Goal: Information Seeking & Learning: Learn about a topic

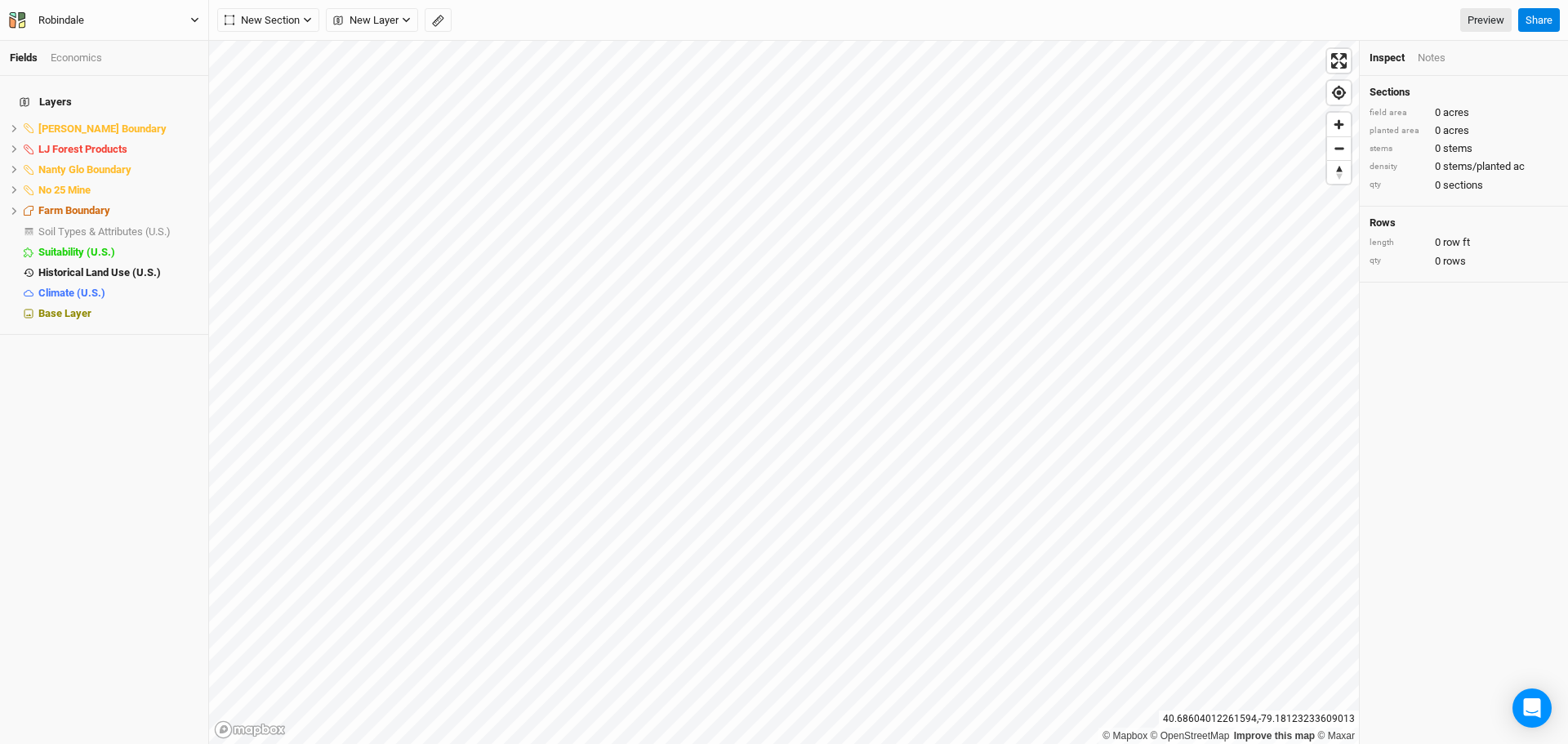
click at [191, 14] on button "Robindale" at bounding box center [104, 19] width 192 height 18
click at [117, 45] on button "Back" at bounding box center [134, 45] width 129 height 21
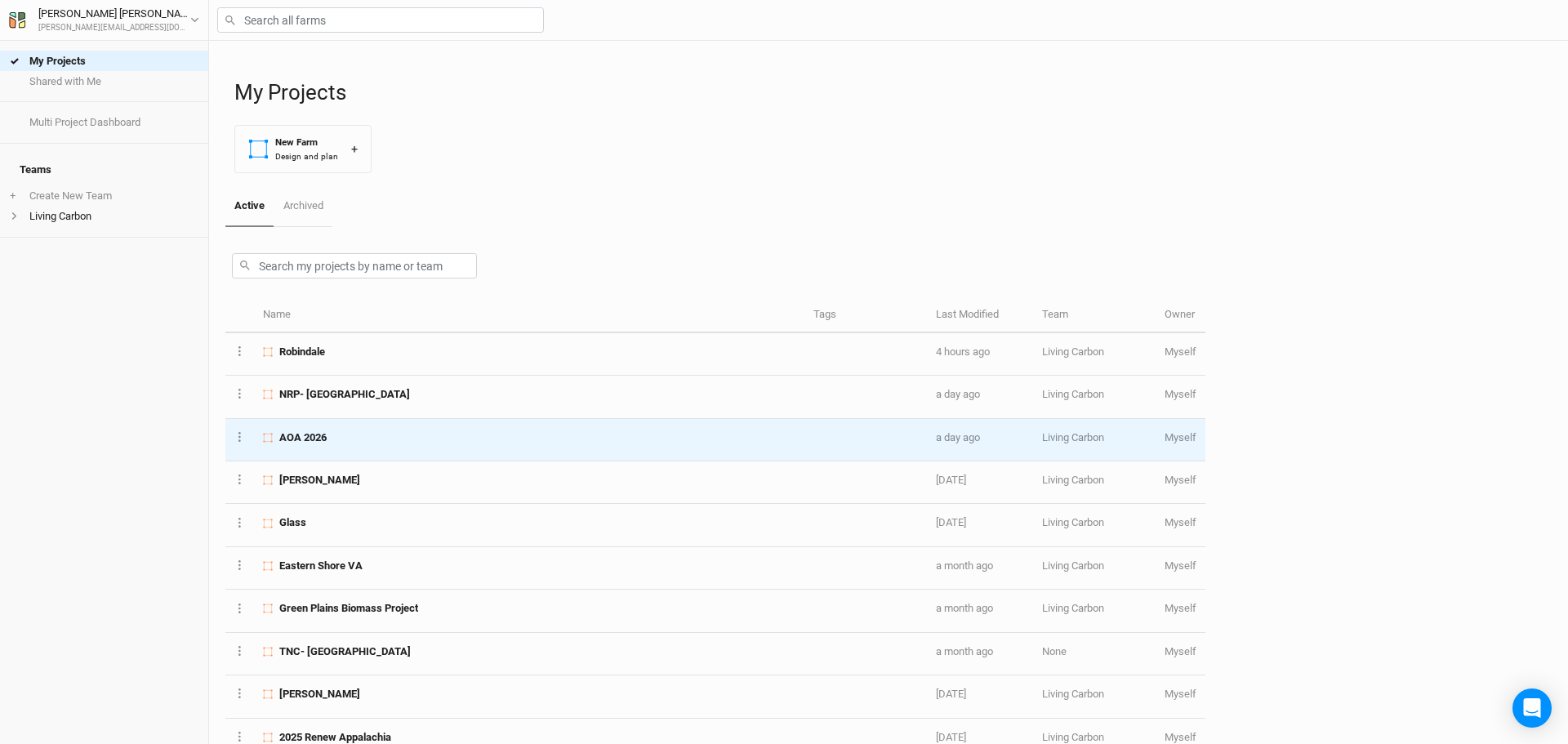
click at [328, 446] on td "AOA 2026" at bounding box center [529, 440] width 551 height 43
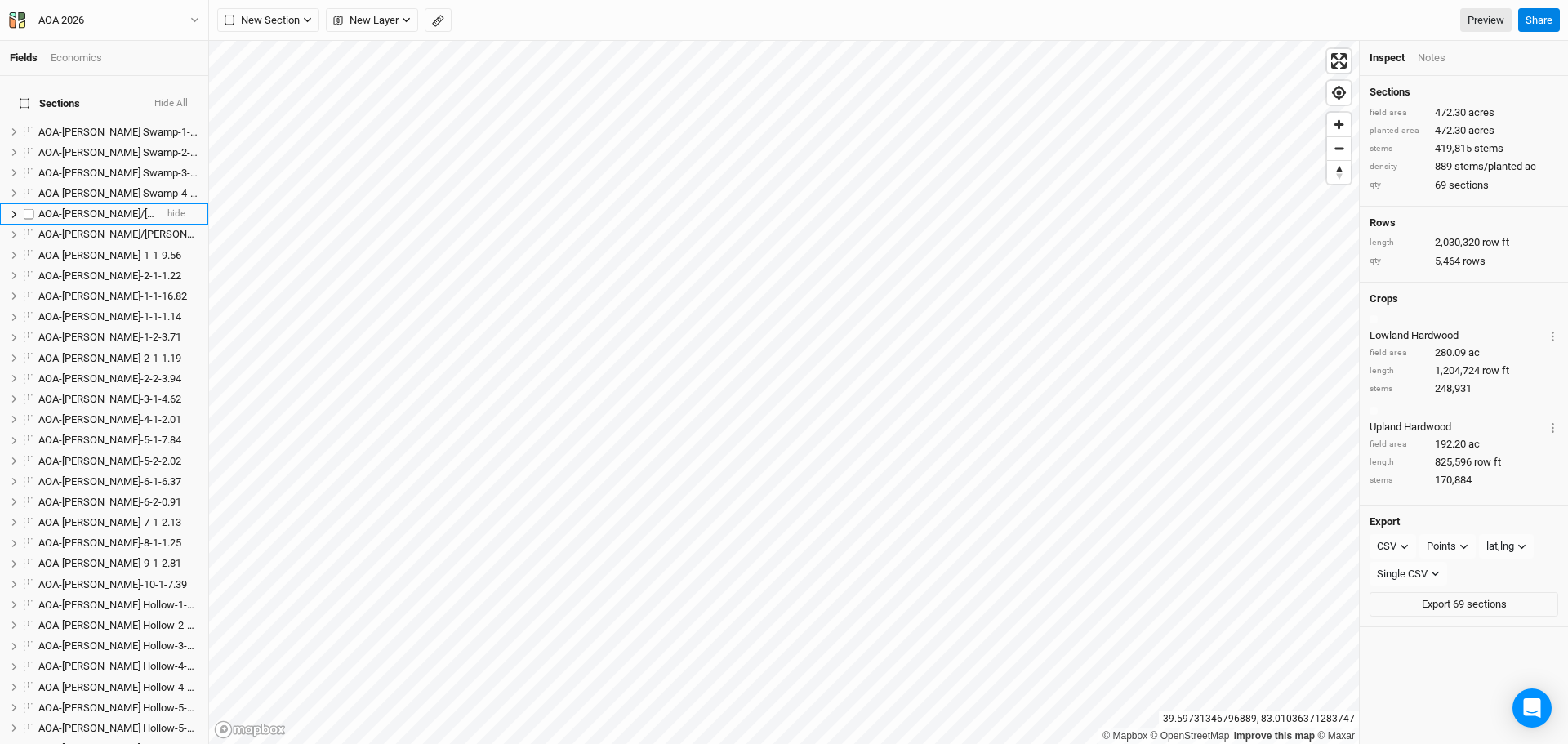
click at [88, 207] on span "AOA-[PERSON_NAME]/[PERSON_NAME]-1-1-4.26" at bounding box center [150, 213] width 225 height 12
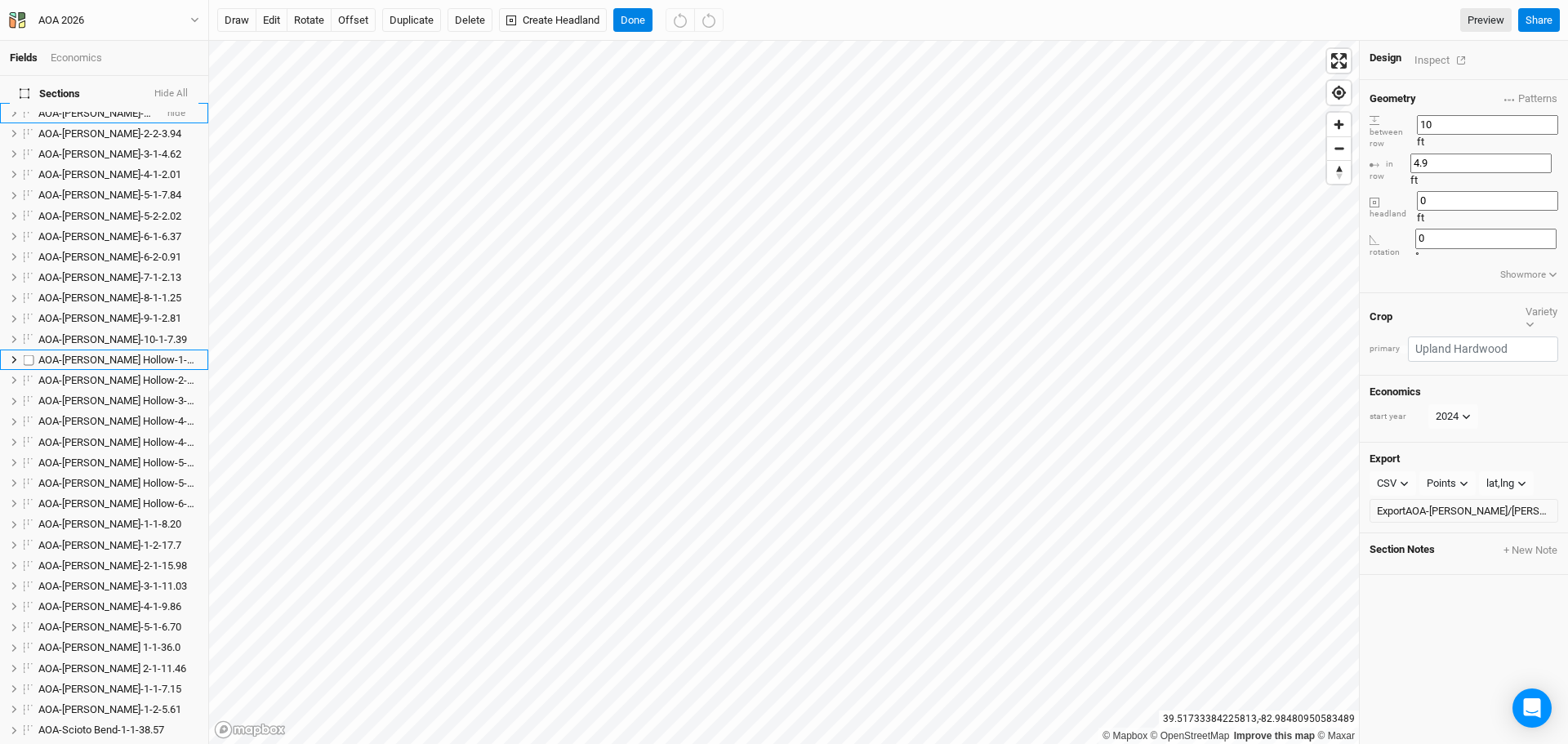
scroll to position [571, 0]
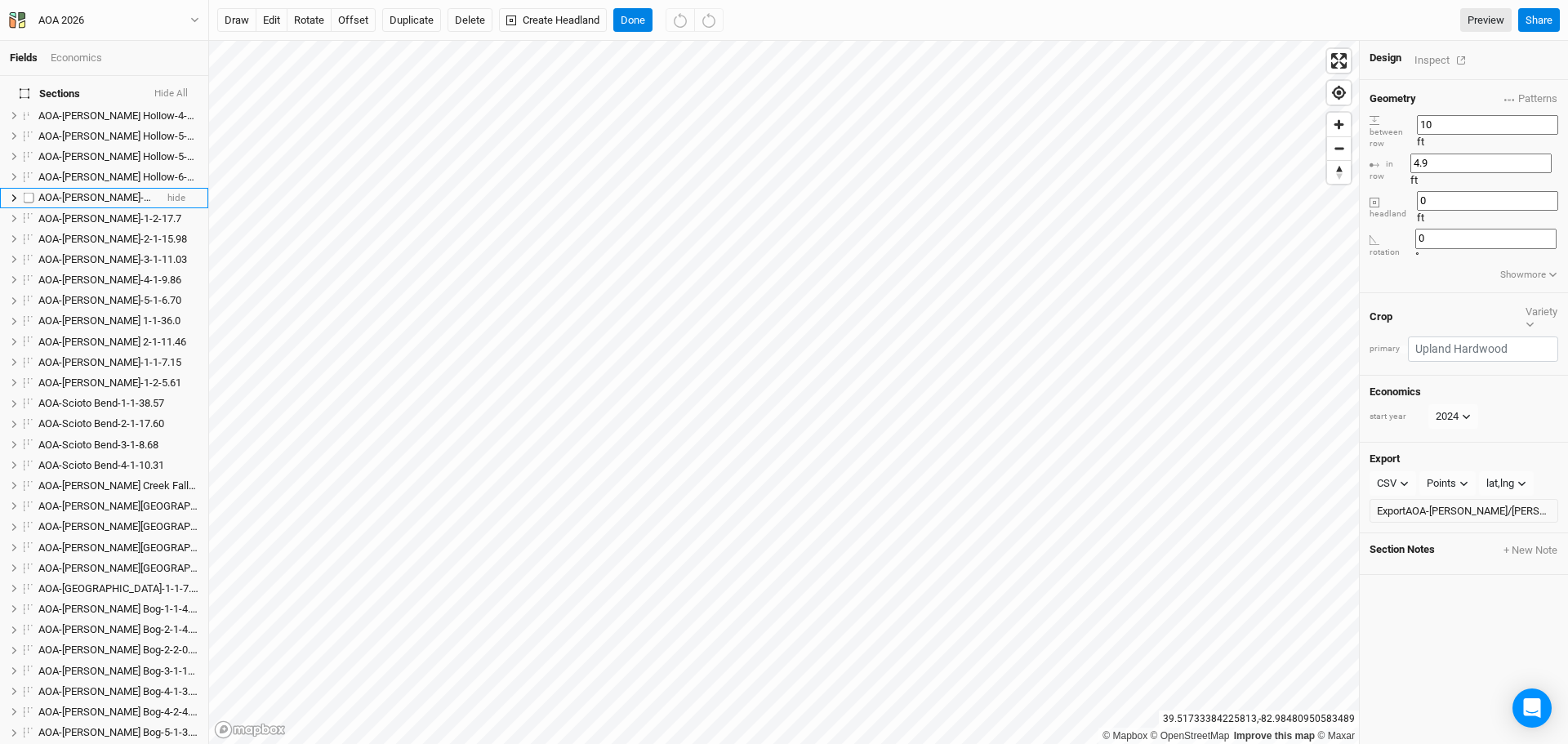
click at [79, 191] on span "AOA-[PERSON_NAME]-1-1-8.20" at bounding box center [109, 196] width 143 height 12
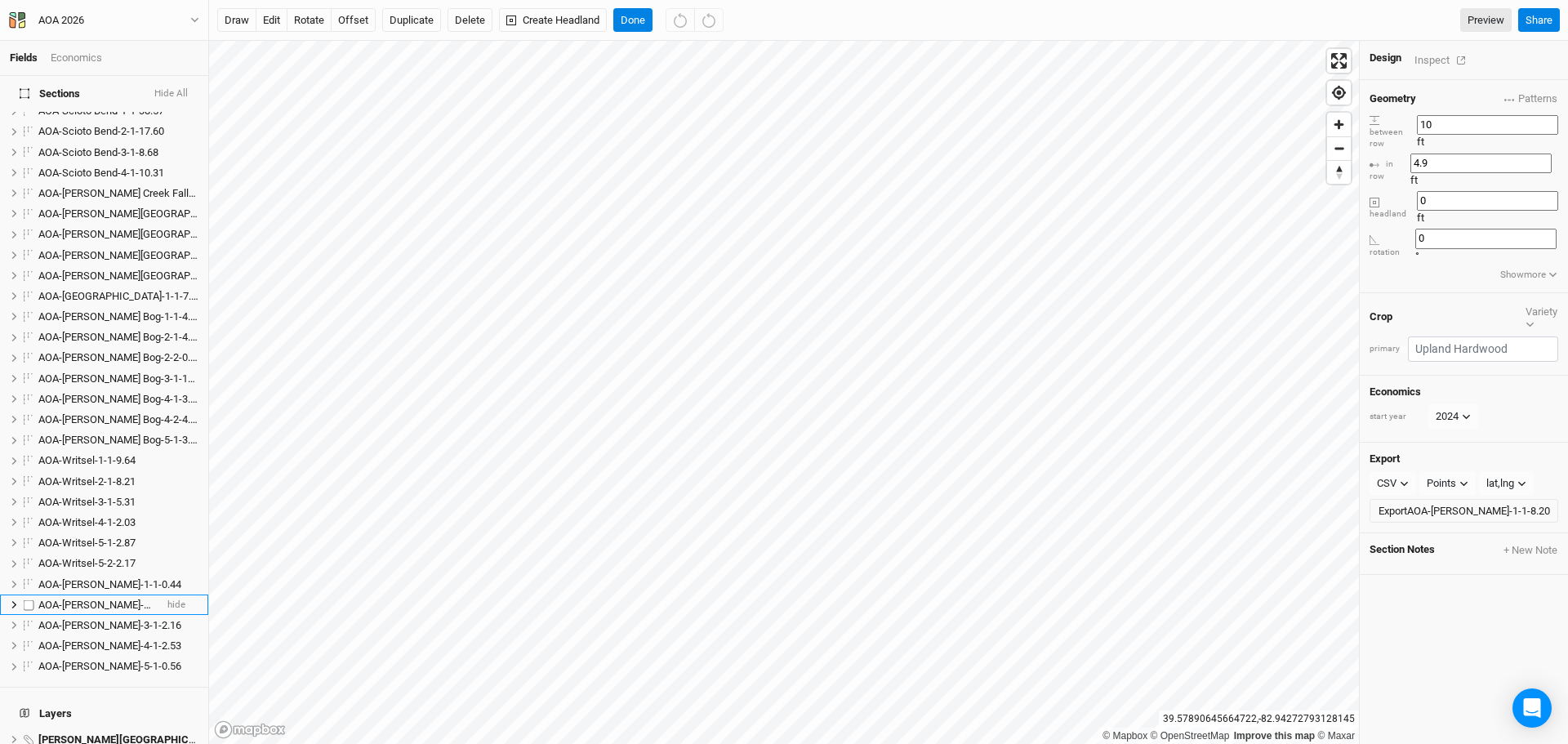
scroll to position [917, 0]
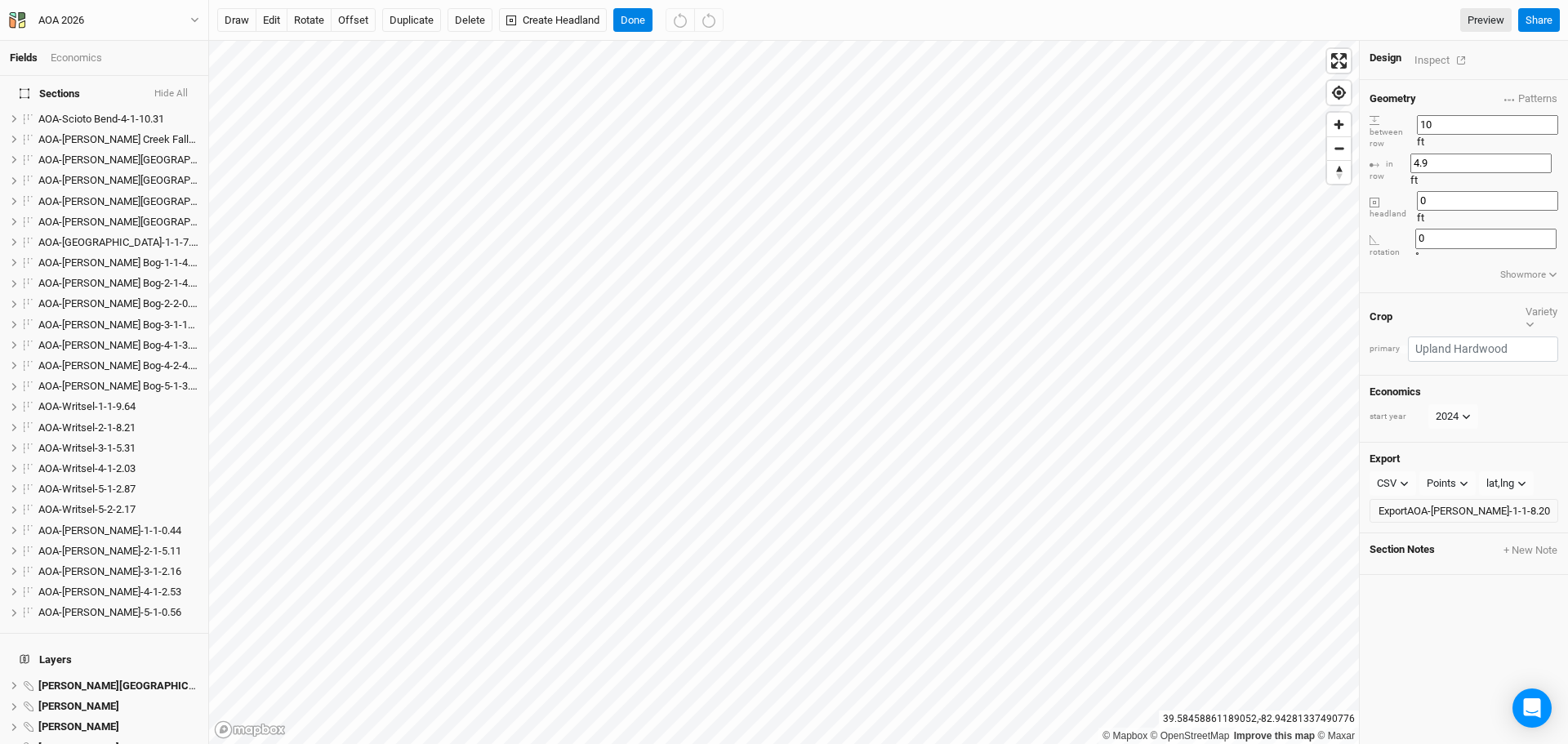
click at [164, 86] on button "Hide All" at bounding box center [171, 94] width 35 height 17
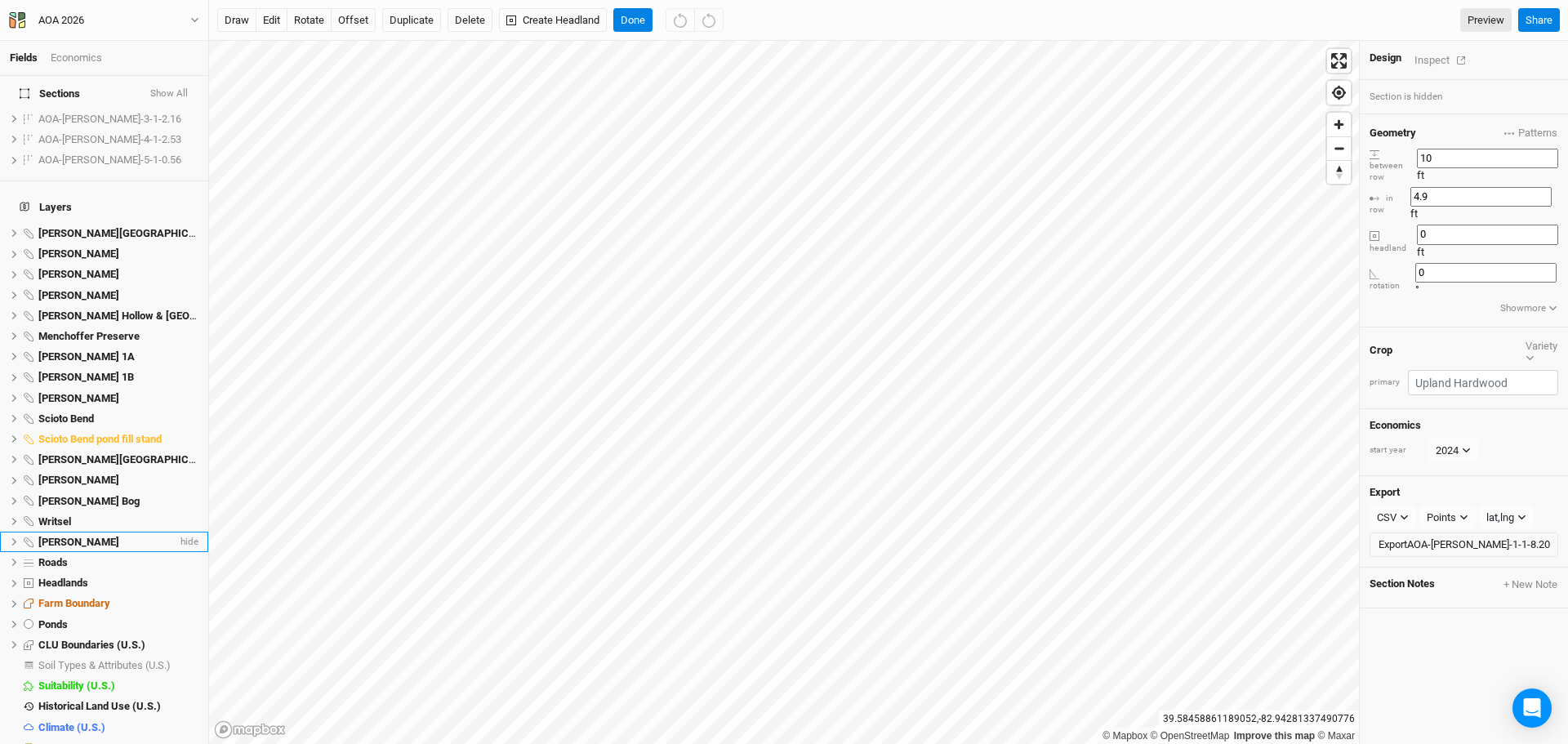
scroll to position [1371, 0]
click at [122, 657] on span "Soil Types & Attributes (U.S.)" at bounding box center [104, 663] width 132 height 12
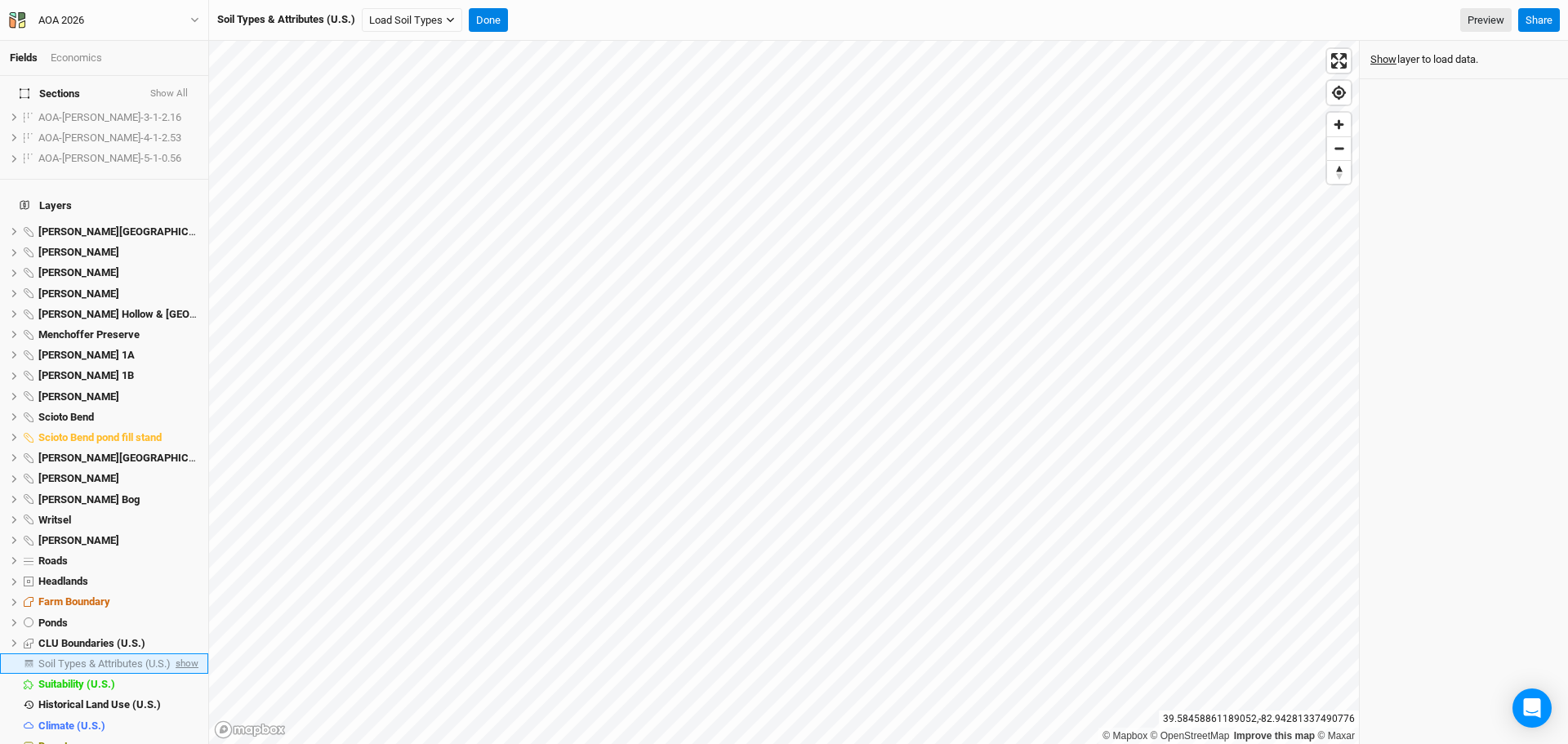
click at [178, 653] on span "show" at bounding box center [185, 663] width 26 height 20
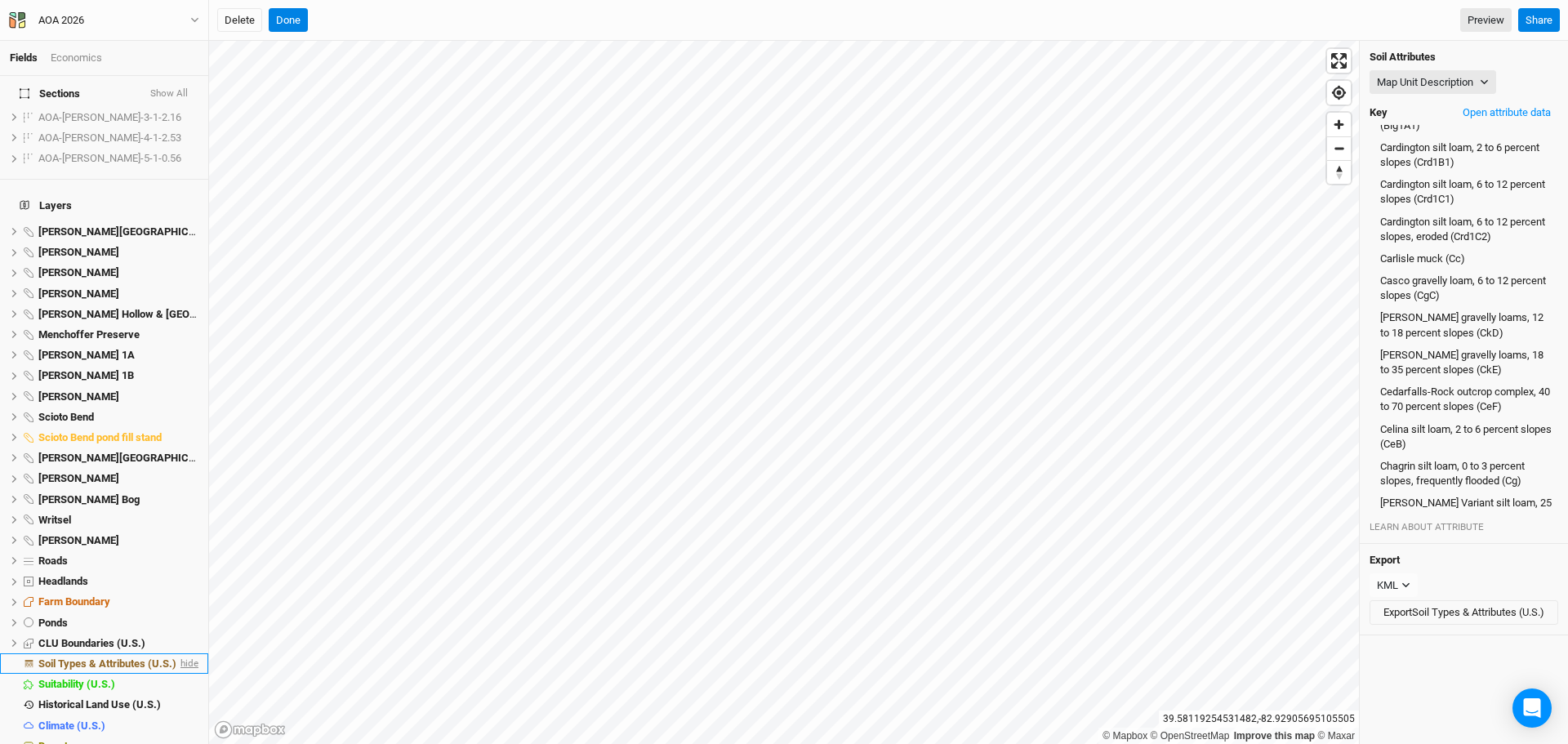
scroll to position [3463, 0]
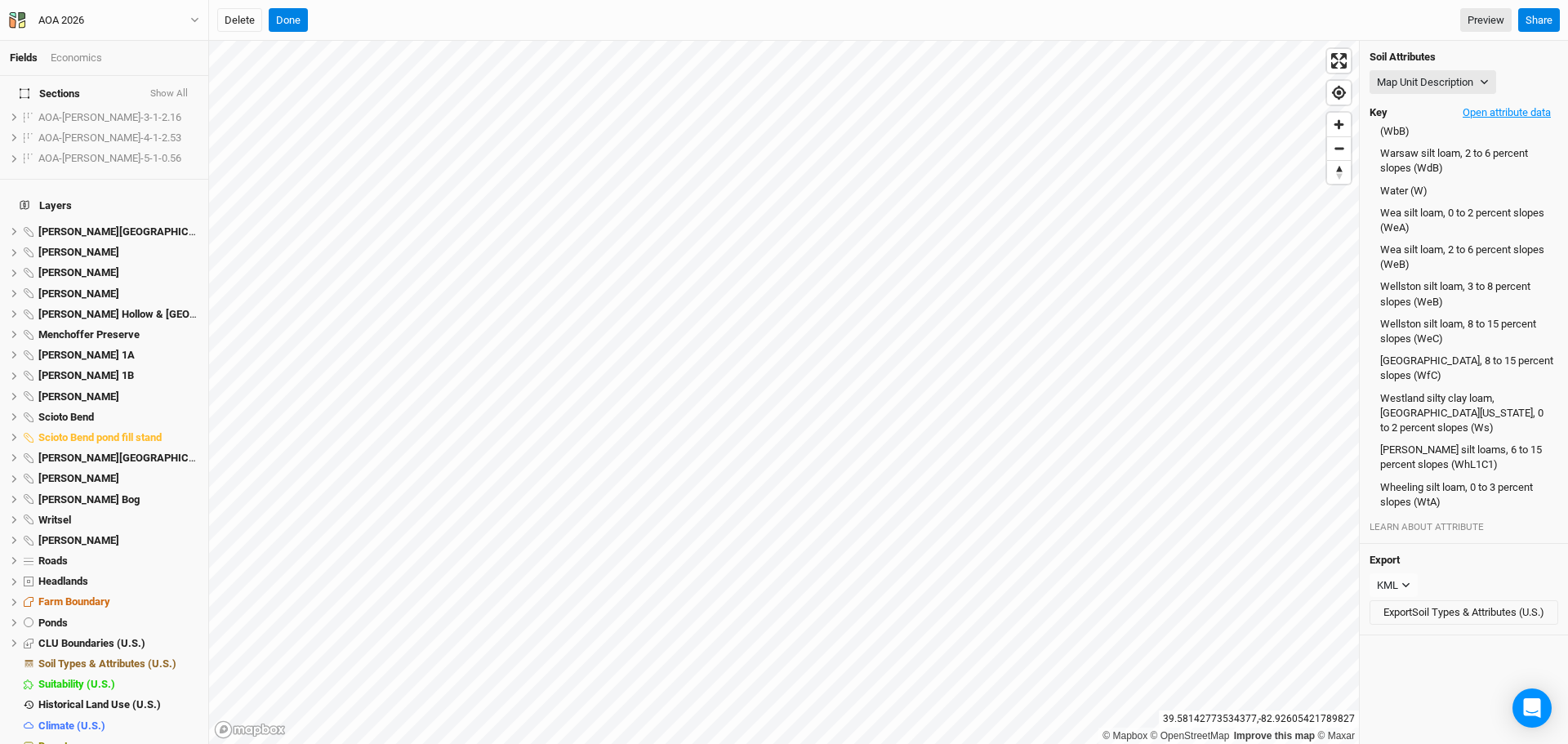
click at [1490, 105] on button "Open attribute data" at bounding box center [1506, 112] width 103 height 24
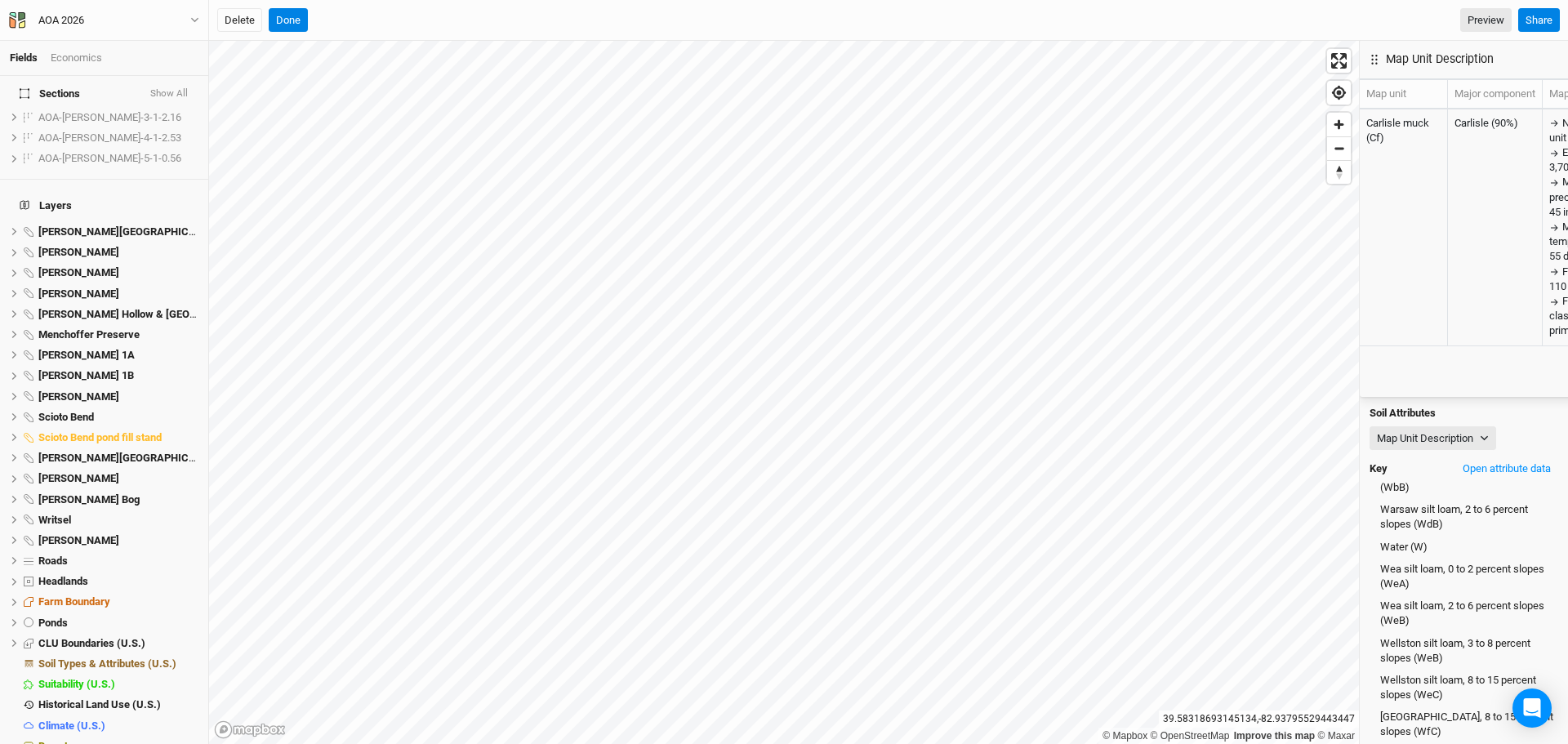
scroll to position [3425, 0]
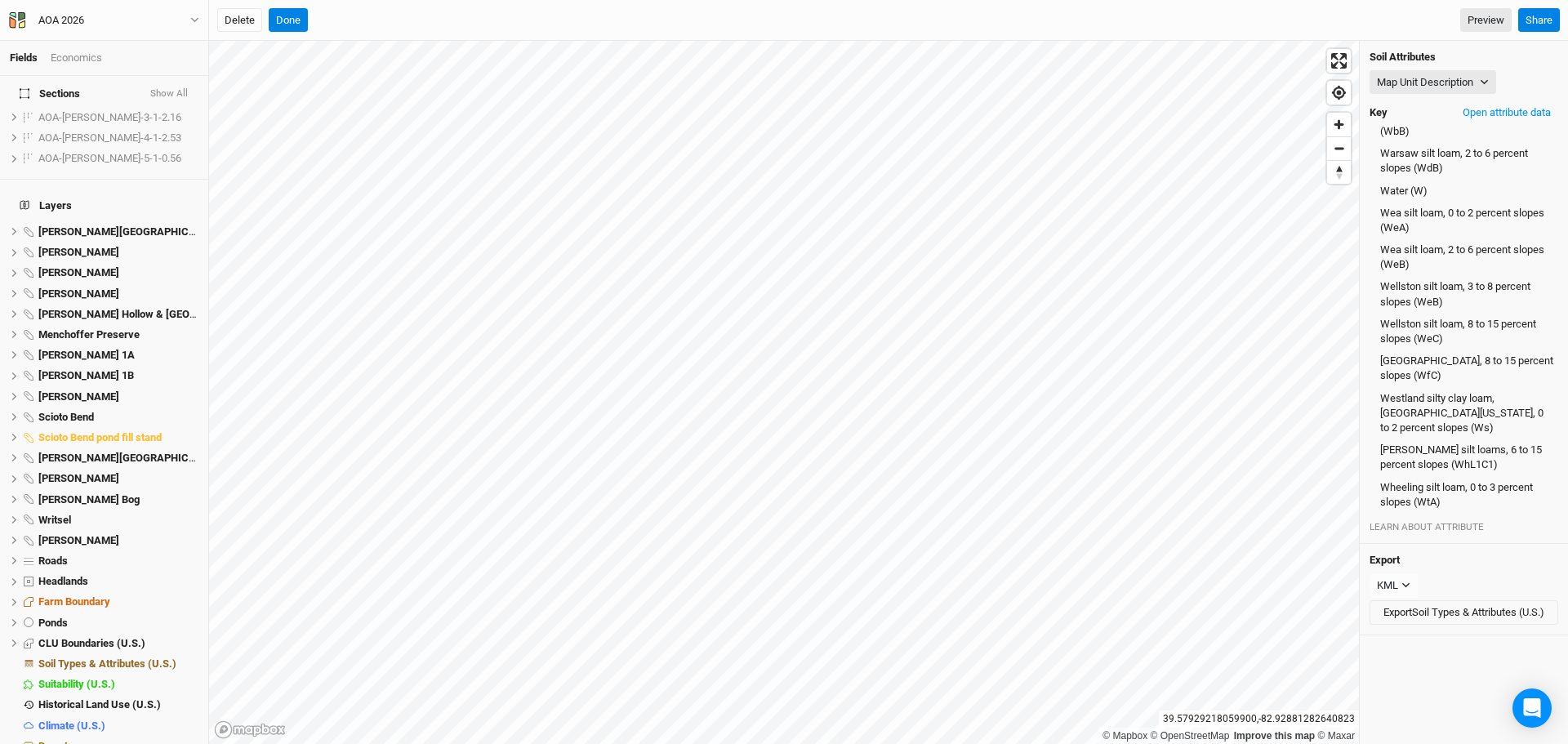
scroll to position [965, 0]
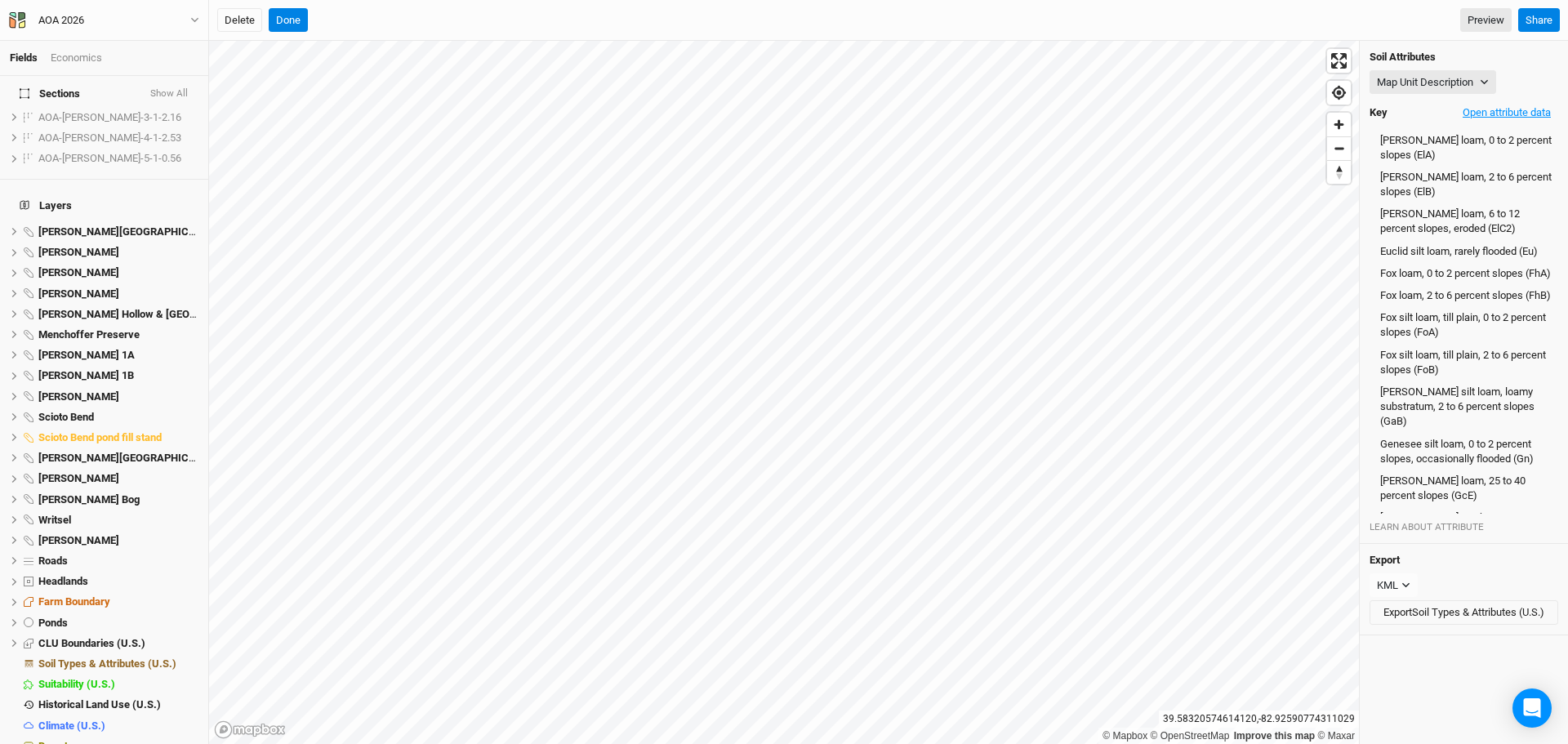
click at [1485, 110] on button "Open attribute data" at bounding box center [1506, 112] width 103 height 24
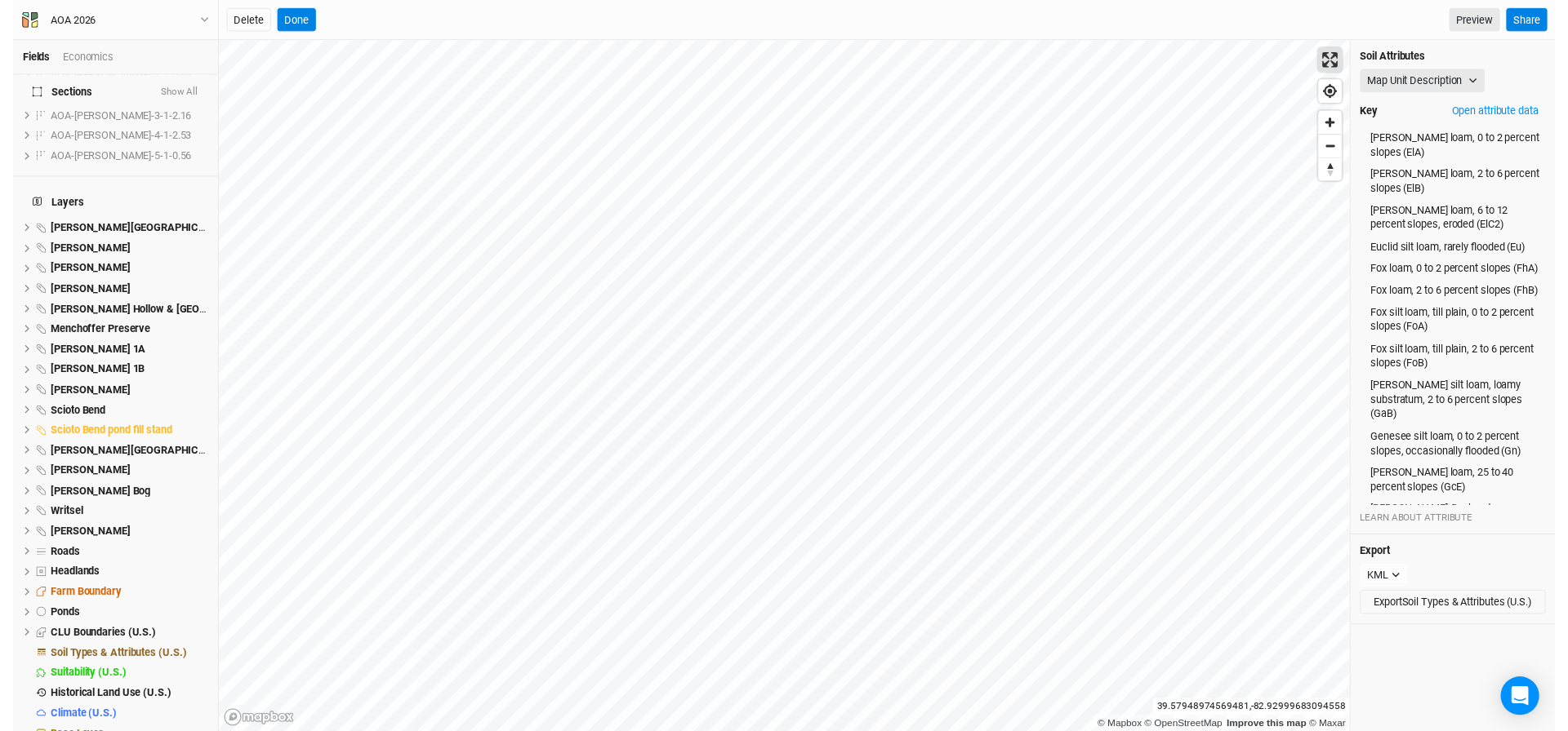
scroll to position [3671, 0]
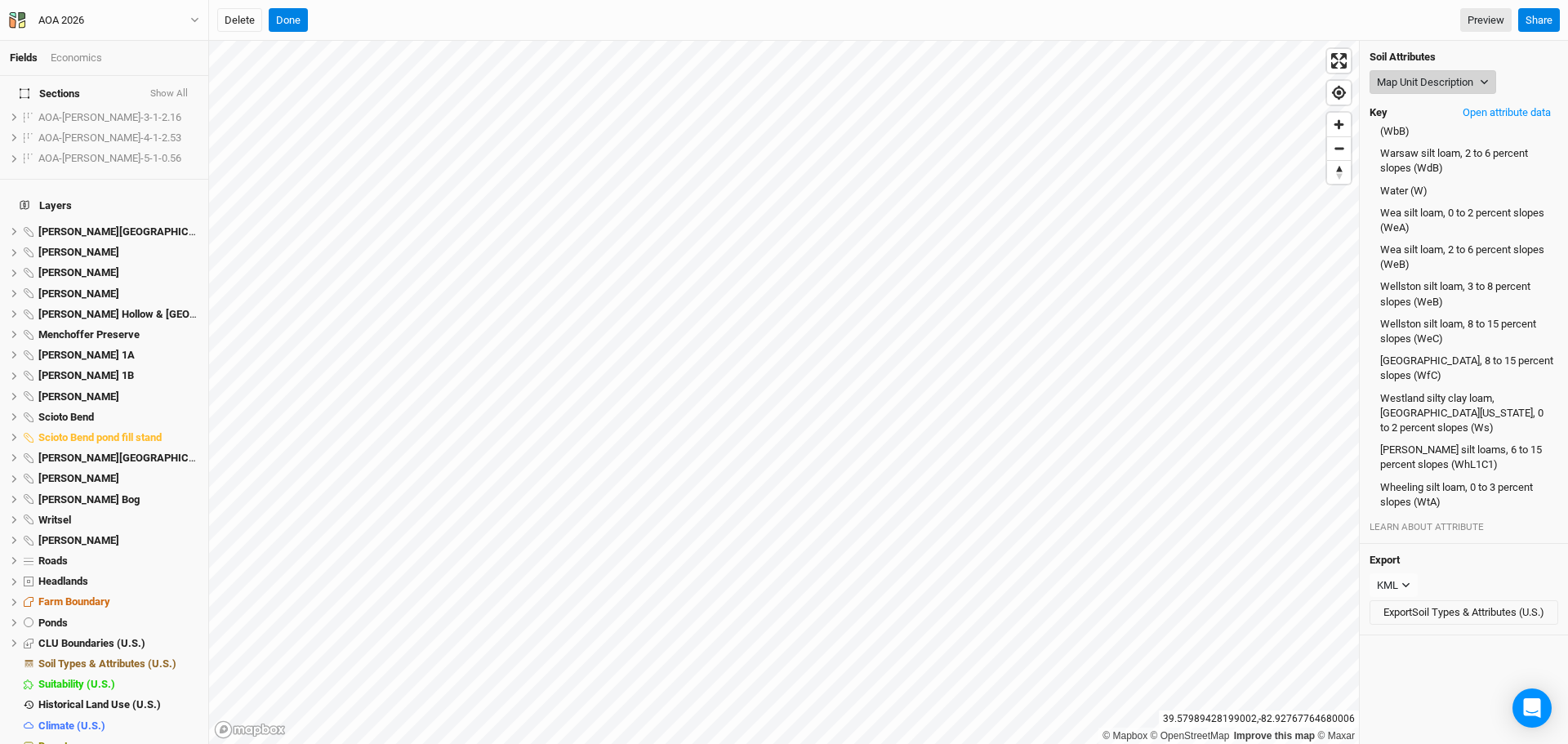
click at [1431, 77] on button "Map Unit Description" at bounding box center [1432, 82] width 127 height 24
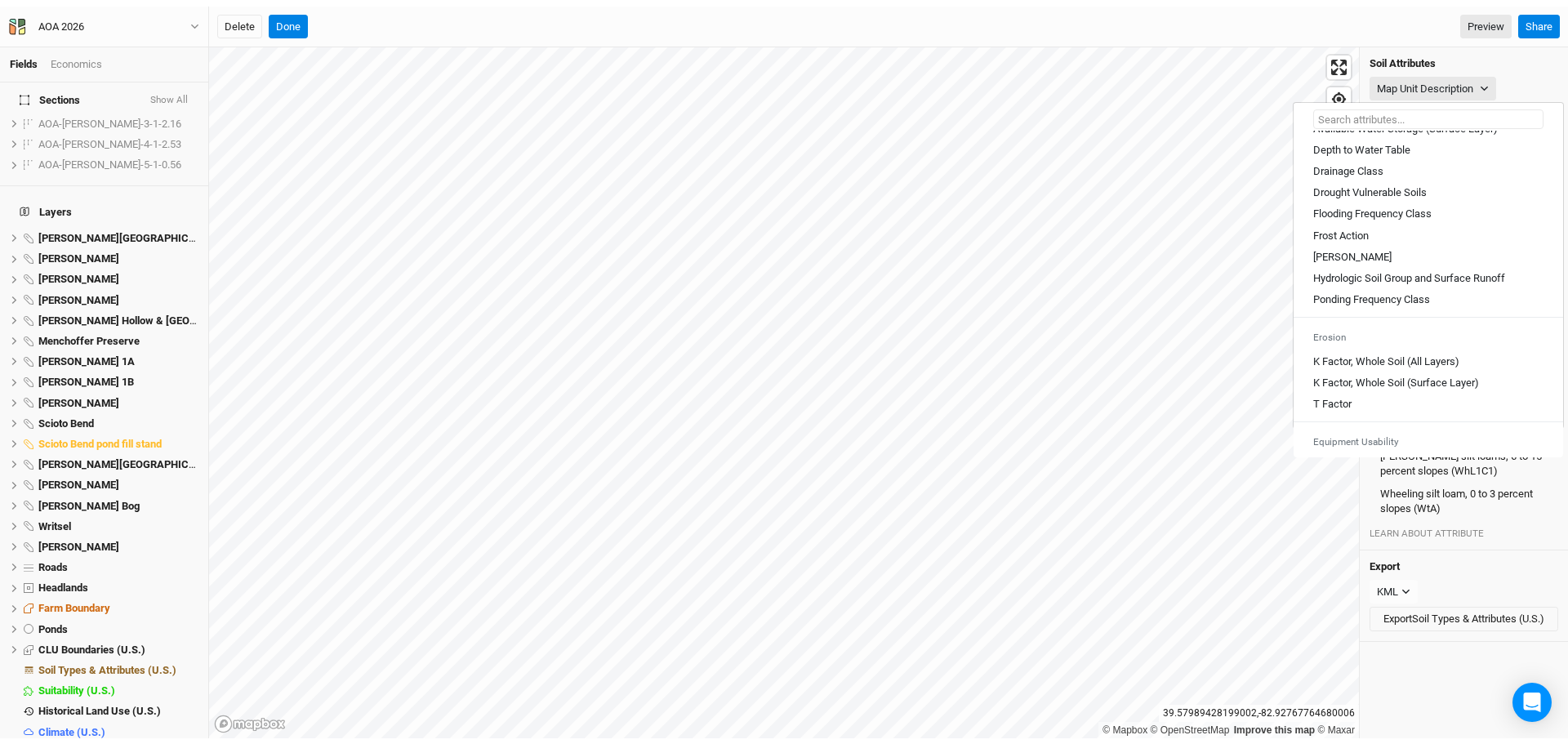
scroll to position [653, 0]
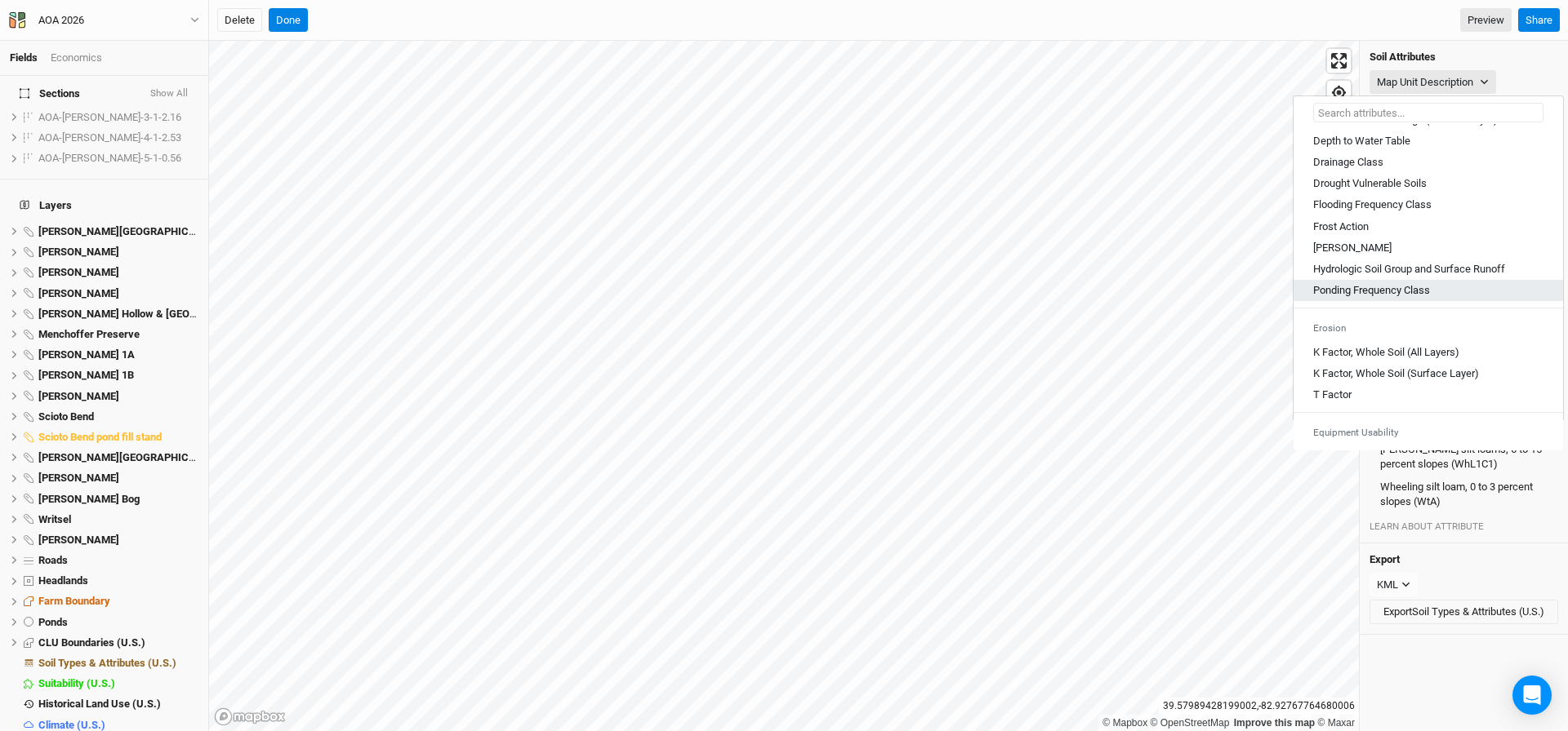
click at [1387, 297] on link "Ponding Frequency Class" at bounding box center [1427, 291] width 269 height 21
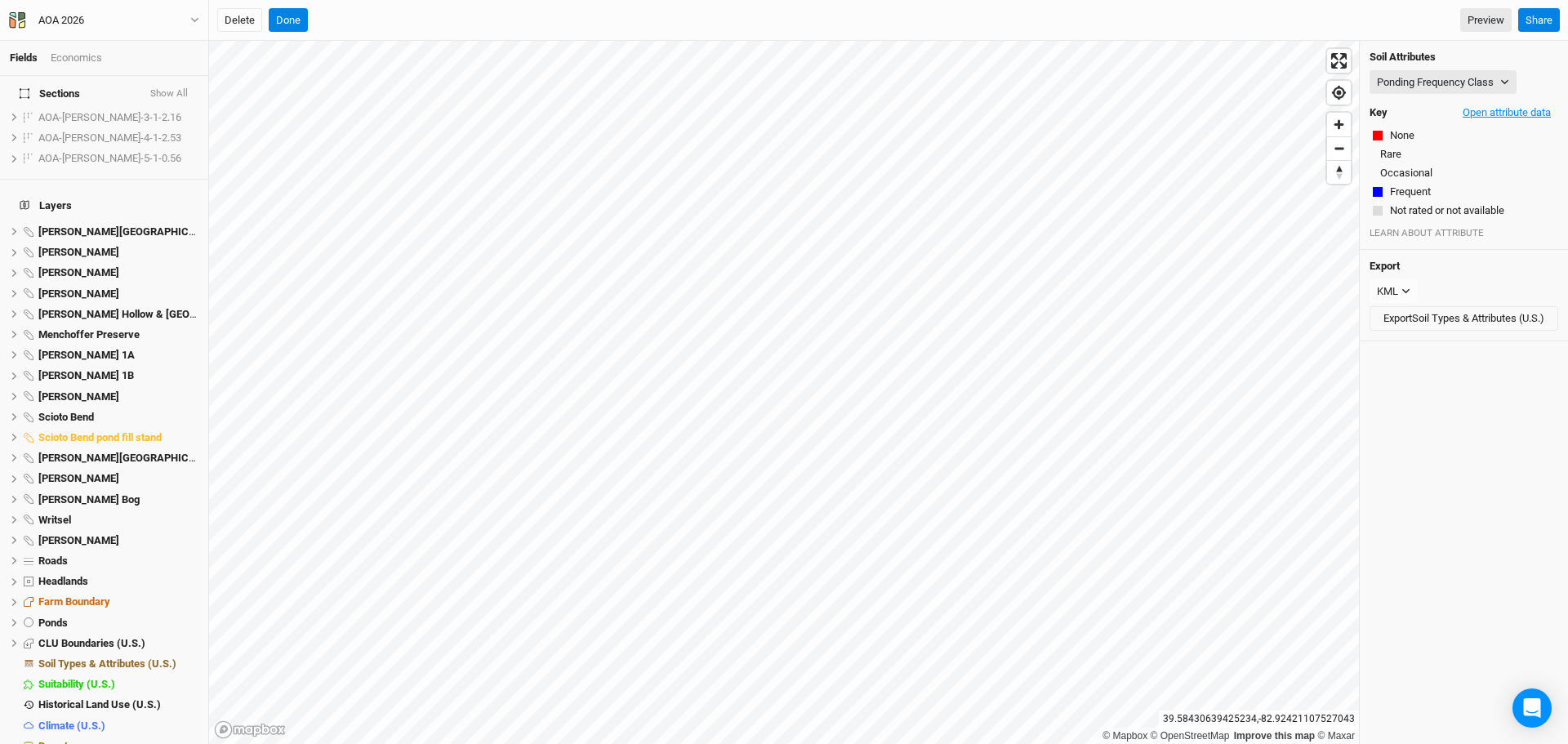
click at [1492, 105] on button "Open attribute data" at bounding box center [1506, 112] width 103 height 24
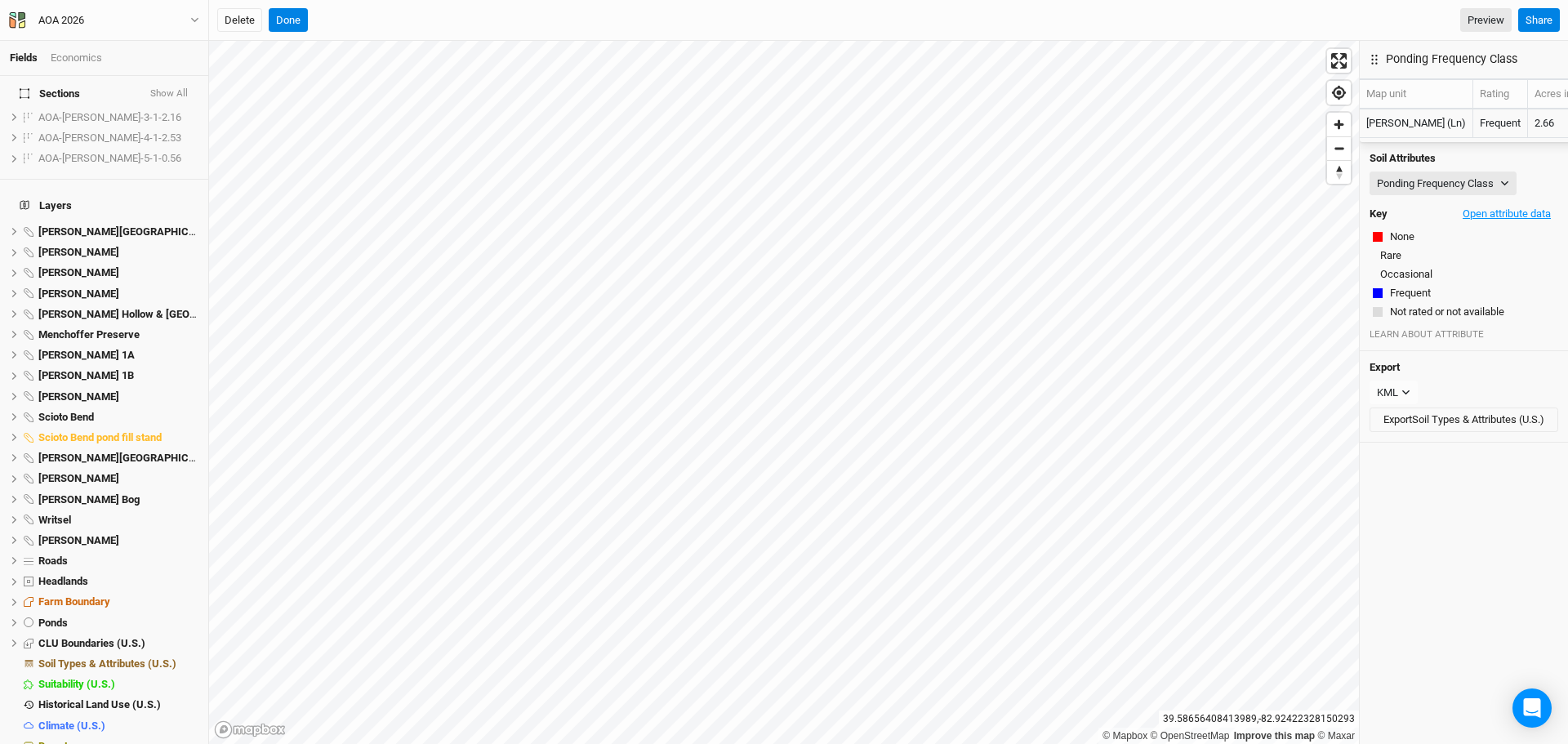
click at [1475, 202] on button "Open attribute data" at bounding box center [1506, 214] width 103 height 24
click at [1468, 171] on button "Ponding Frequency Class" at bounding box center [1442, 183] width 147 height 24
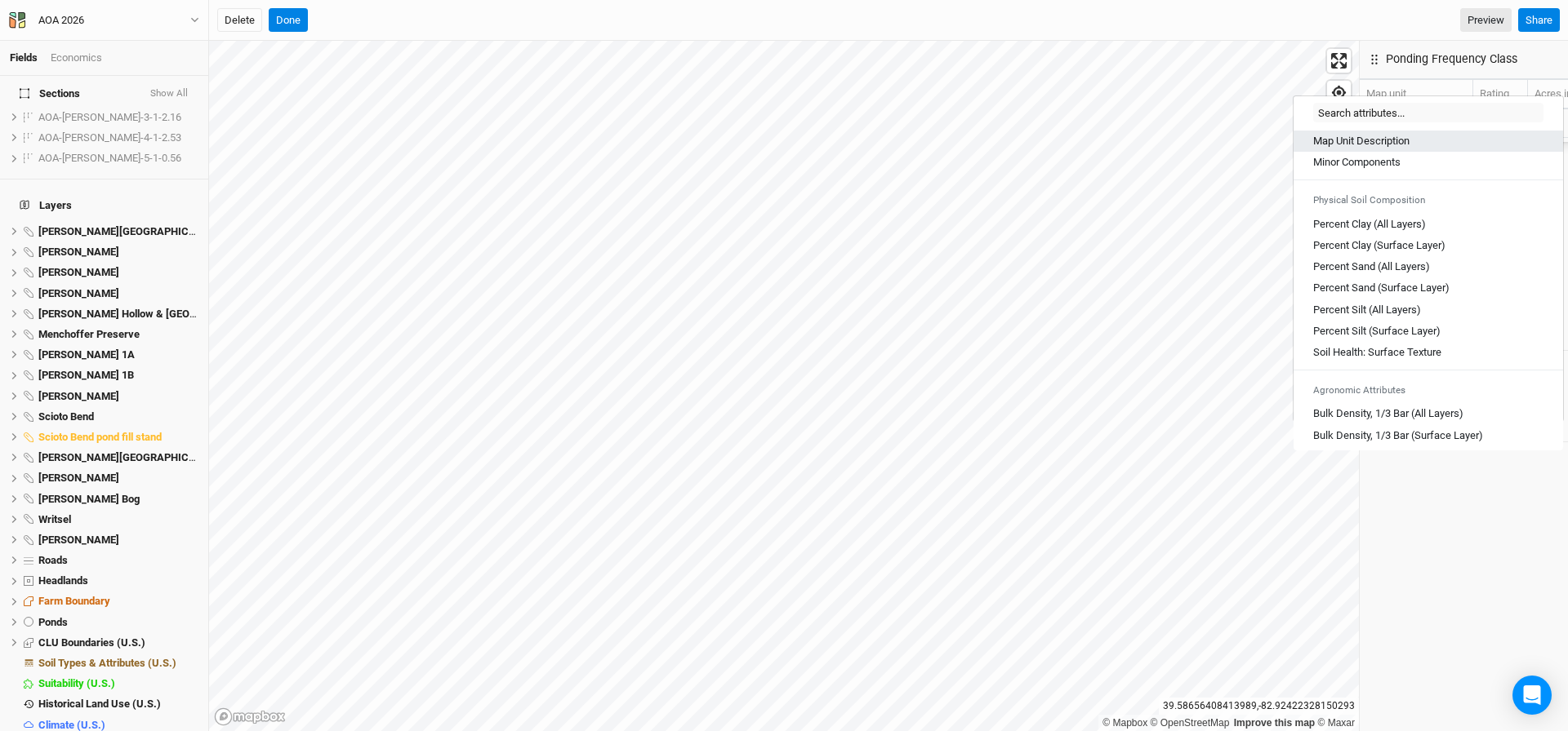
click at [1357, 137] on Description "Map Unit Description" at bounding box center [1361, 142] width 96 height 15
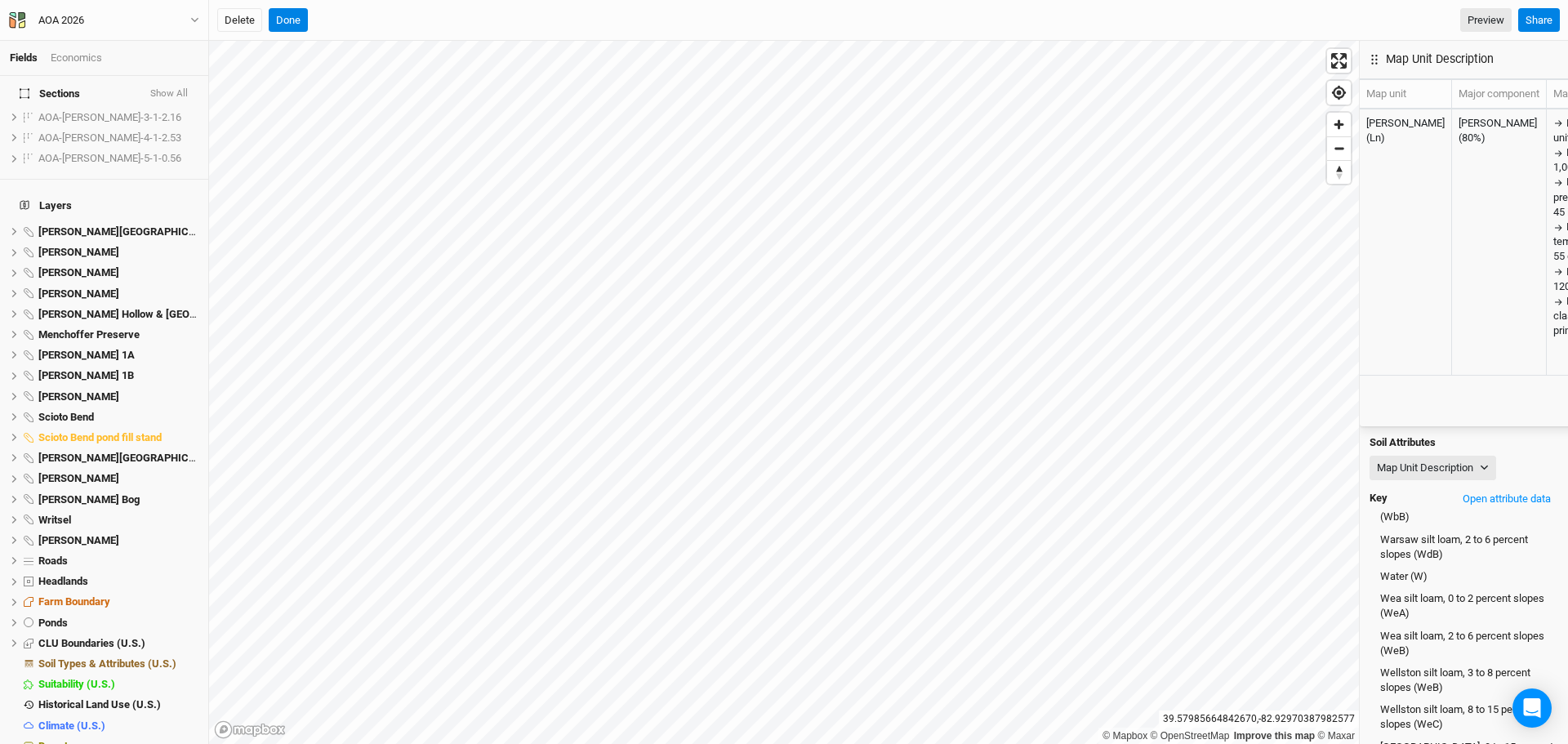
scroll to position [3463, 0]
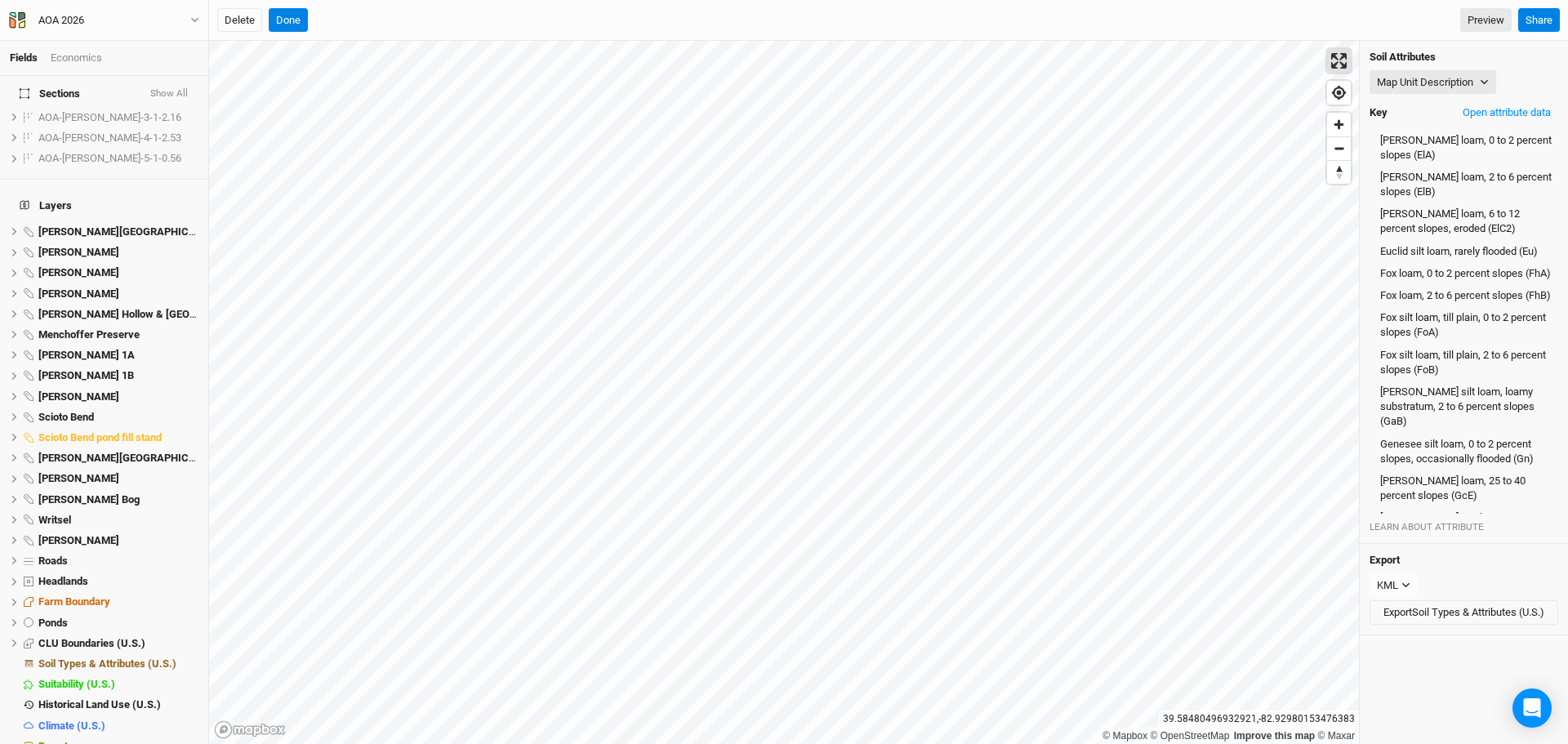
scroll to position [3559, 0]
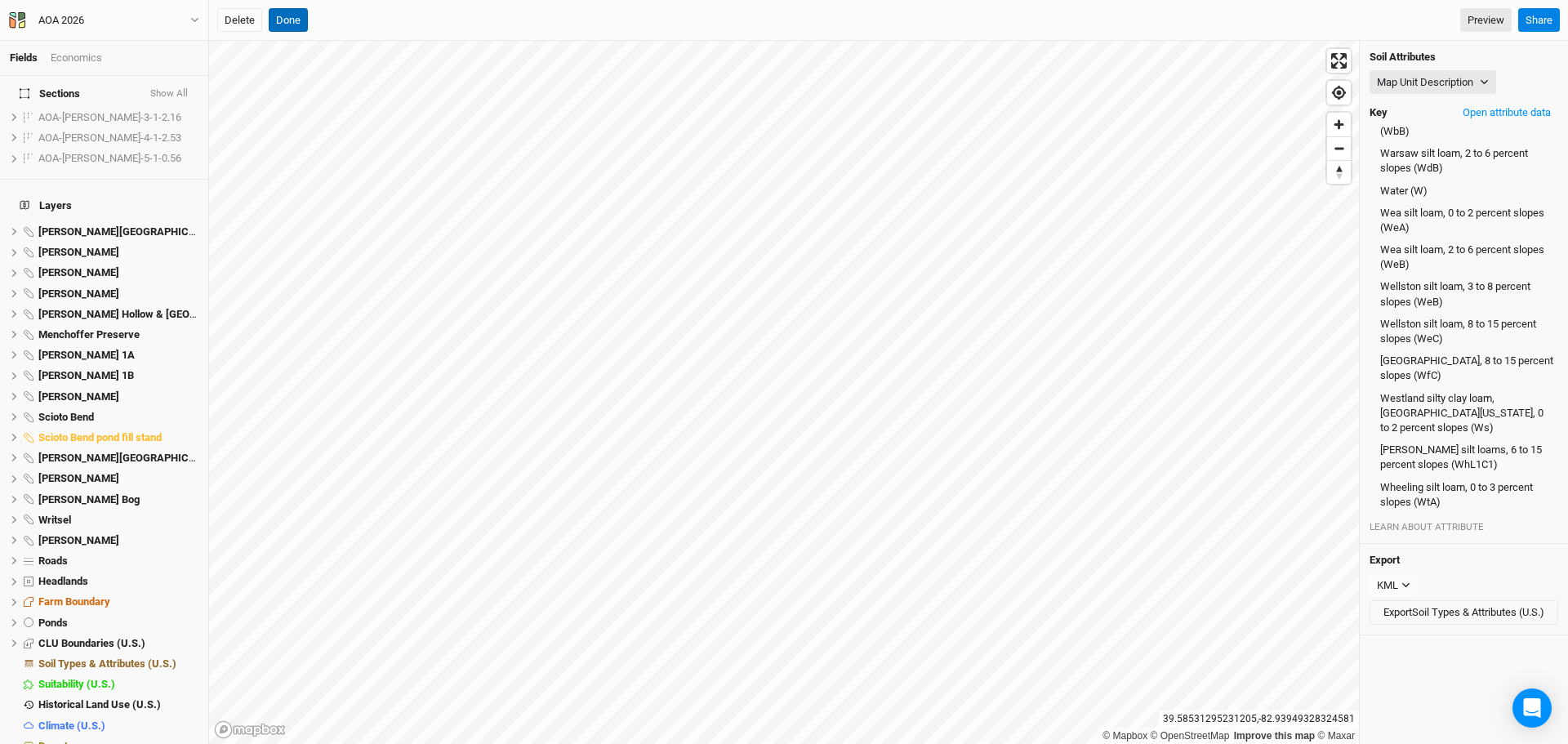
click at [281, 16] on button "Done" at bounding box center [288, 20] width 39 height 24
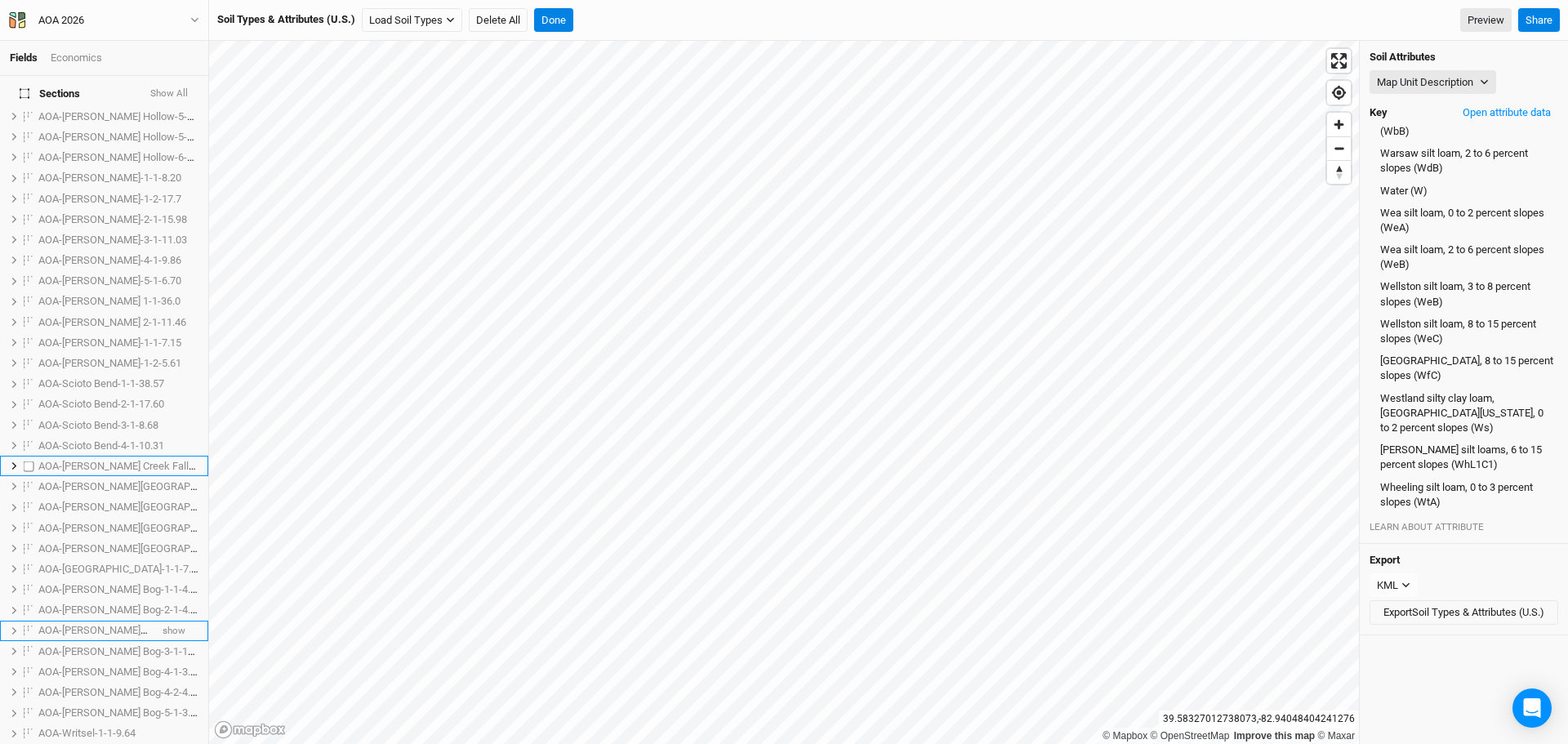
scroll to position [555, 0]
click at [164, 90] on button "Show All" at bounding box center [168, 94] width 39 height 17
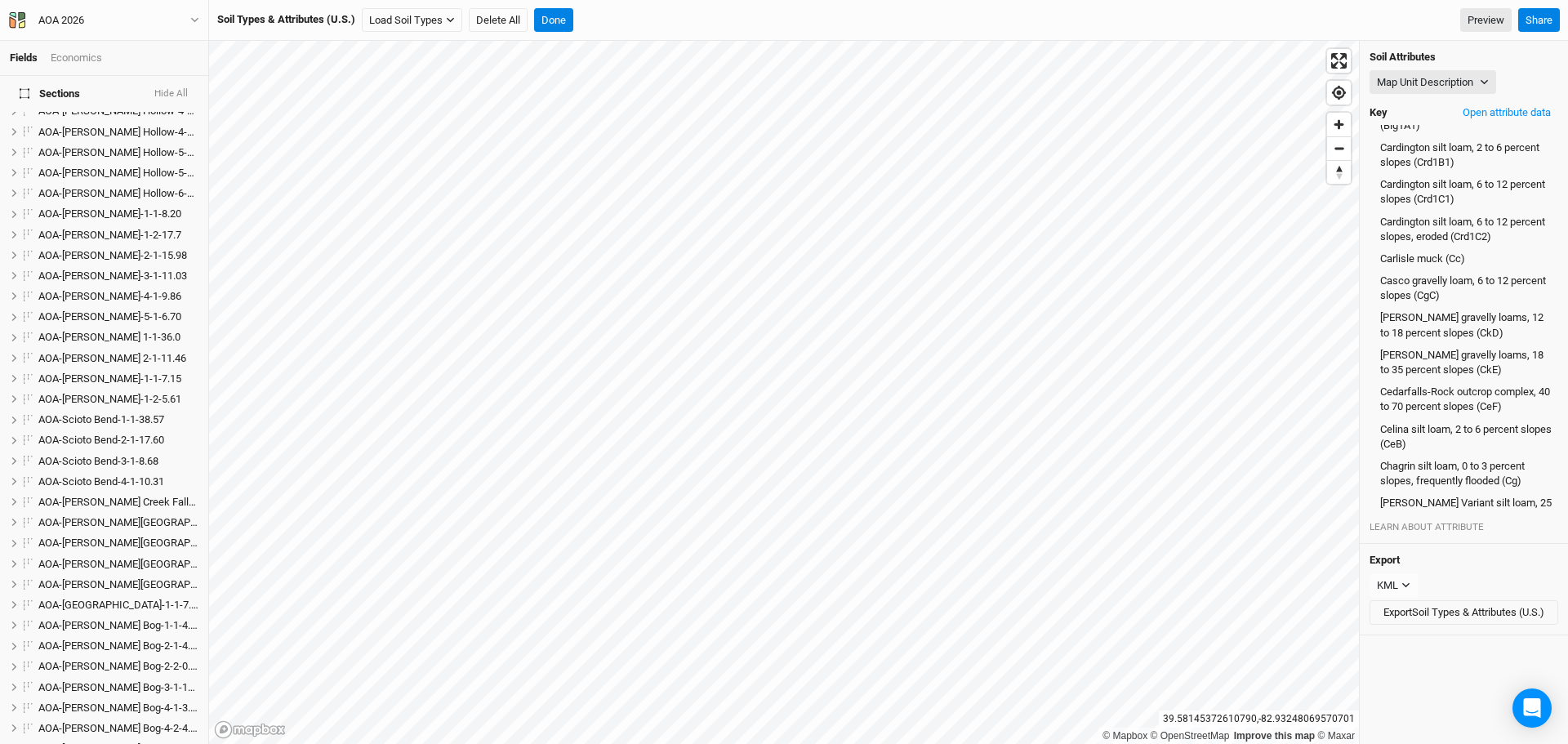
scroll to position [3367, 0]
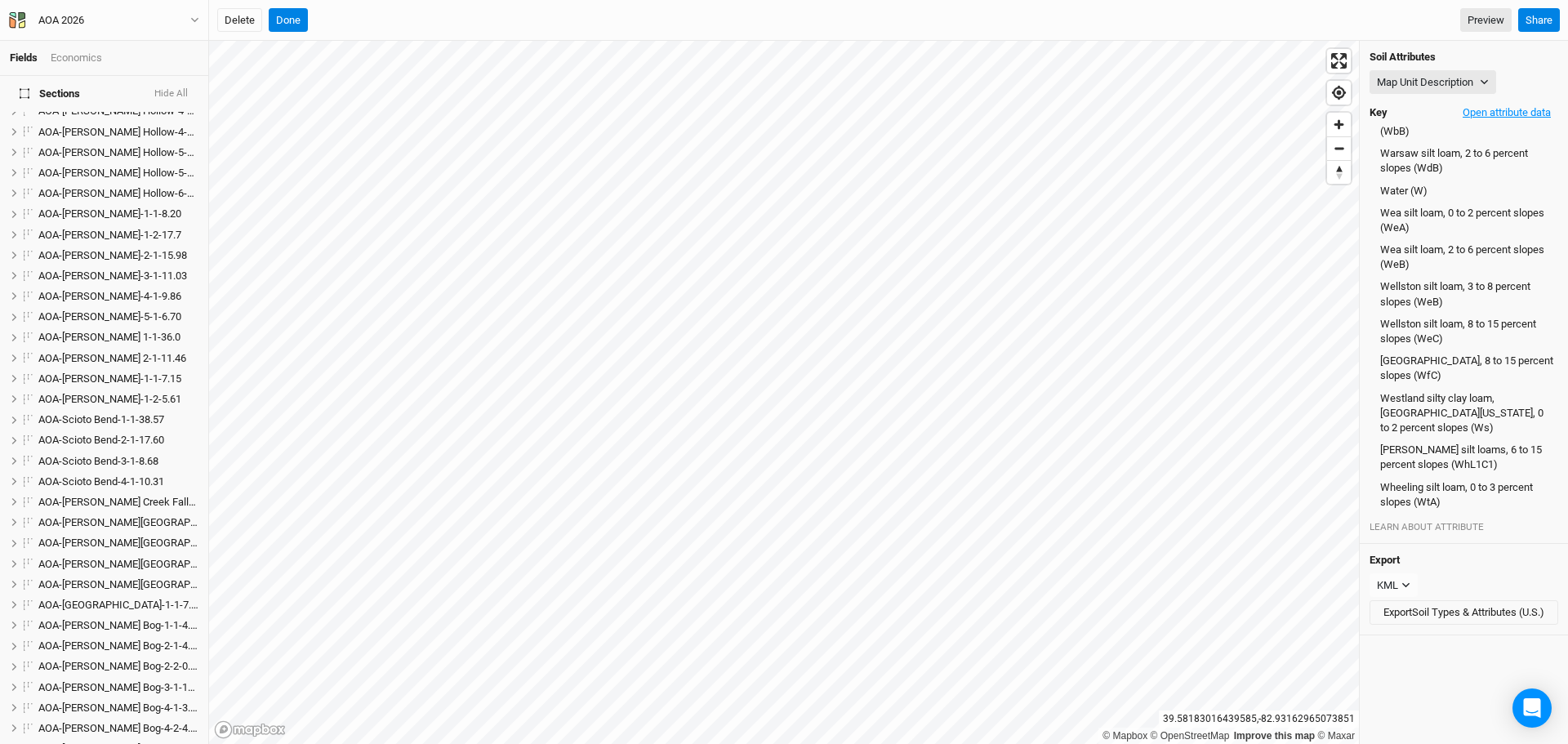
click at [1490, 104] on button "Open attribute data" at bounding box center [1506, 112] width 103 height 24
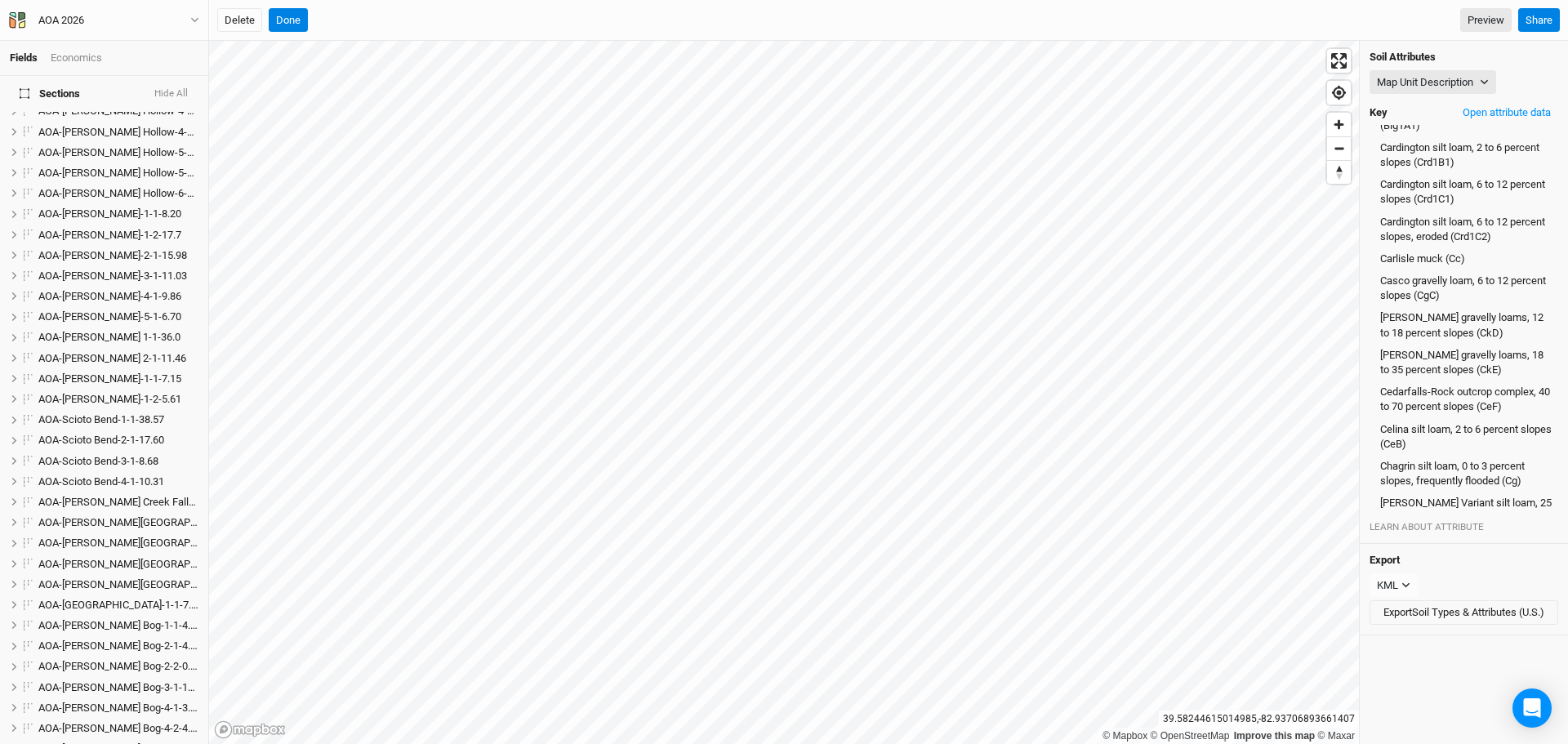
scroll to position [965, 0]
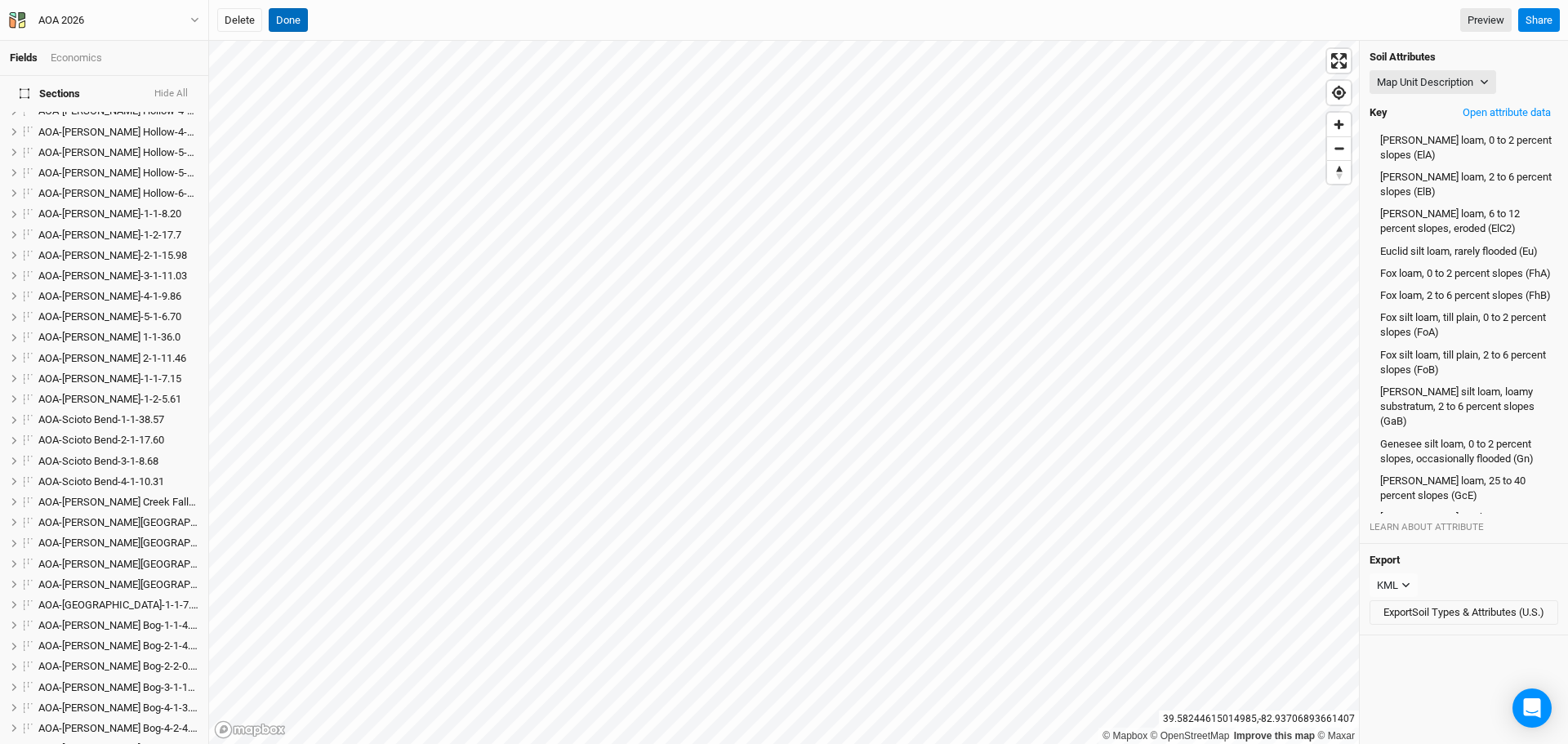
click at [282, 15] on button "Done" at bounding box center [288, 20] width 39 height 24
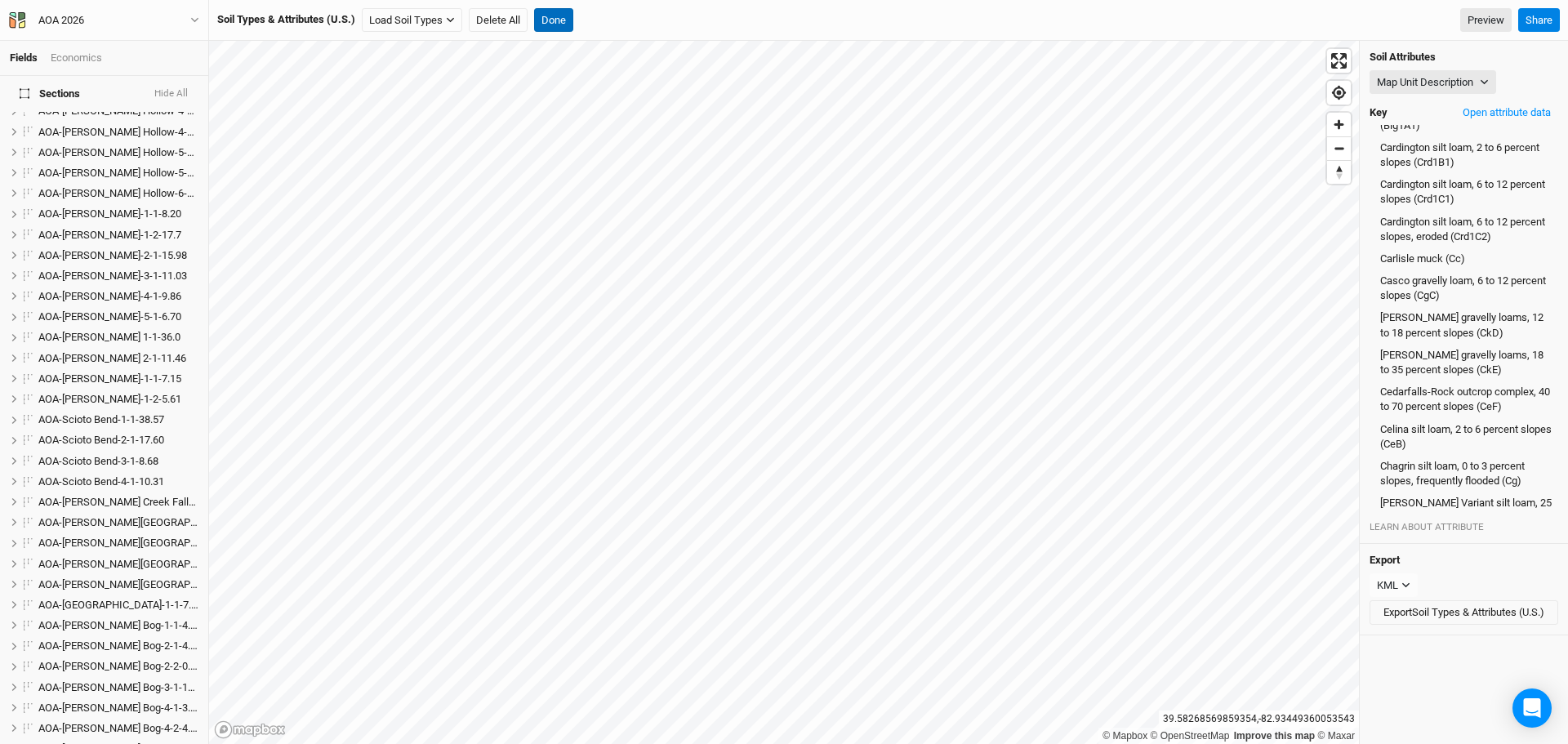
click at [543, 5] on div "Soil Types & Attributes (U.S.) Load Soil Types Load for Farm Boundary Load for …" at bounding box center [889, 20] width 1359 height 41
click at [550, 16] on button "Done" at bounding box center [554, 20] width 39 height 24
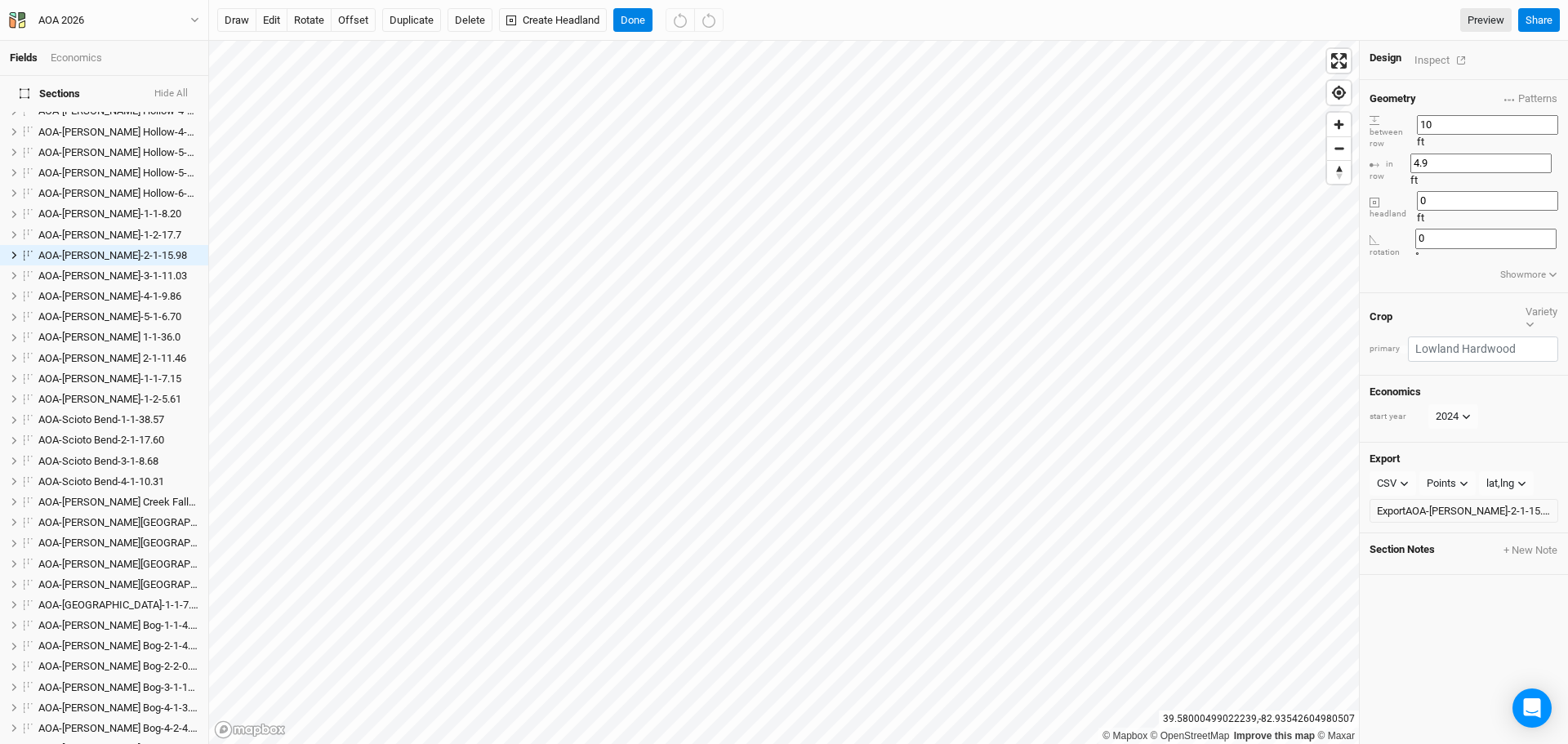
scroll to position [387, 0]
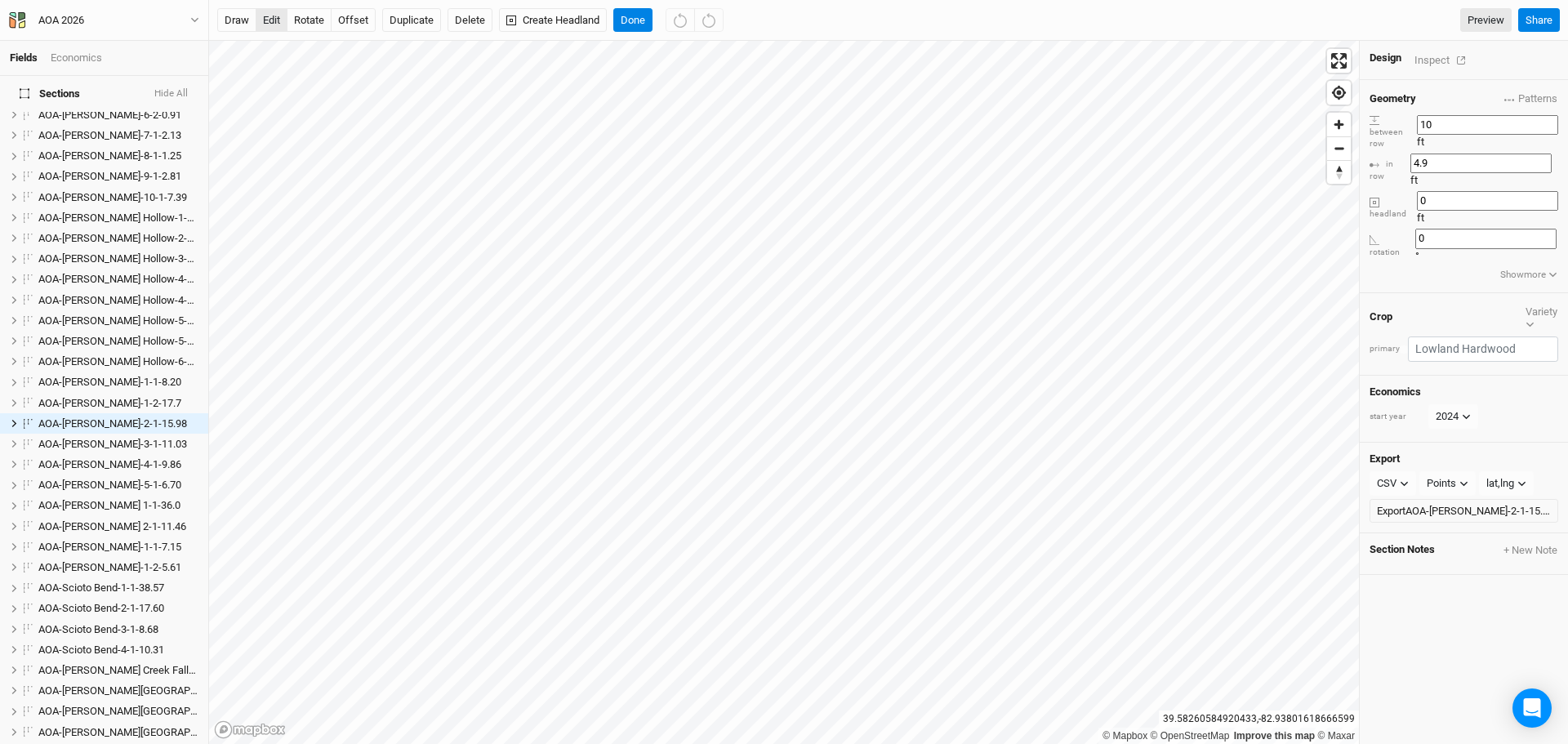
click at [268, 16] on button "edit" at bounding box center [271, 20] width 31 height 24
click at [641, 18] on button "Done" at bounding box center [632, 20] width 39 height 24
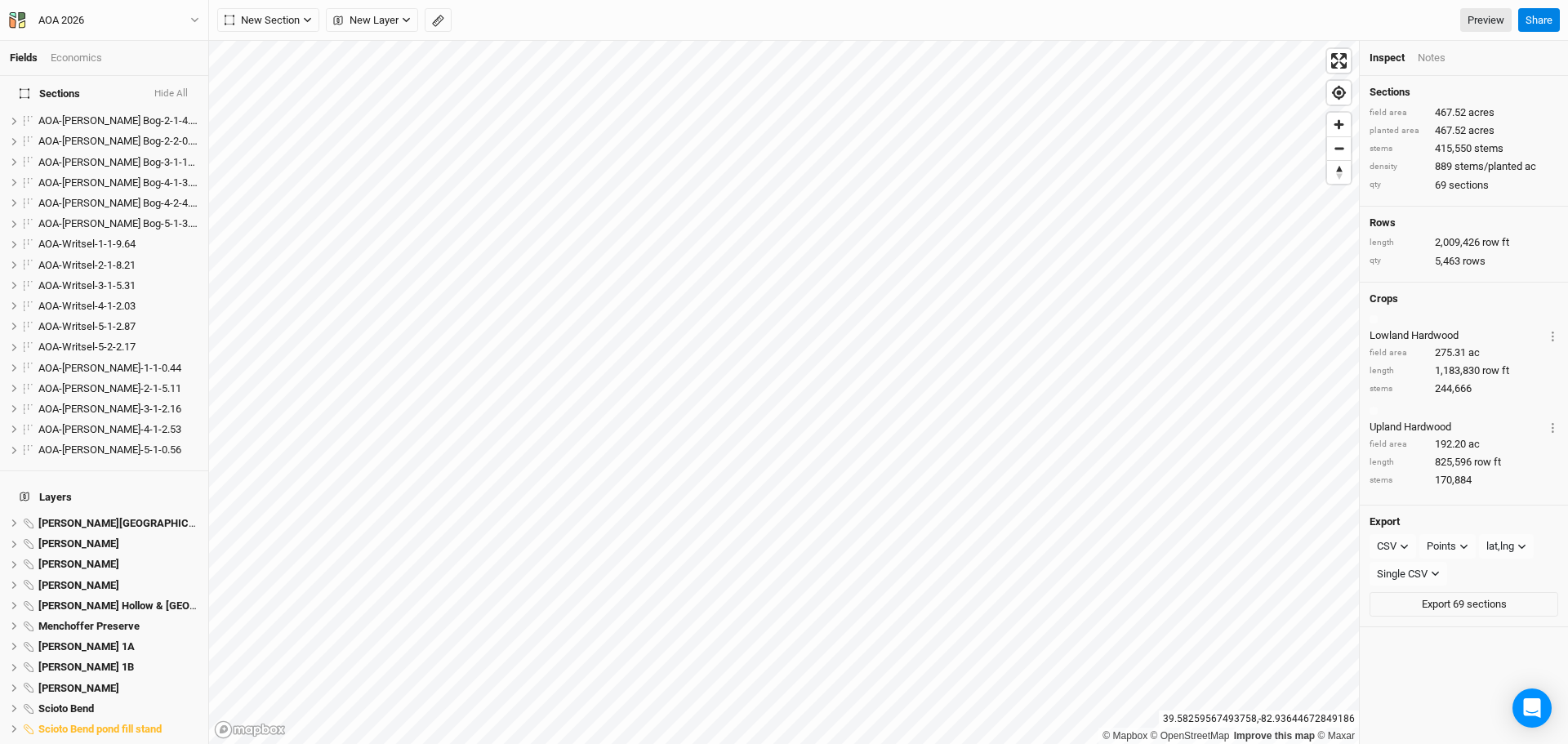
scroll to position [1371, 0]
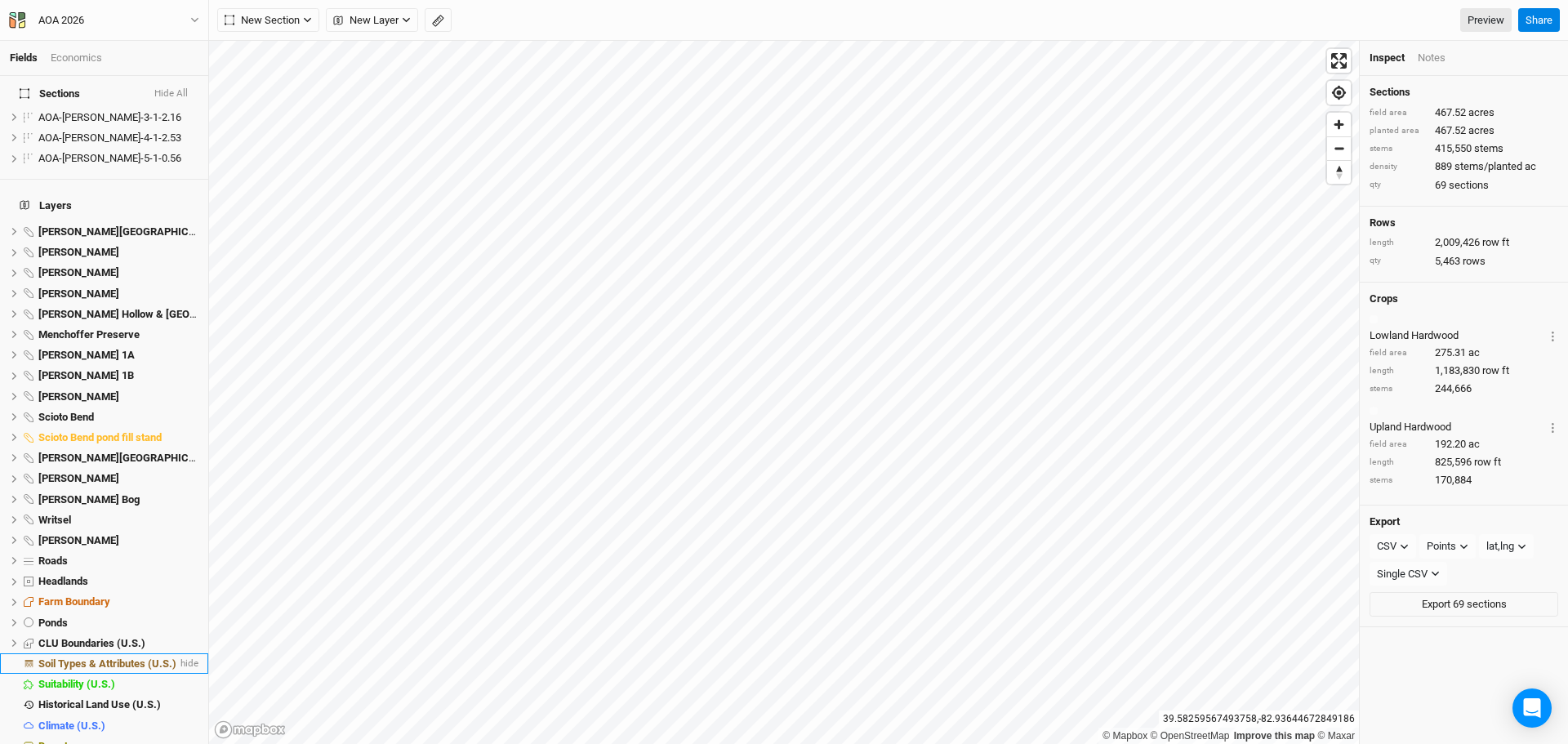
click at [107, 657] on span "Soil Types & Attributes (U.S.)" at bounding box center [106, 663] width 138 height 12
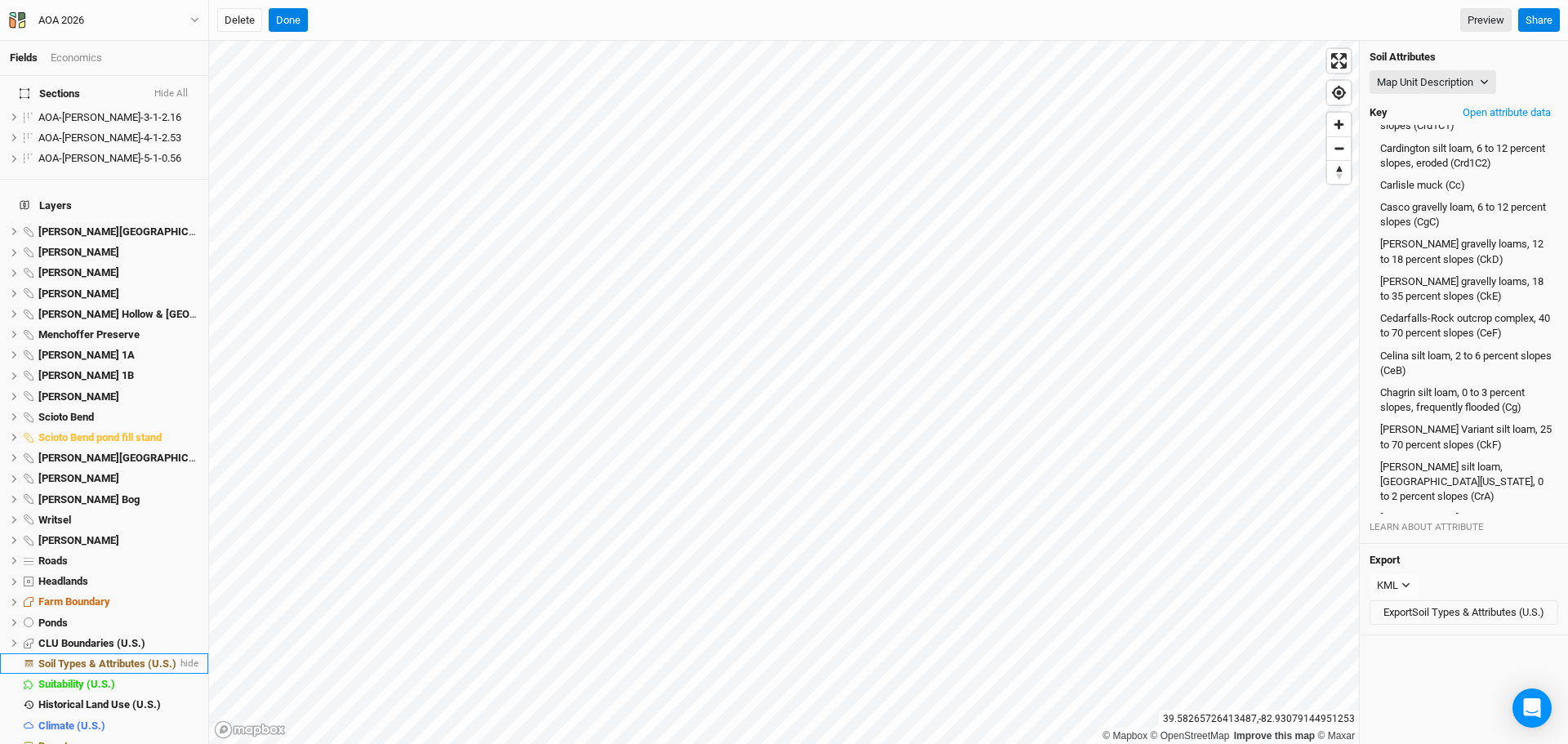
scroll to position [1973, 0]
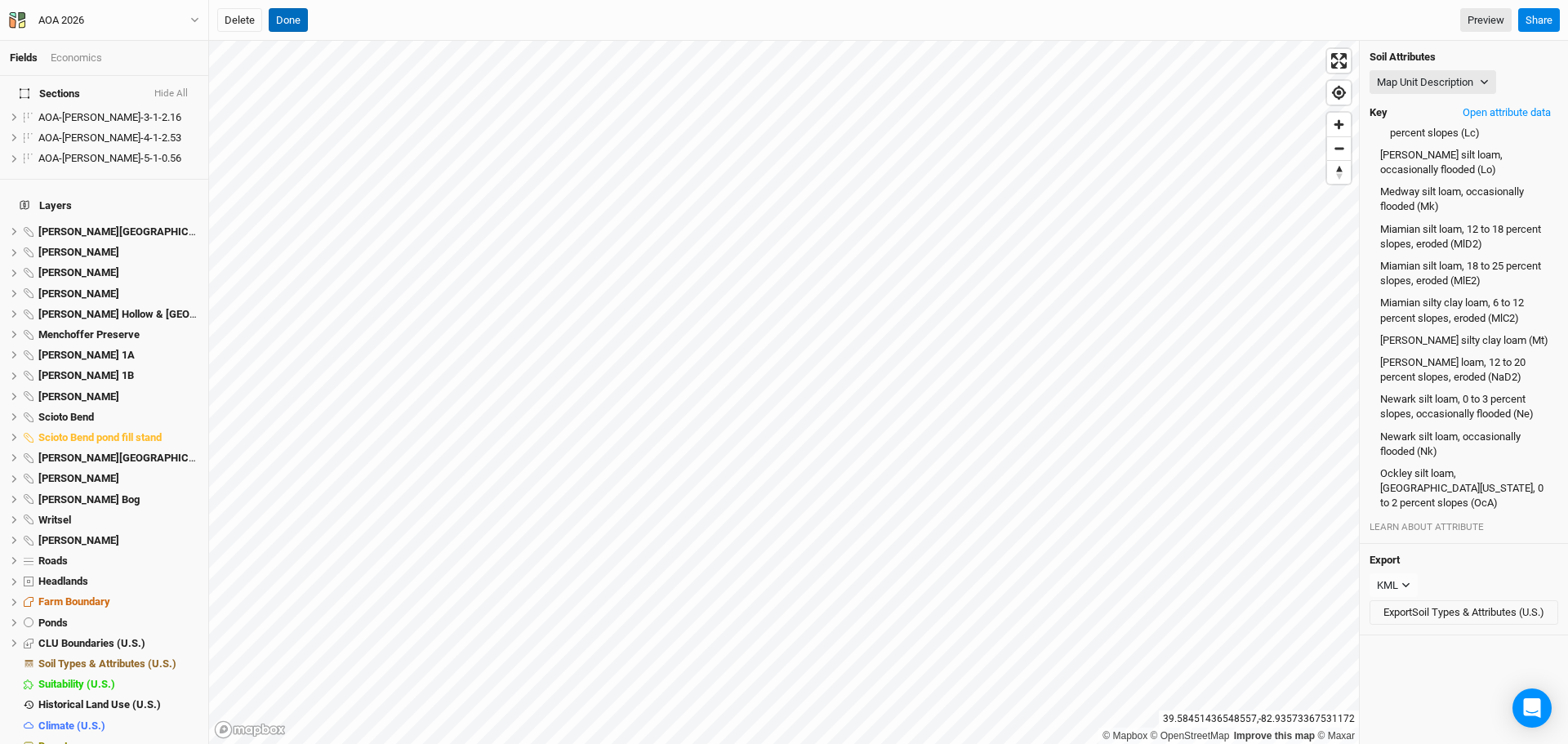
click at [281, 19] on button "Done" at bounding box center [288, 20] width 39 height 24
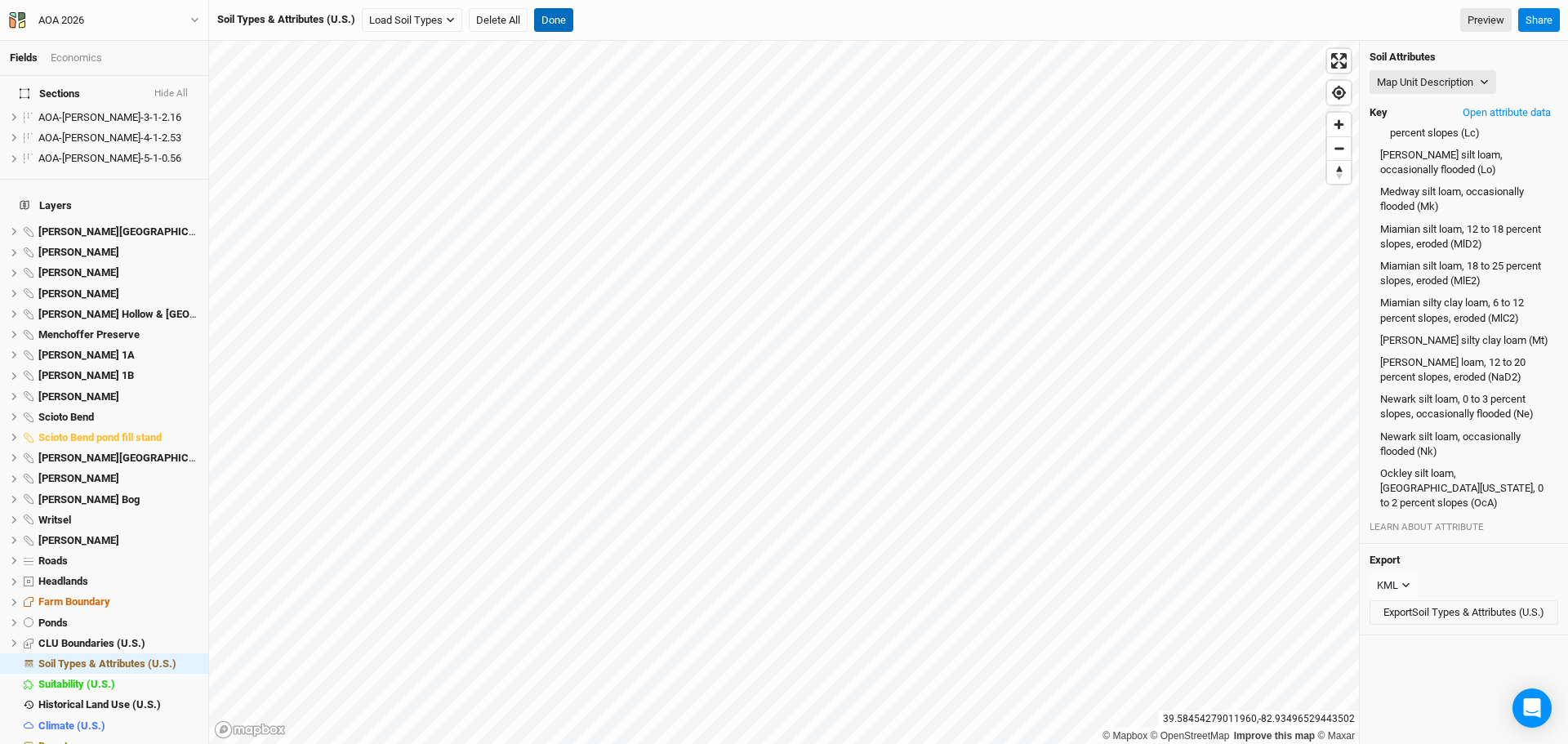
click at [541, 10] on button "Done" at bounding box center [554, 20] width 39 height 24
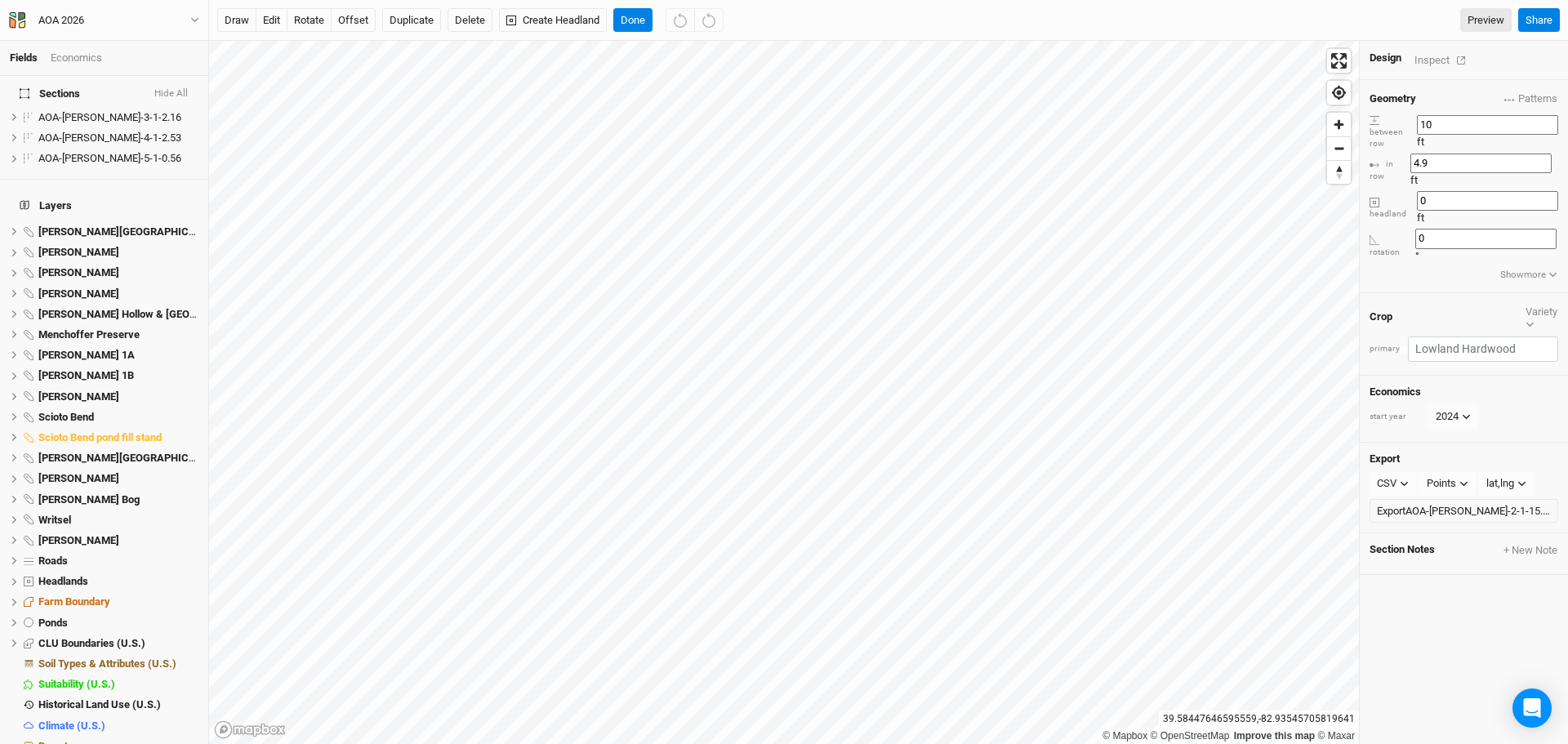
scroll to position [387, 0]
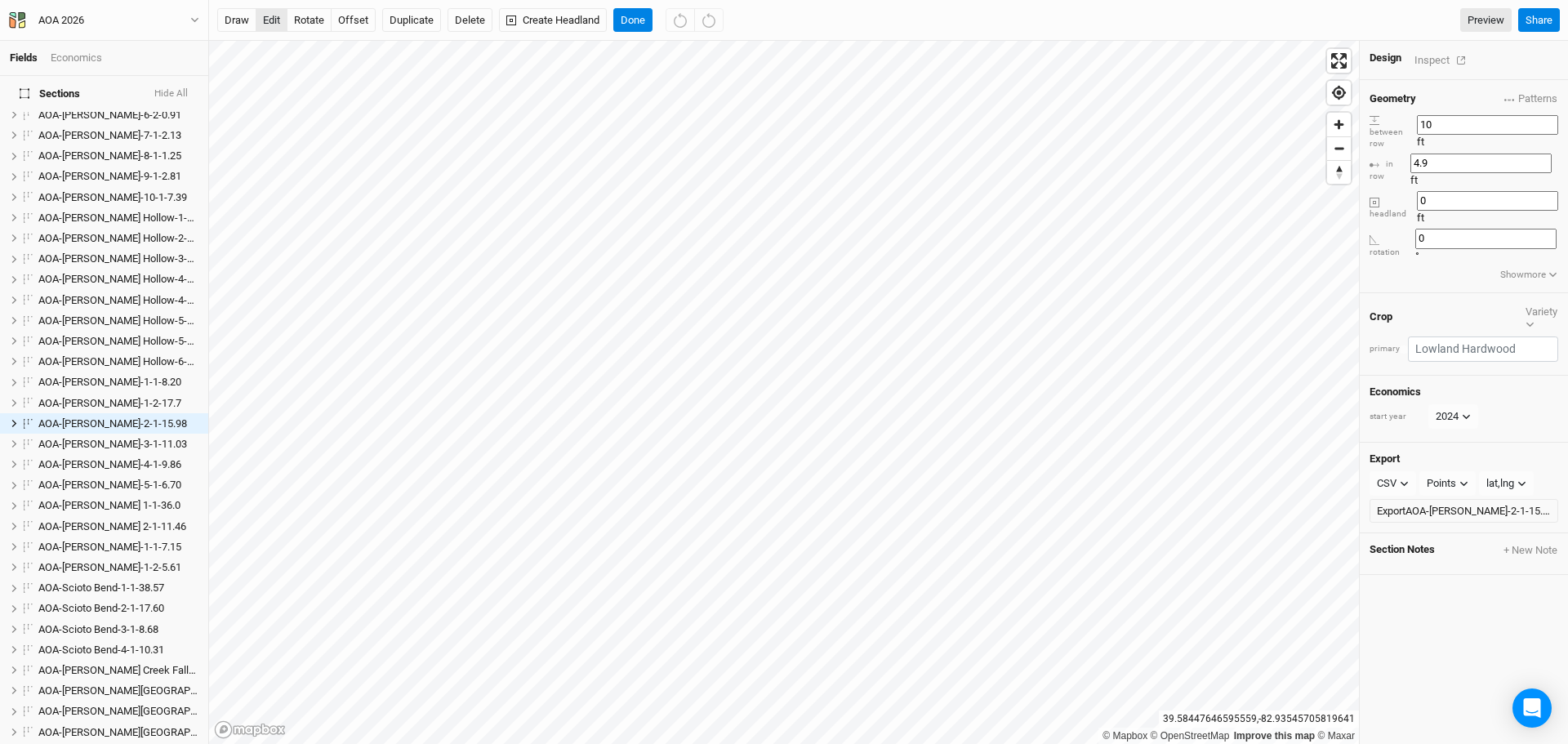
click at [271, 15] on button "edit" at bounding box center [271, 20] width 31 height 24
click at [633, 18] on button "Done" at bounding box center [632, 20] width 39 height 24
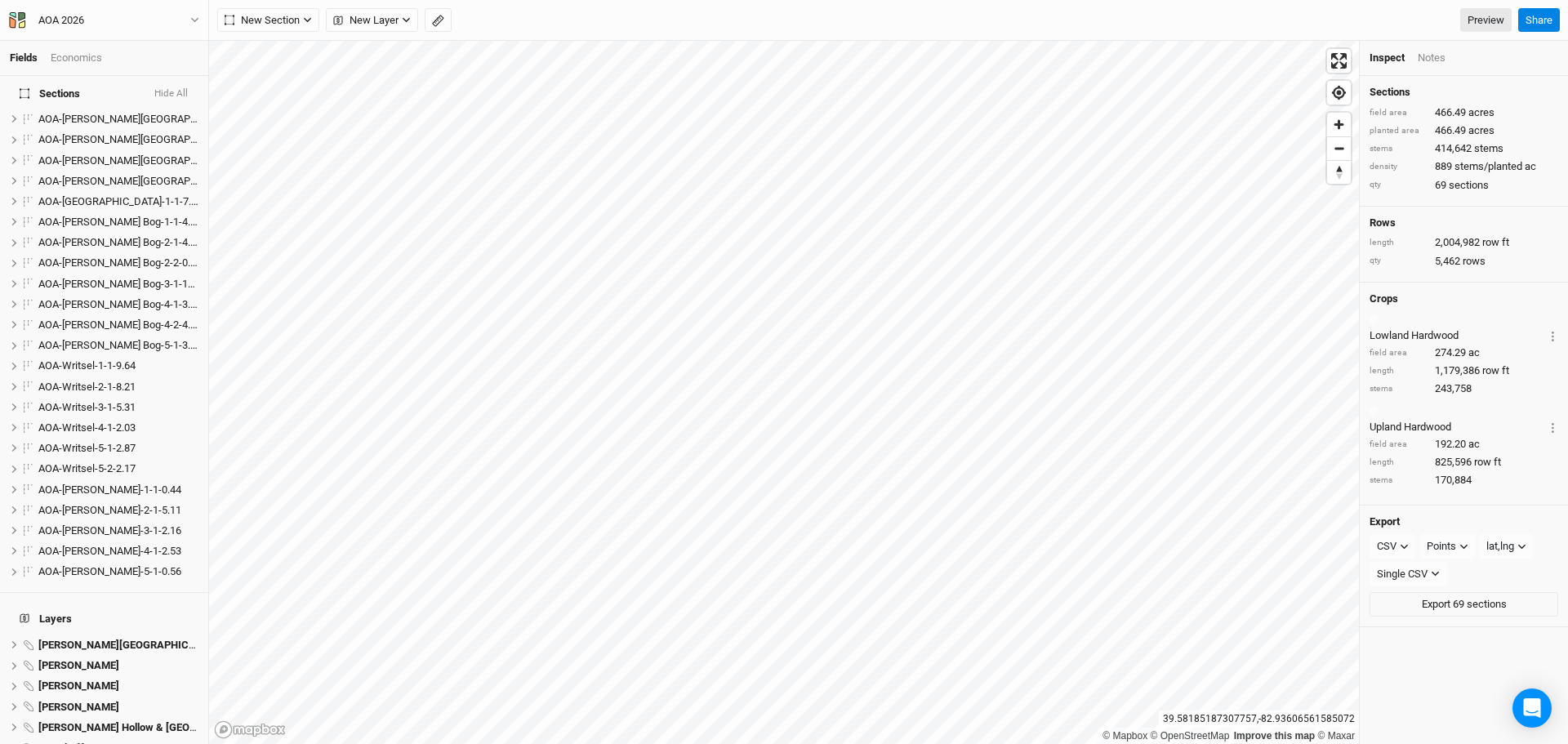
scroll to position [1371, 0]
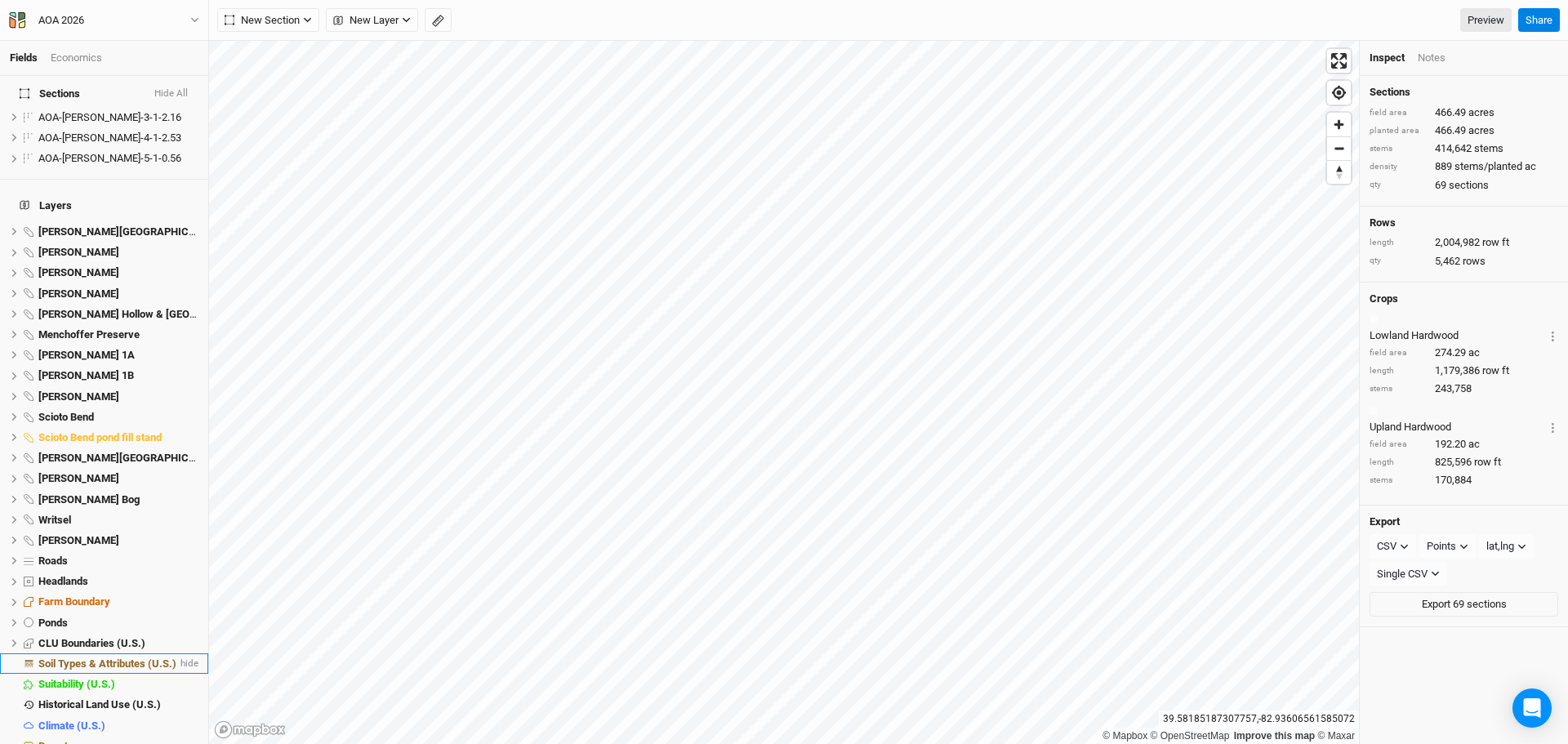
click at [105, 657] on span "Soil Types & Attributes (U.S.)" at bounding box center [106, 663] width 138 height 12
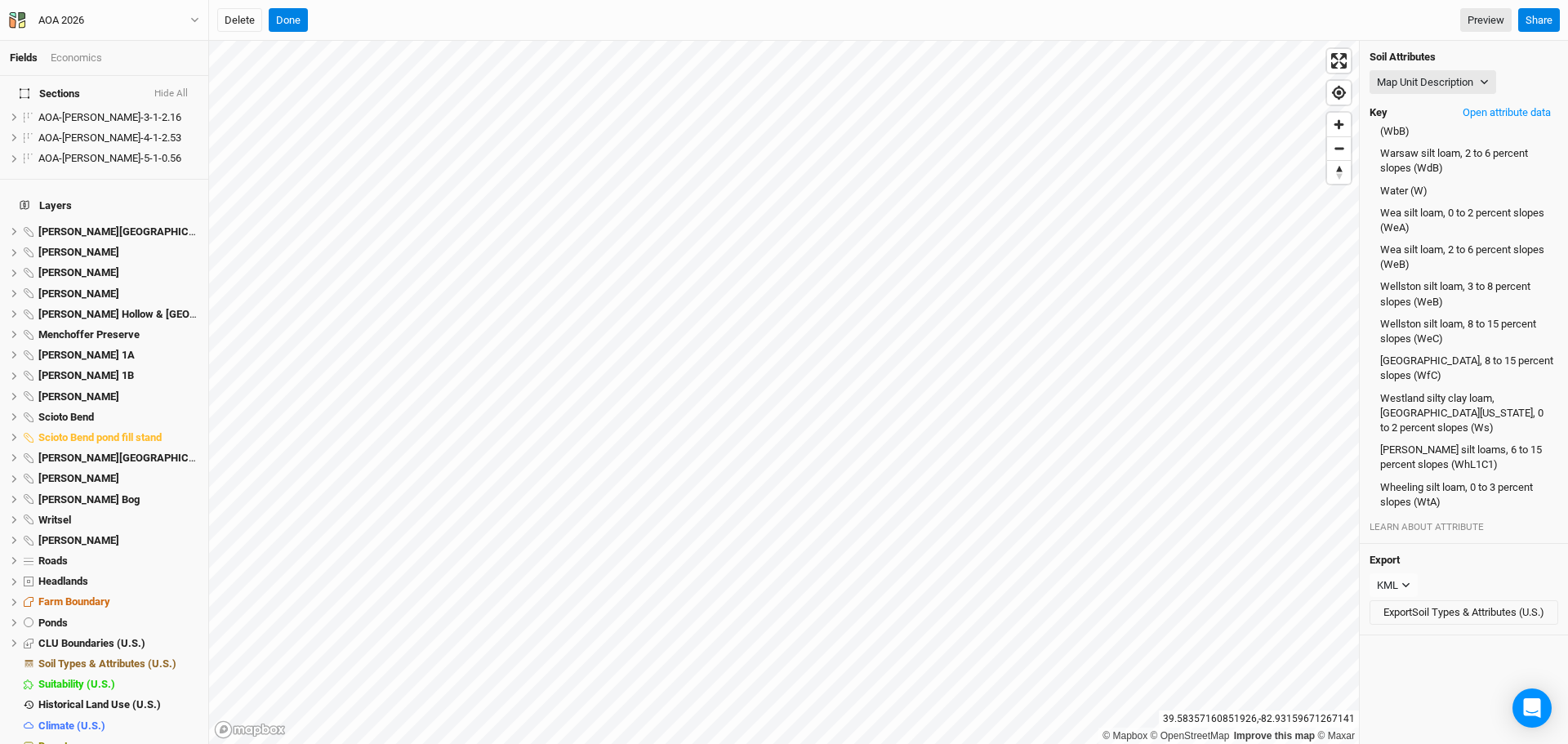
scroll to position [1973, 0]
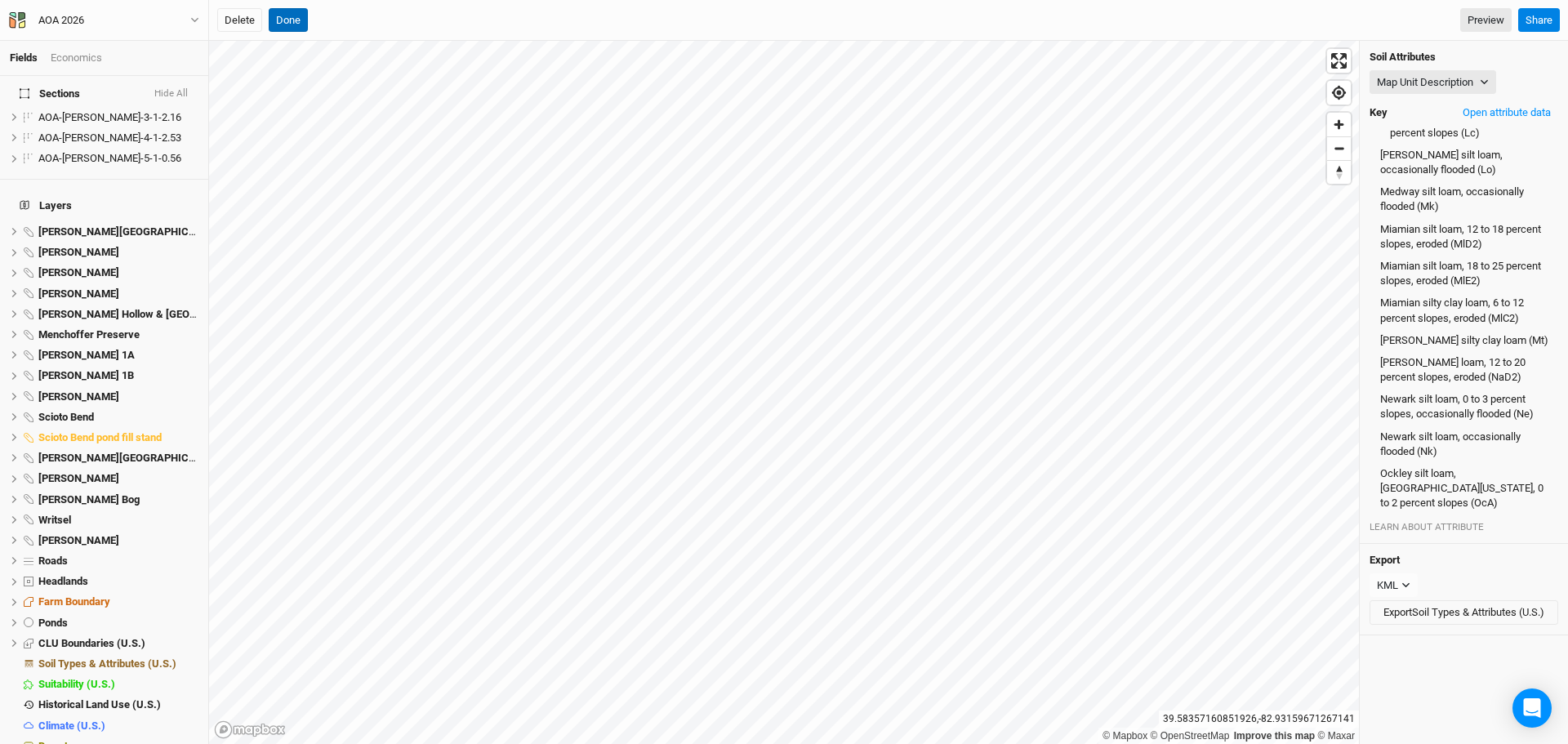
click at [294, 13] on button "Done" at bounding box center [288, 20] width 39 height 24
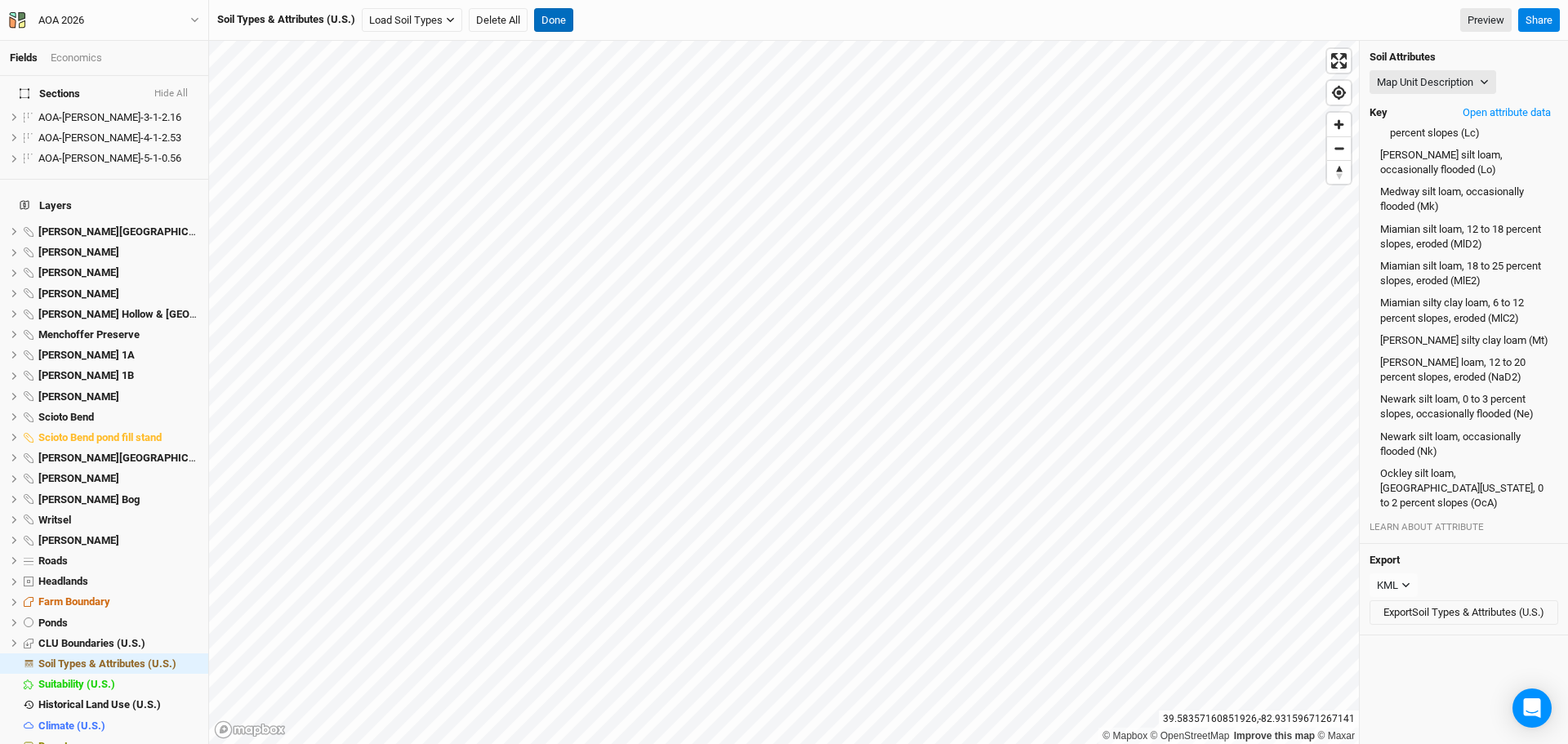
click at [548, 18] on button "Done" at bounding box center [554, 20] width 39 height 24
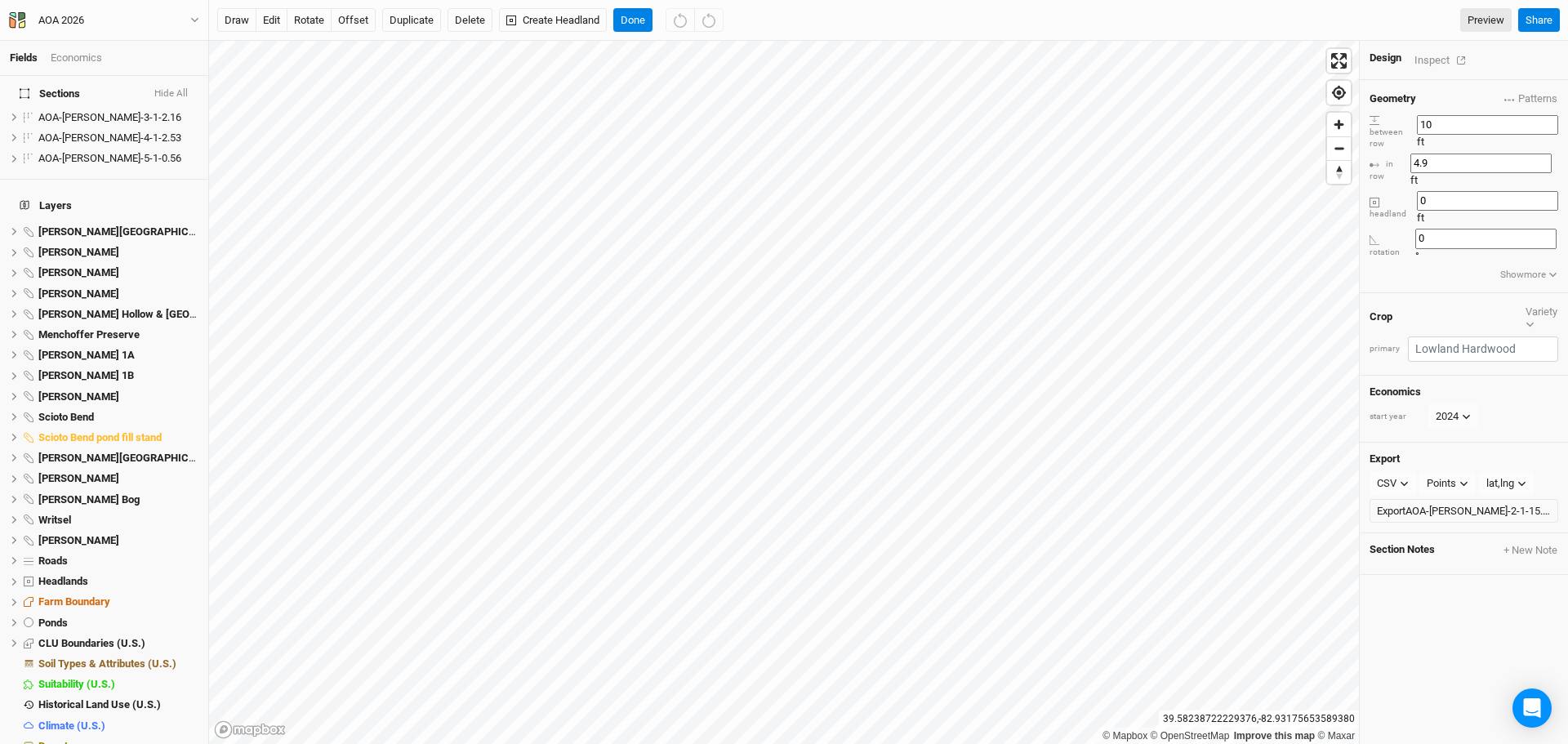
scroll to position [387, 0]
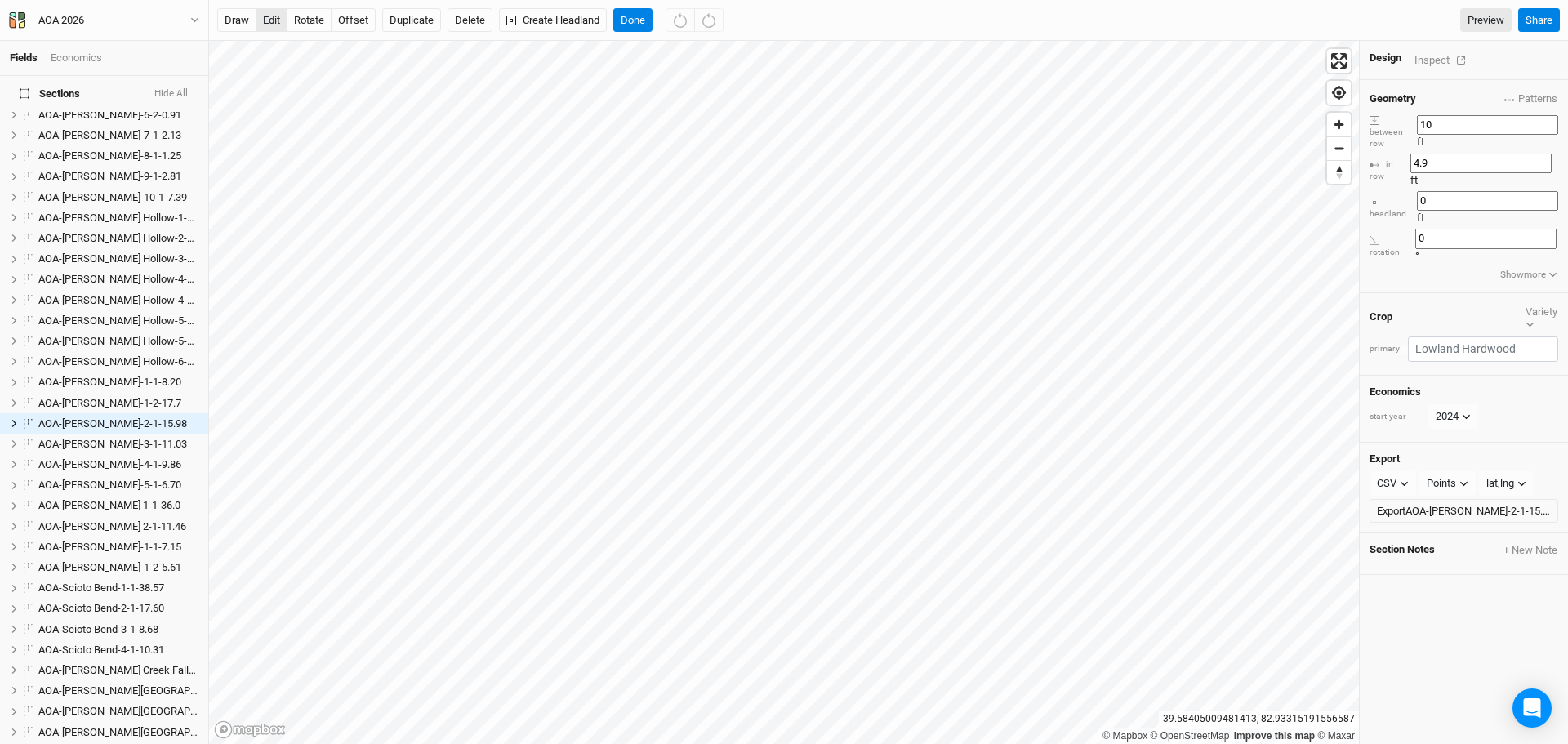
click at [273, 13] on button "edit" at bounding box center [271, 20] width 31 height 24
click at [633, 18] on button "Done" at bounding box center [632, 20] width 39 height 24
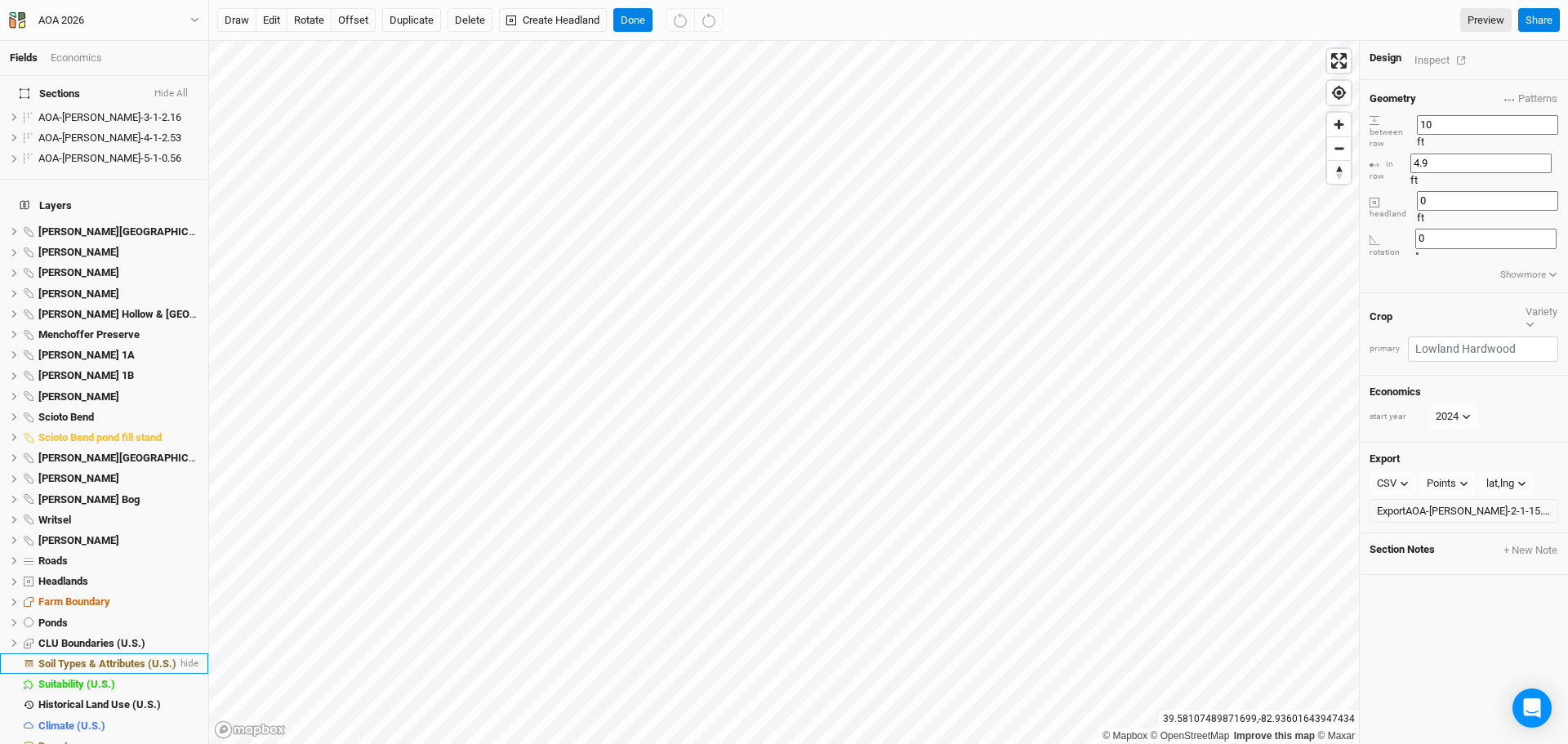
click at [114, 657] on span "Soil Types & Attributes (U.S.)" at bounding box center [106, 663] width 138 height 12
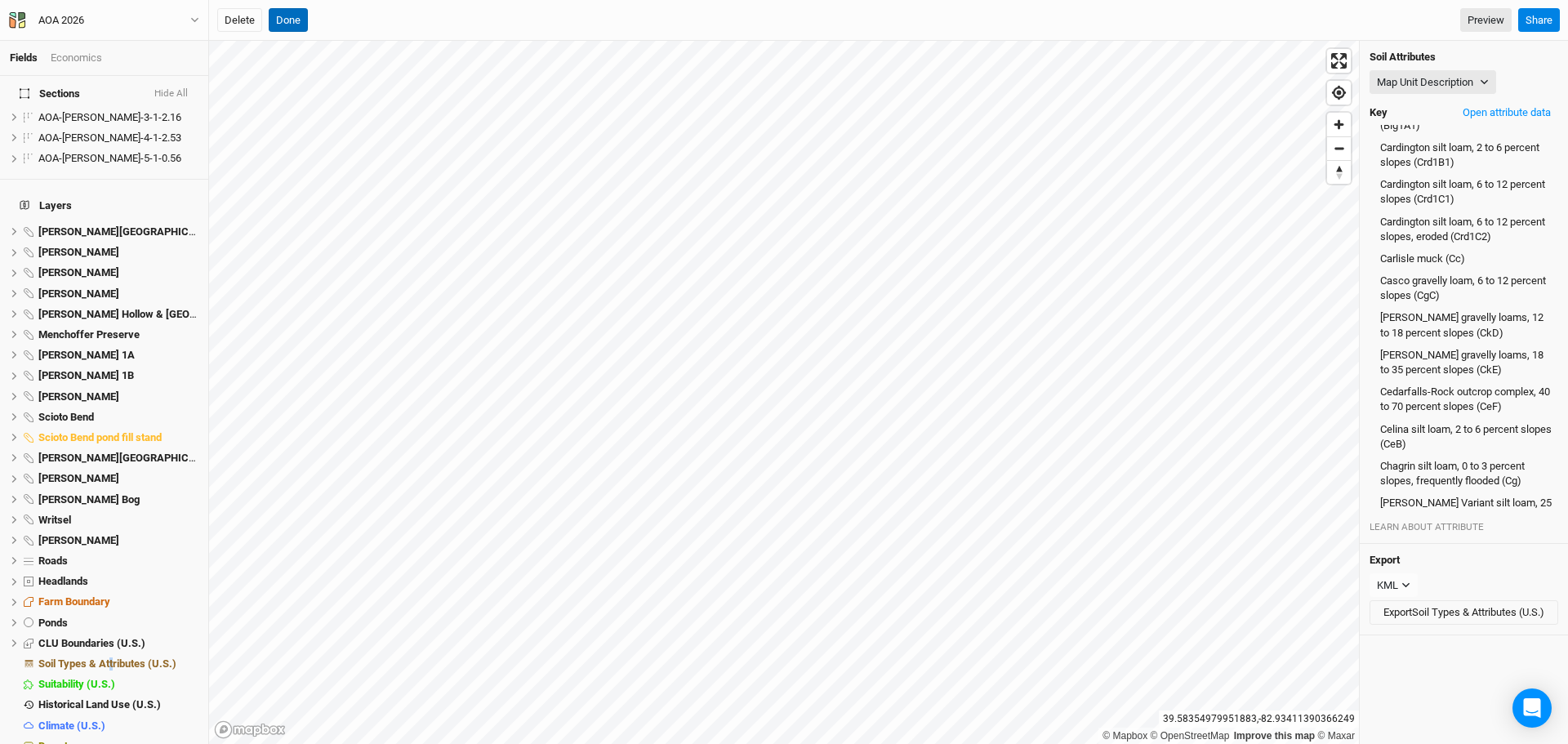
scroll to position [3463, 0]
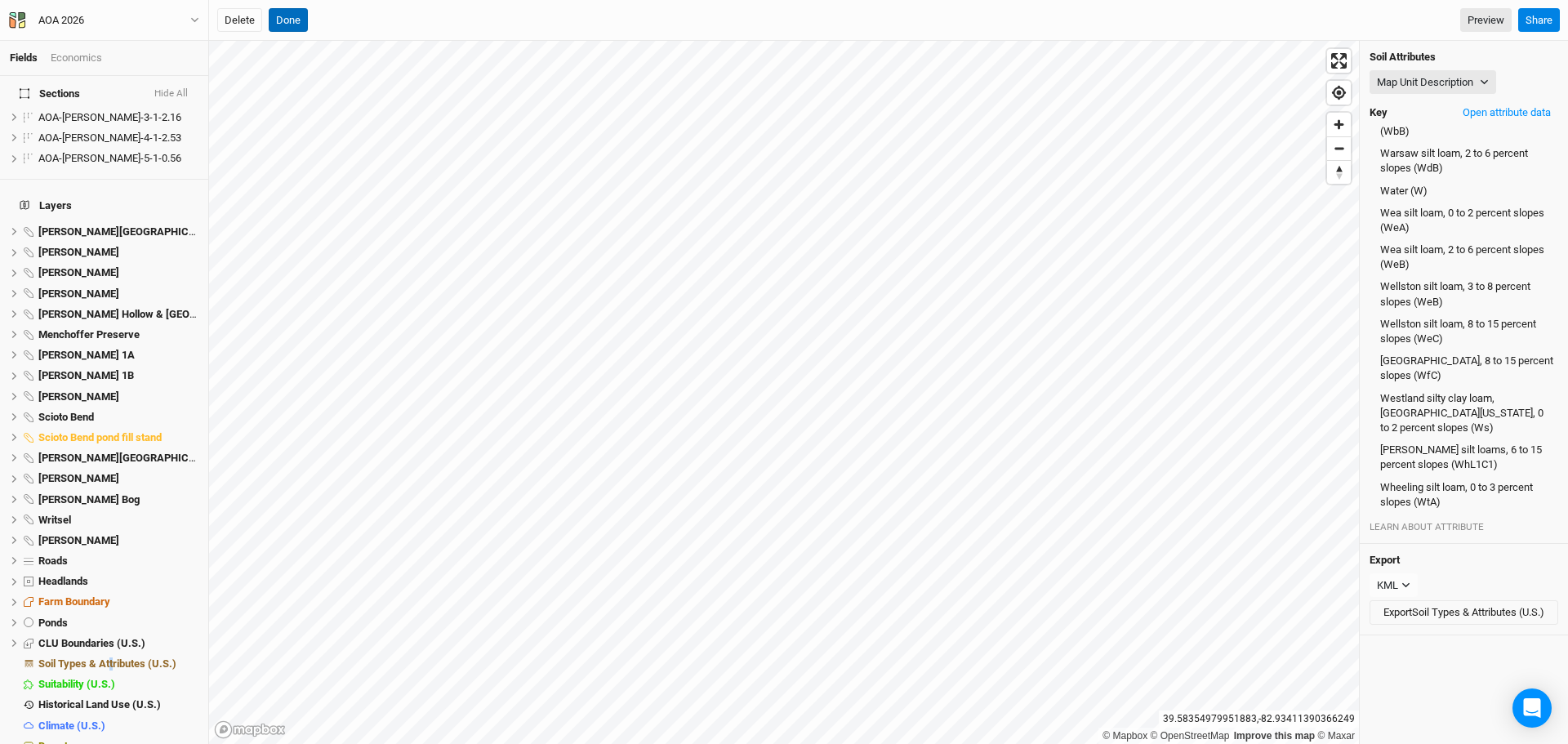
drag, startPoint x: 282, startPoint y: 13, endPoint x: 364, endPoint y: 4, distance: 82.5
click at [282, 12] on button "Done" at bounding box center [288, 20] width 39 height 24
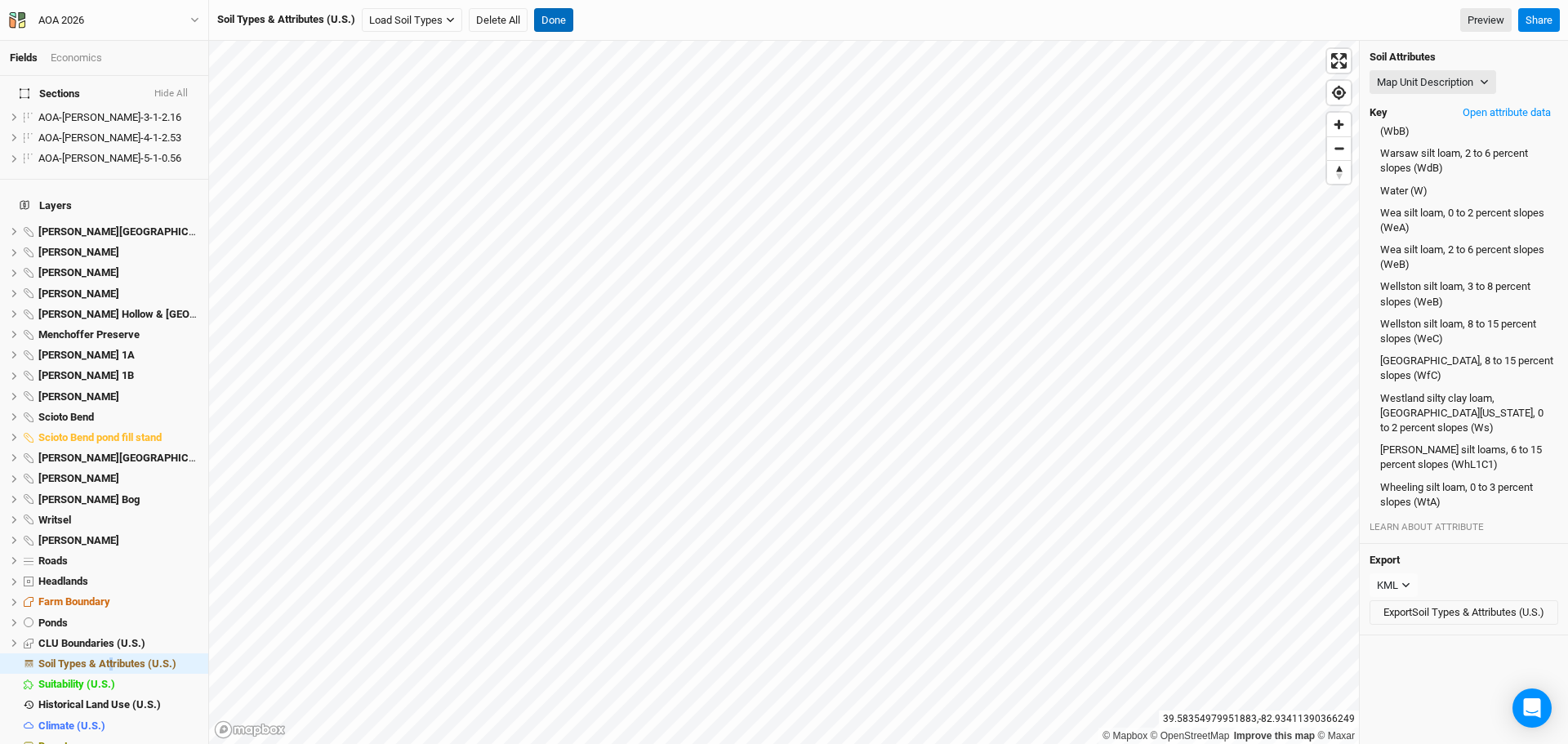
click at [554, 14] on button "Done" at bounding box center [554, 20] width 39 height 24
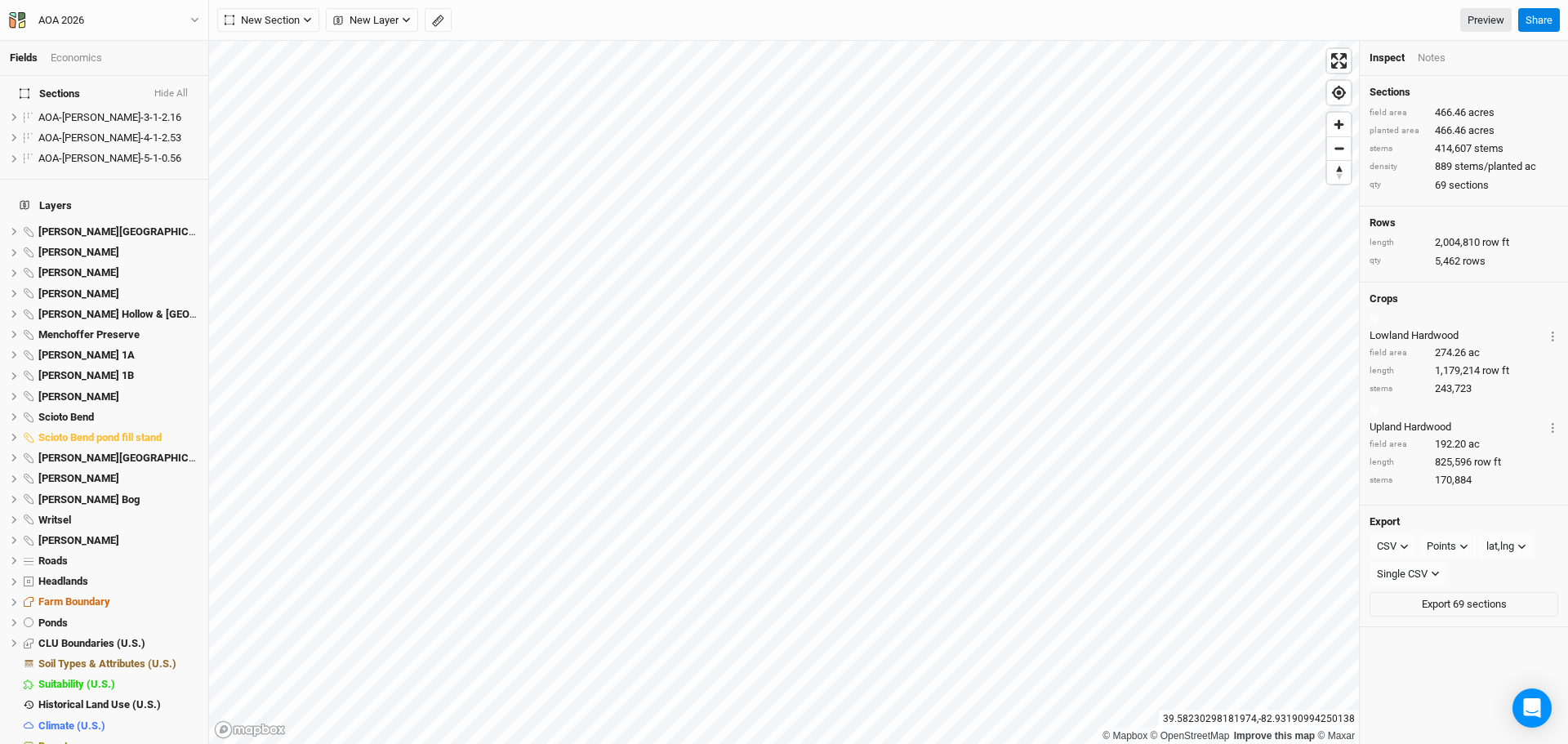
scroll to position [387, 0]
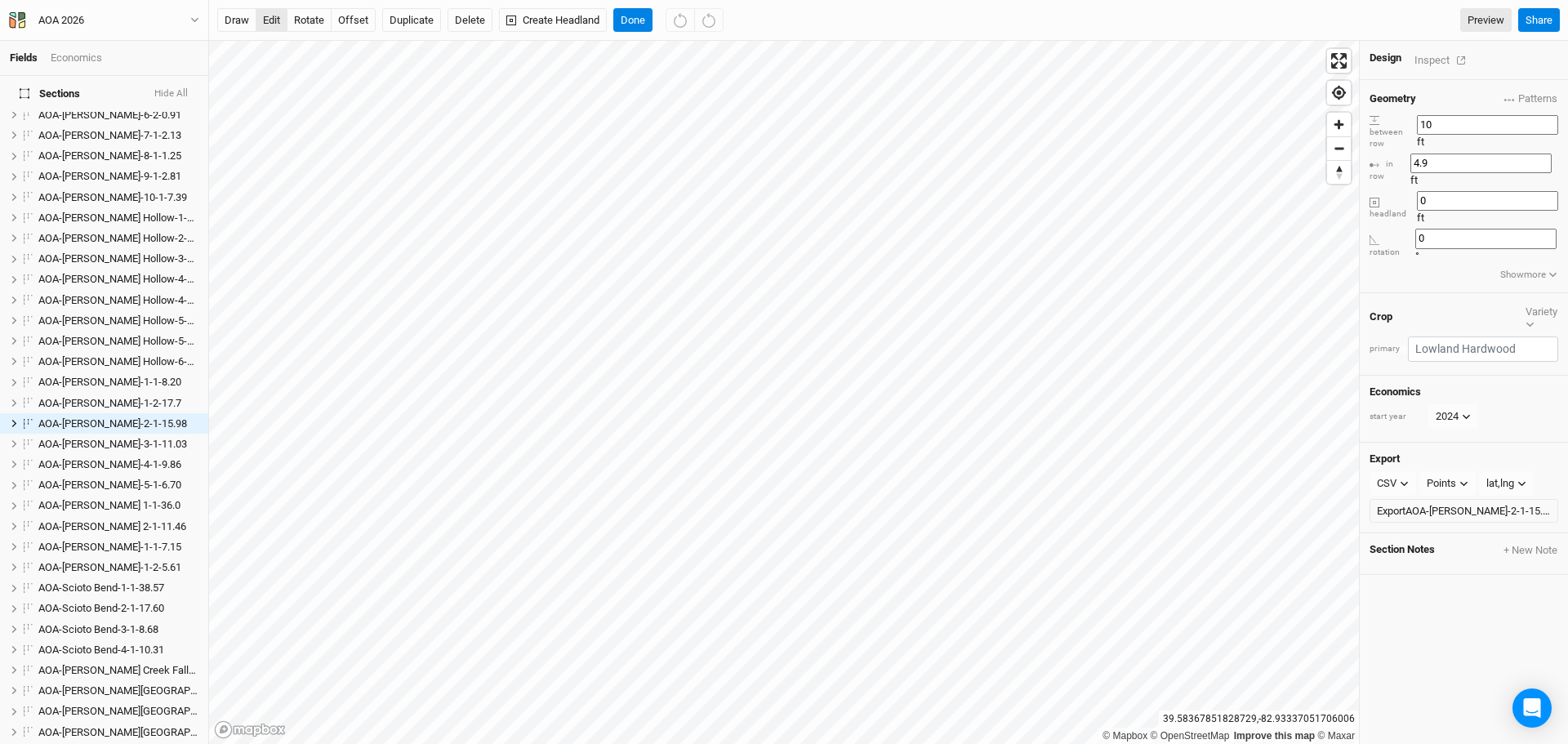
click at [270, 13] on button "edit" at bounding box center [271, 20] width 31 height 24
click at [634, 17] on button "Done" at bounding box center [632, 20] width 39 height 24
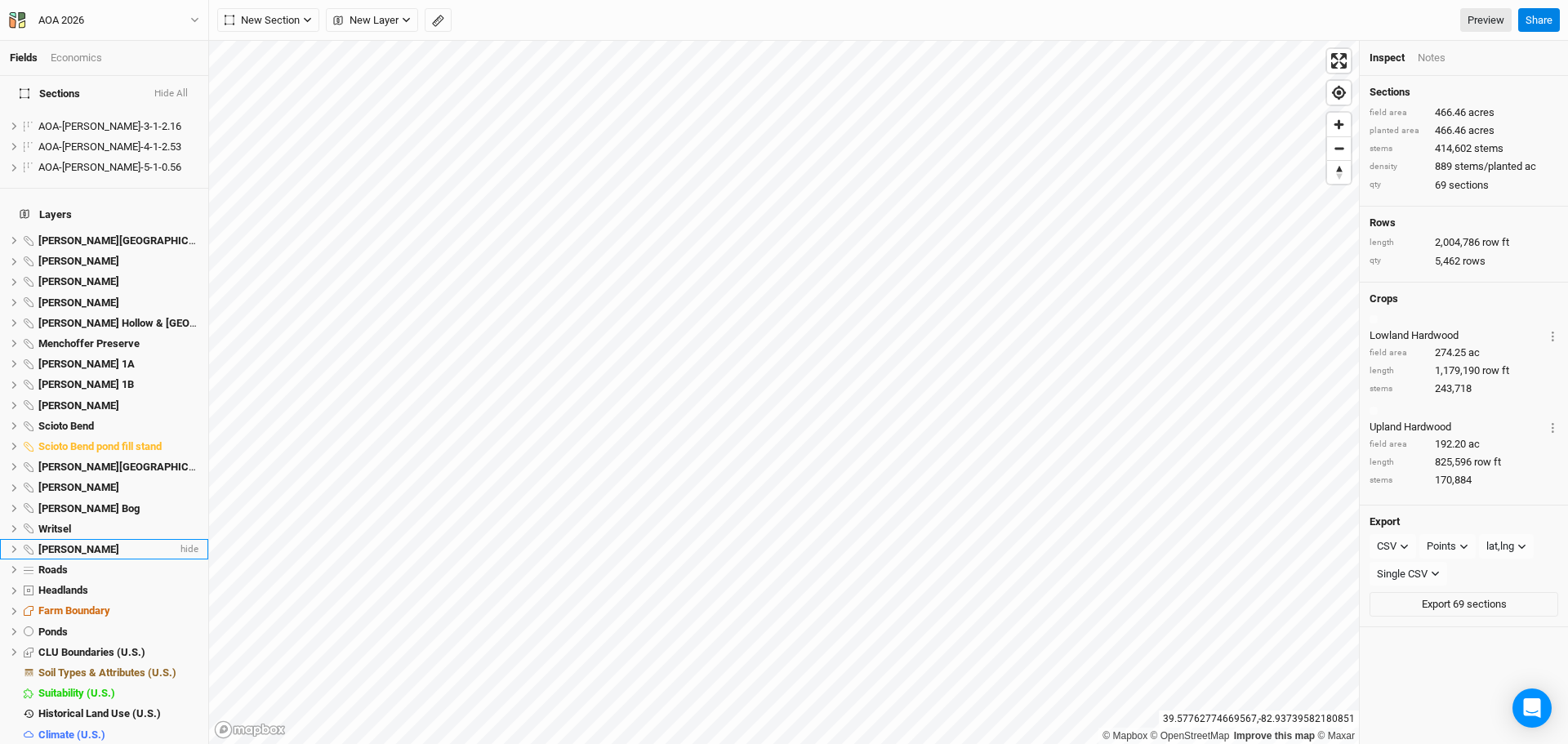
scroll to position [1371, 0]
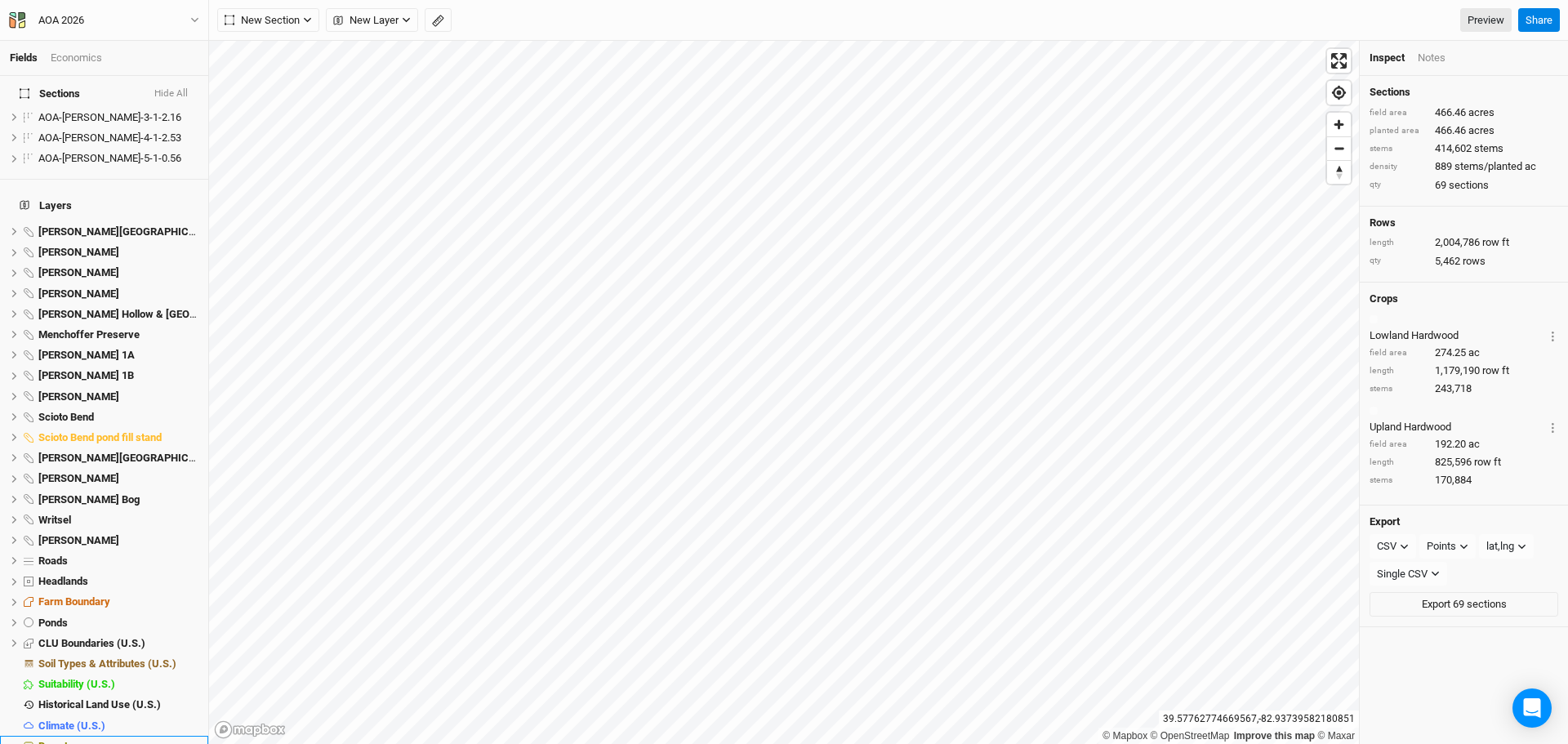
click at [81, 739] on span "Base Layer" at bounding box center [64, 745] width 53 height 12
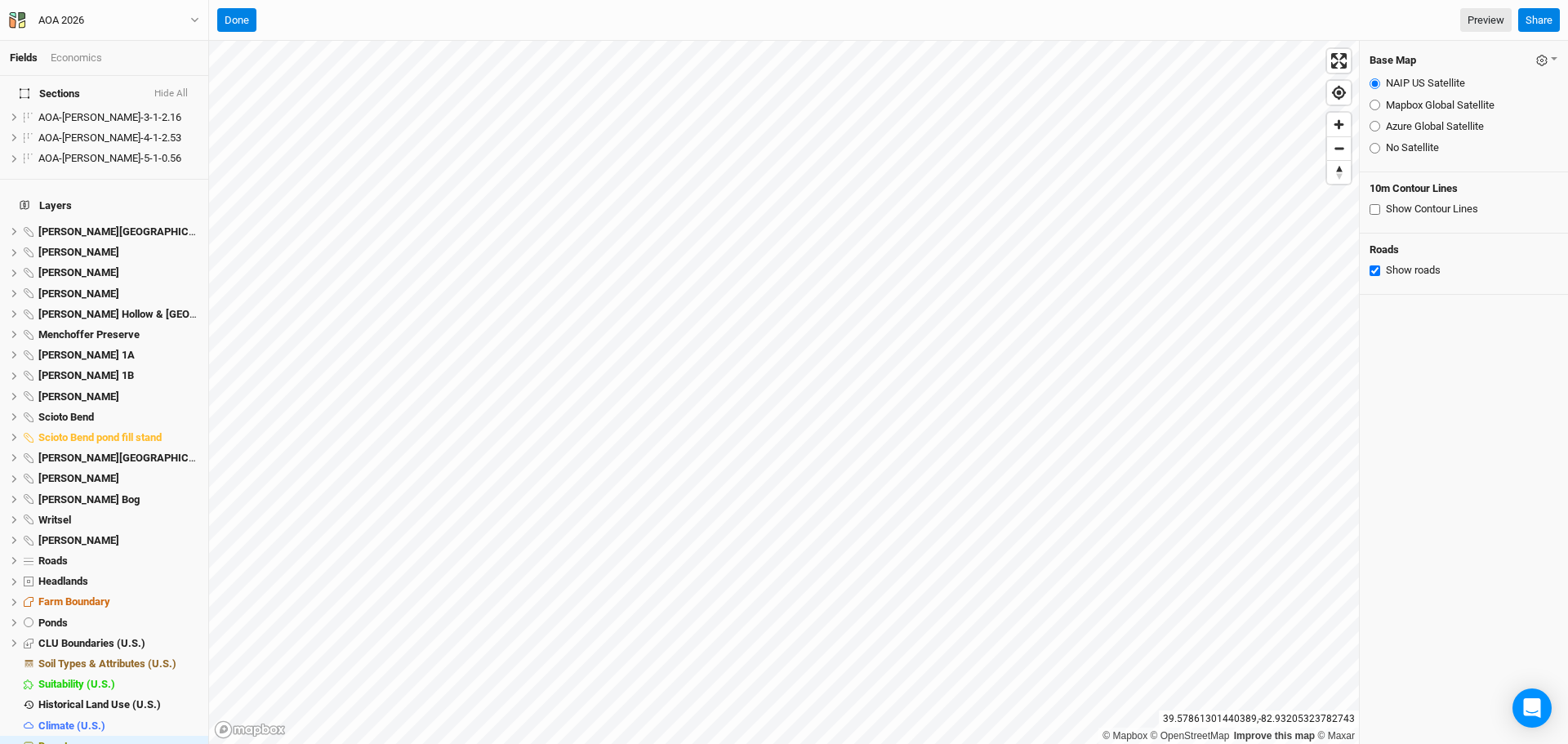
click at [1374, 126] on input "Azure Global Satellite" at bounding box center [1374, 126] width 10 height 10
radio input "true"
click at [177, 653] on span "hide" at bounding box center [187, 663] width 21 height 20
click at [173, 92] on button "Hide All" at bounding box center [171, 94] width 35 height 17
click at [173, 92] on button "Show All" at bounding box center [168, 94] width 39 height 17
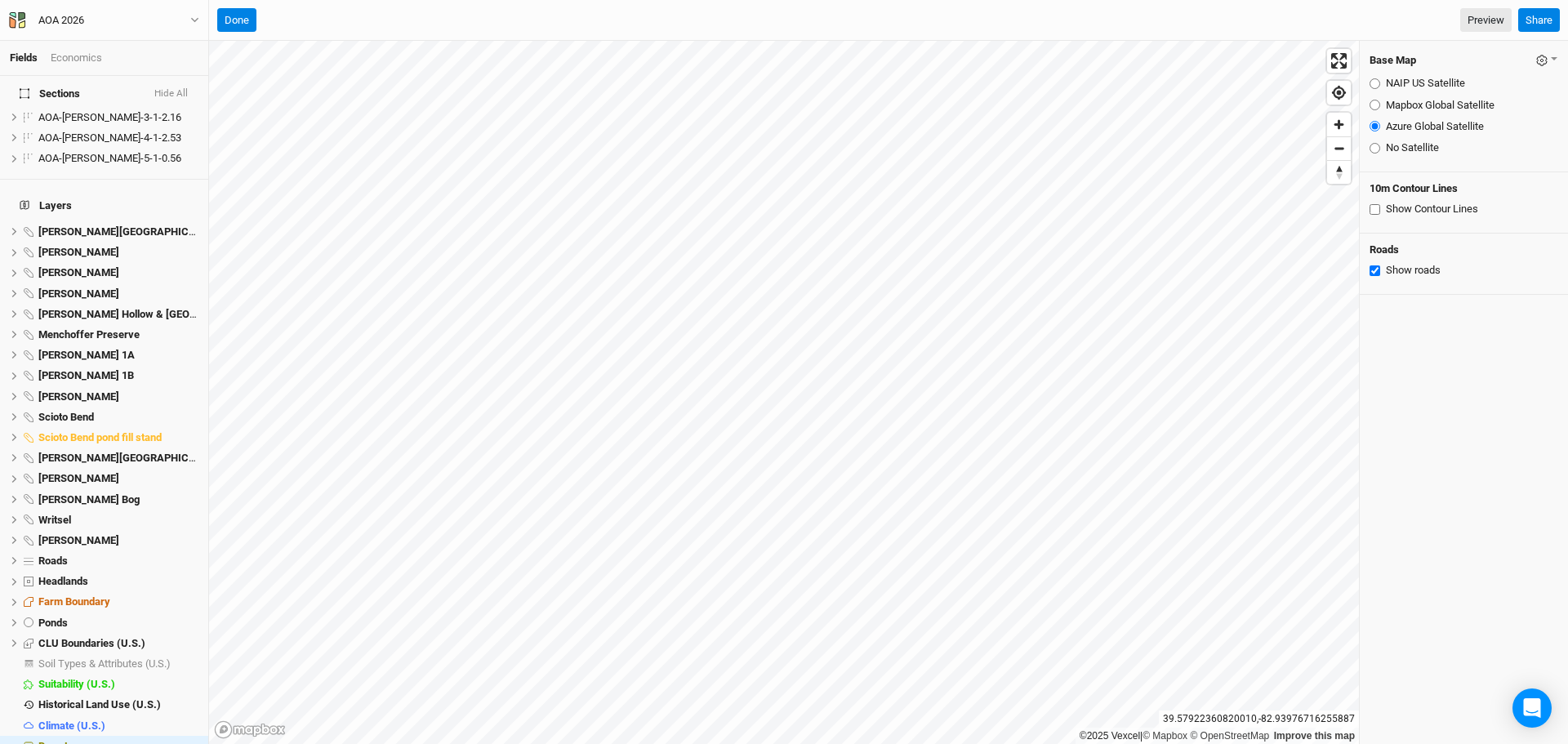
click at [173, 92] on button "Hide All" at bounding box center [171, 94] width 35 height 17
click at [173, 92] on button "Show All" at bounding box center [168, 94] width 39 height 17
click at [232, 20] on button "Done" at bounding box center [237, 20] width 39 height 24
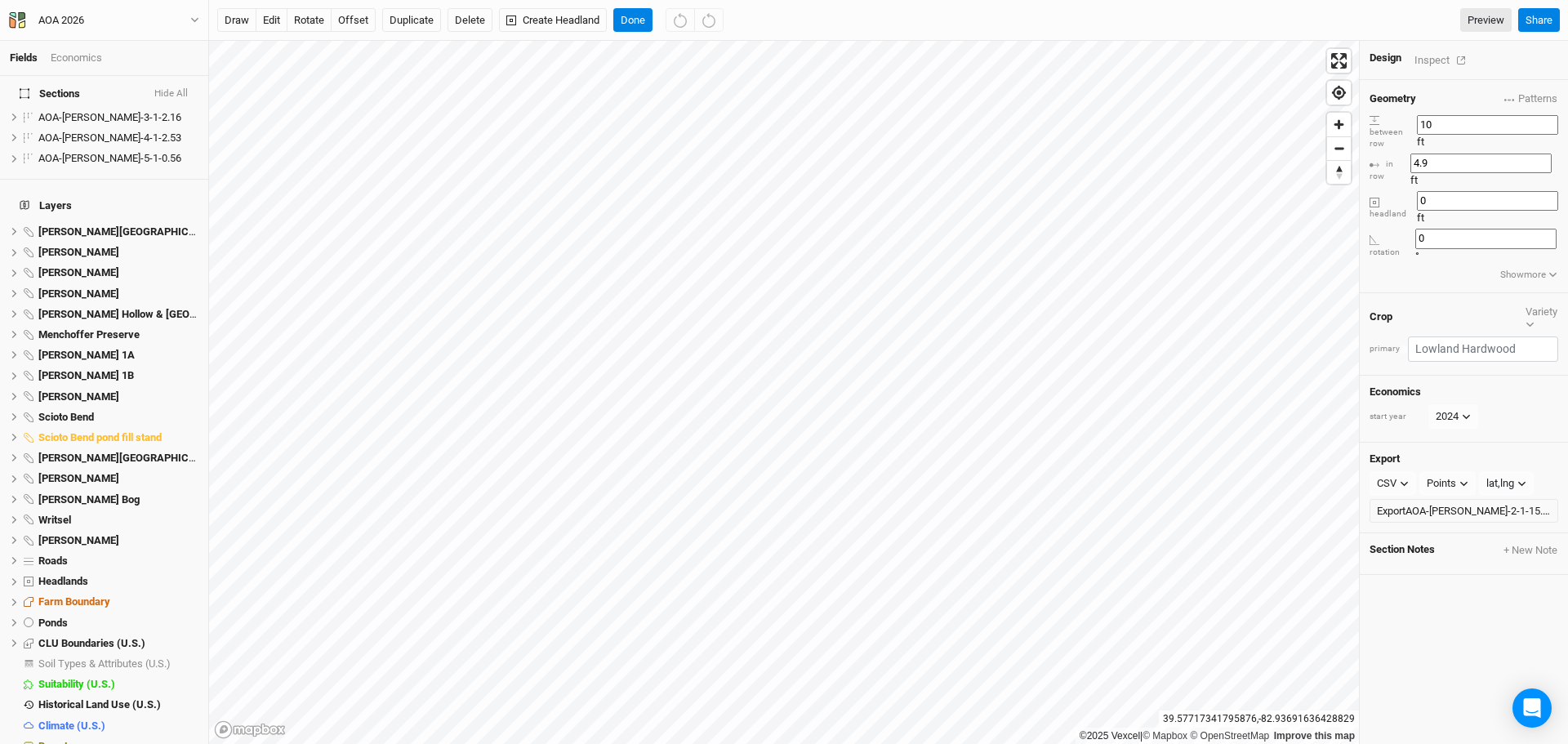
scroll to position [387, 0]
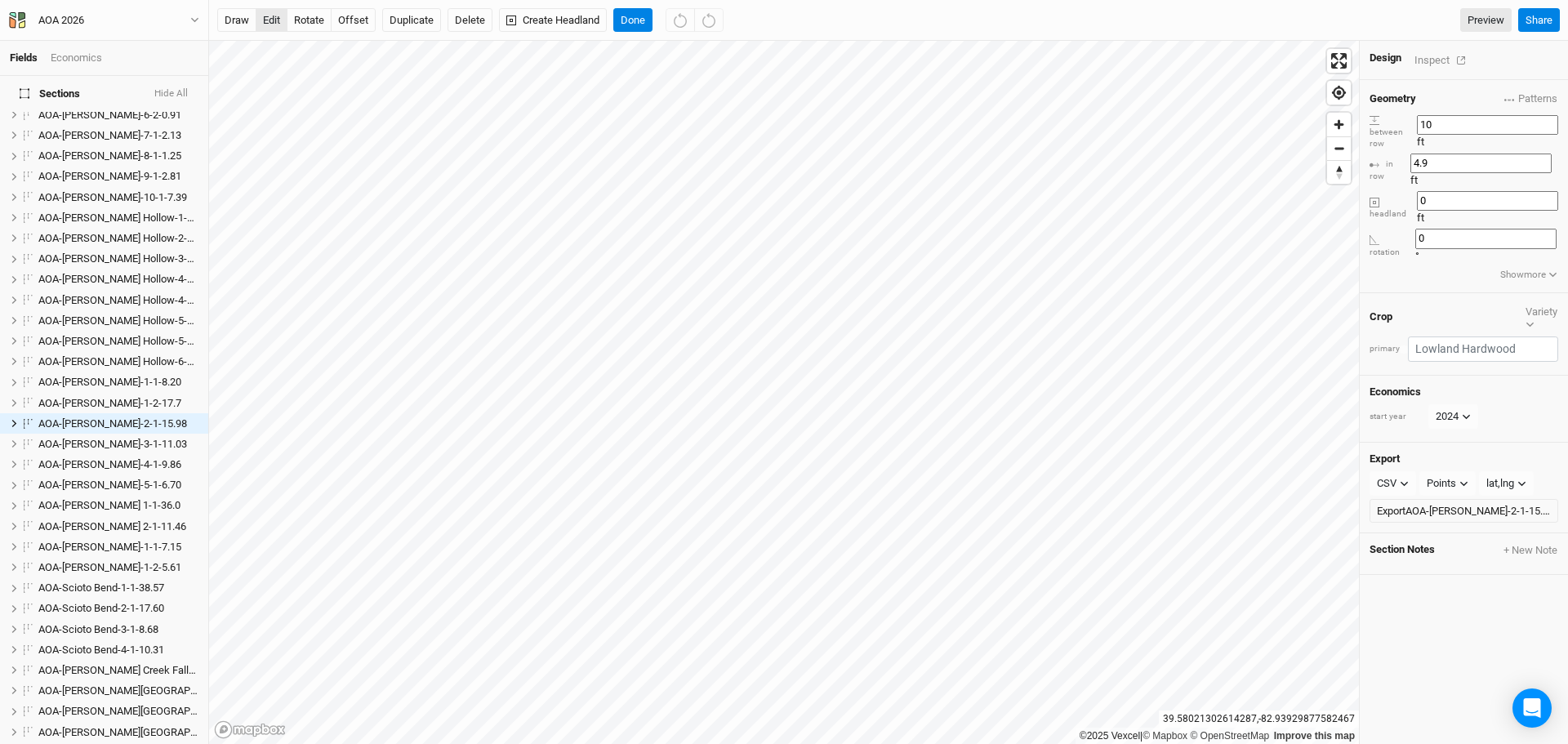
click at [269, 20] on button "edit" at bounding box center [271, 20] width 31 height 24
click at [634, 17] on button "Done" at bounding box center [632, 20] width 39 height 24
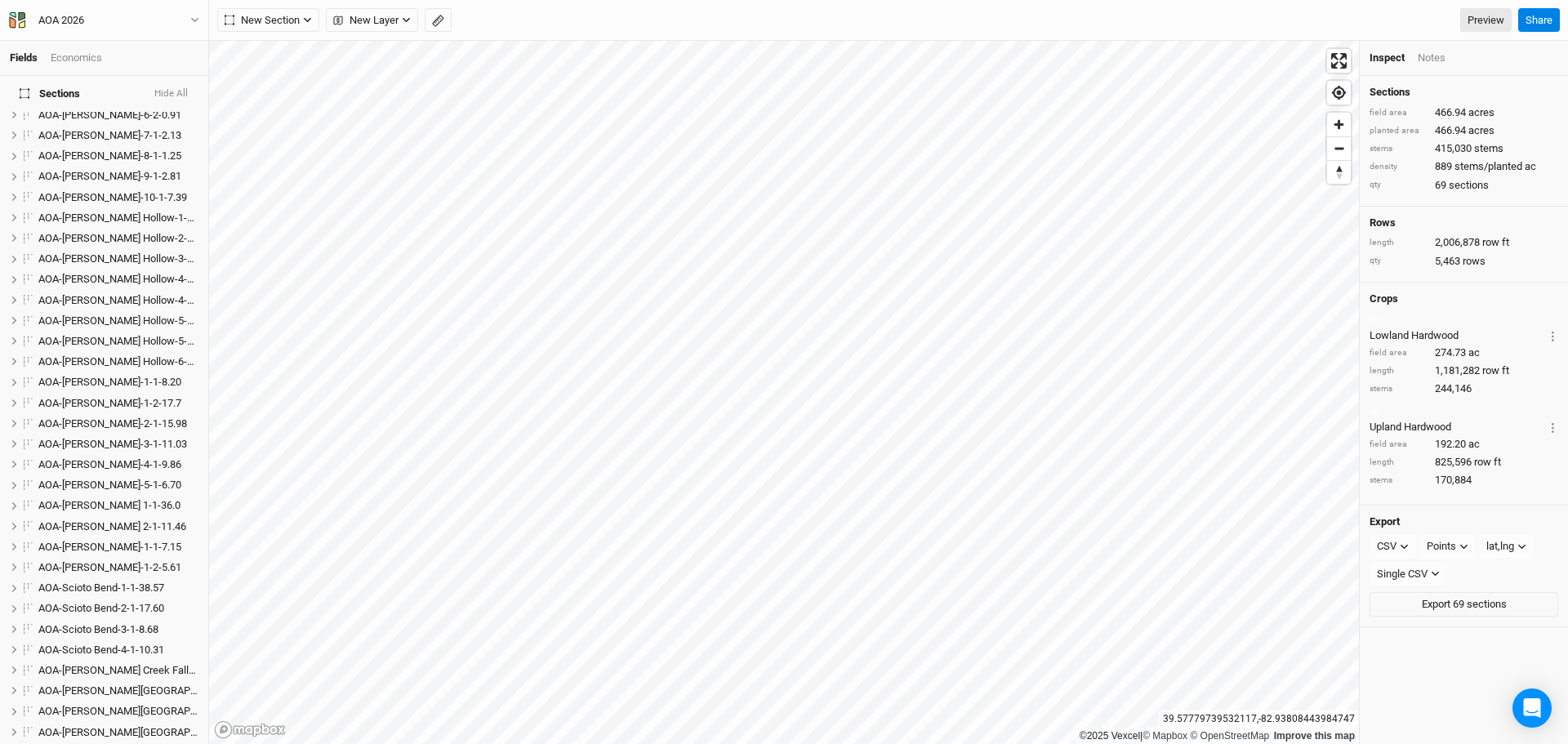
click at [170, 86] on button "Hide All" at bounding box center [171, 94] width 35 height 17
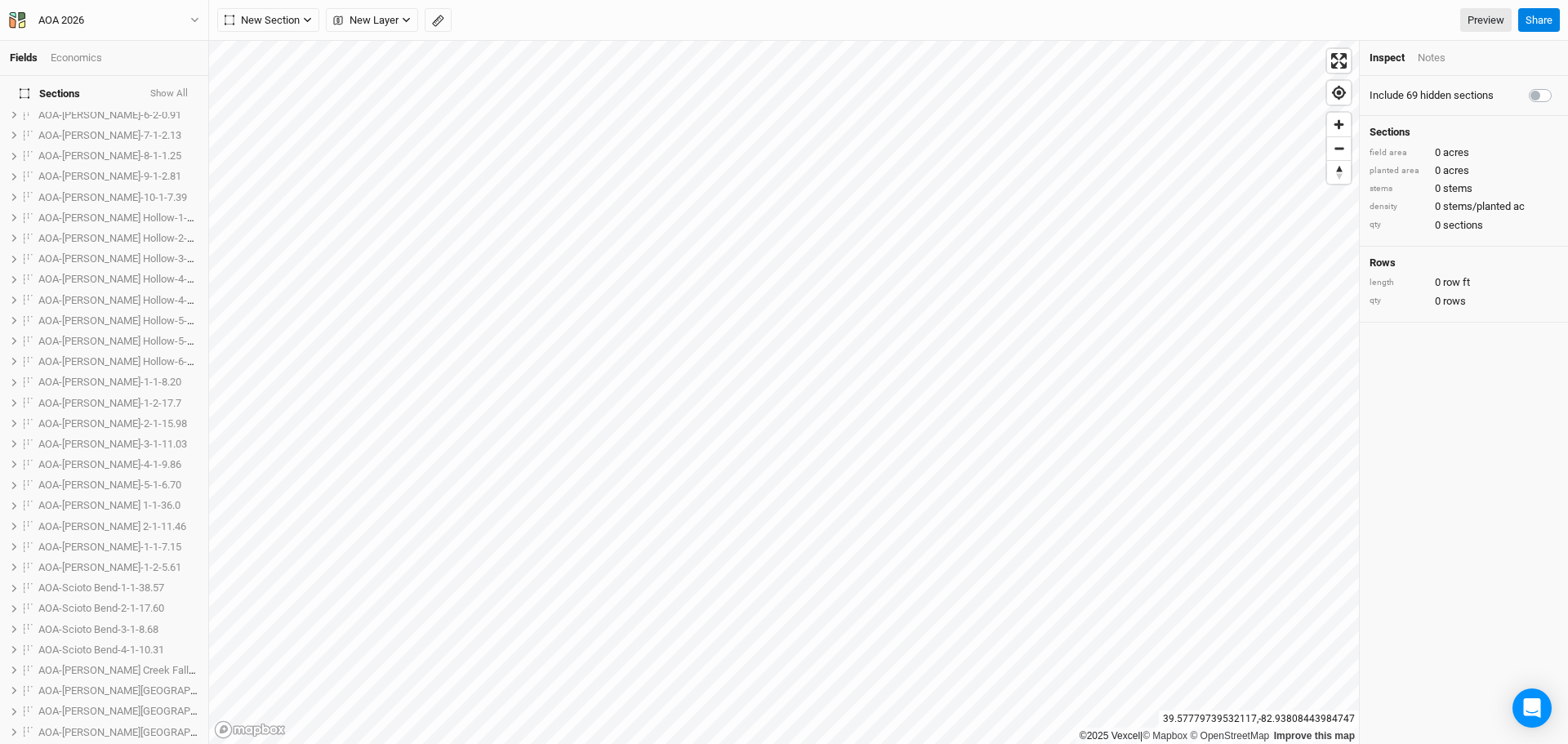
click at [170, 86] on h4 "Sections Show All" at bounding box center [105, 93] width 189 height 36
click at [171, 93] on button "Show All" at bounding box center [168, 94] width 39 height 17
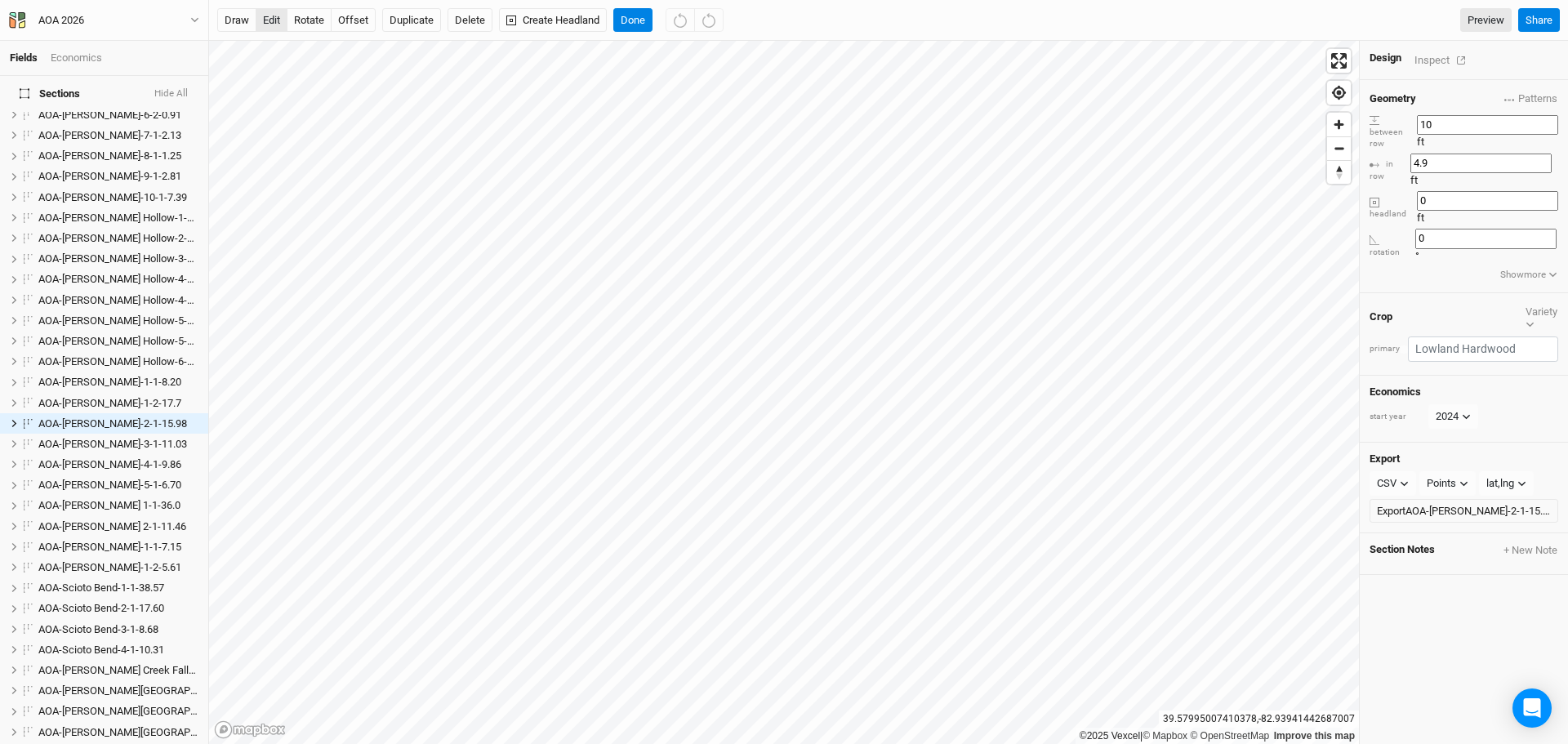
click at [272, 14] on button "edit" at bounding box center [271, 20] width 31 height 24
click at [638, 19] on button "Done" at bounding box center [632, 20] width 39 height 24
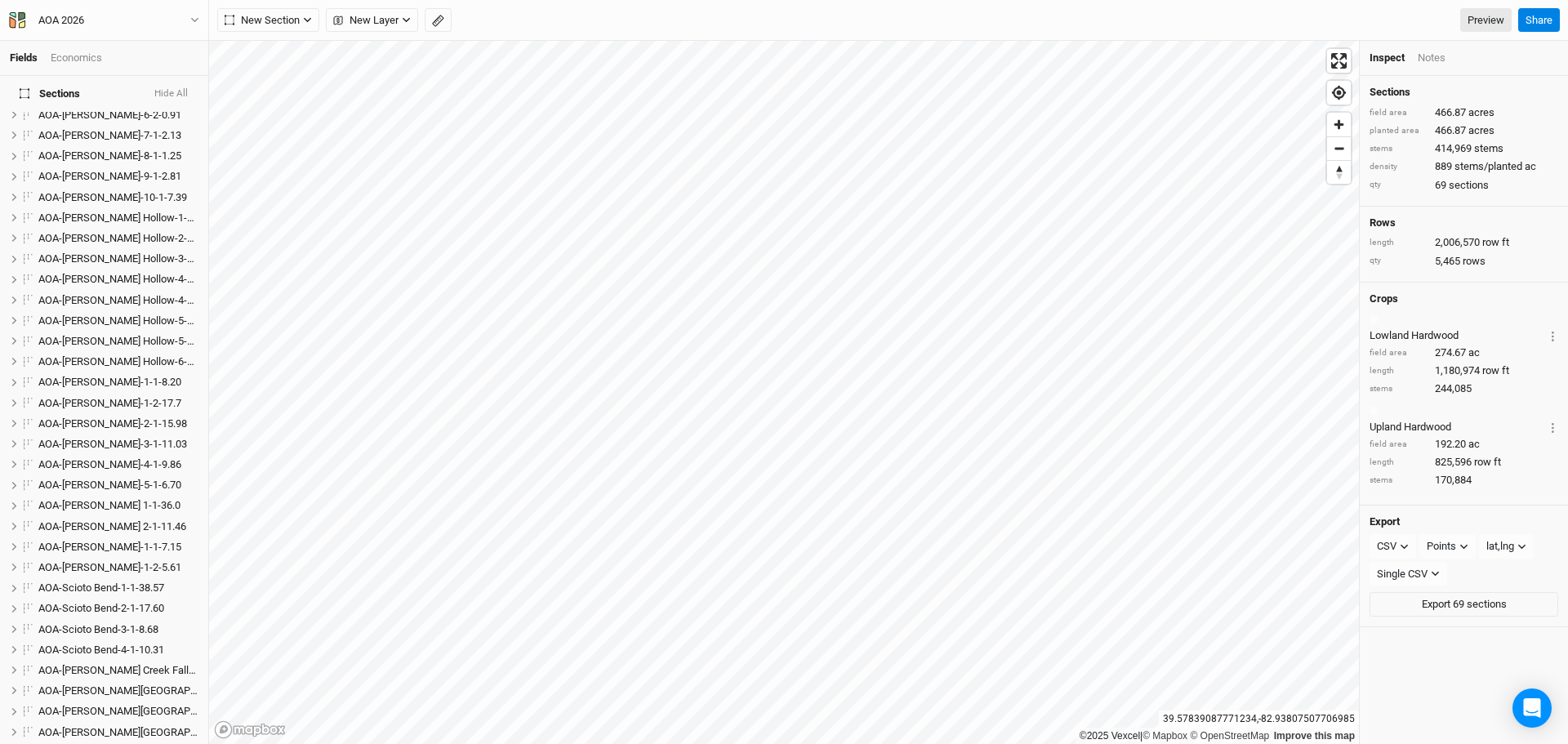
click at [169, 90] on button "Hide All" at bounding box center [171, 94] width 35 height 17
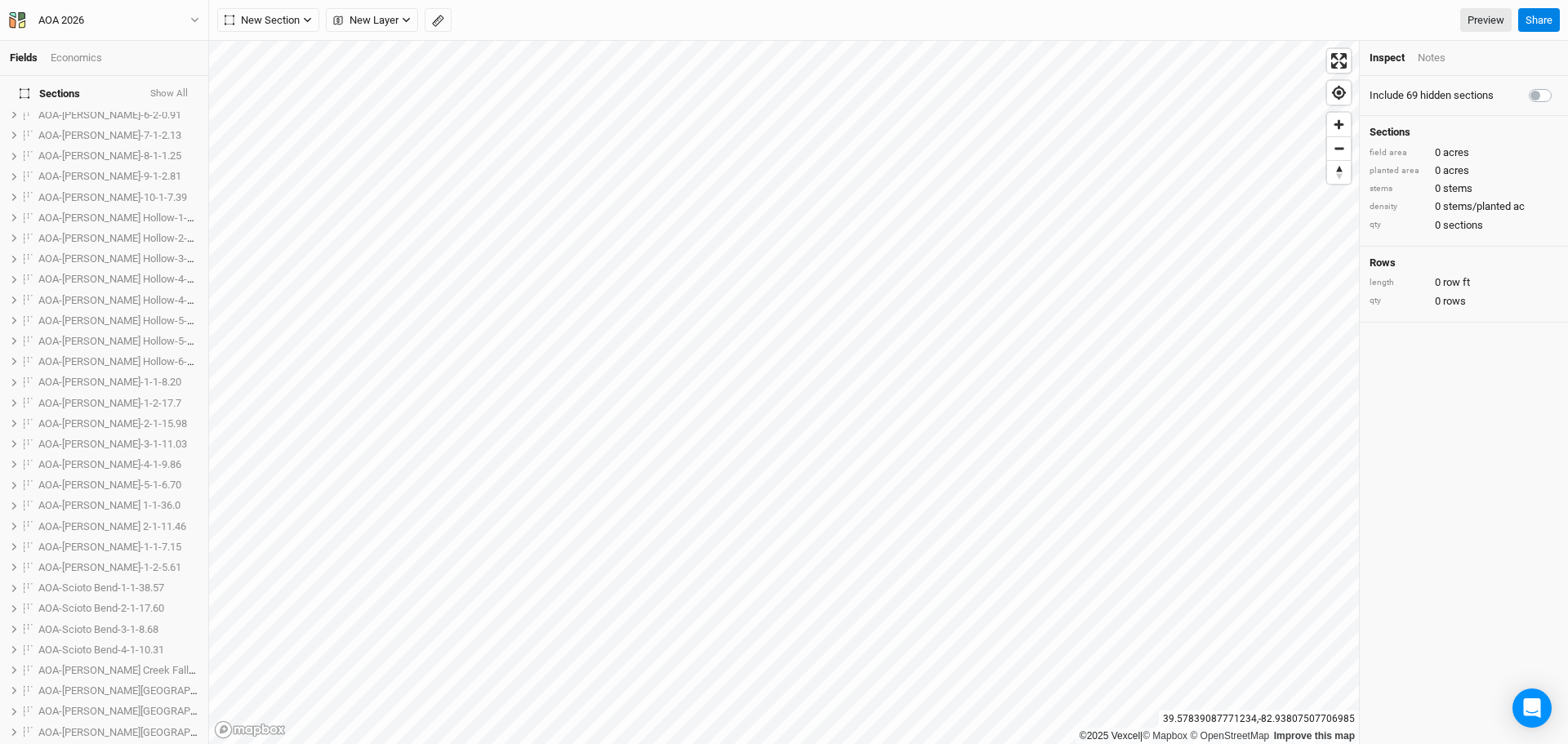
click at [169, 90] on button "Show All" at bounding box center [168, 94] width 39 height 17
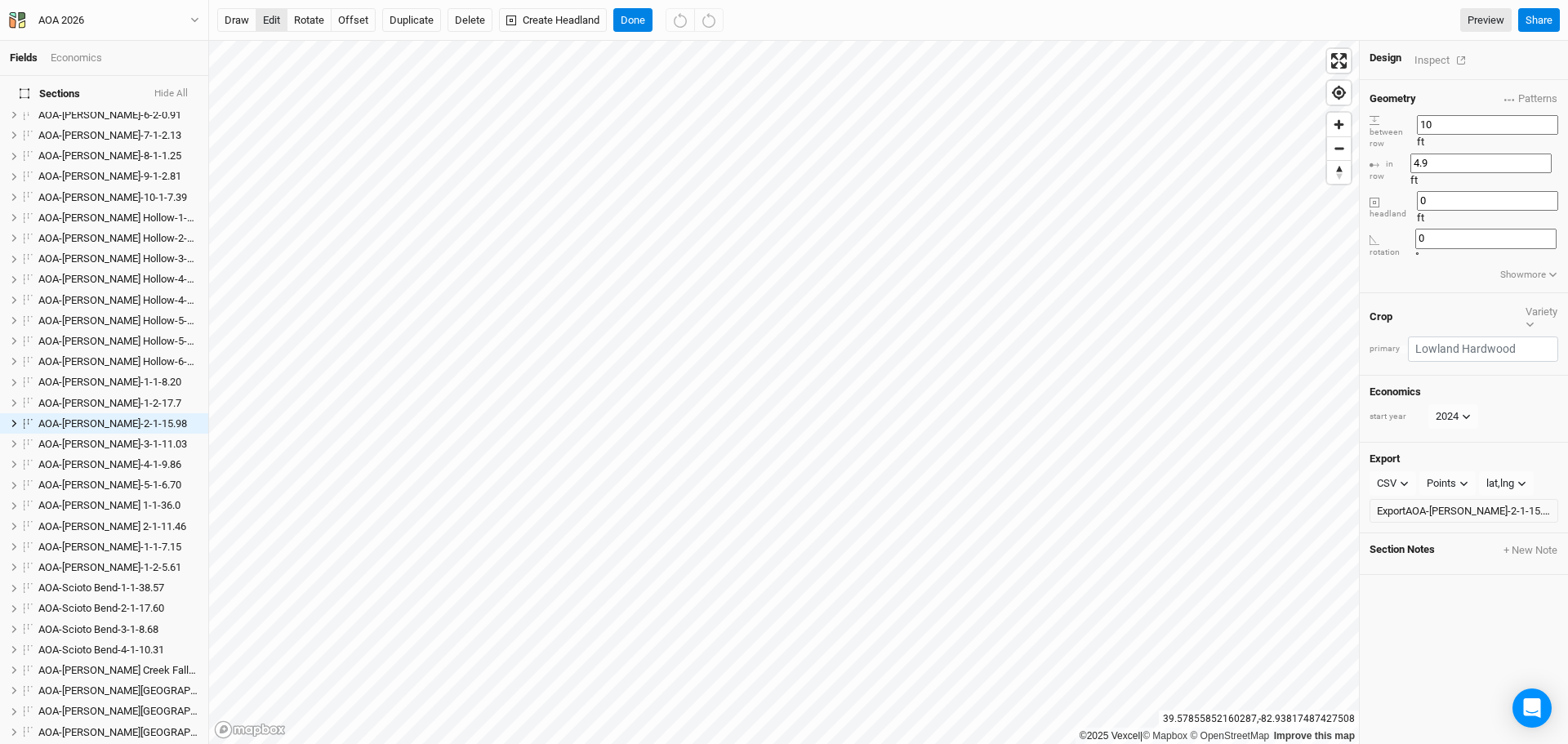
click at [268, 24] on button "edit" at bounding box center [271, 20] width 31 height 24
click at [641, 19] on button "Done" at bounding box center [632, 20] width 39 height 24
click at [1438, 58] on div "Inspect" at bounding box center [1443, 60] width 58 height 19
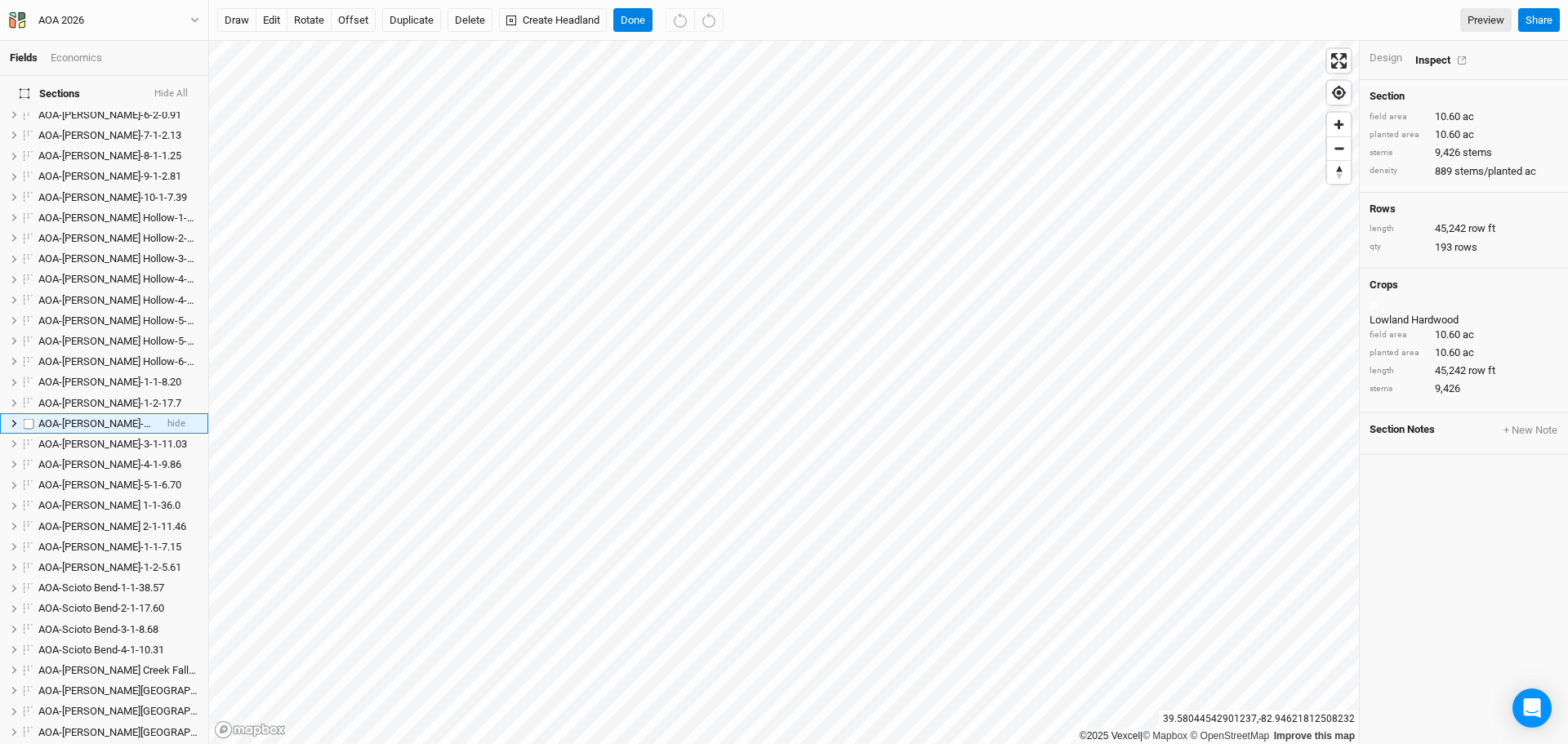
click at [113, 417] on span "AOA-[PERSON_NAME]-2-1-15.98" at bounding box center [112, 423] width 149 height 12
click at [121, 417] on input "AOA-[PERSON_NAME]-2-1-15.98" at bounding box center [108, 426] width 142 height 18
drag, startPoint x: 118, startPoint y: 408, endPoint x: 143, endPoint y: 412, distance: 25.3
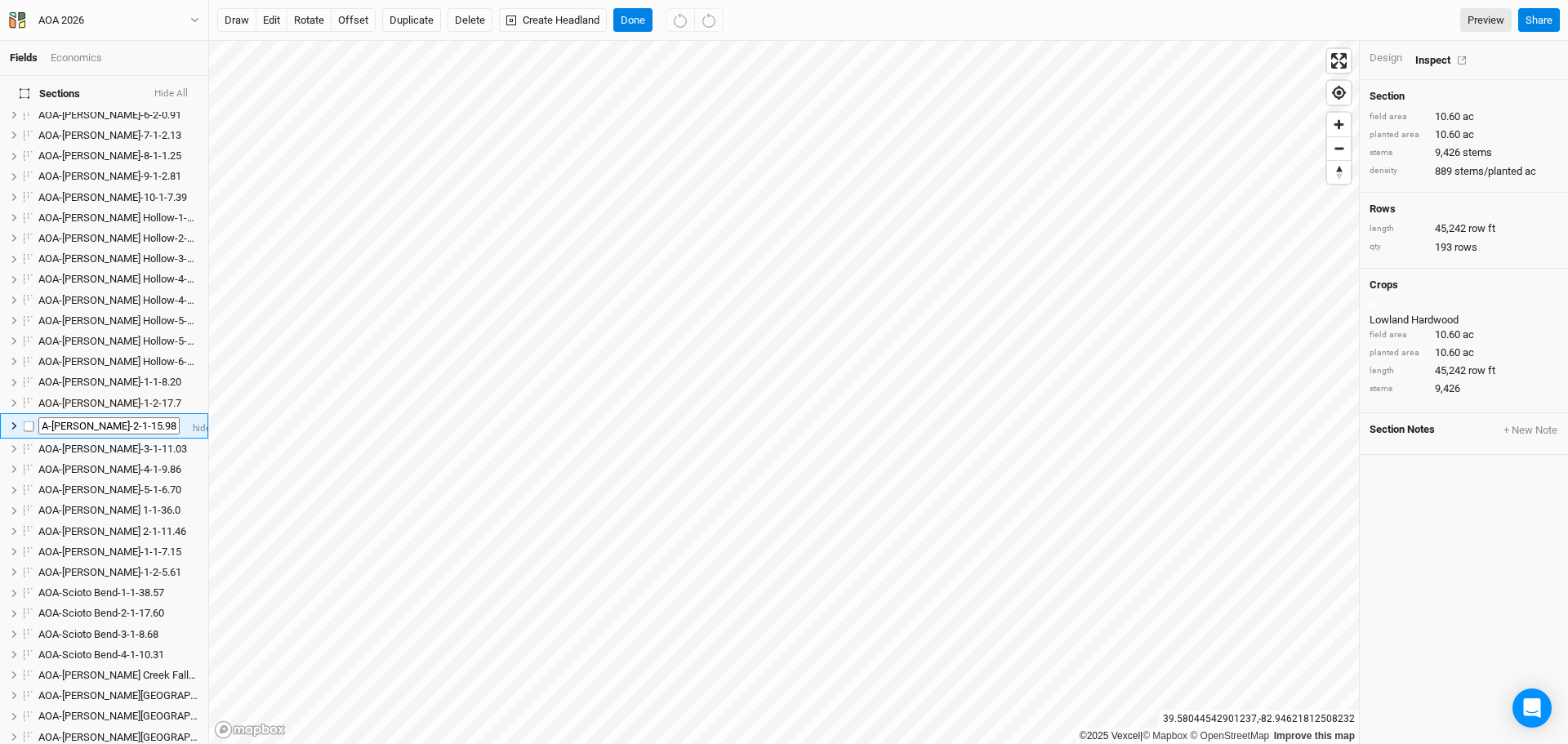
click at [143, 413] on li "AOA-[PERSON_NAME]-2-1-15.98 hide" at bounding box center [104, 425] width 208 height 25
type input "AOA-[PERSON_NAME]-2-1-10.60"
click at [129, 525] on span "AOA-[PERSON_NAME] 2-1-11.46" at bounding box center [112, 530] width 148 height 12
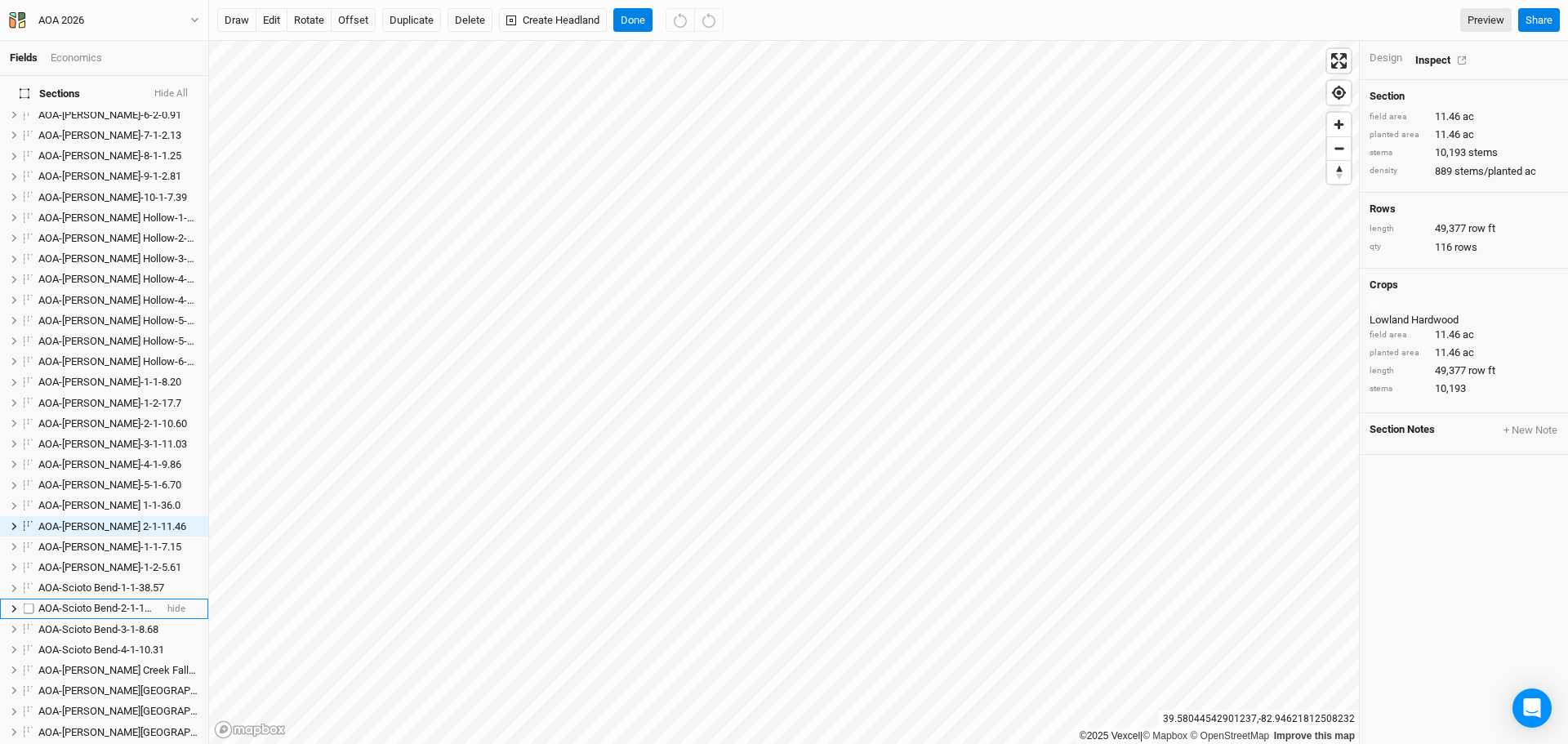
scroll to position [490, 0]
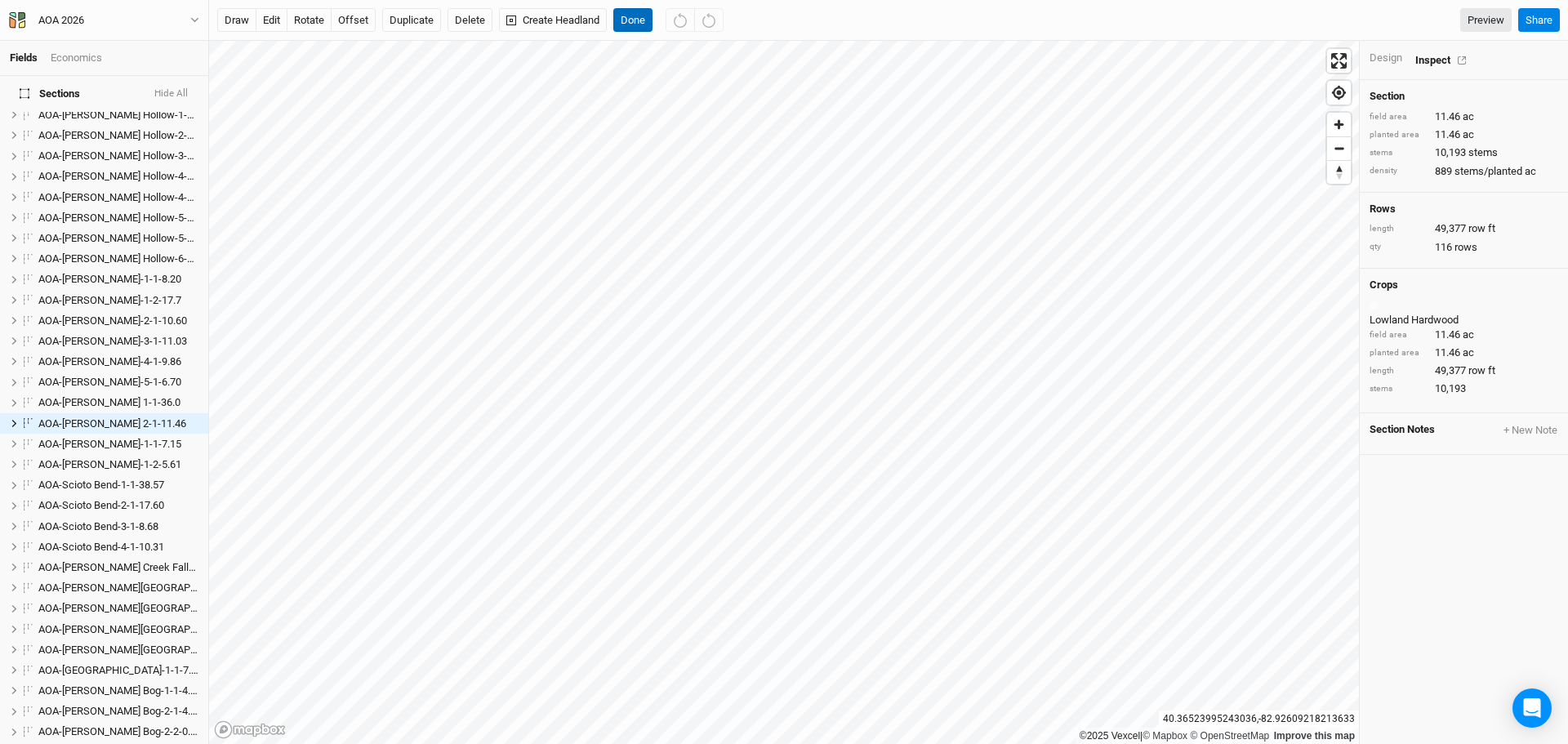
click at [642, 23] on button "Done" at bounding box center [632, 20] width 39 height 24
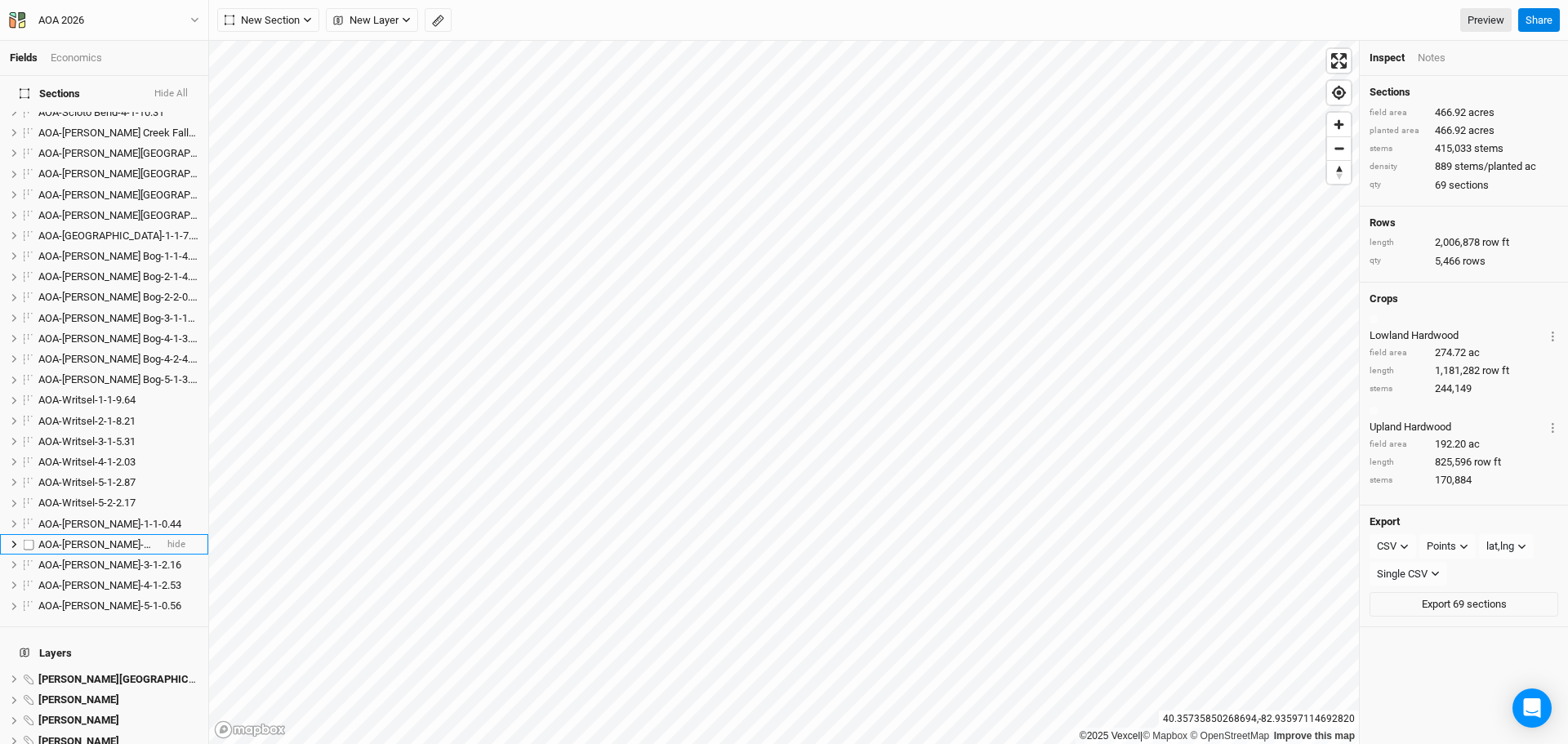
scroll to position [979, 0]
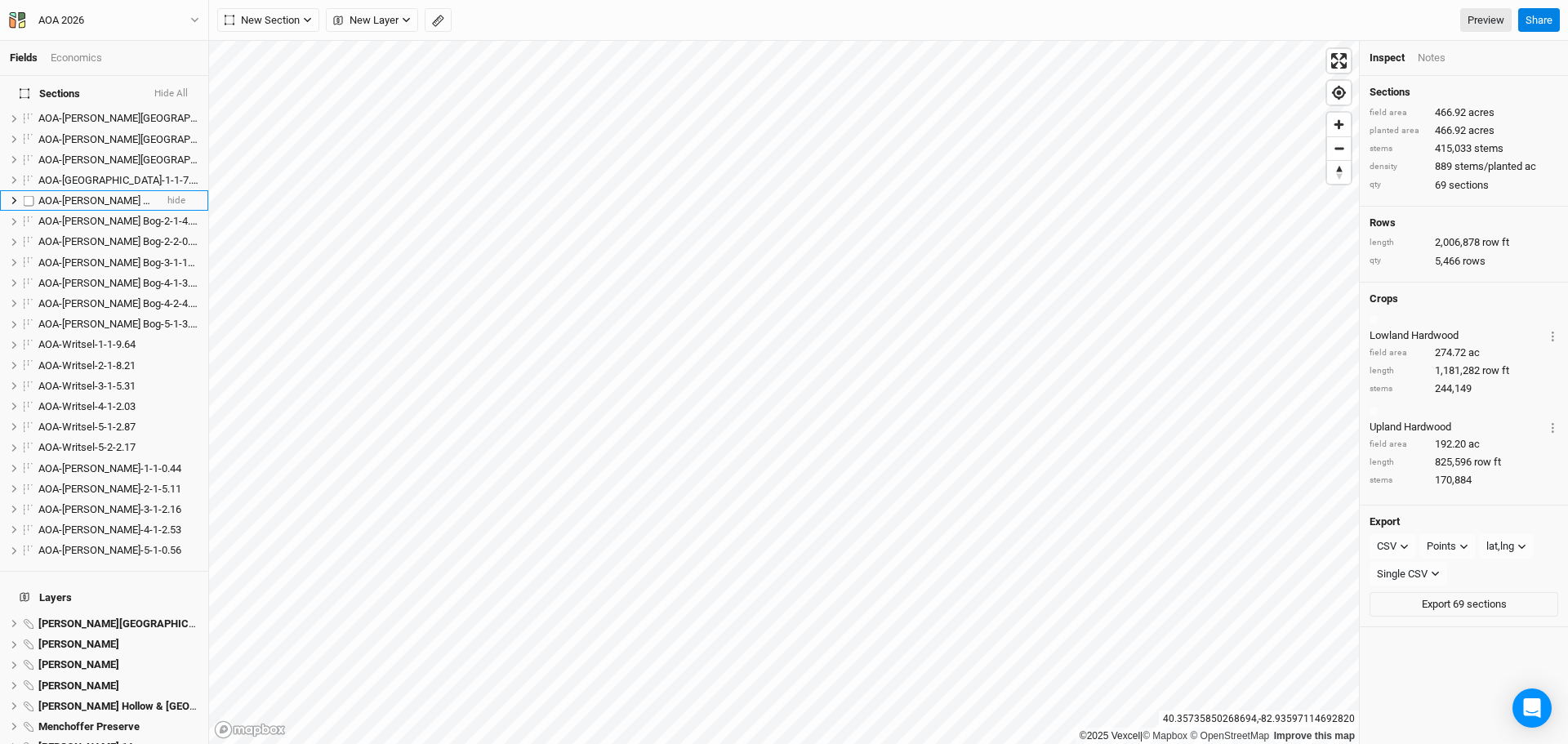
click at [88, 191] on li "AOA-[PERSON_NAME] Bog-1-1-4.29 hide" at bounding box center [104, 201] width 208 height 20
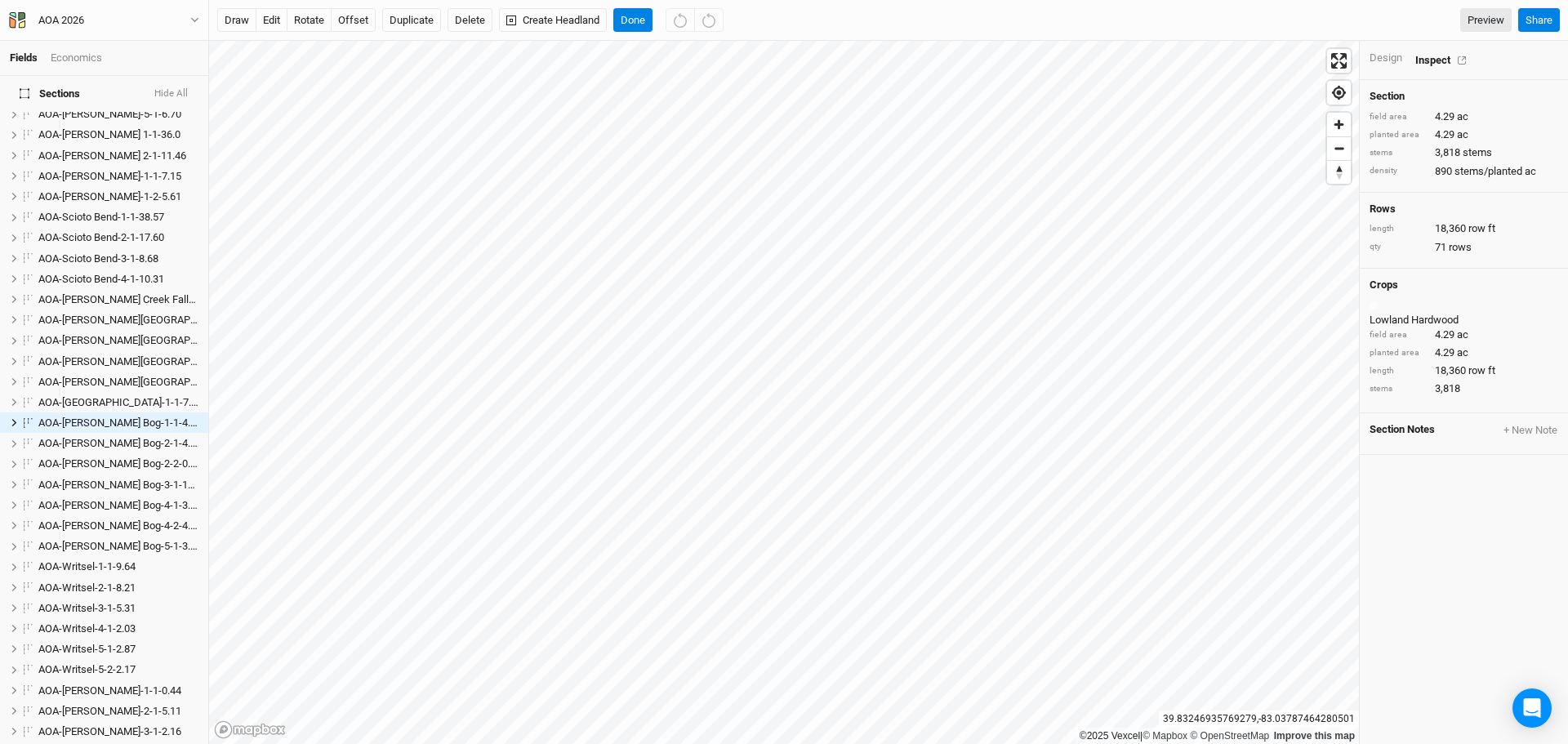
scroll to position [1371, 0]
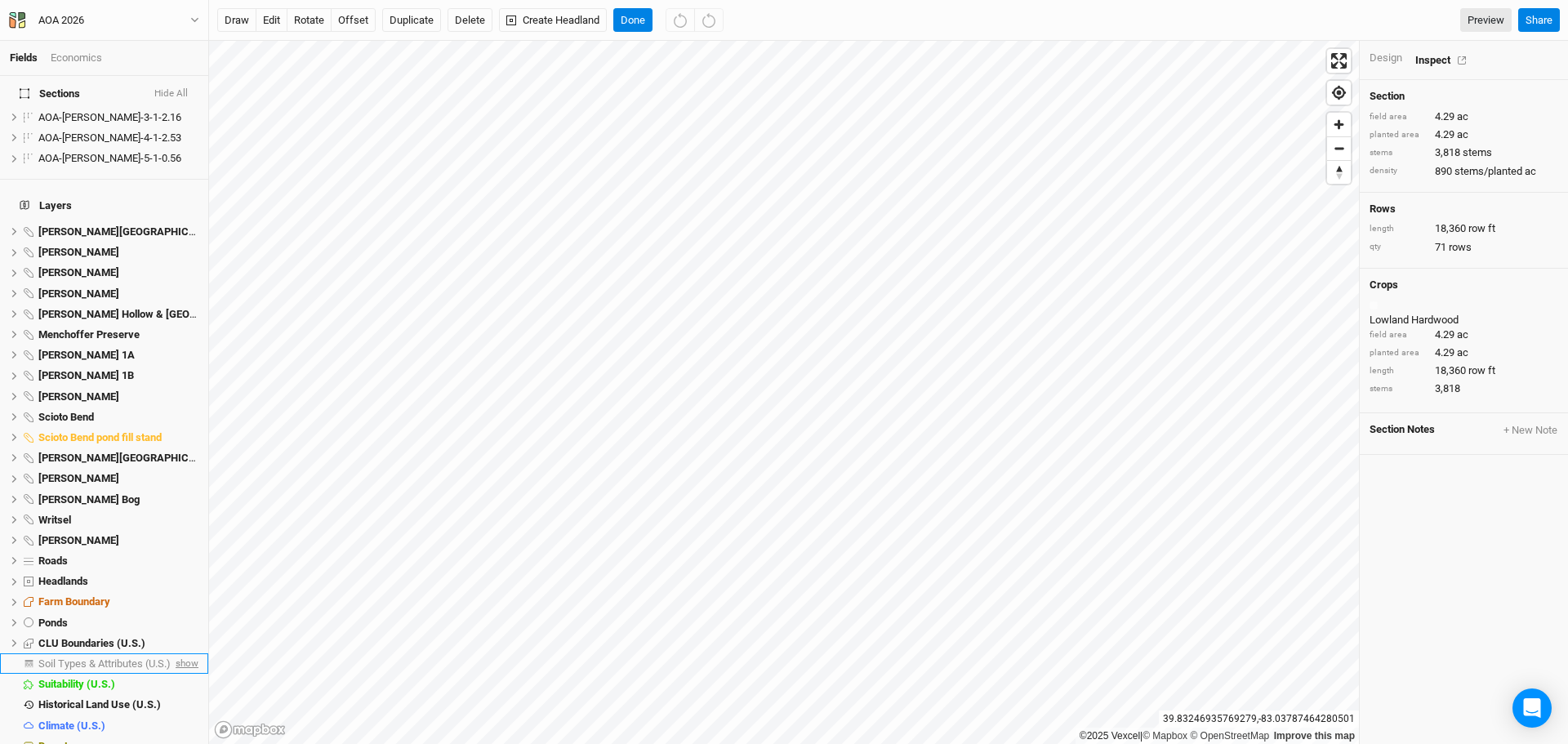
click at [175, 653] on span "show" at bounding box center [185, 663] width 26 height 20
click at [124, 657] on span "Soil Types & Attributes (U.S.)" at bounding box center [106, 663] width 138 height 12
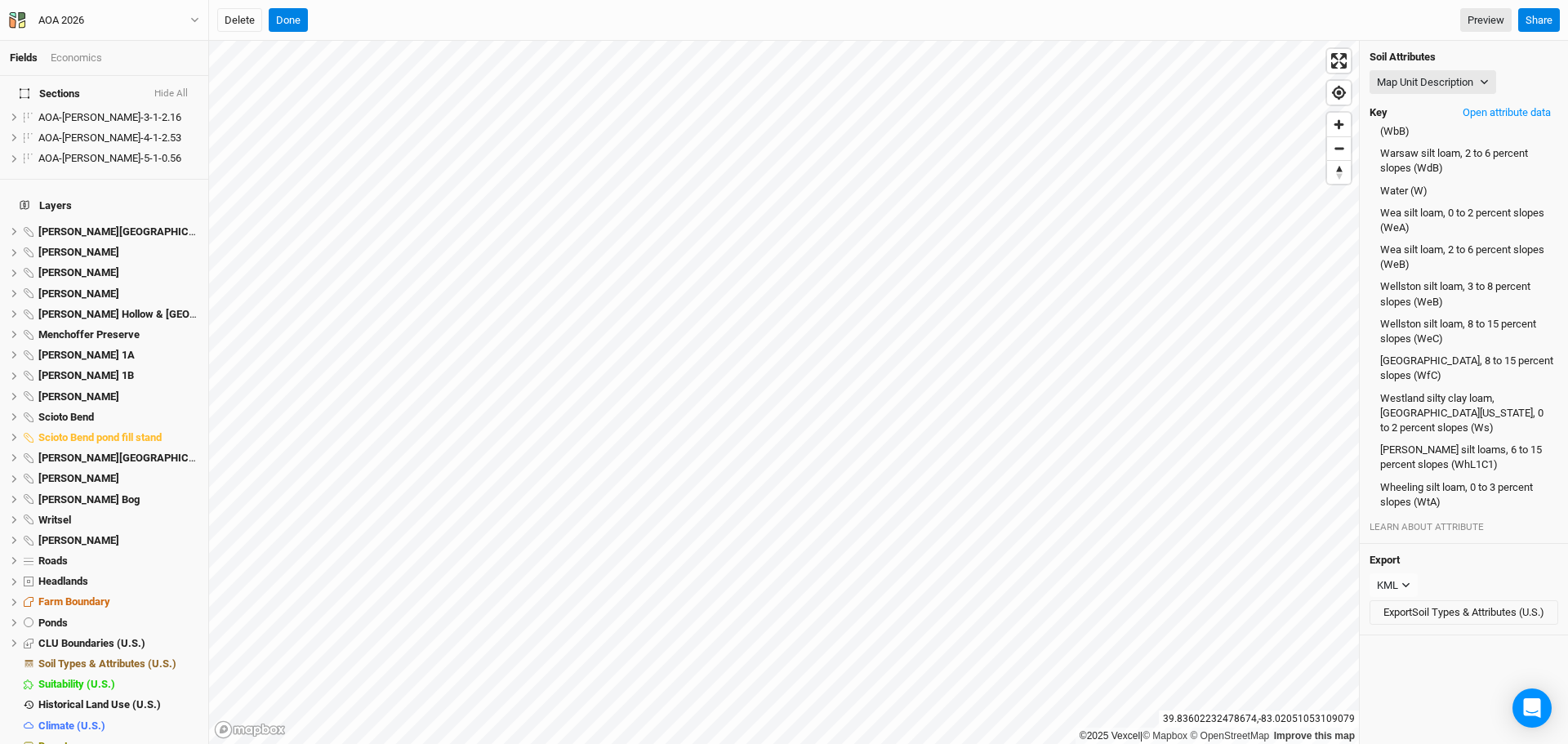
scroll to position [2225, 0]
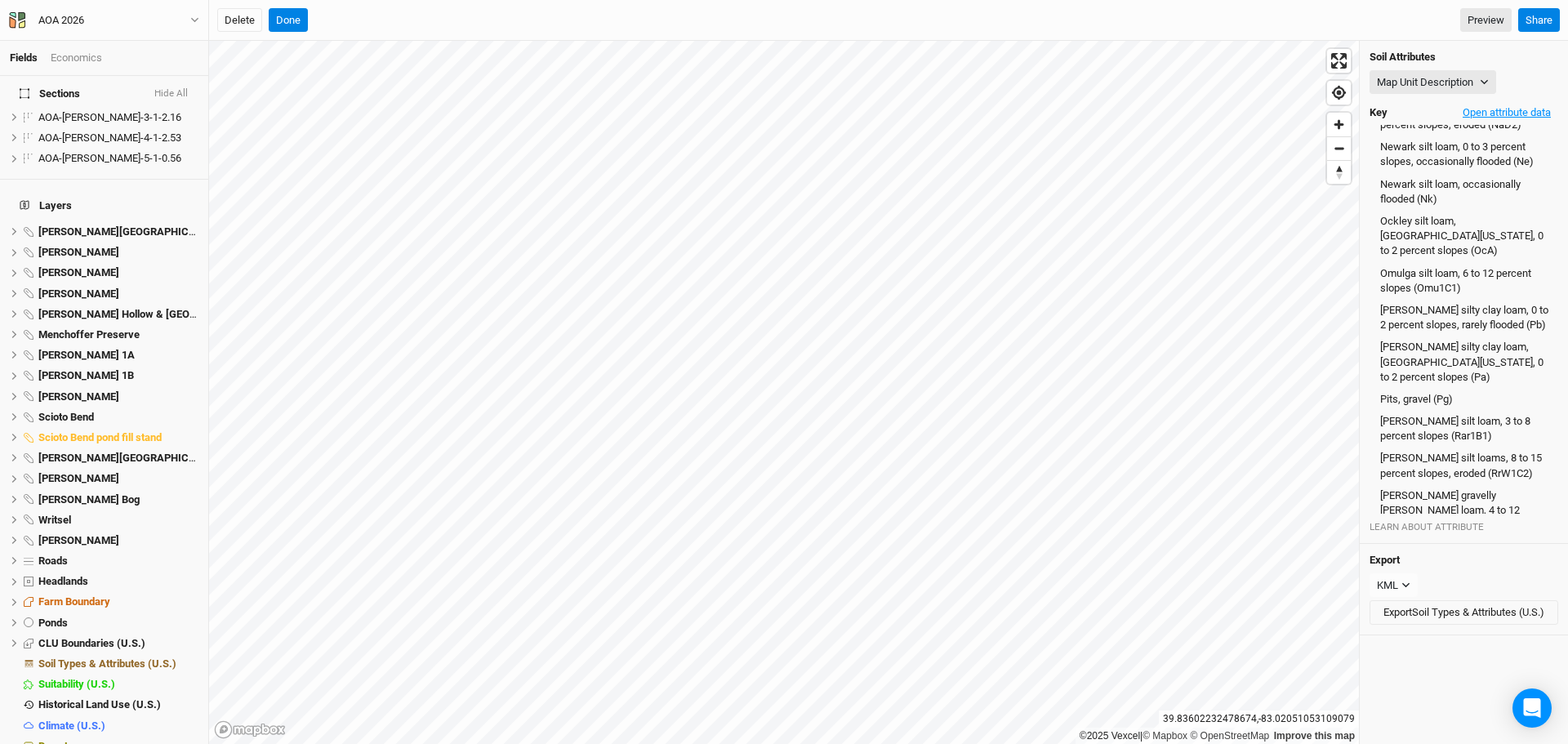
click at [1496, 103] on button "Open attribute data" at bounding box center [1506, 112] width 103 height 24
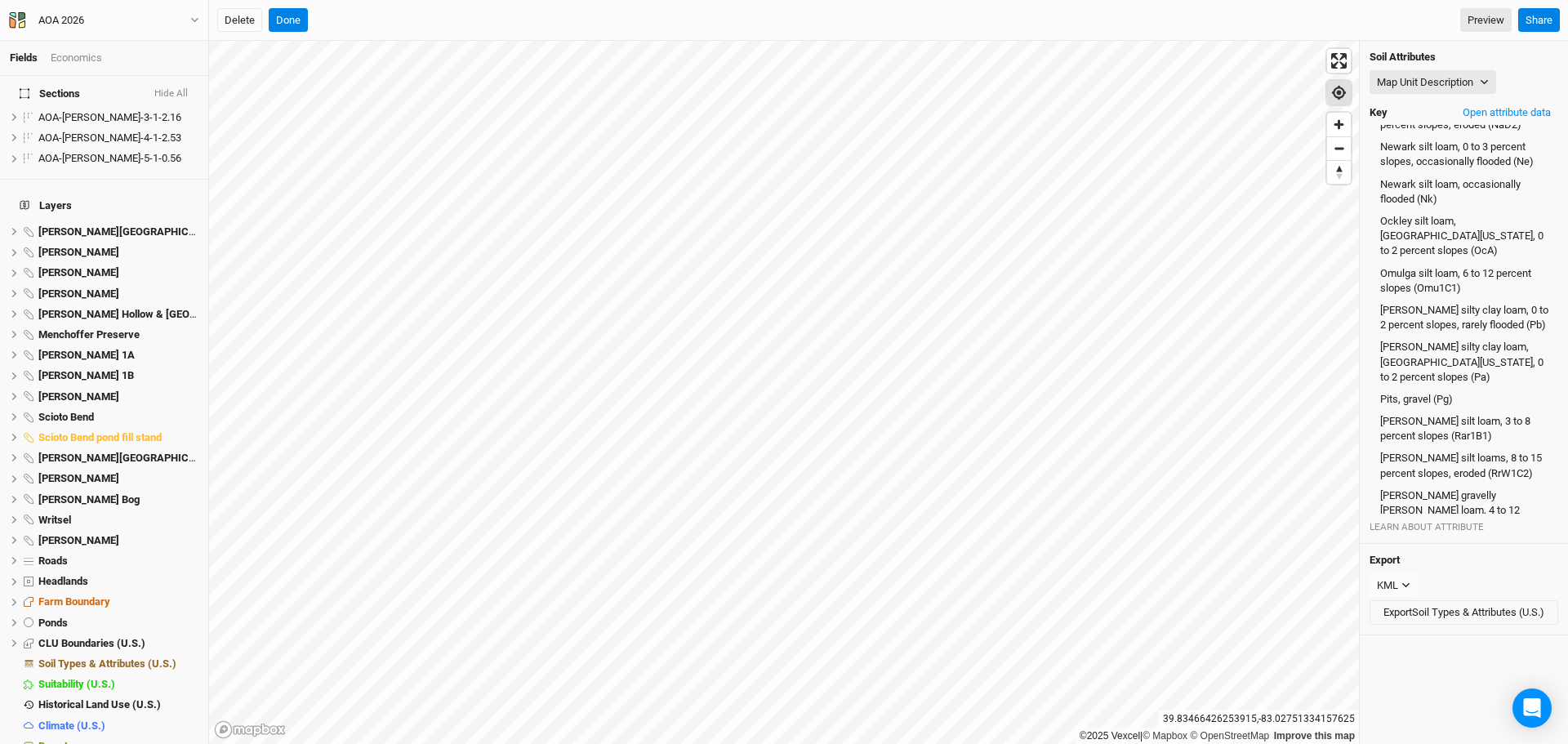
scroll to position [654, 0]
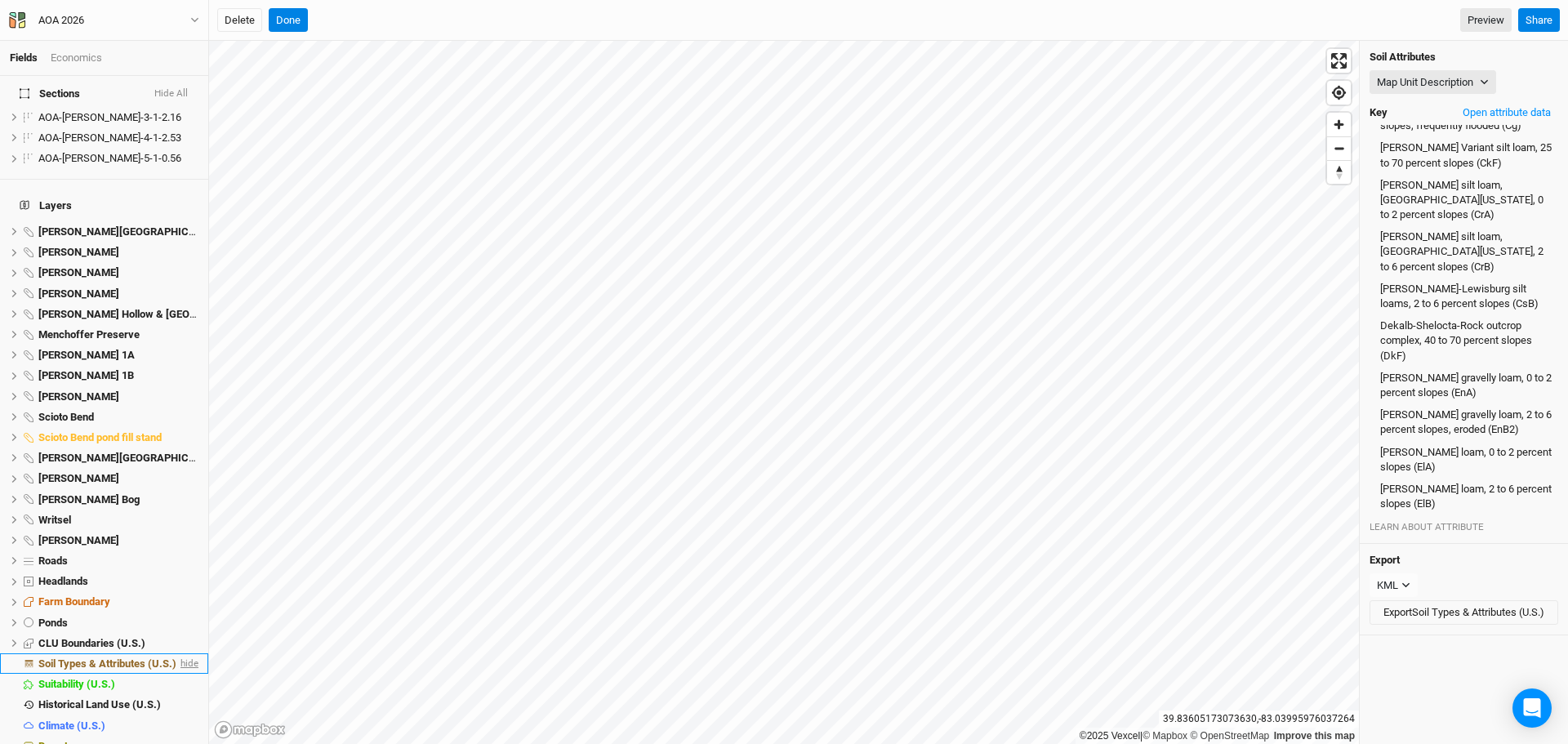
click at [178, 653] on span "hide" at bounding box center [187, 663] width 21 height 20
click at [178, 653] on span "show" at bounding box center [185, 663] width 26 height 20
click at [178, 653] on span "hide" at bounding box center [187, 663] width 21 height 20
click at [178, 653] on span "show" at bounding box center [185, 663] width 26 height 20
click at [178, 653] on span "hide" at bounding box center [187, 663] width 21 height 20
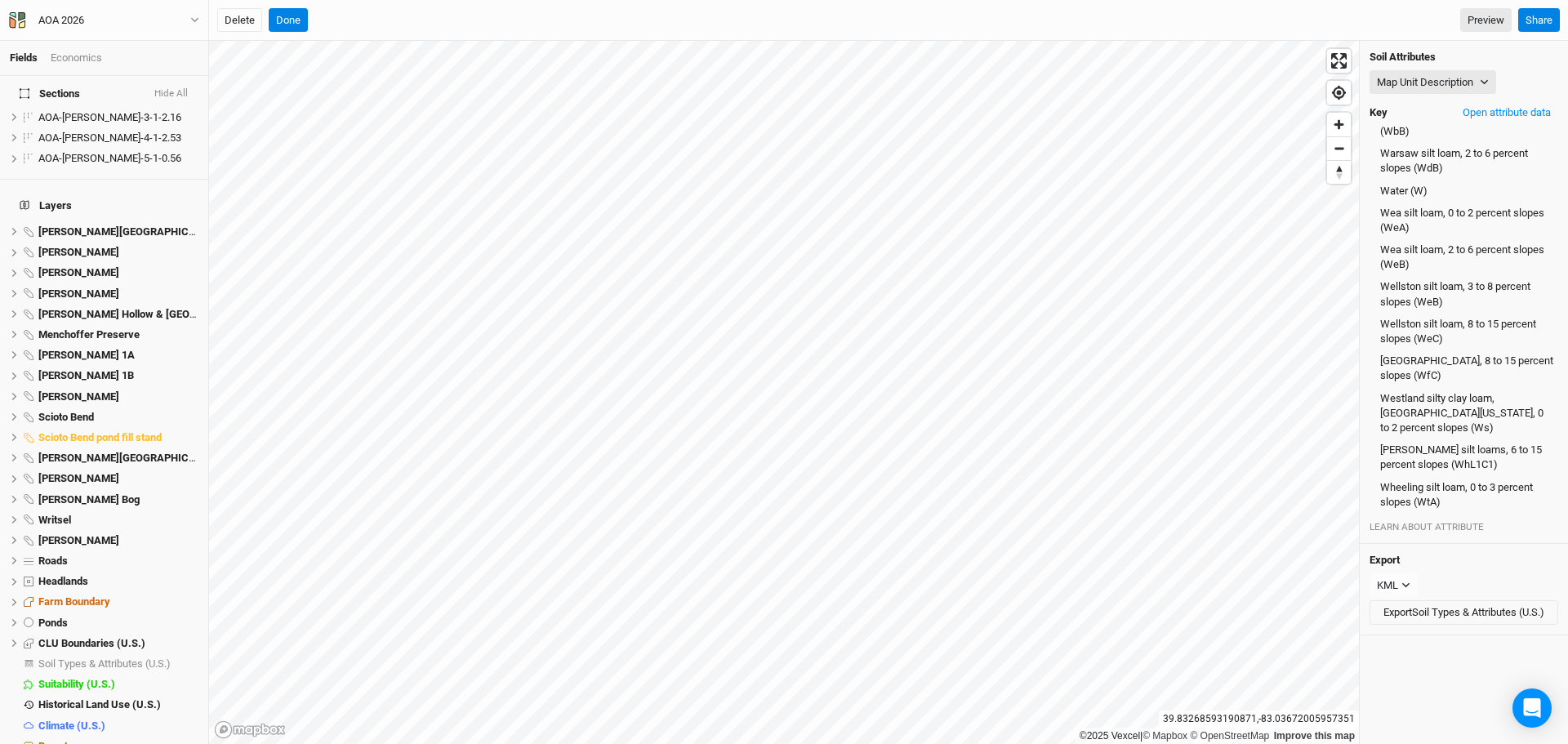
scroll to position [3671, 0]
click at [172, 653] on span "show" at bounding box center [185, 663] width 26 height 20
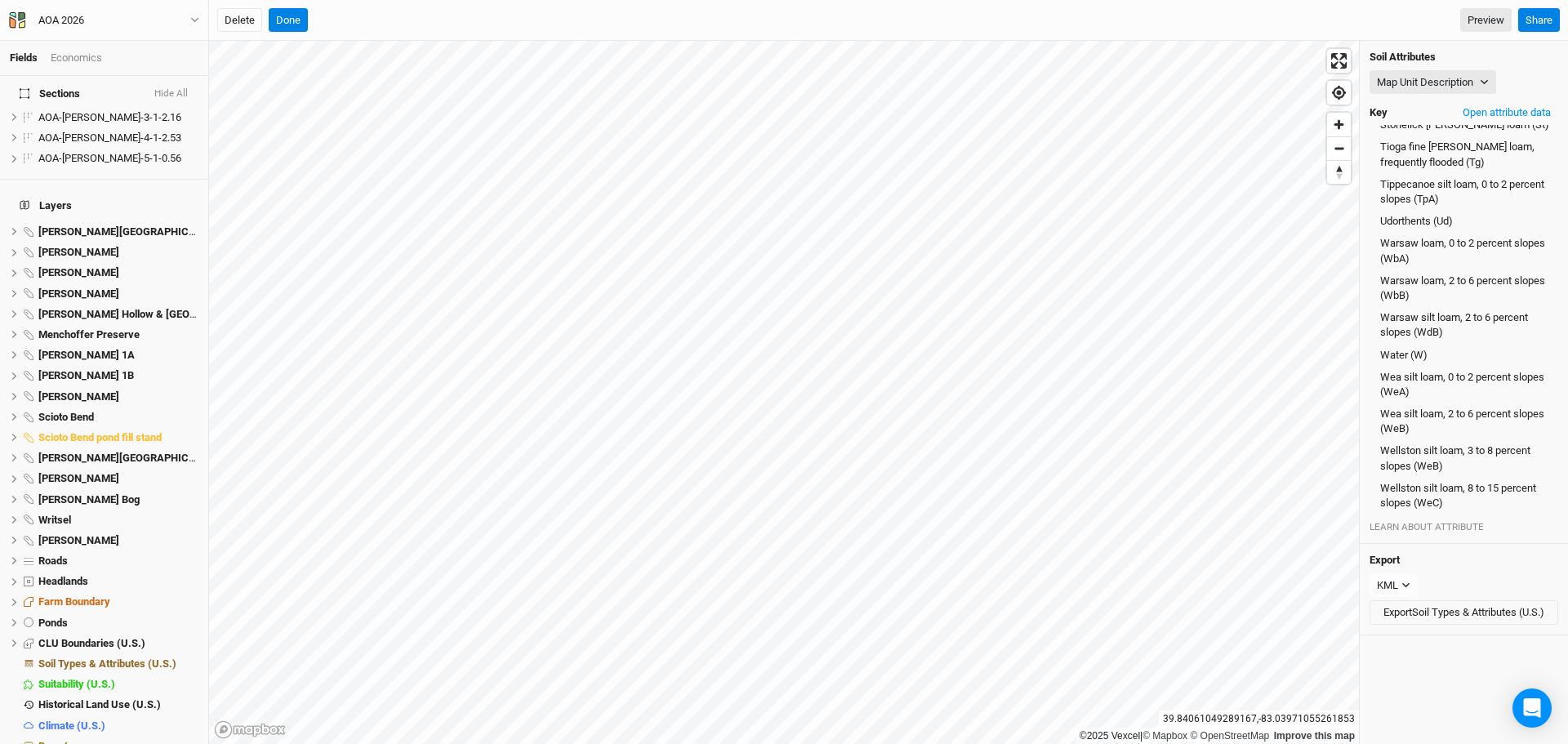
scroll to position [654, 0]
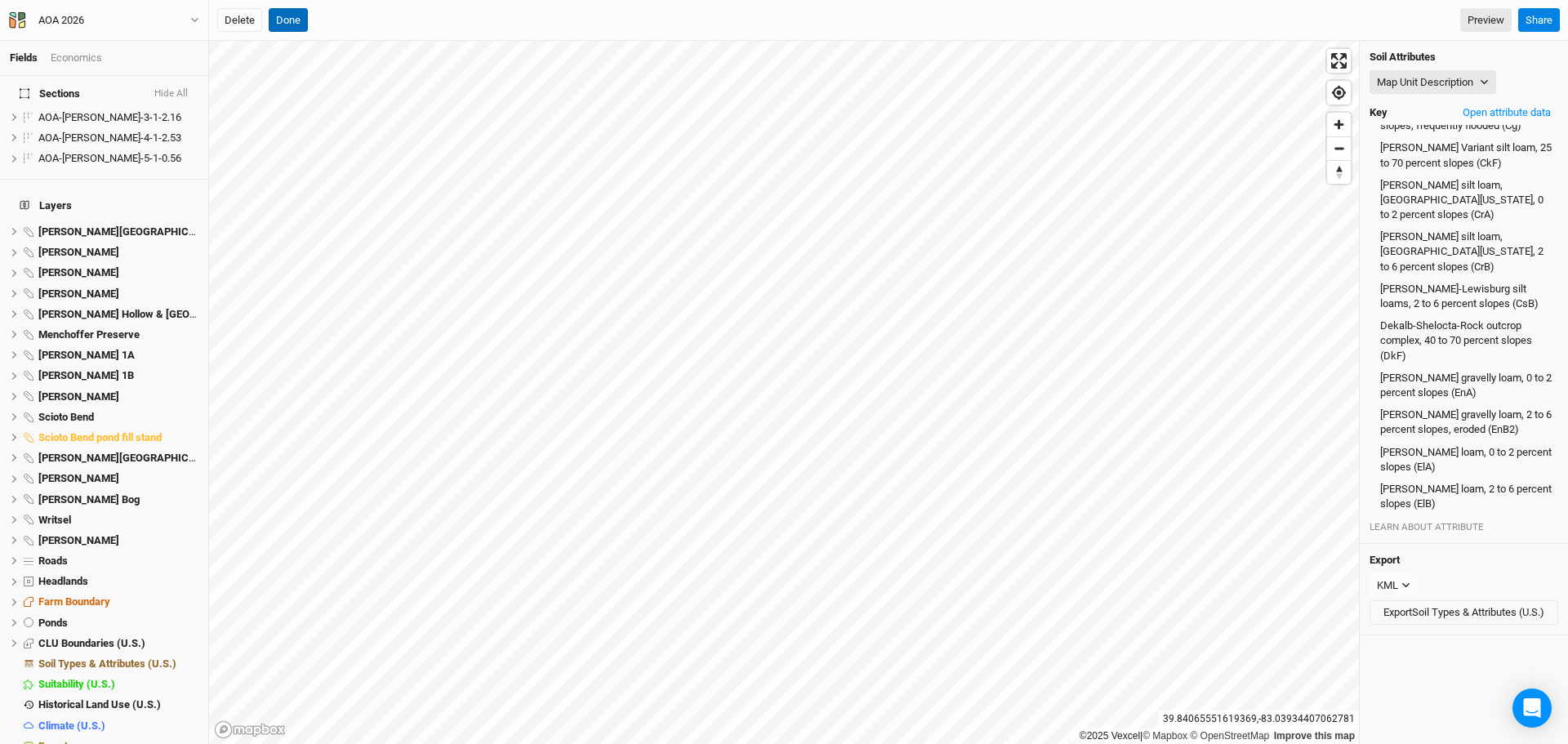
click at [277, 16] on button "Done" at bounding box center [288, 20] width 39 height 24
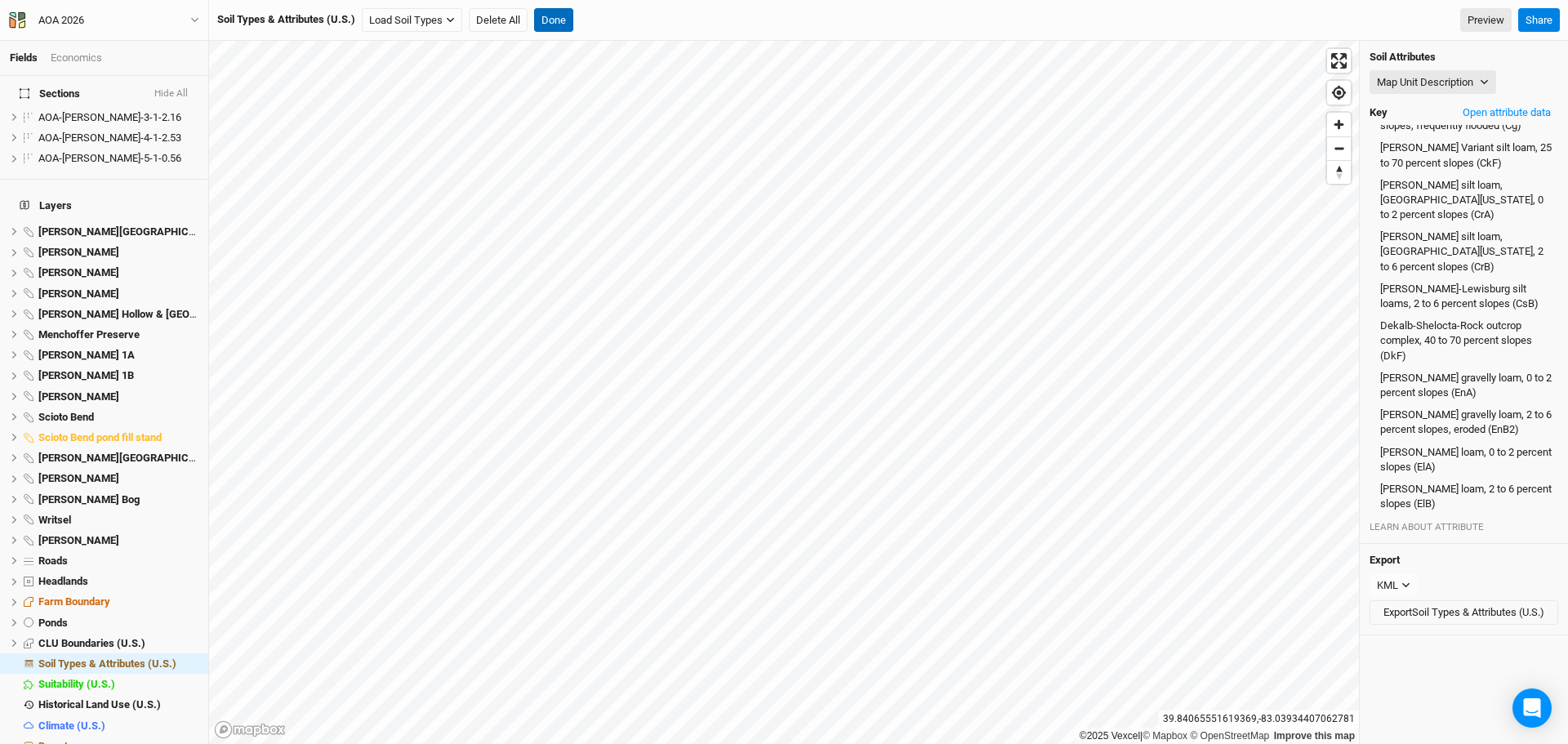
click at [555, 13] on button "Done" at bounding box center [554, 20] width 39 height 24
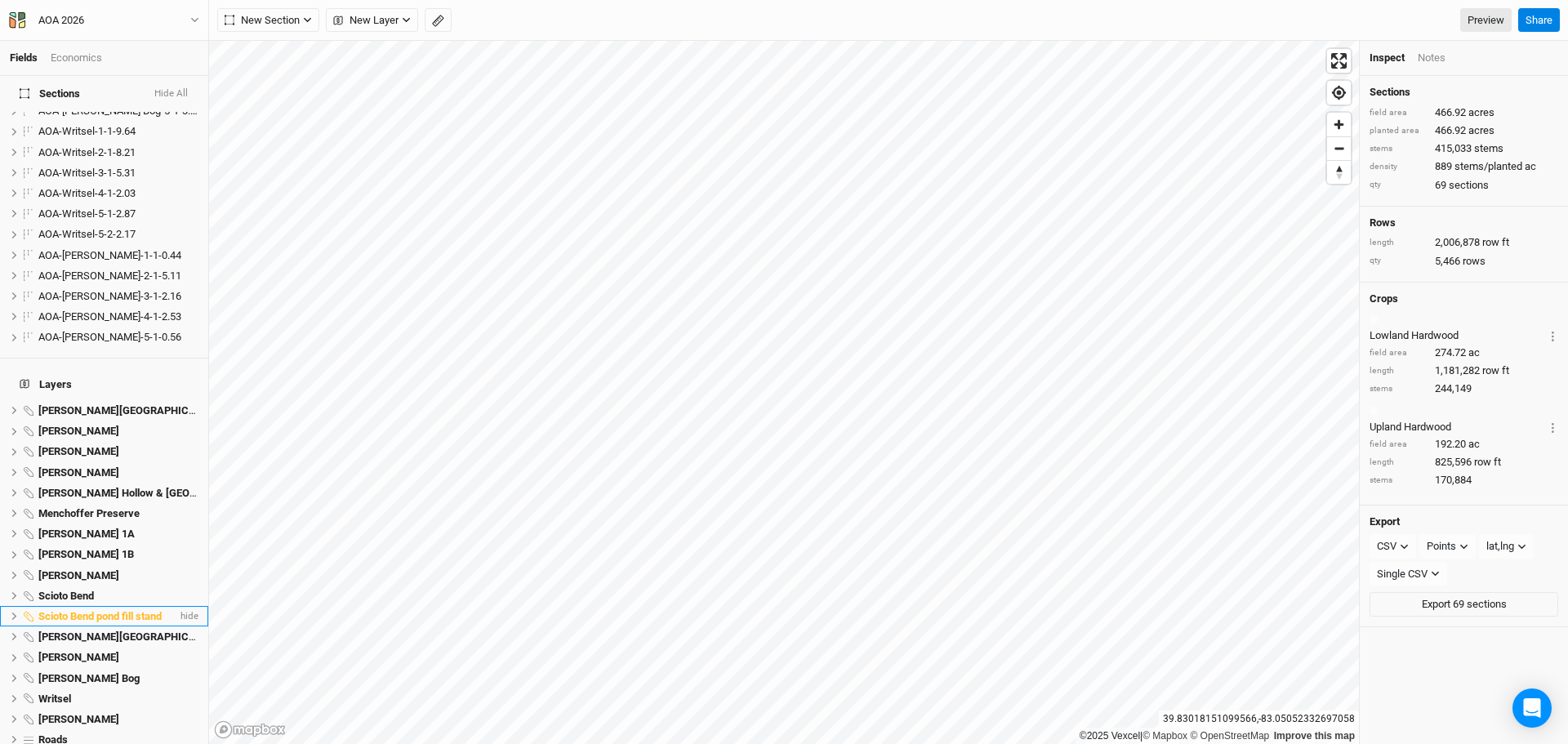
scroll to position [963, 0]
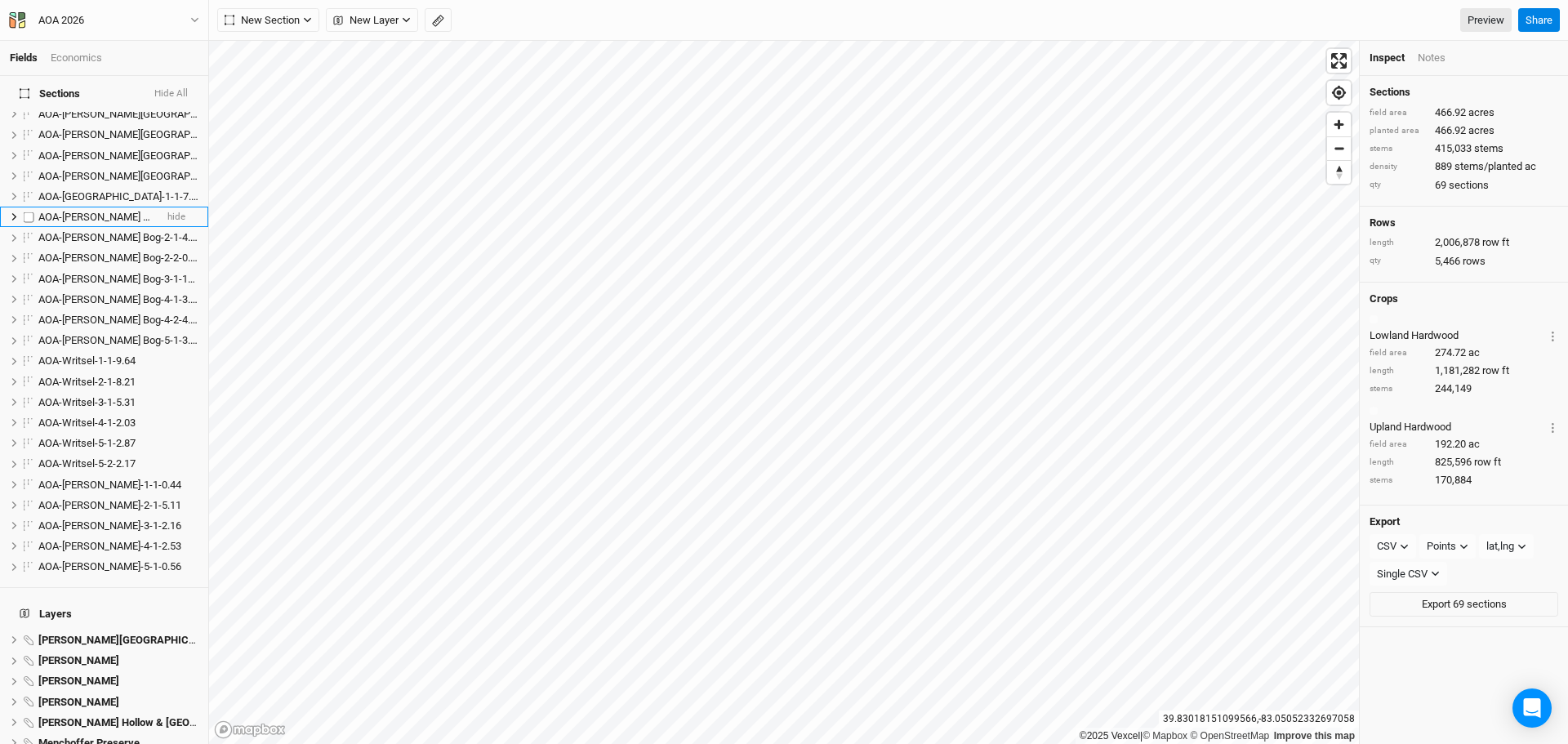
click at [77, 211] on span "AOA-[PERSON_NAME] Bog-1-1-4.29" at bounding box center [119, 217] width 163 height 12
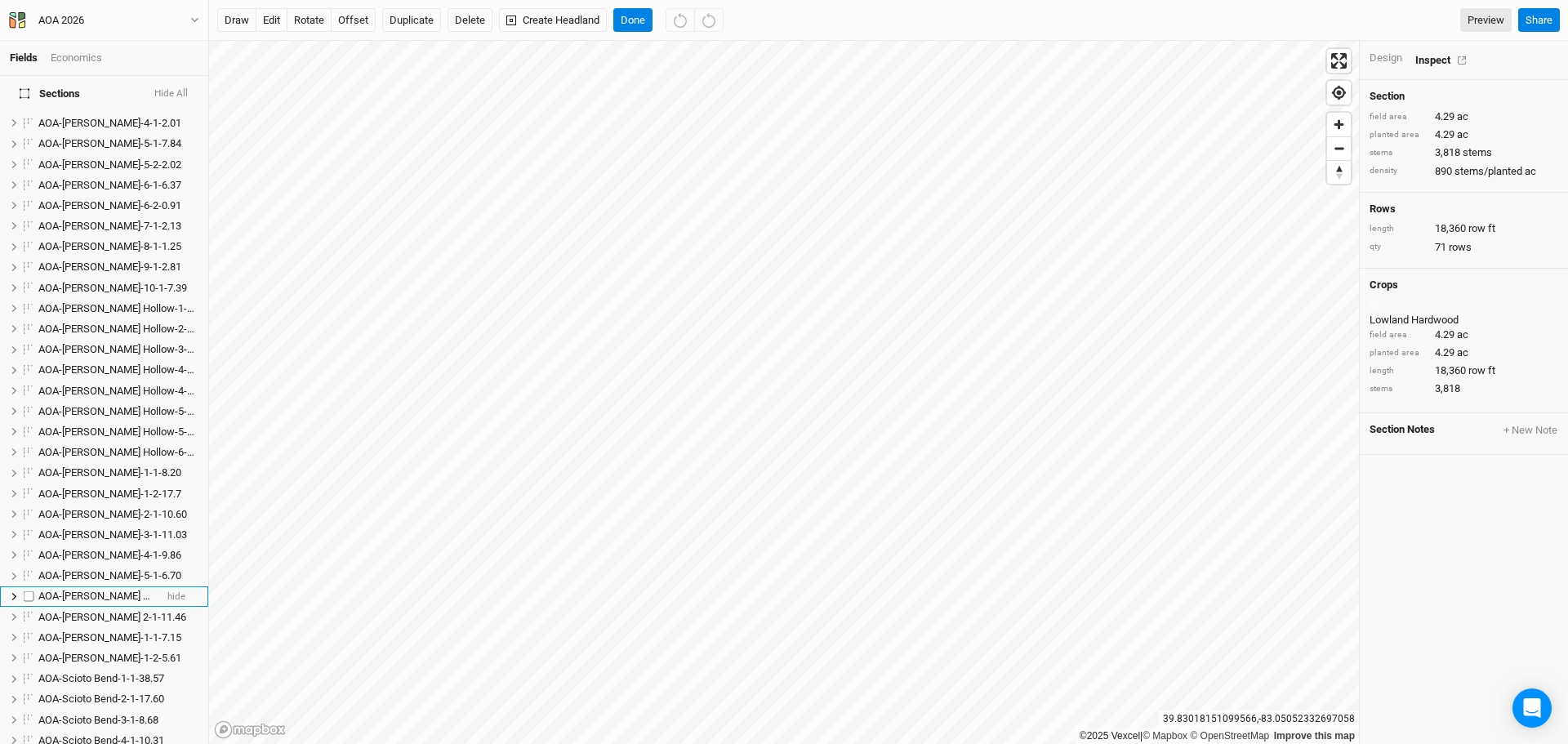
scroll to position [267, 0]
click at [80, 330] on span "AOA-[PERSON_NAME] Hollow-1-1-2.43" at bounding box center [126, 336] width 177 height 12
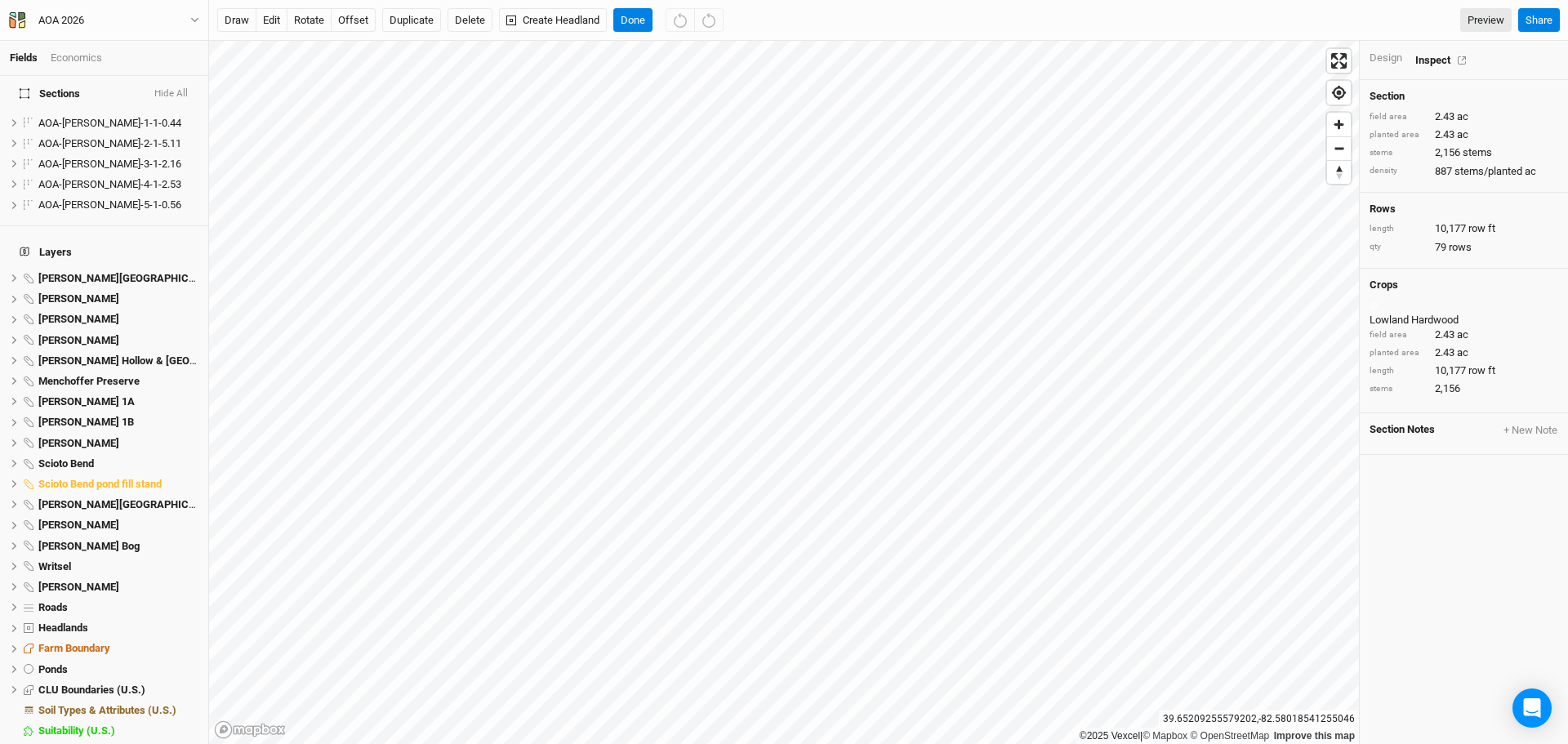
scroll to position [1371, 0]
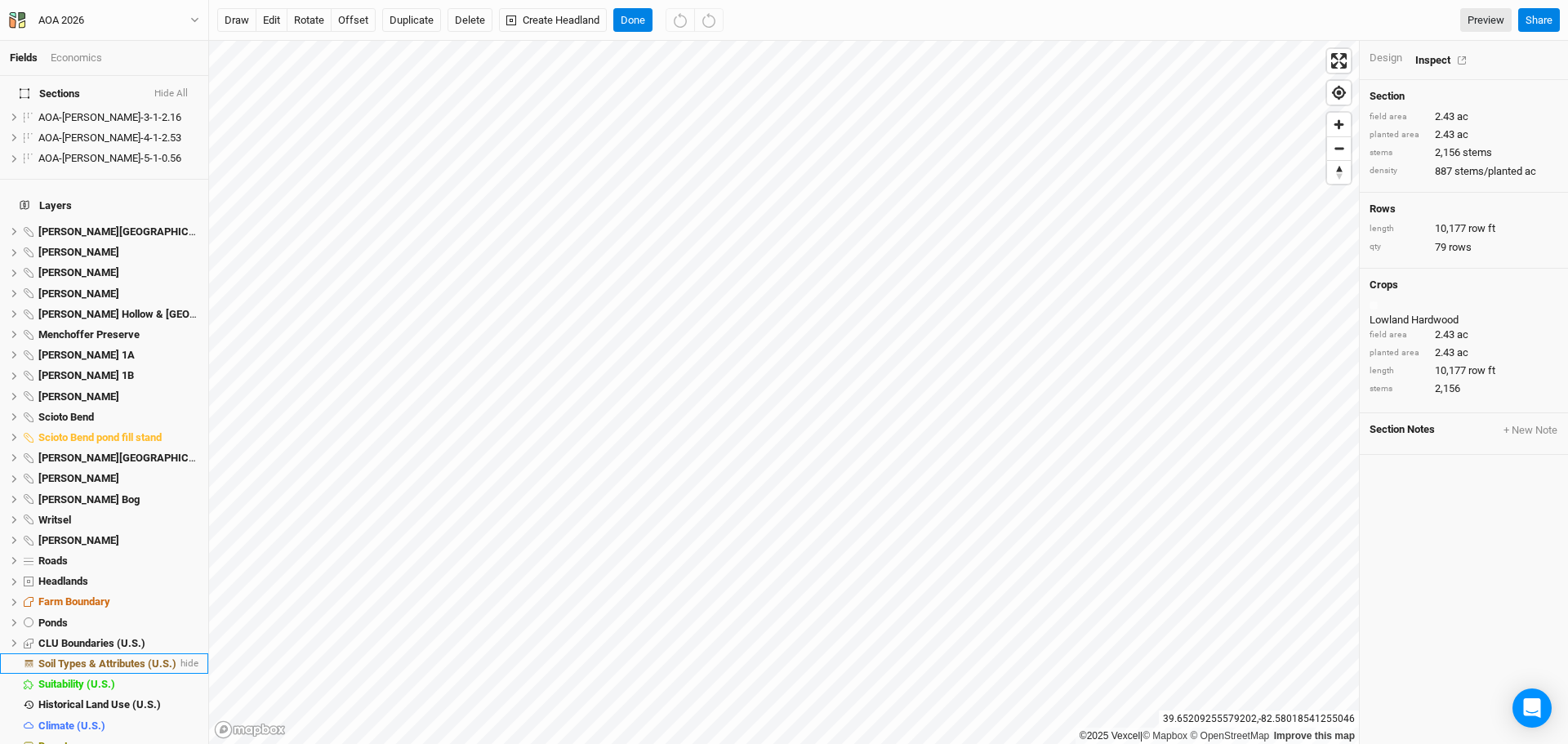
click at [98, 657] on span "Soil Types & Attributes (U.S.)" at bounding box center [106, 663] width 138 height 12
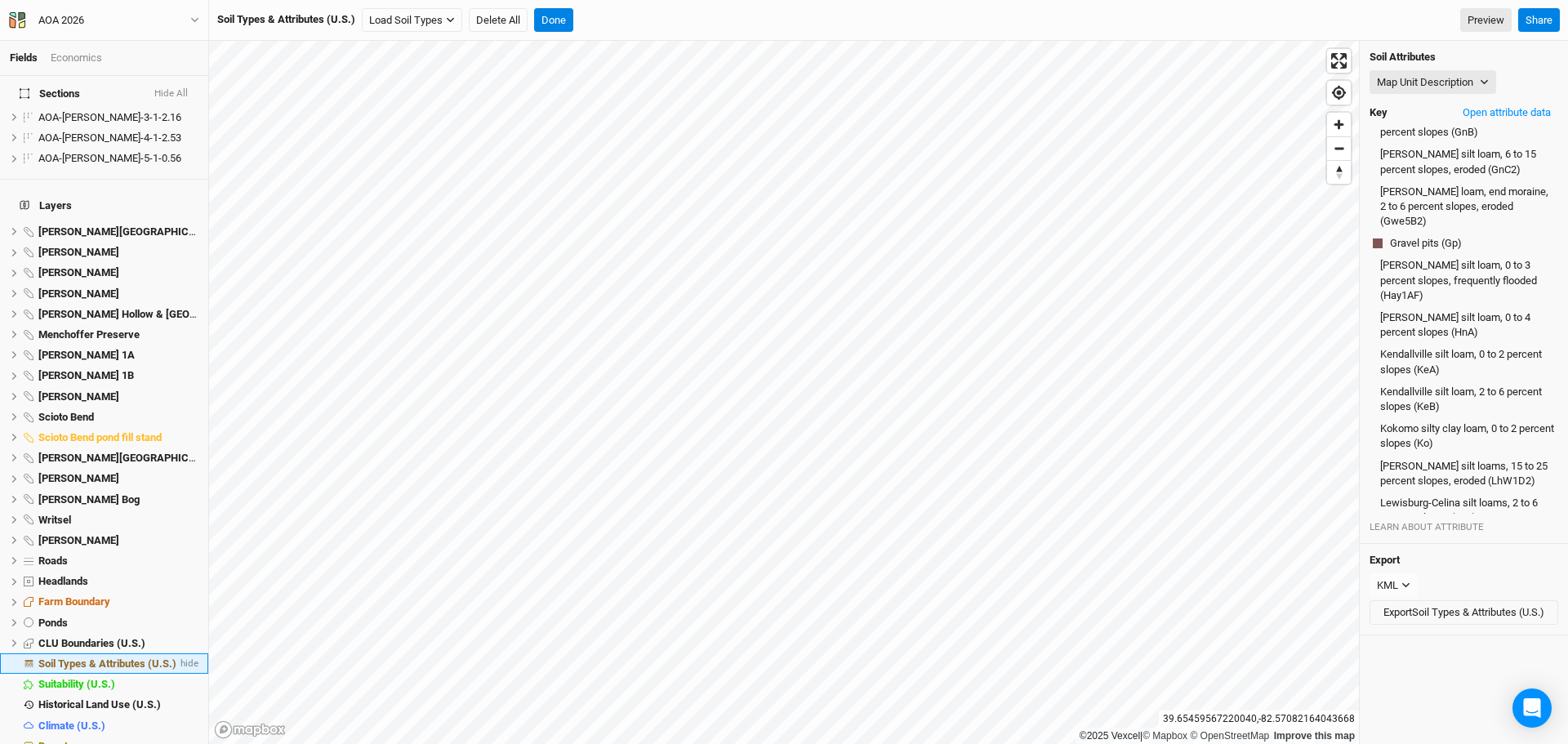
scroll to position [1039, 0]
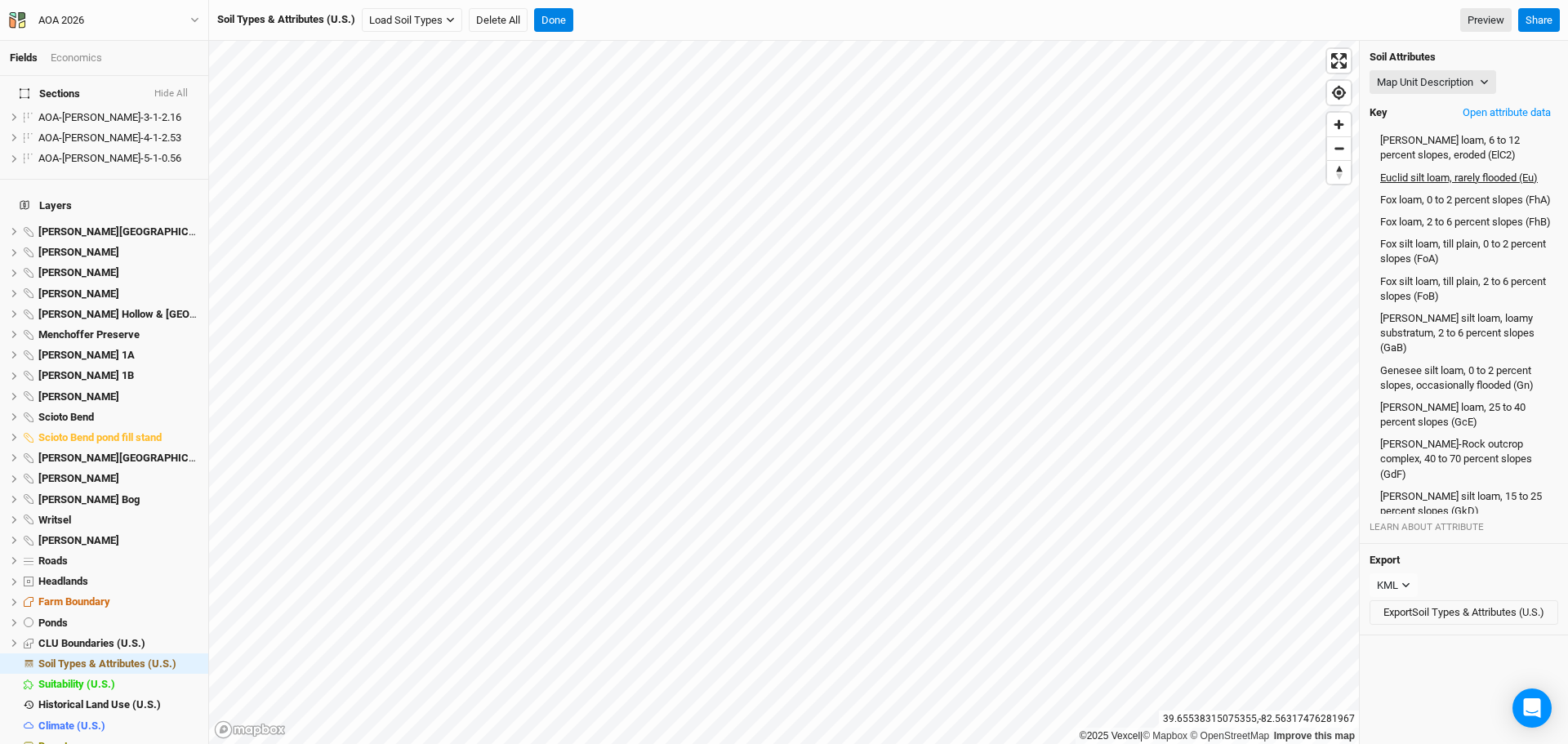
click at [1414, 186] on button "Euclid silt loam, rarely flooded (Eu)" at bounding box center [1459, 178] width 159 height 17
click at [1503, 118] on button "Open attribute data" at bounding box center [1506, 112] width 103 height 24
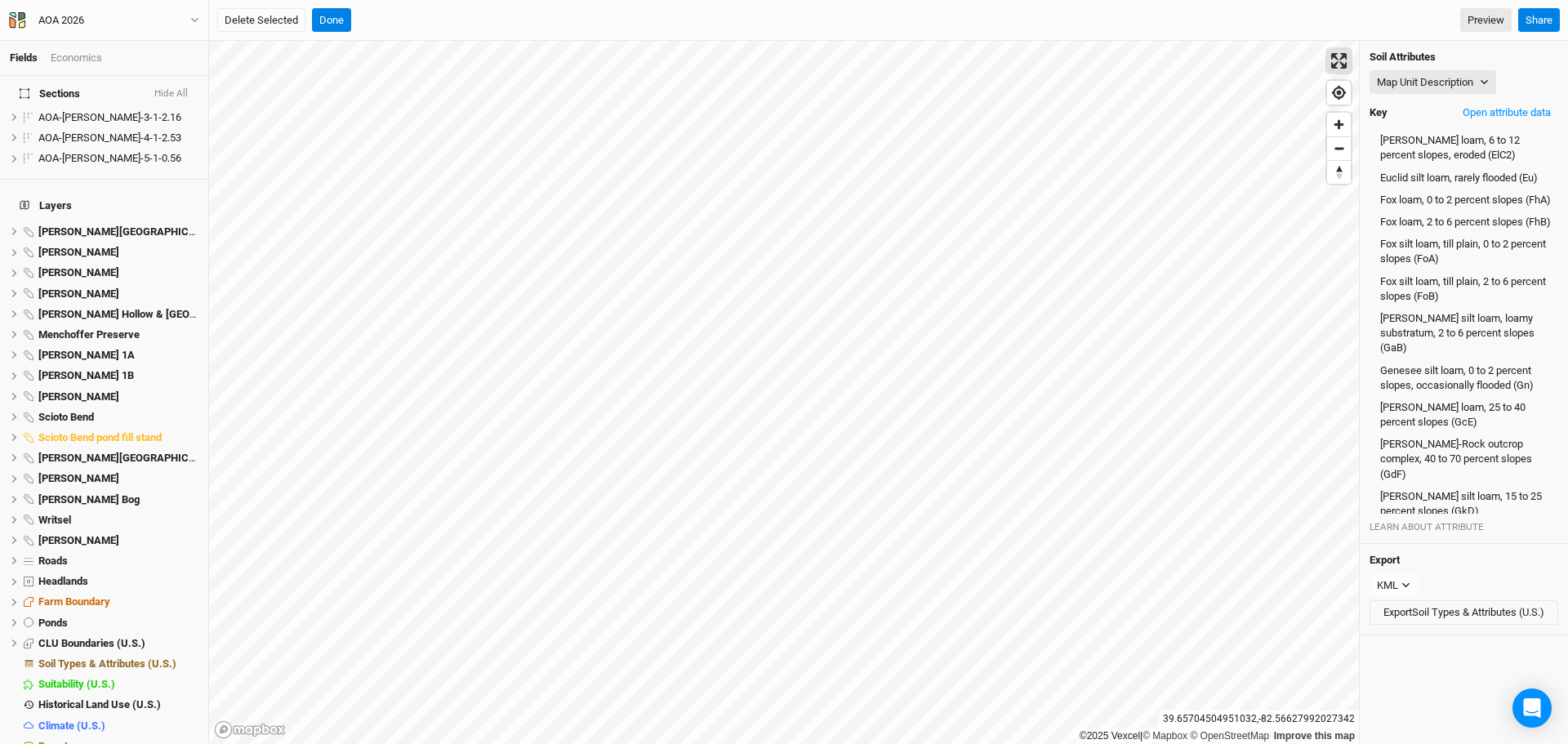
scroll to position [1076, 0]
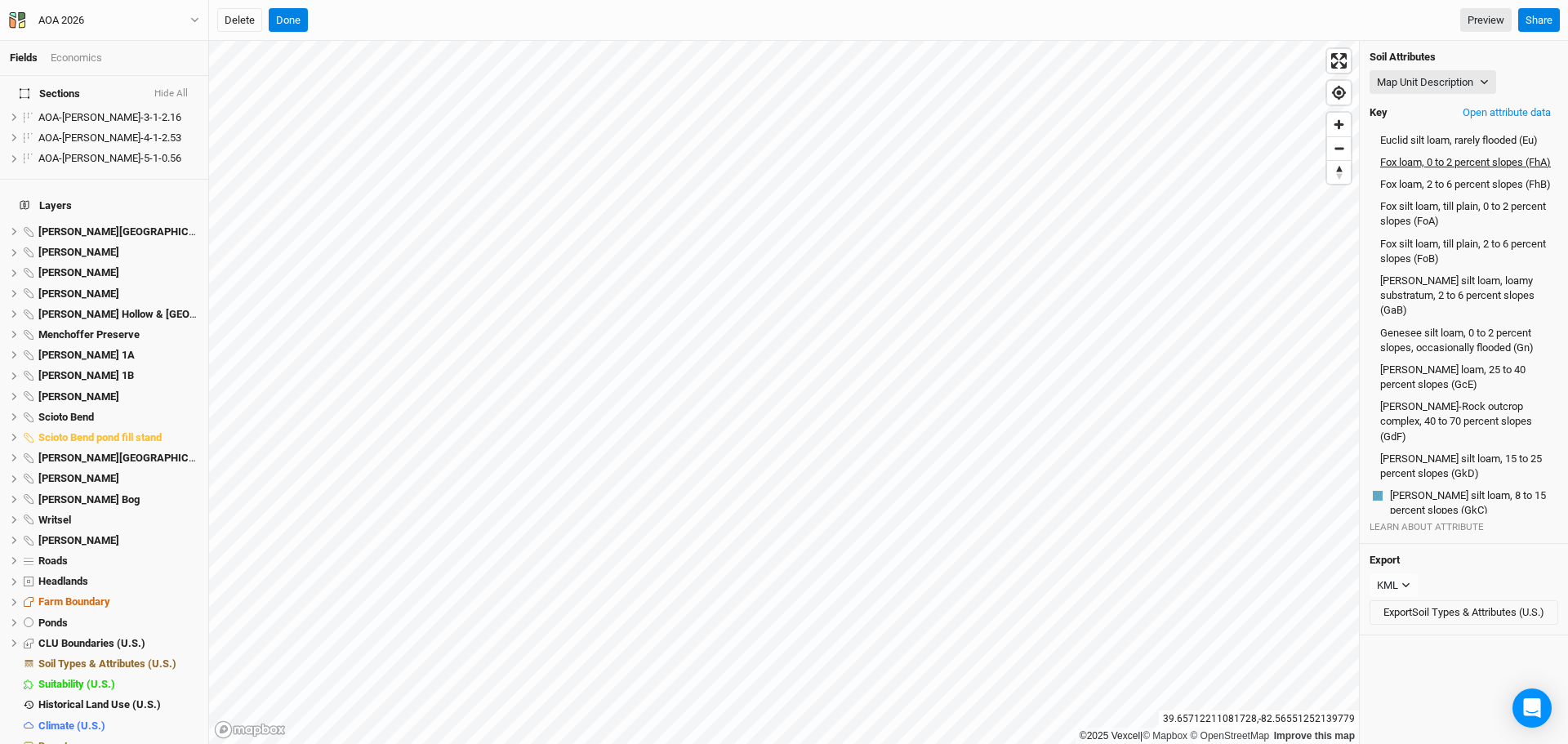
click at [1423, 170] on button "Fox loam, 0 to 2 percent slopes (FhA)" at bounding box center [1465, 163] width 172 height 17
click at [1482, 108] on button "Open attribute data" at bounding box center [1506, 112] width 103 height 24
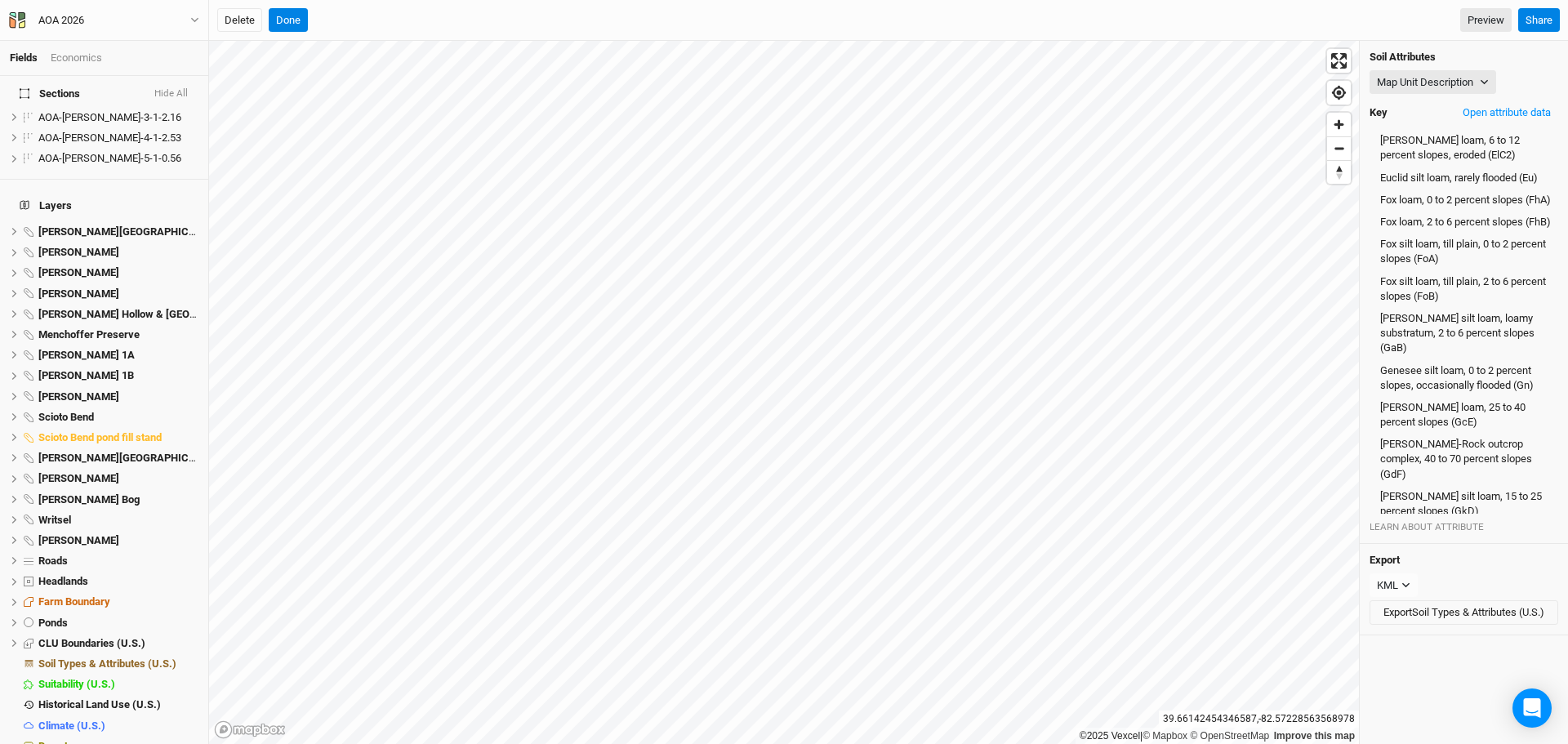
scroll to position [2543, 0]
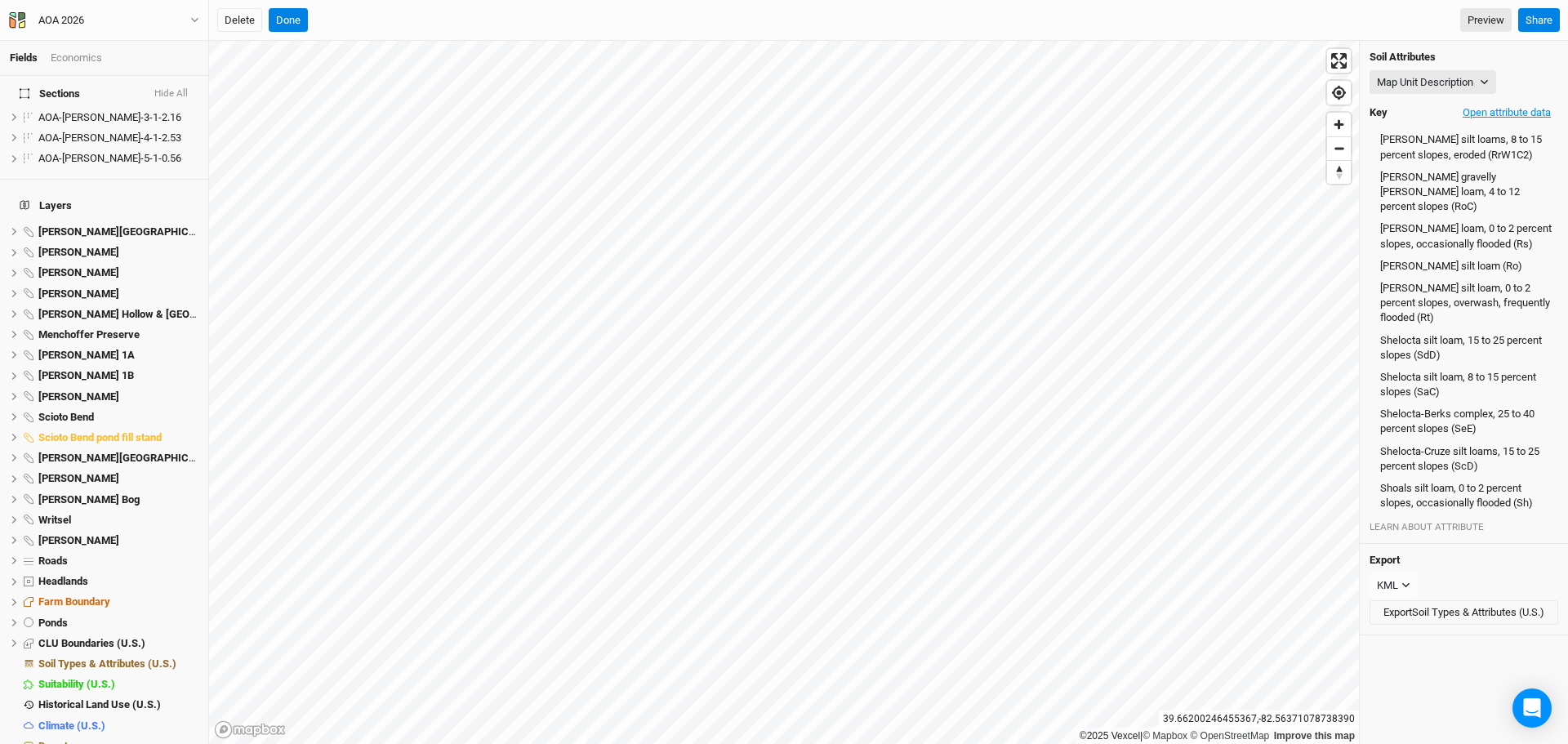
click at [1493, 116] on button "Open attribute data" at bounding box center [1506, 112] width 103 height 24
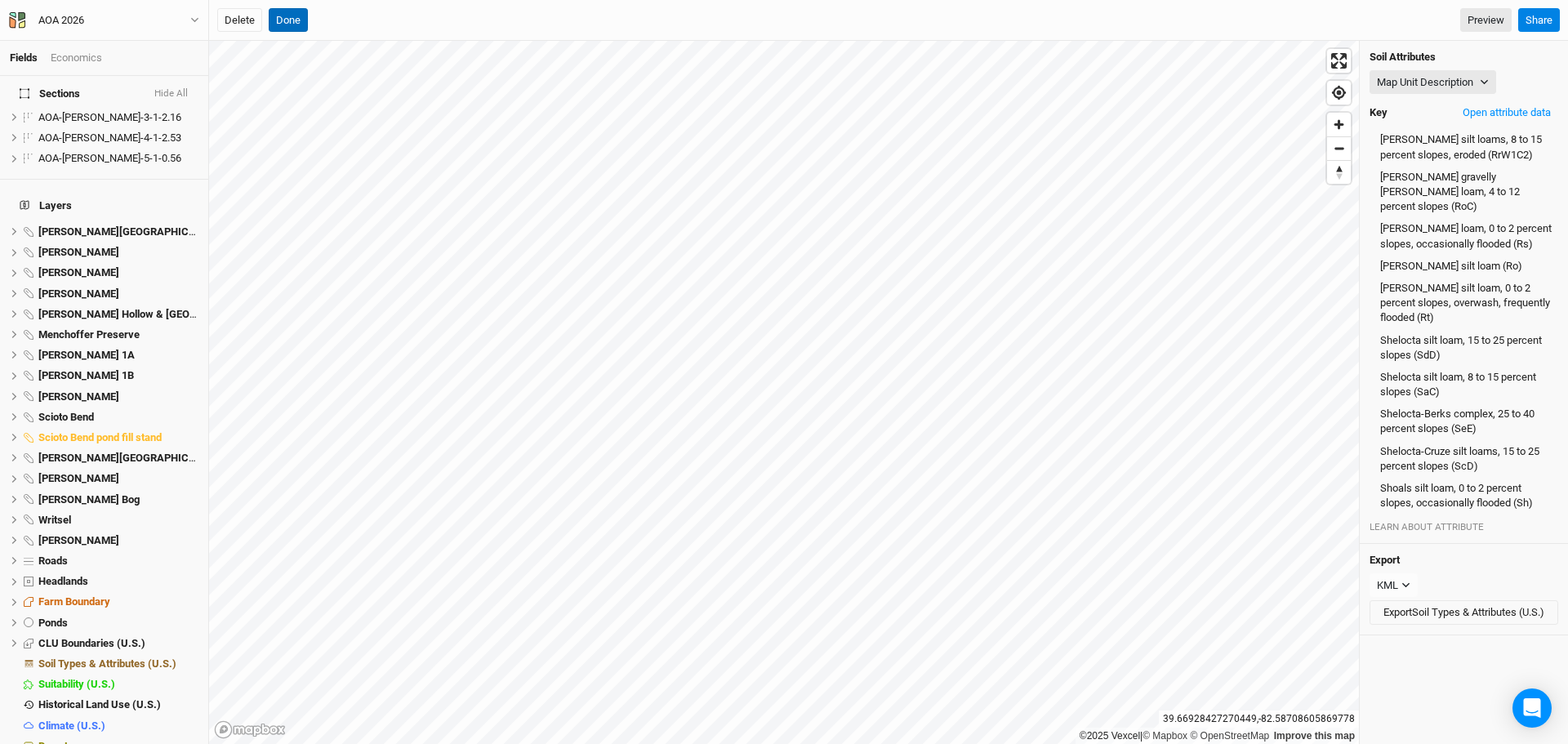
scroll to position [2988, 0]
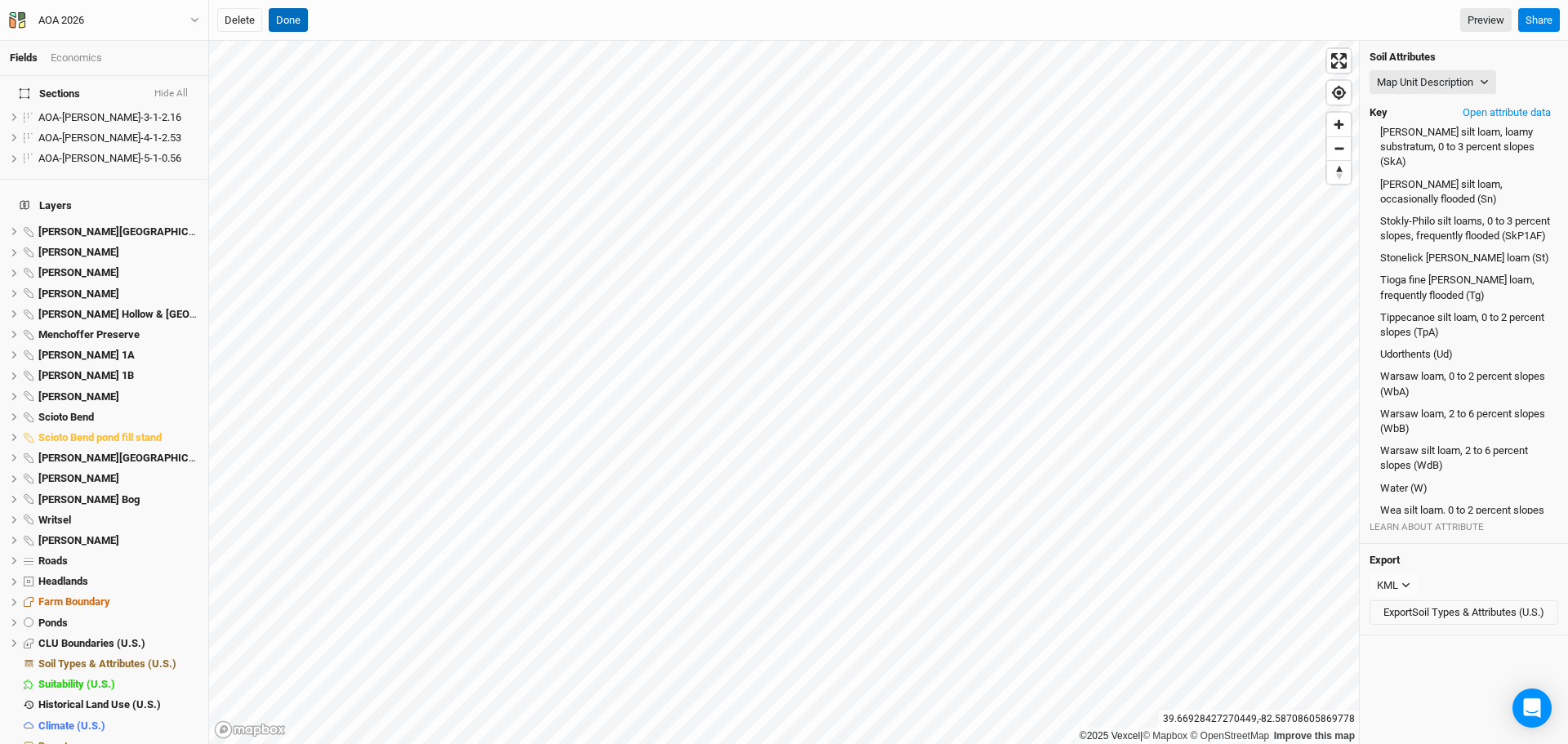
drag, startPoint x: 282, startPoint y: 13, endPoint x: 642, endPoint y: 19, distance: 360.0
click at [282, 12] on button "Done" at bounding box center [288, 20] width 39 height 24
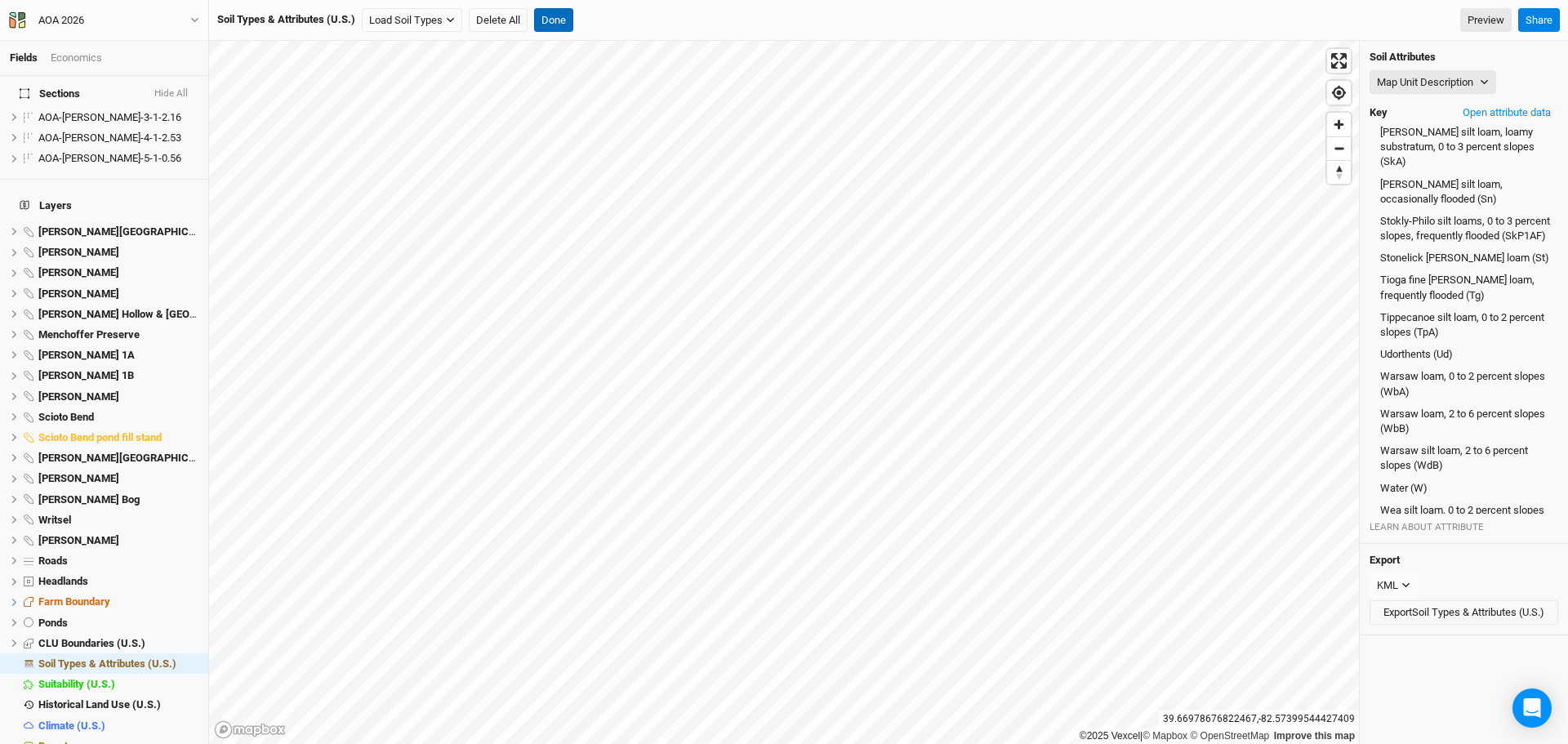
click at [566, 12] on button "Done" at bounding box center [554, 20] width 39 height 24
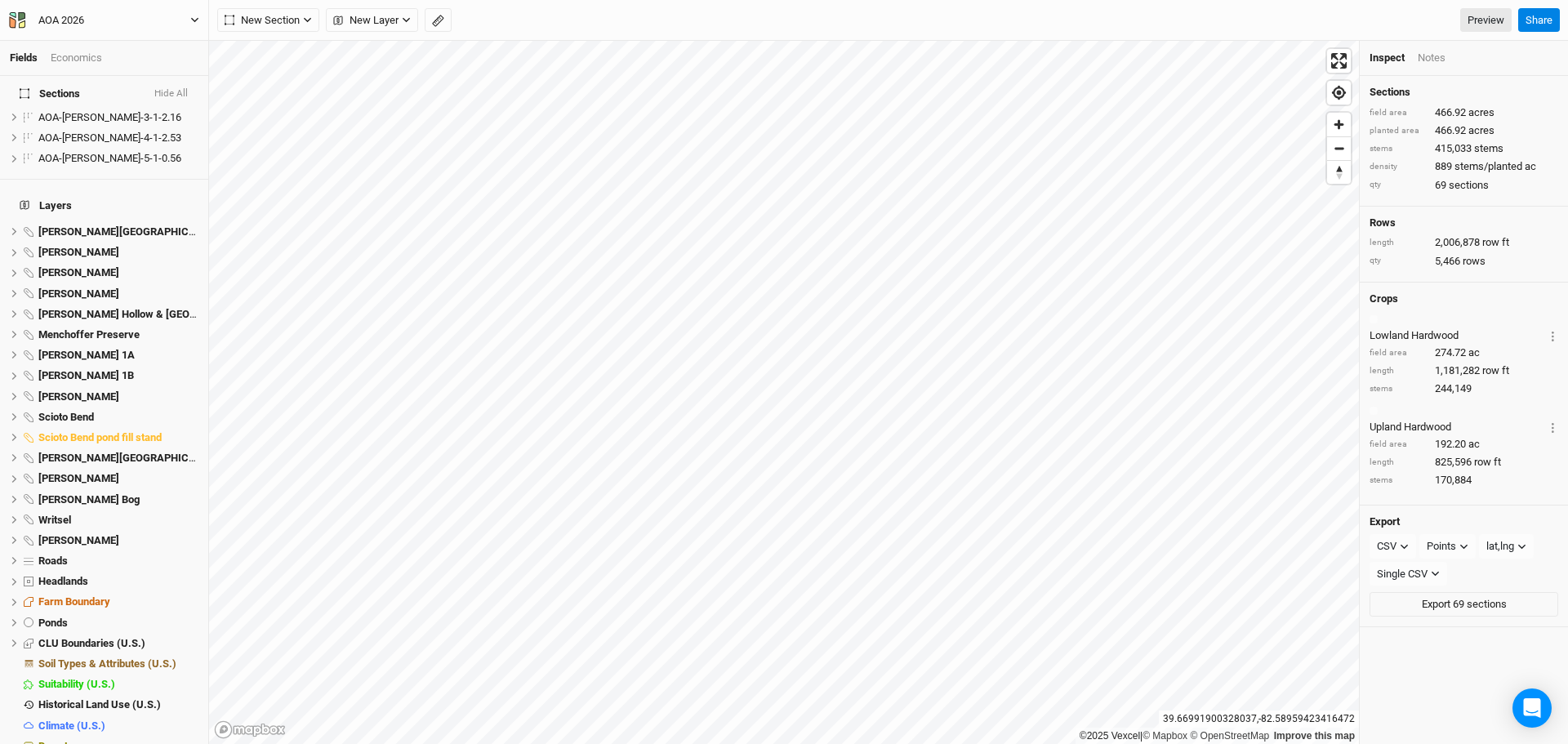
click at [193, 18] on icon "button" at bounding box center [195, 20] width 9 height 9
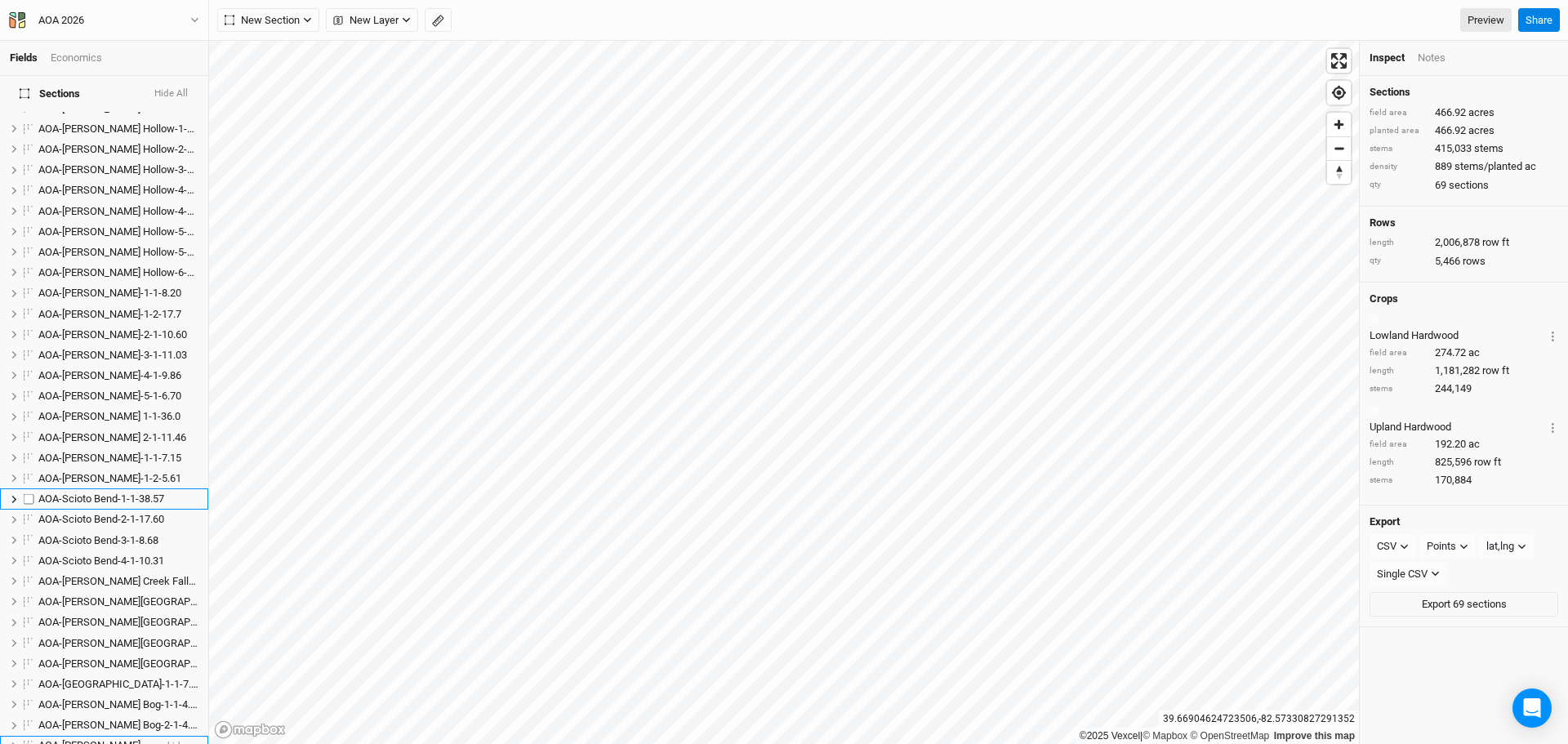
scroll to position [474, 0]
click at [99, 289] on span "AOA-[PERSON_NAME]-1-1-8.20" at bounding box center [109, 294] width 143 height 12
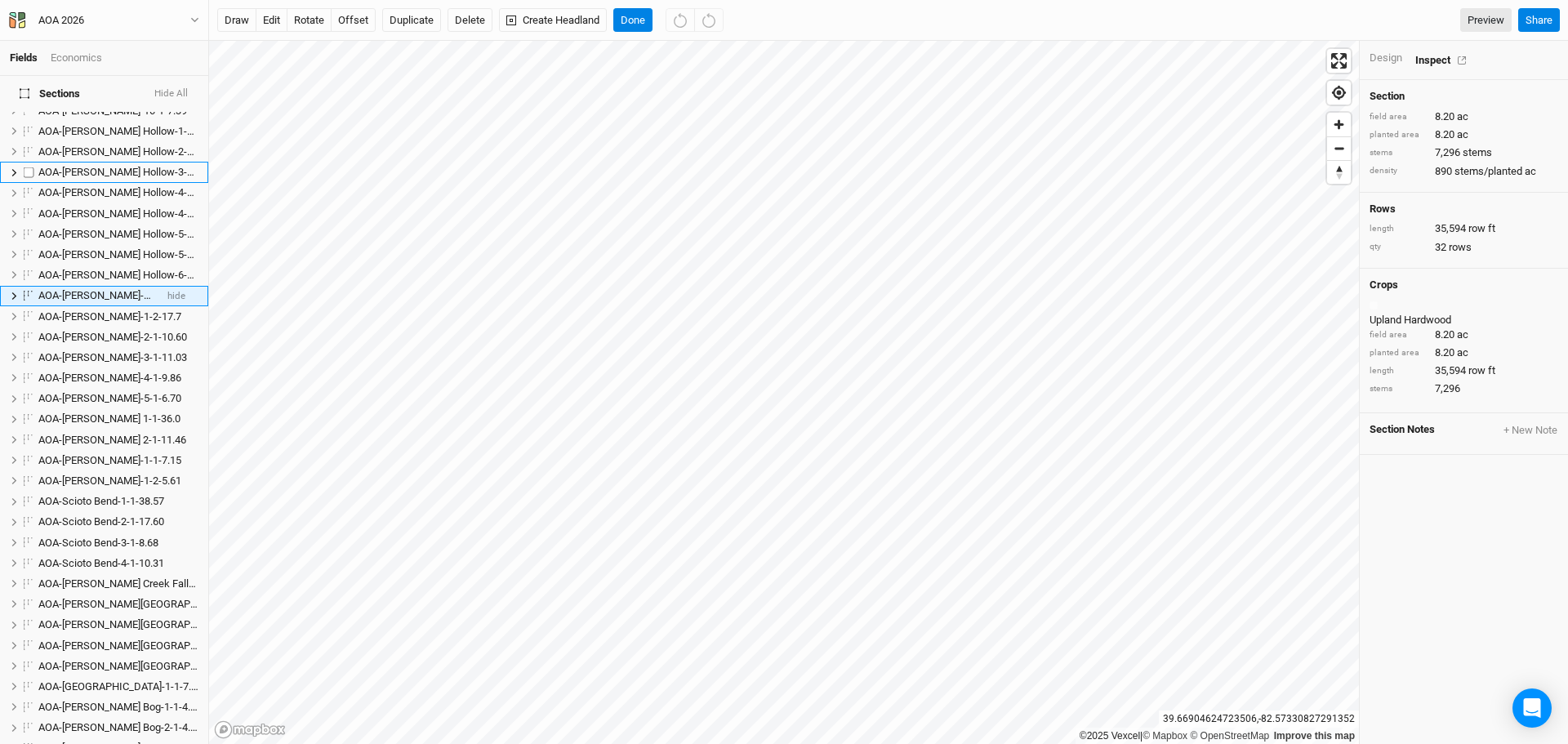
scroll to position [346, 0]
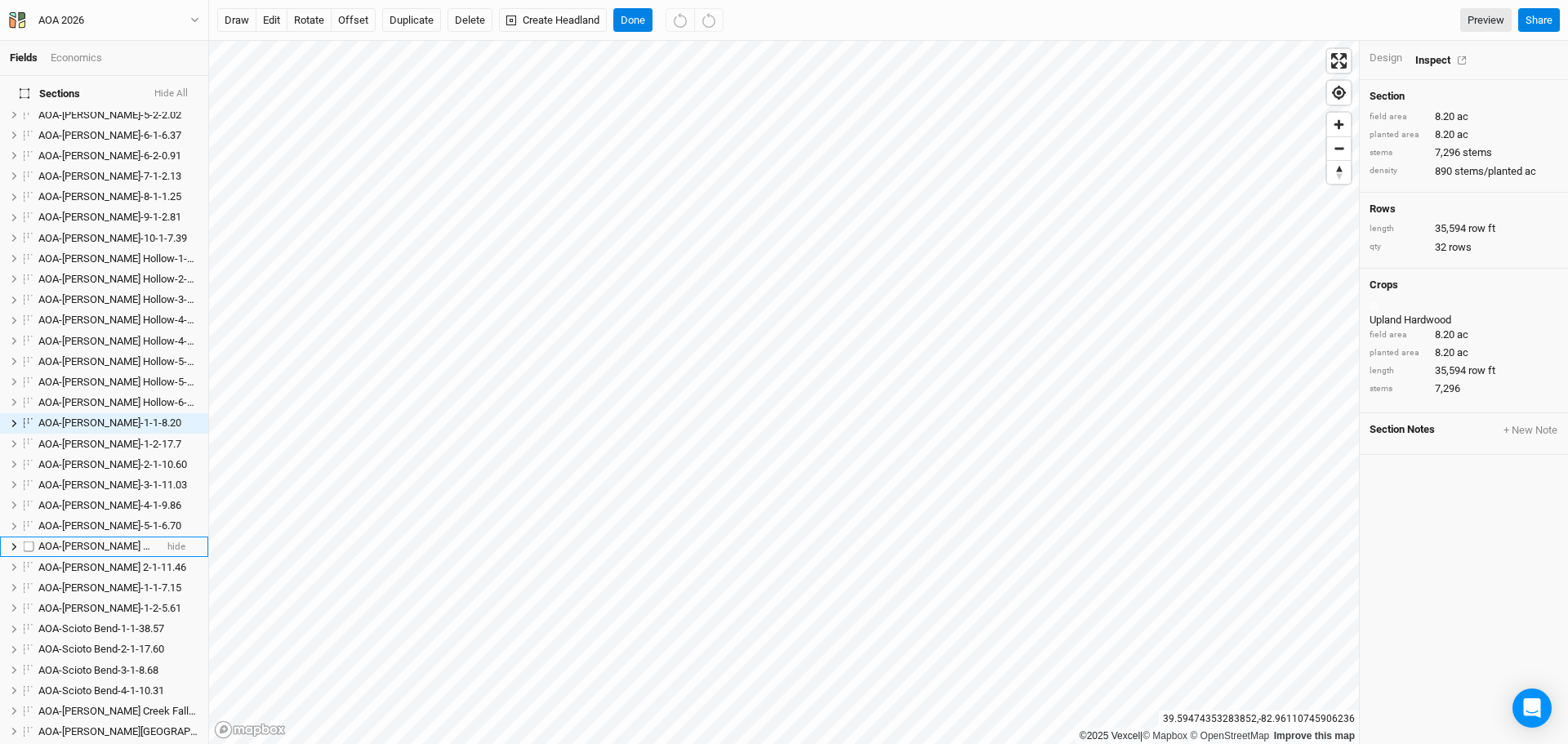
click at [79, 539] on span "AOA-[PERSON_NAME] 1-1-36.0" at bounding box center [108, 545] width 142 height 12
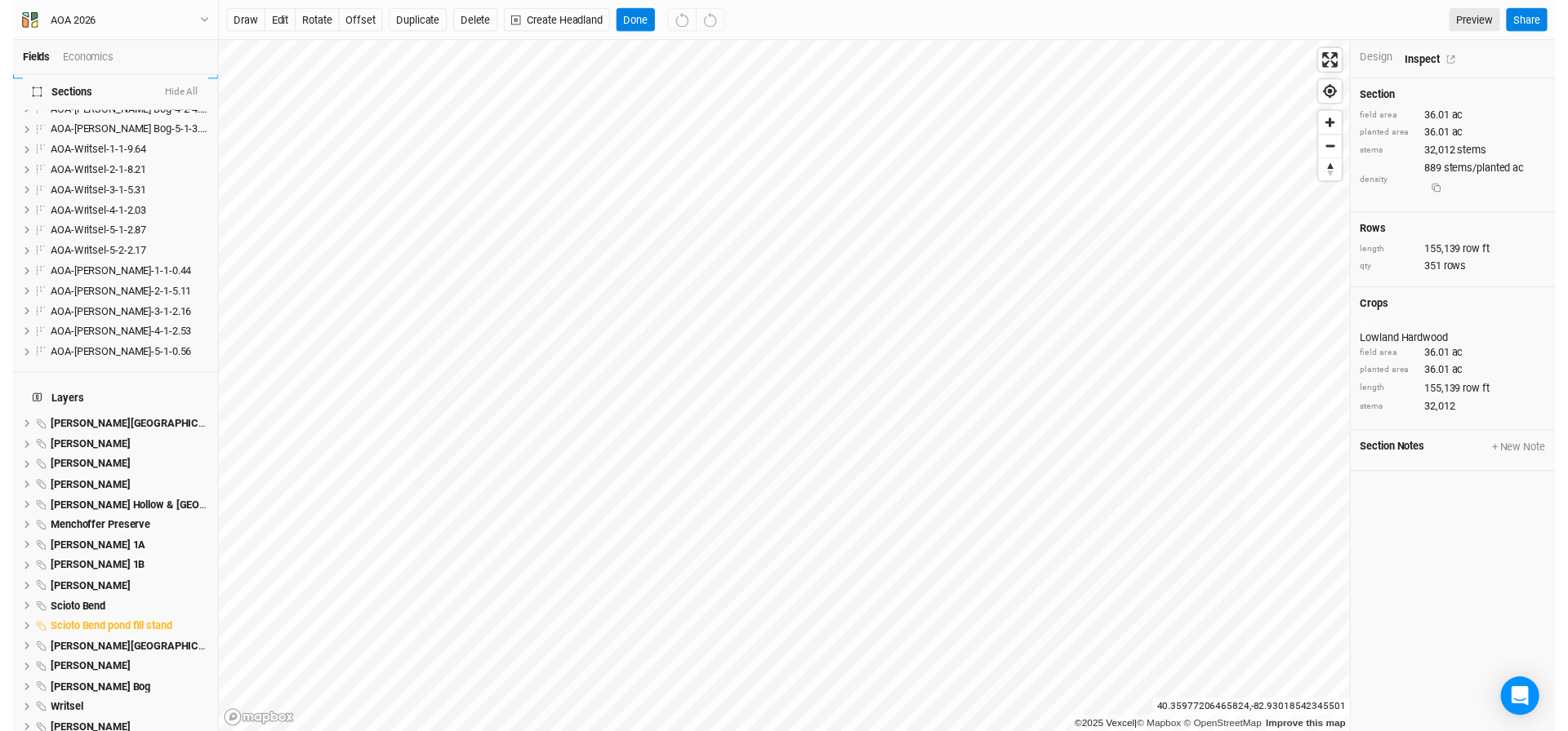
scroll to position [1371, 0]
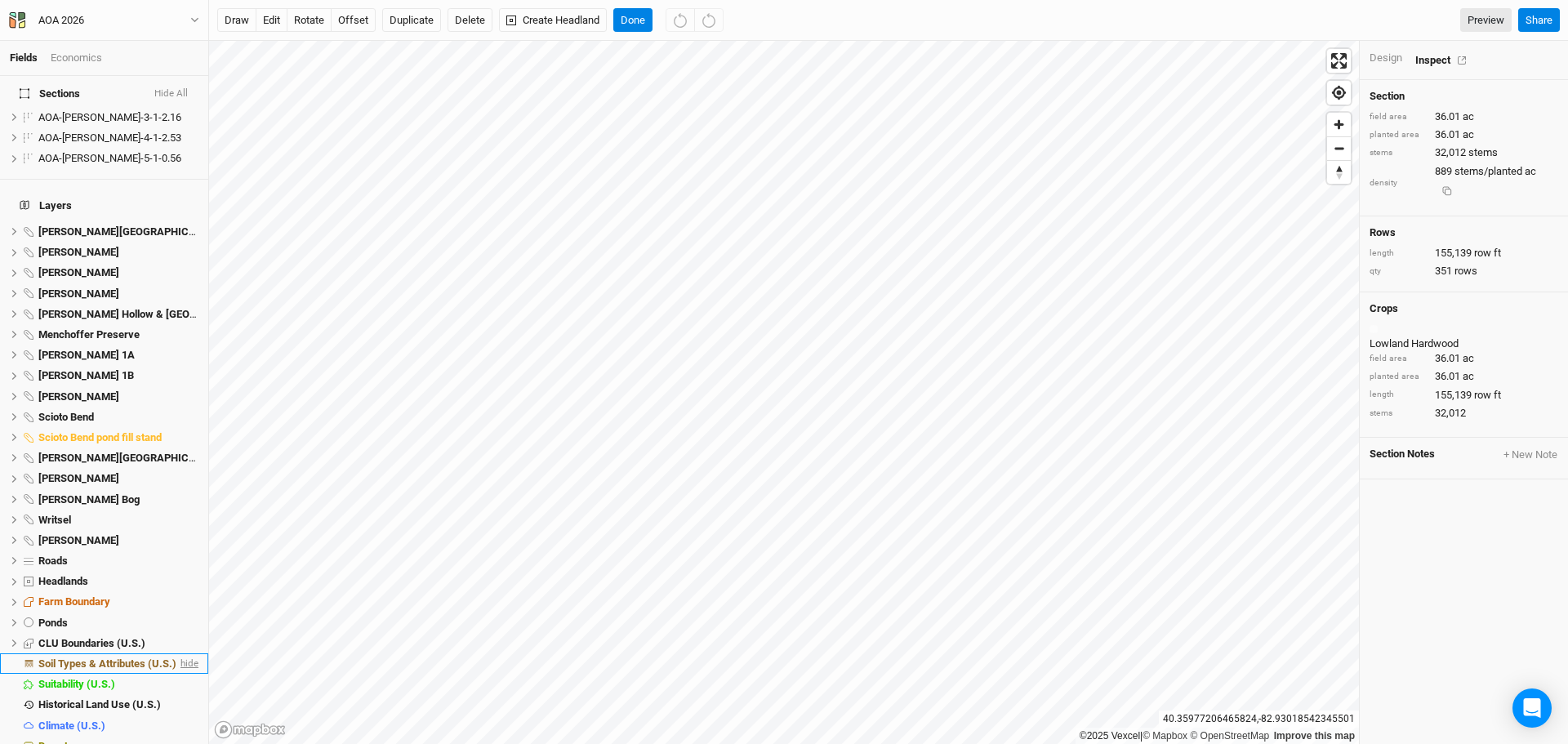
click at [177, 653] on span "hide" at bounding box center [187, 663] width 21 height 20
click at [177, 633] on span "hide" at bounding box center [187, 643] width 21 height 20
click at [177, 613] on span "hide" at bounding box center [187, 623] width 21 height 20
click at [177, 571] on span "hide" at bounding box center [187, 581] width 21 height 20
click at [177, 551] on span "hide" at bounding box center [187, 561] width 21 height 20
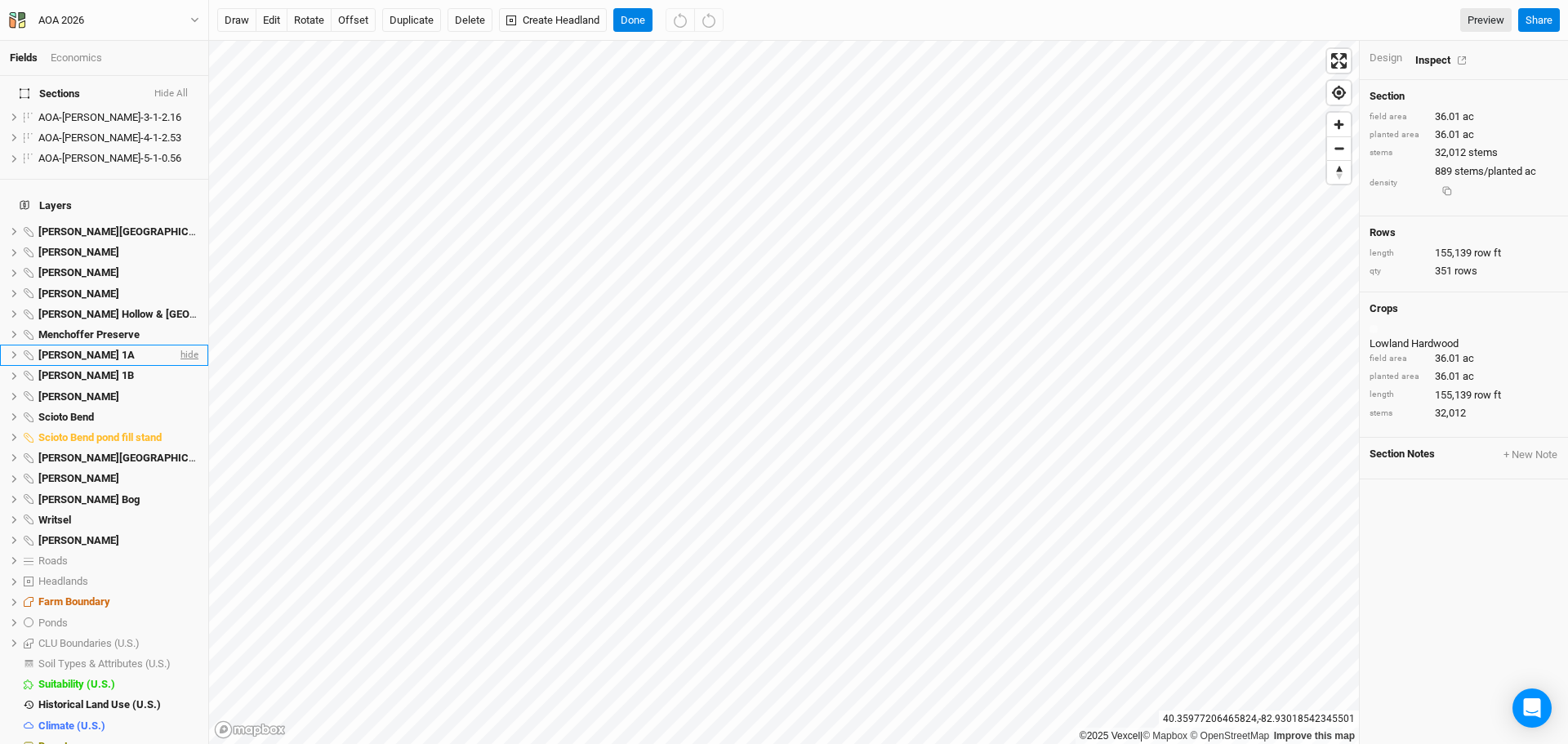
click at [180, 344] on span "hide" at bounding box center [187, 354] width 21 height 20
click at [182, 366] on span "hide" at bounding box center [187, 376] width 21 height 20
click at [631, 17] on button "Done" at bounding box center [632, 20] width 39 height 24
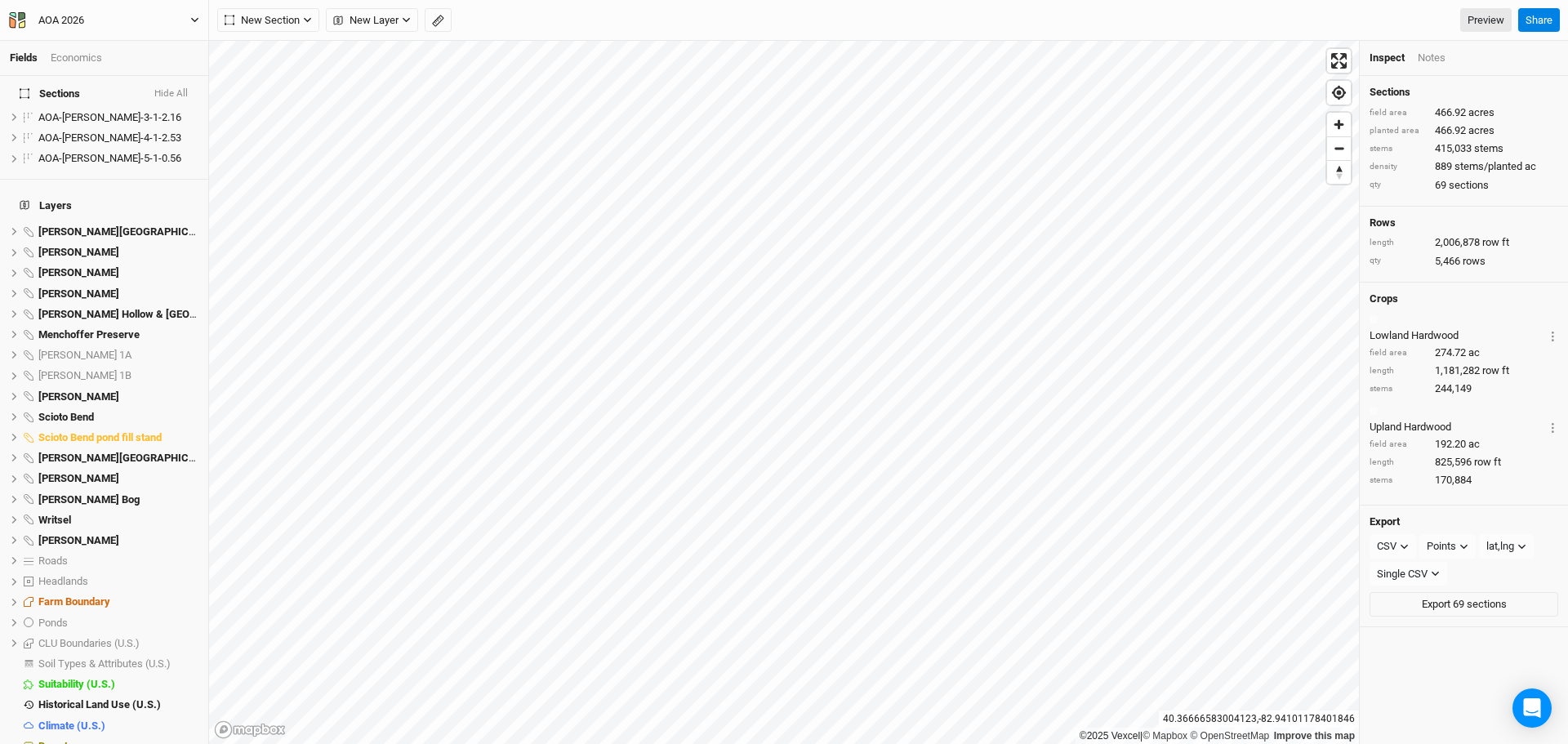
click at [191, 16] on icon "button" at bounding box center [195, 20] width 9 height 9
click at [96, 40] on button "Back" at bounding box center [134, 45] width 129 height 21
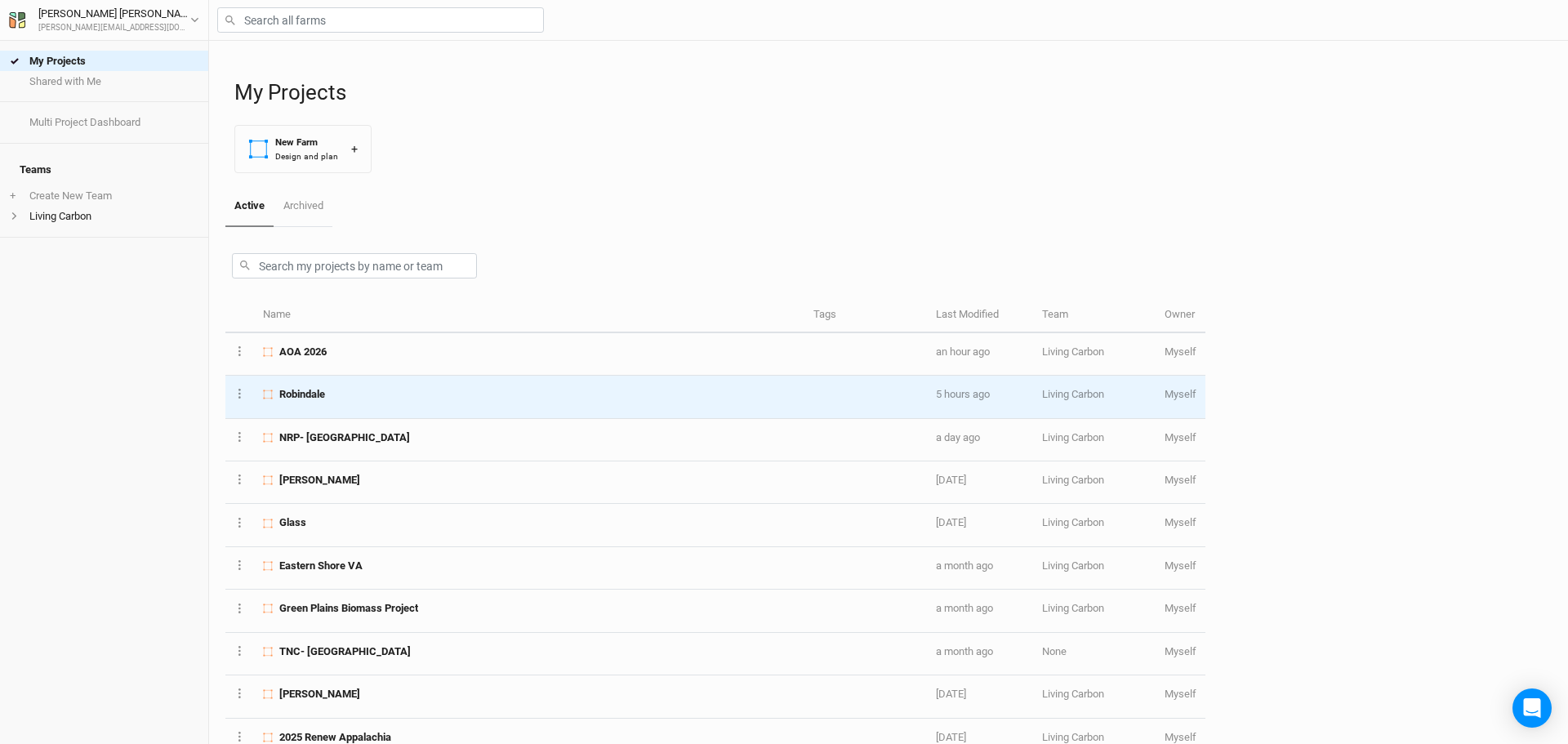
click at [321, 397] on span "Robindale" at bounding box center [302, 394] width 45 height 15
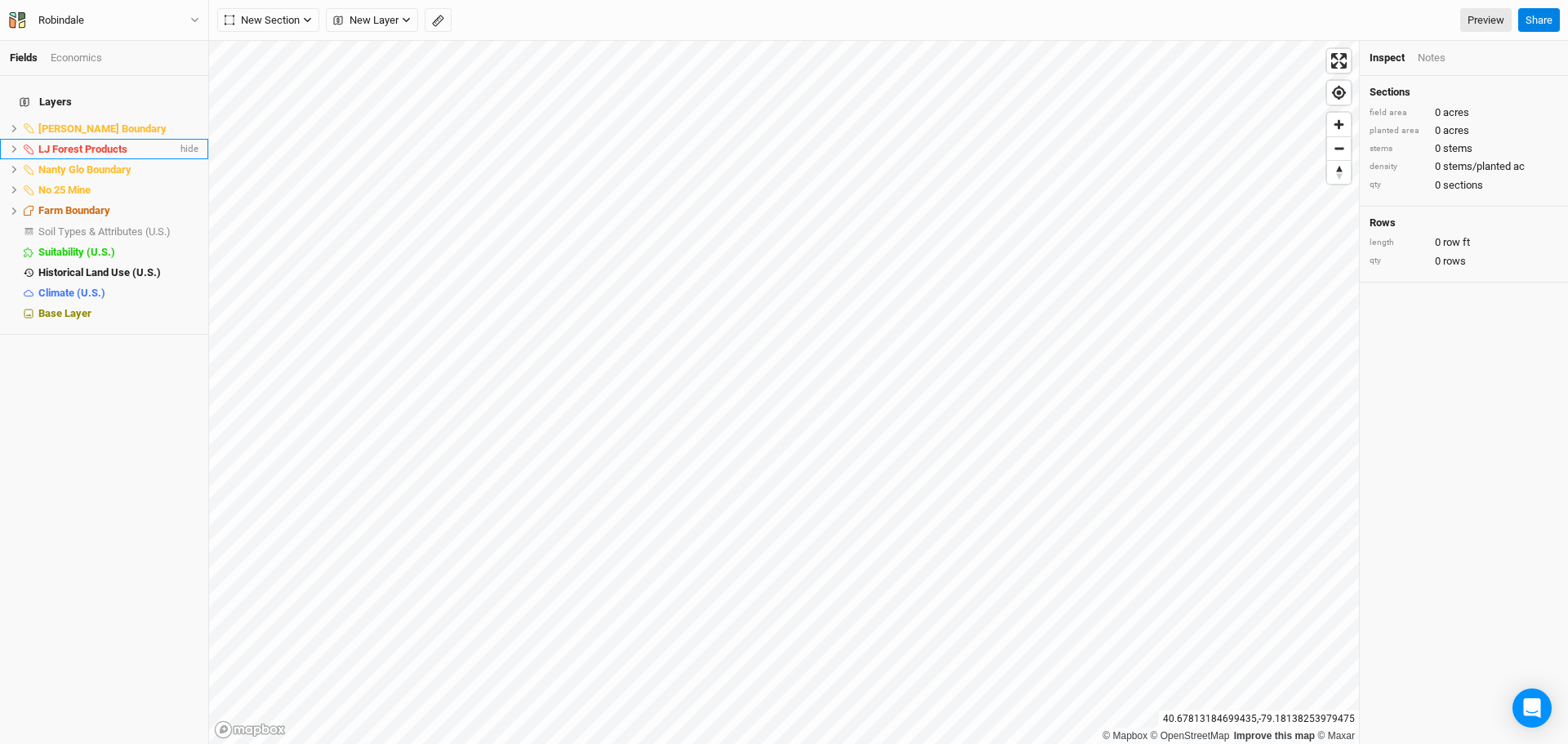
click at [16, 144] on icon at bounding box center [15, 149] width 9 height 9
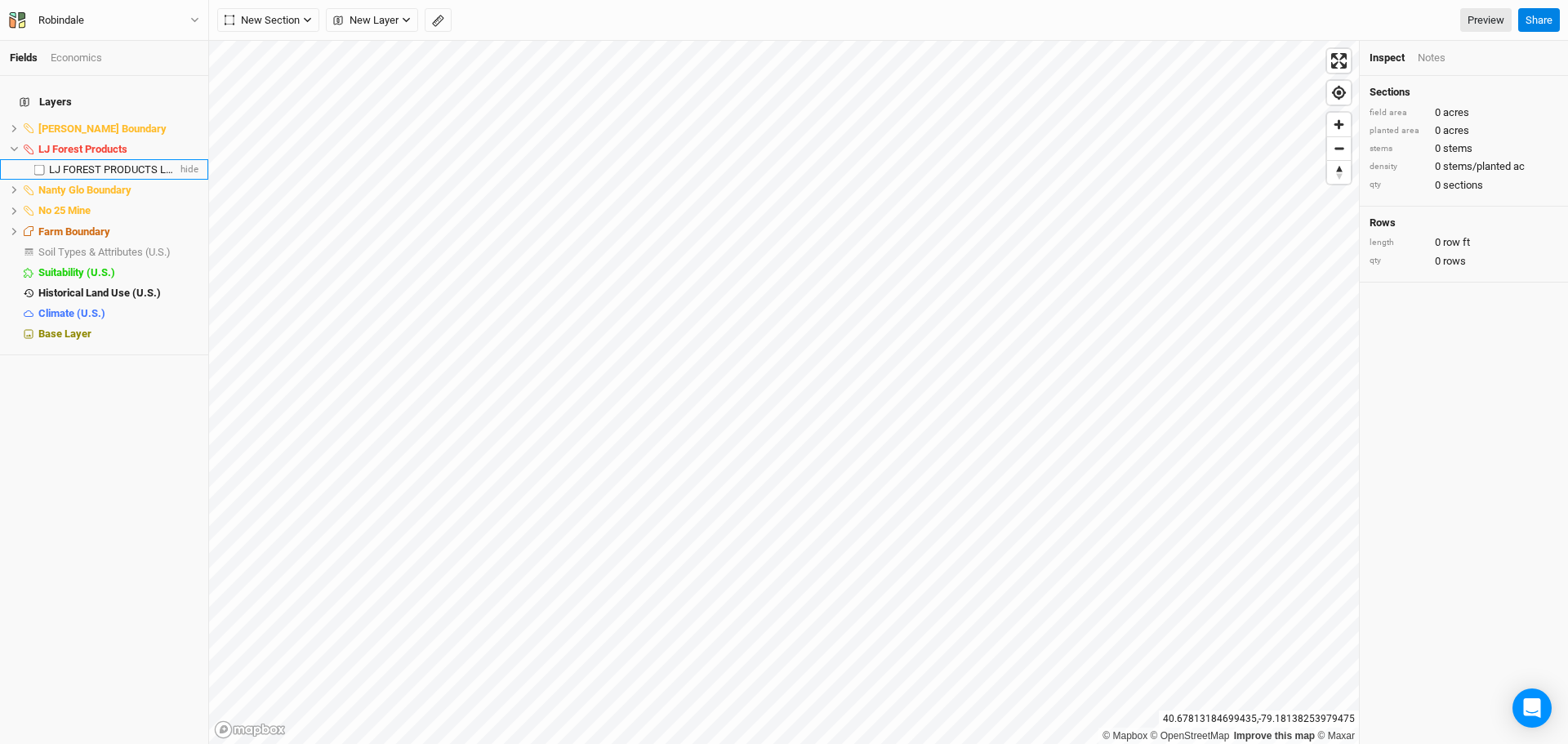
click at [93, 163] on span "LJ FOREST PRODUCTS LLC" at bounding box center [113, 168] width 129 height 12
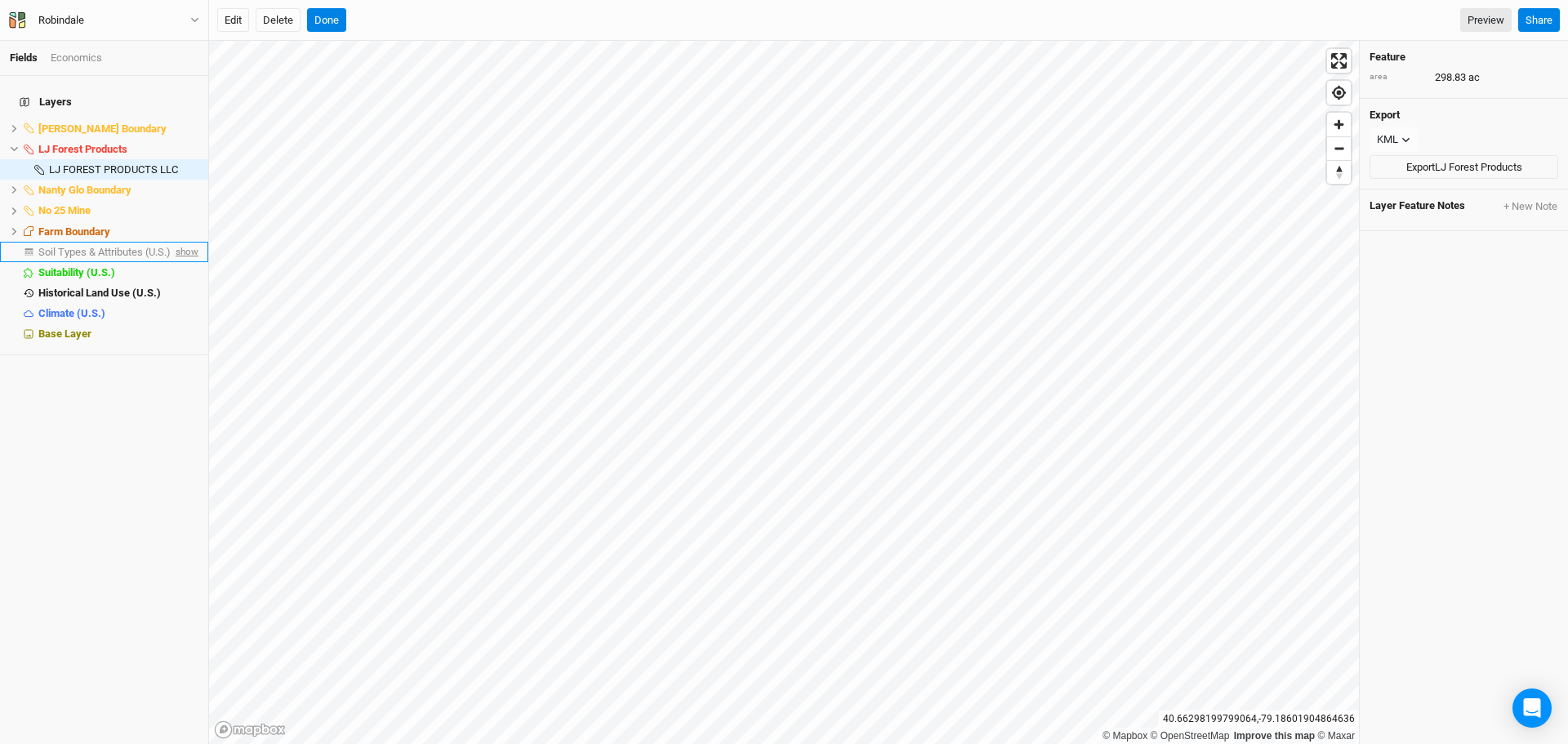
click at [177, 242] on span "show" at bounding box center [185, 252] width 26 height 20
click at [109, 245] on span "Soil Types & Attributes (U.S.)" at bounding box center [106, 251] width 138 height 12
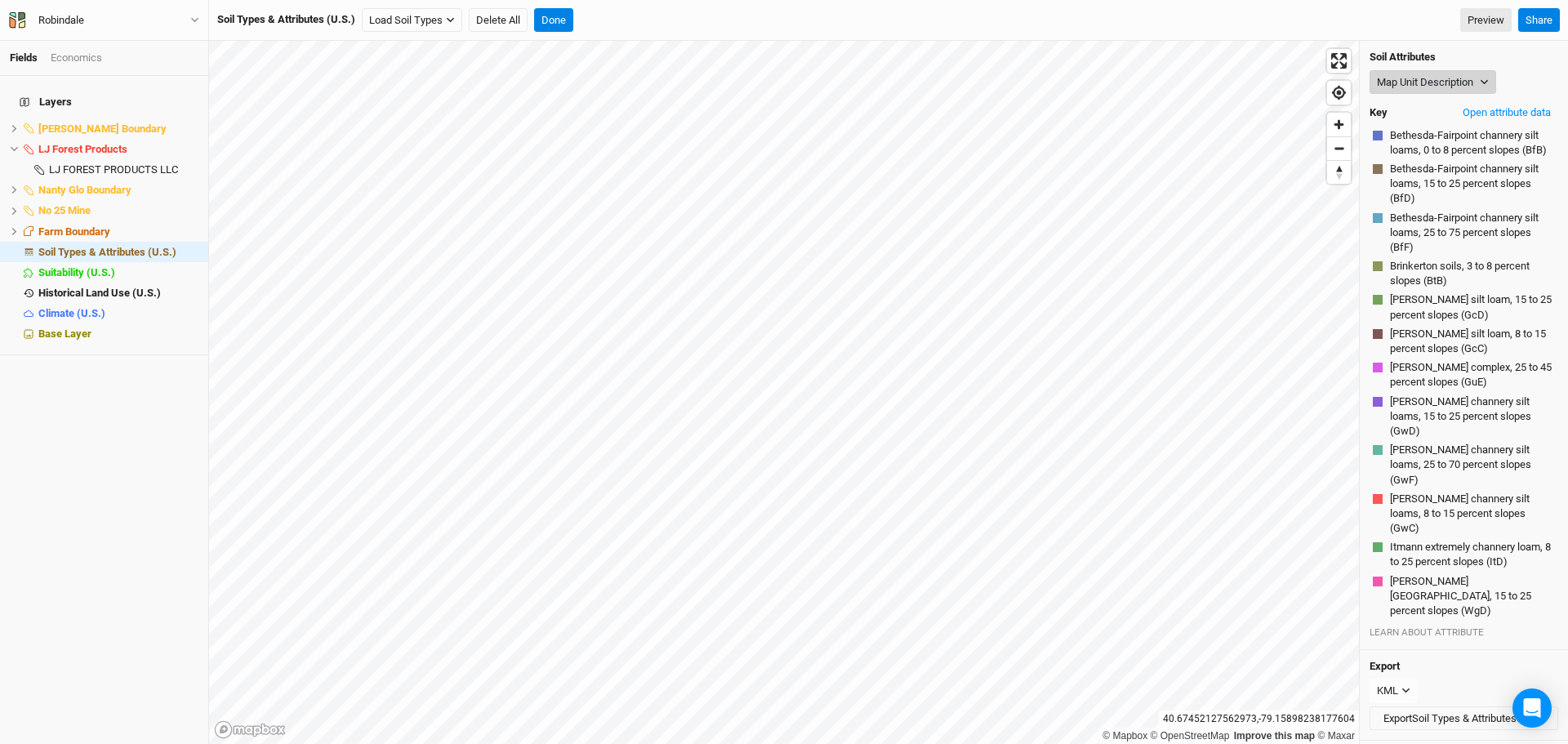
click at [1437, 82] on button "Map Unit Description" at bounding box center [1432, 82] width 127 height 24
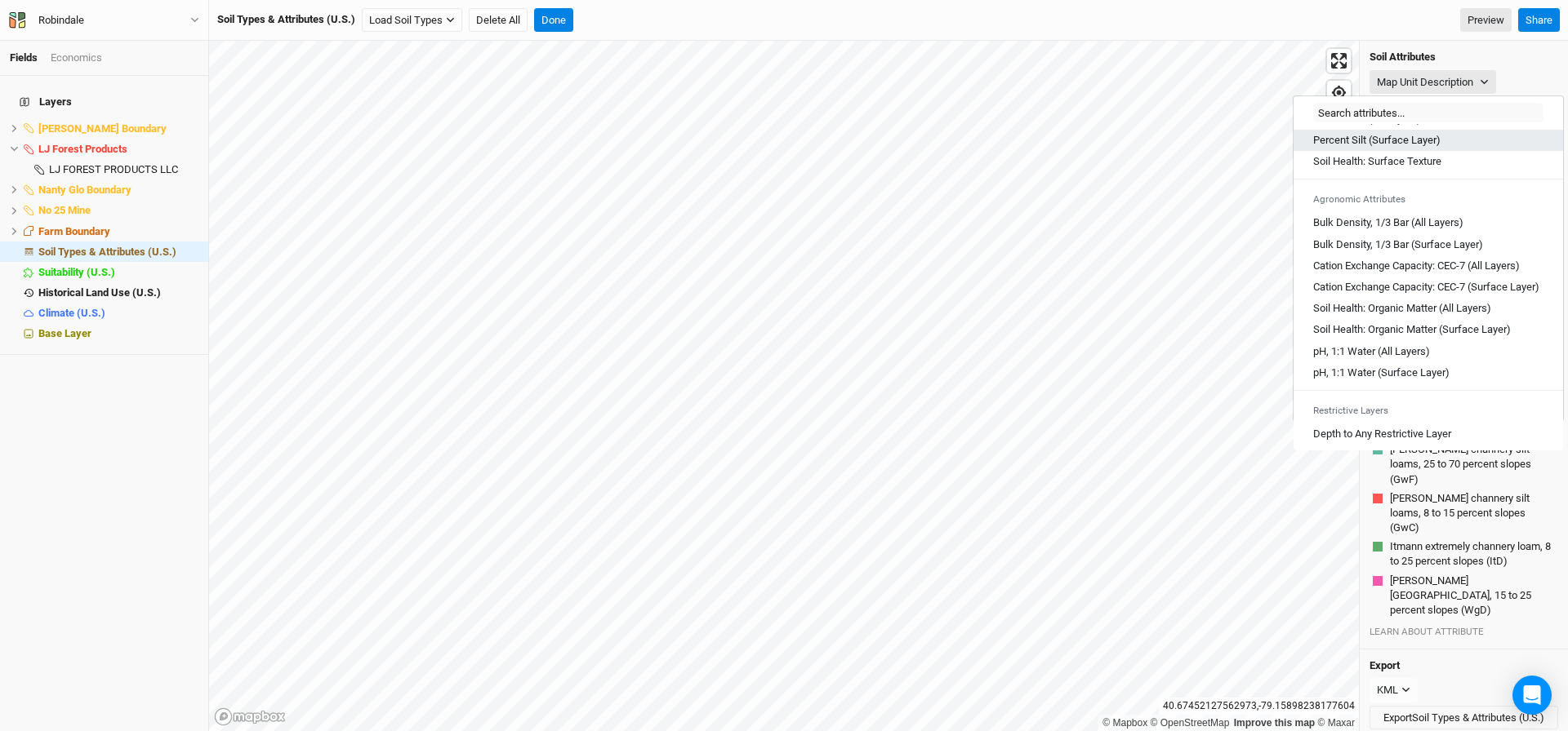
scroll to position [245, 0]
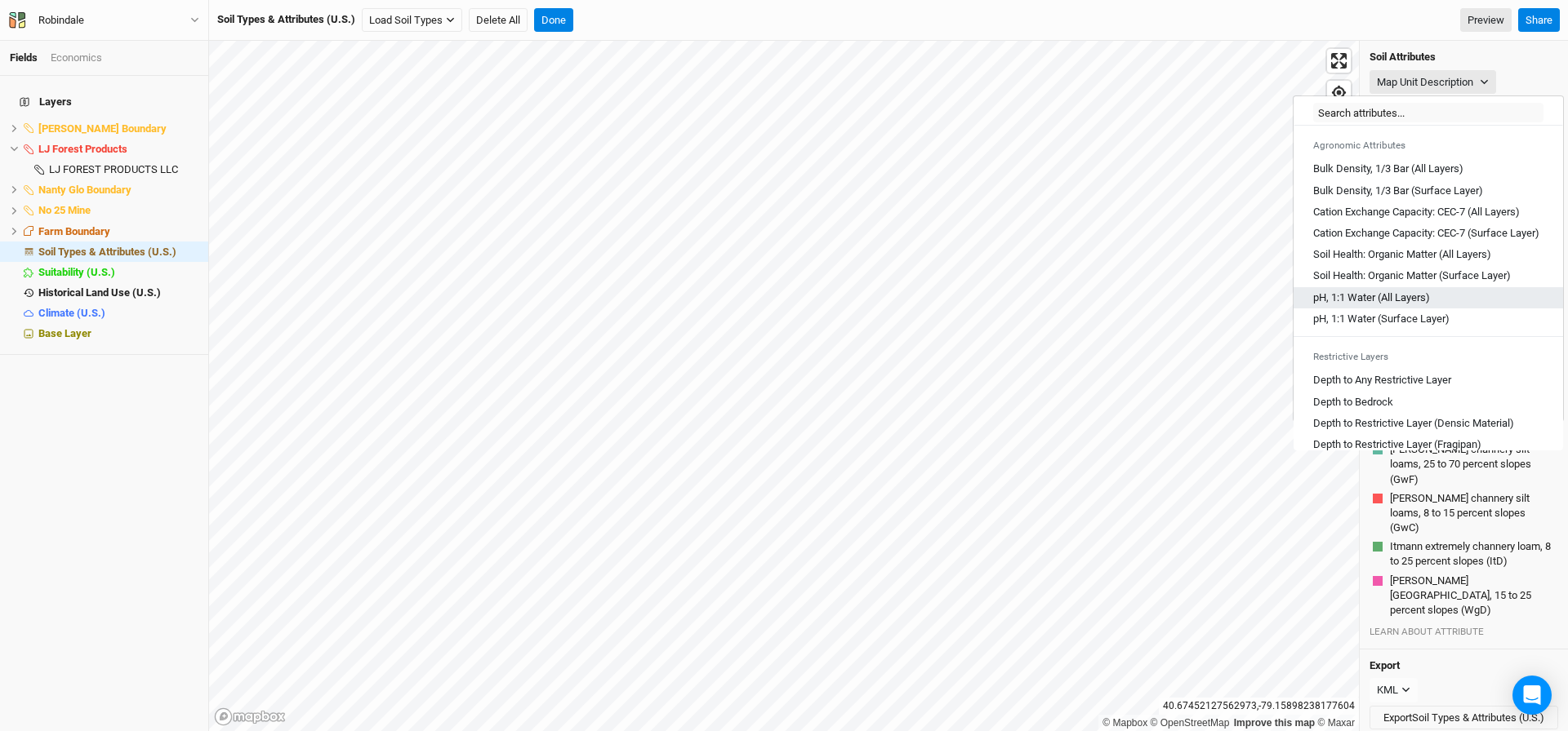
click at [1403, 305] on Layers\) "pH, 1:1 Water (All Layers)" at bounding box center [1371, 298] width 117 height 15
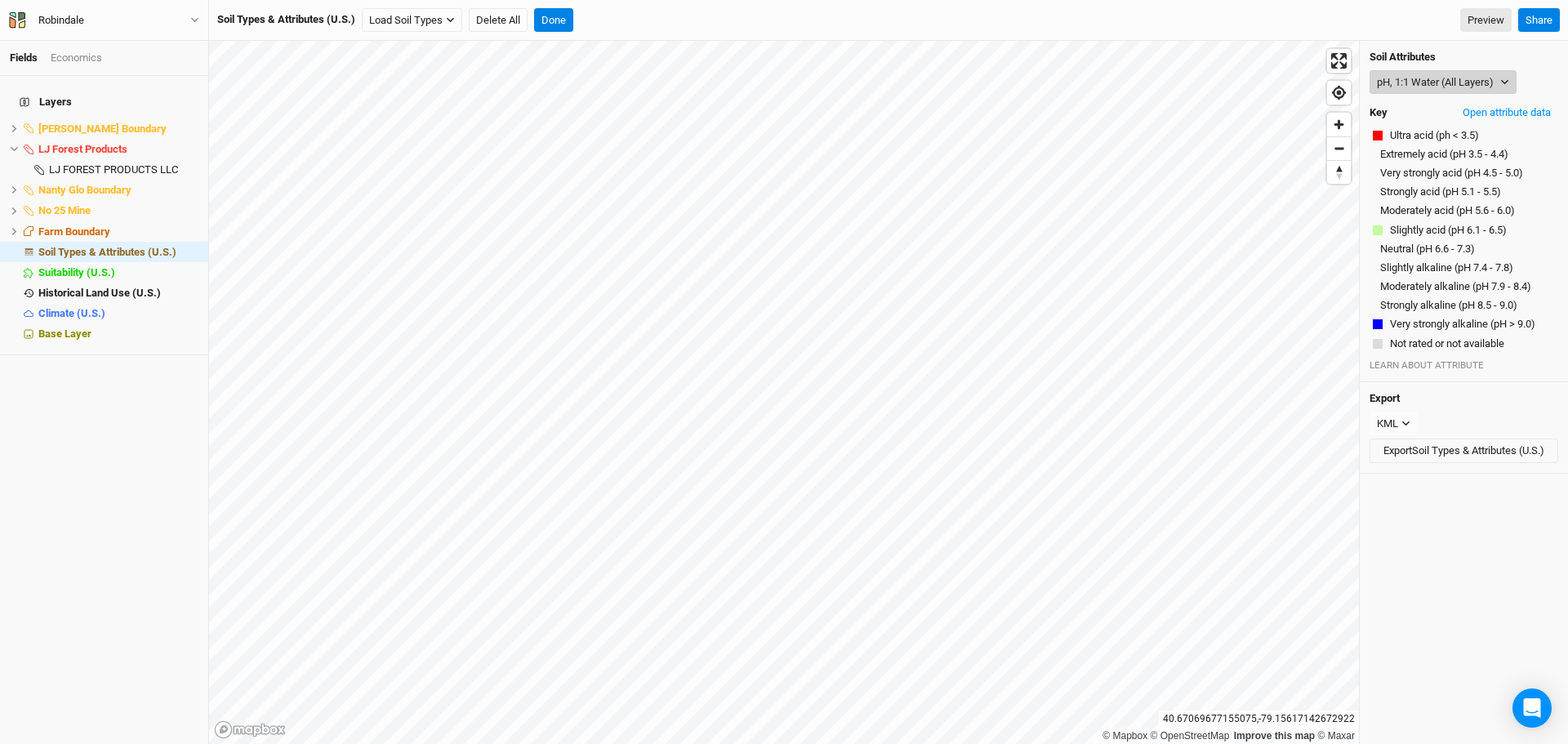
click at [1429, 77] on button "pH, 1:1 Water (All Layers)" at bounding box center [1442, 82] width 147 height 24
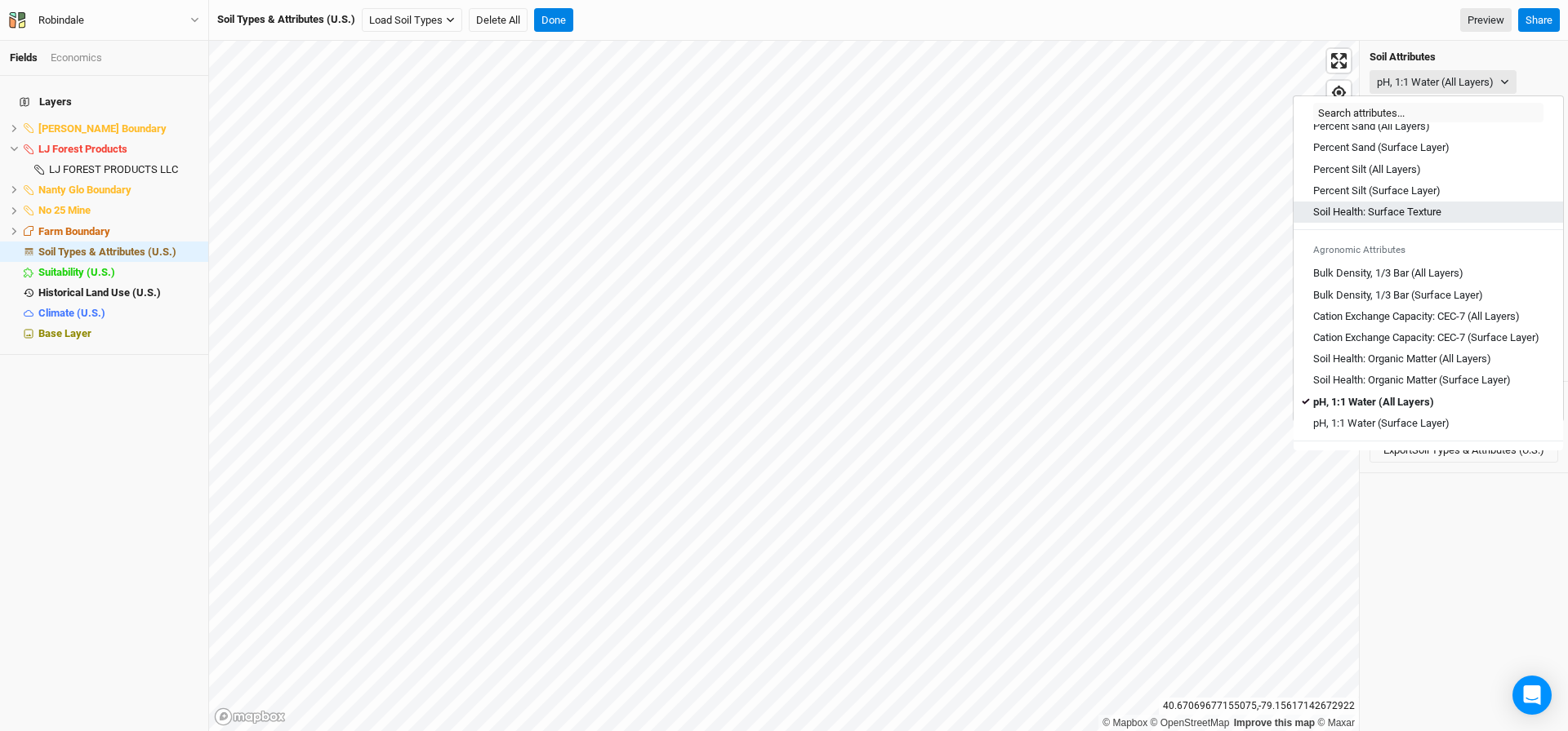
scroll to position [163, 0]
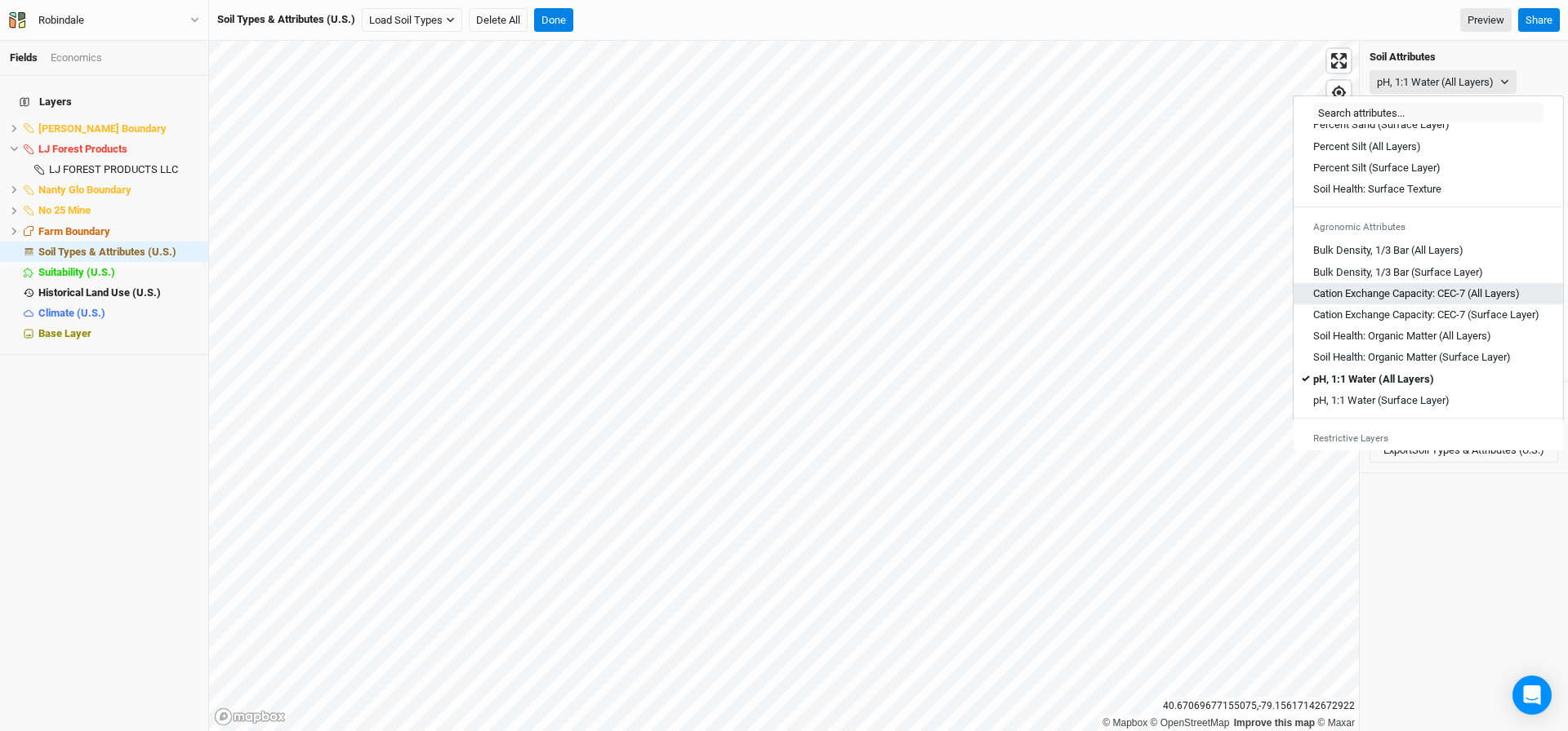
click at [1416, 288] on Layers\) "Cation Exchange Capacity: CEC-7 (All Layers)" at bounding box center [1415, 294] width 206 height 15
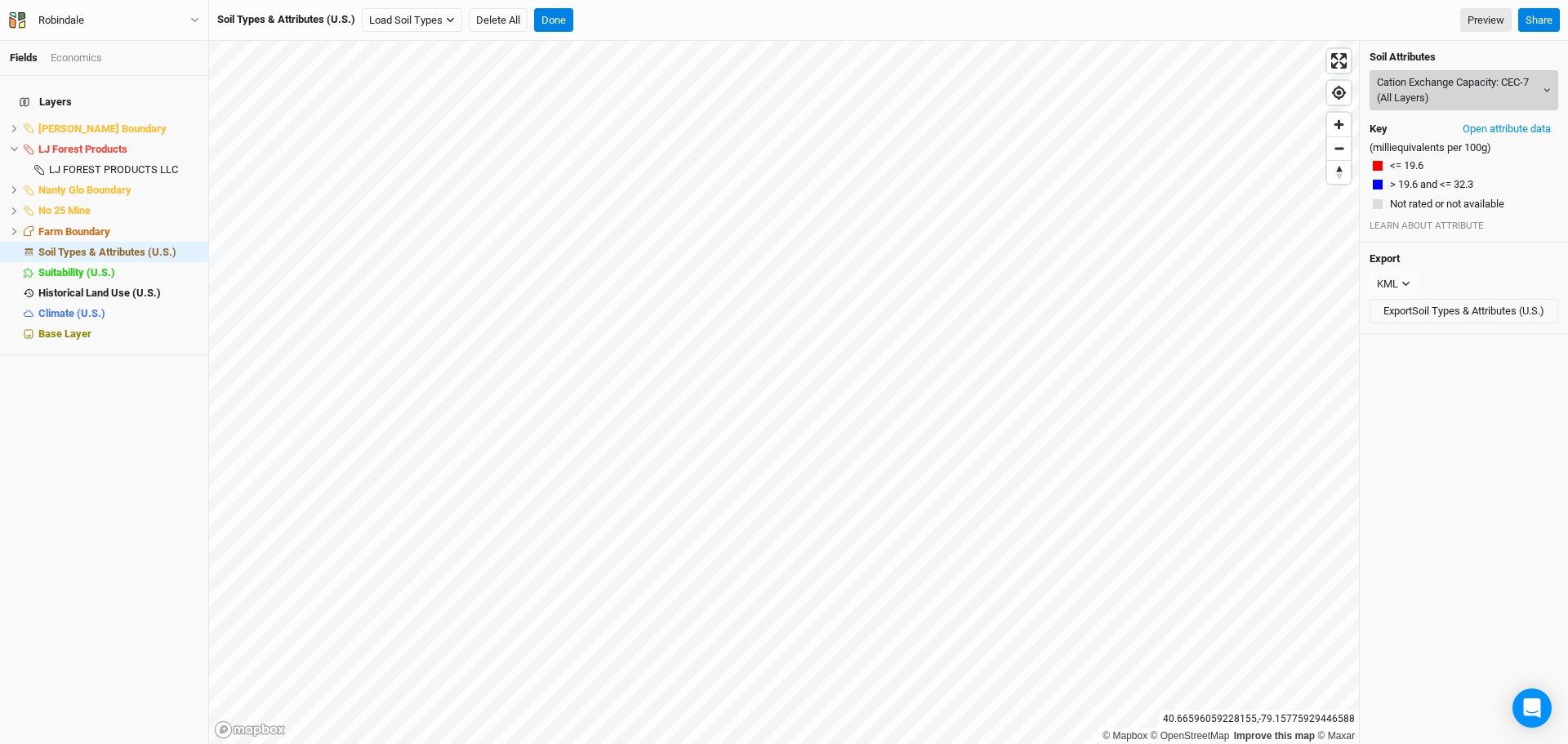
click at [1445, 92] on button "Cation Exchange Capacity: CEC-7 (All Layers)" at bounding box center [1463, 90] width 189 height 40
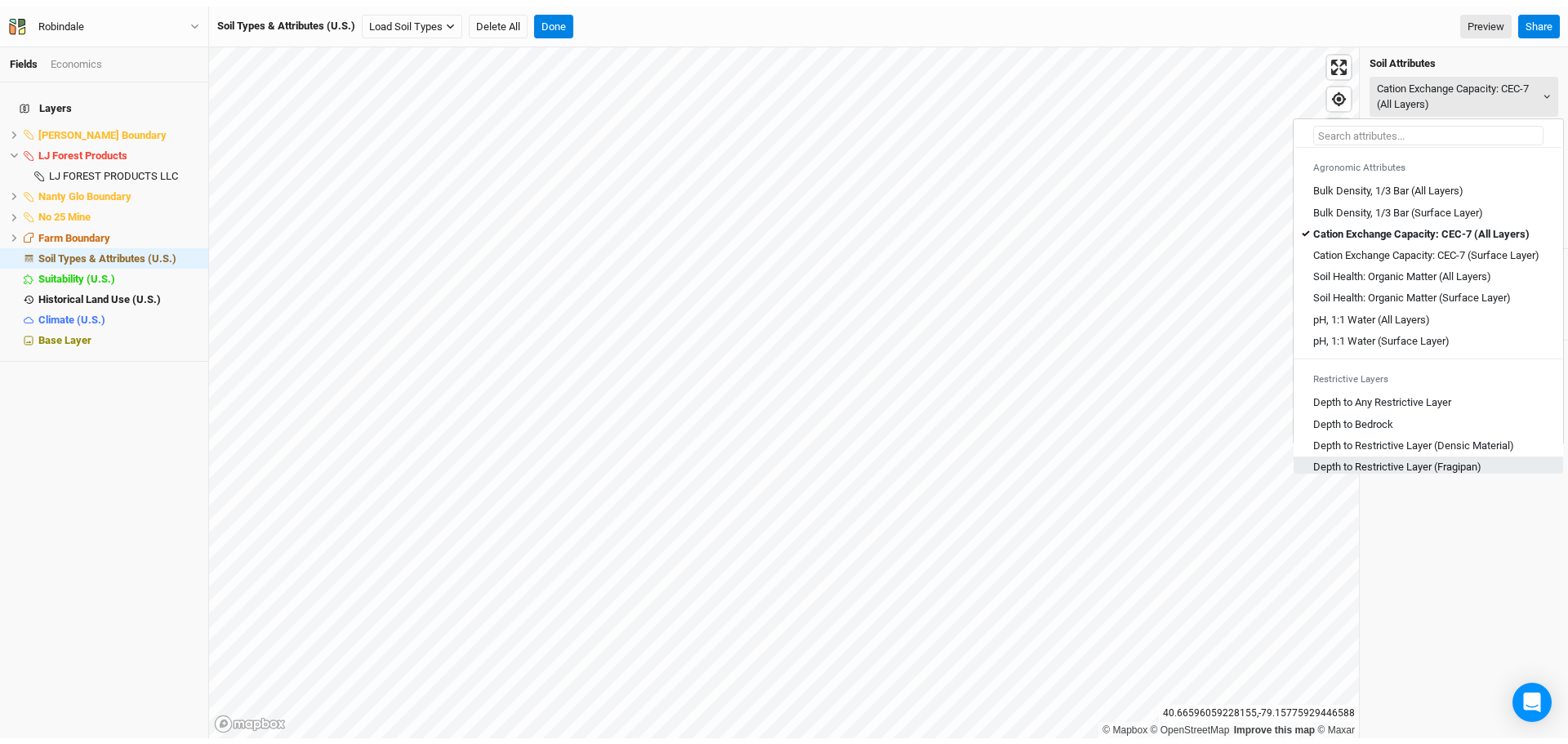
scroll to position [245, 0]
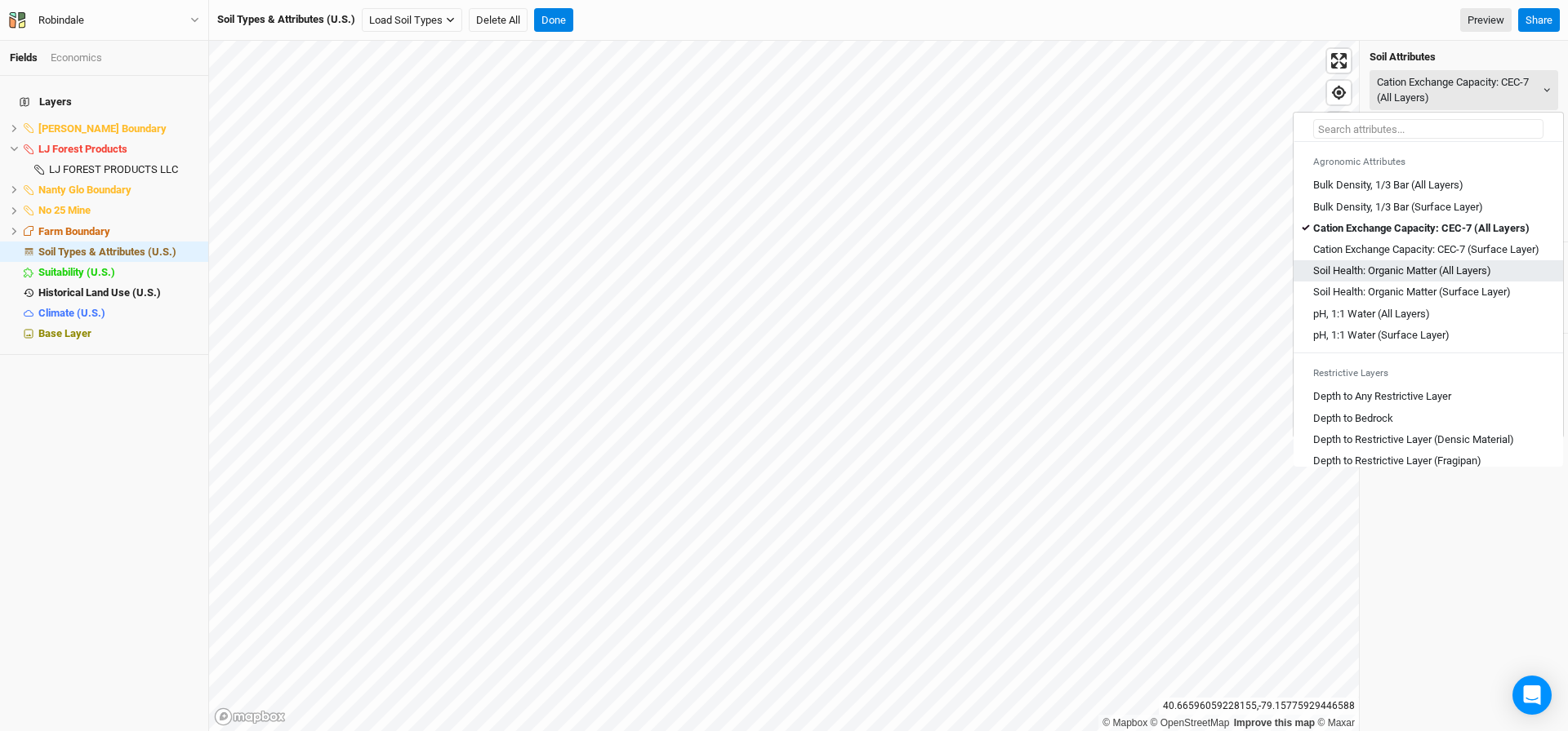
click at [1395, 279] on Layers\) "Soil Health: Organic Matter (All Layers)" at bounding box center [1401, 271] width 178 height 15
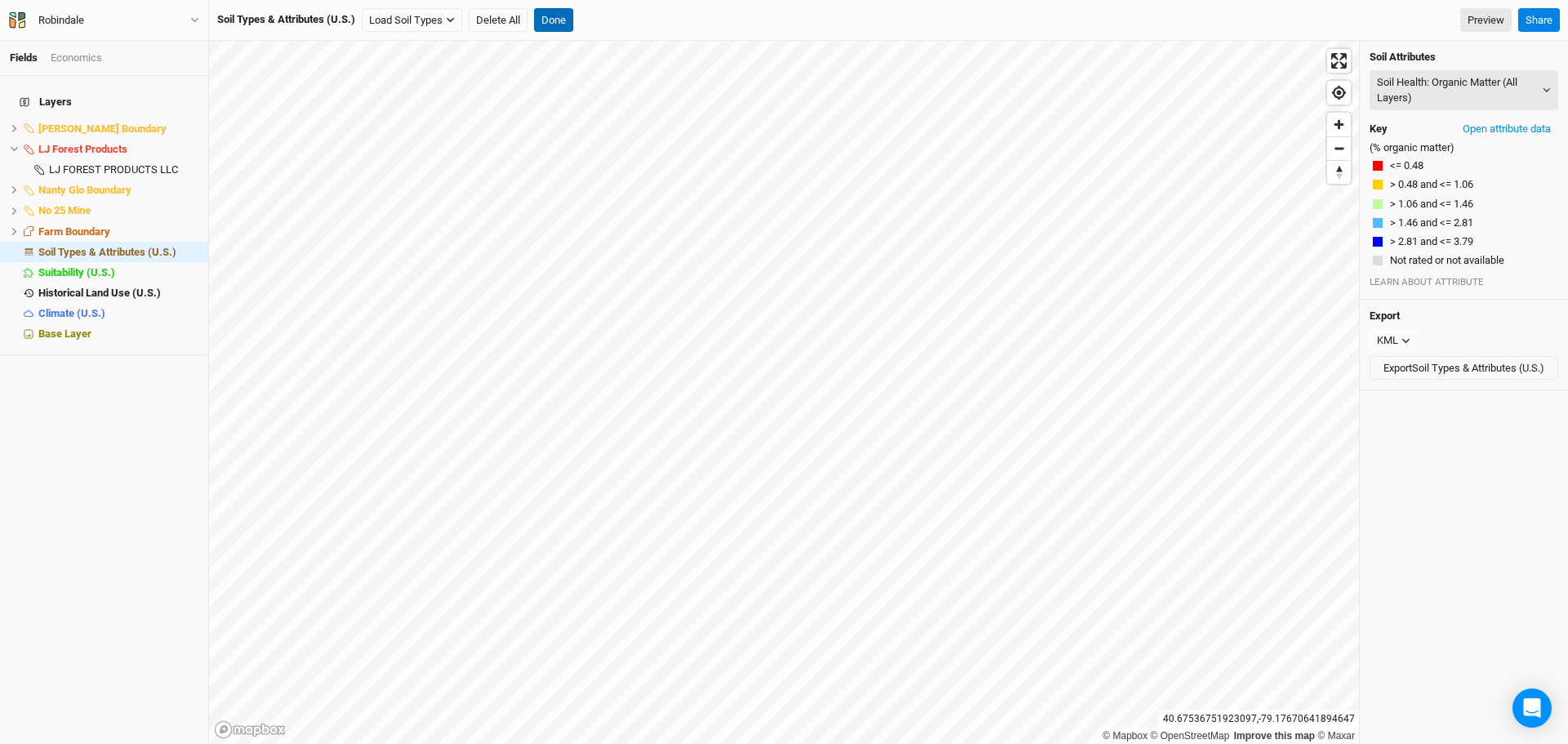
click at [550, 13] on button "Done" at bounding box center [554, 20] width 39 height 24
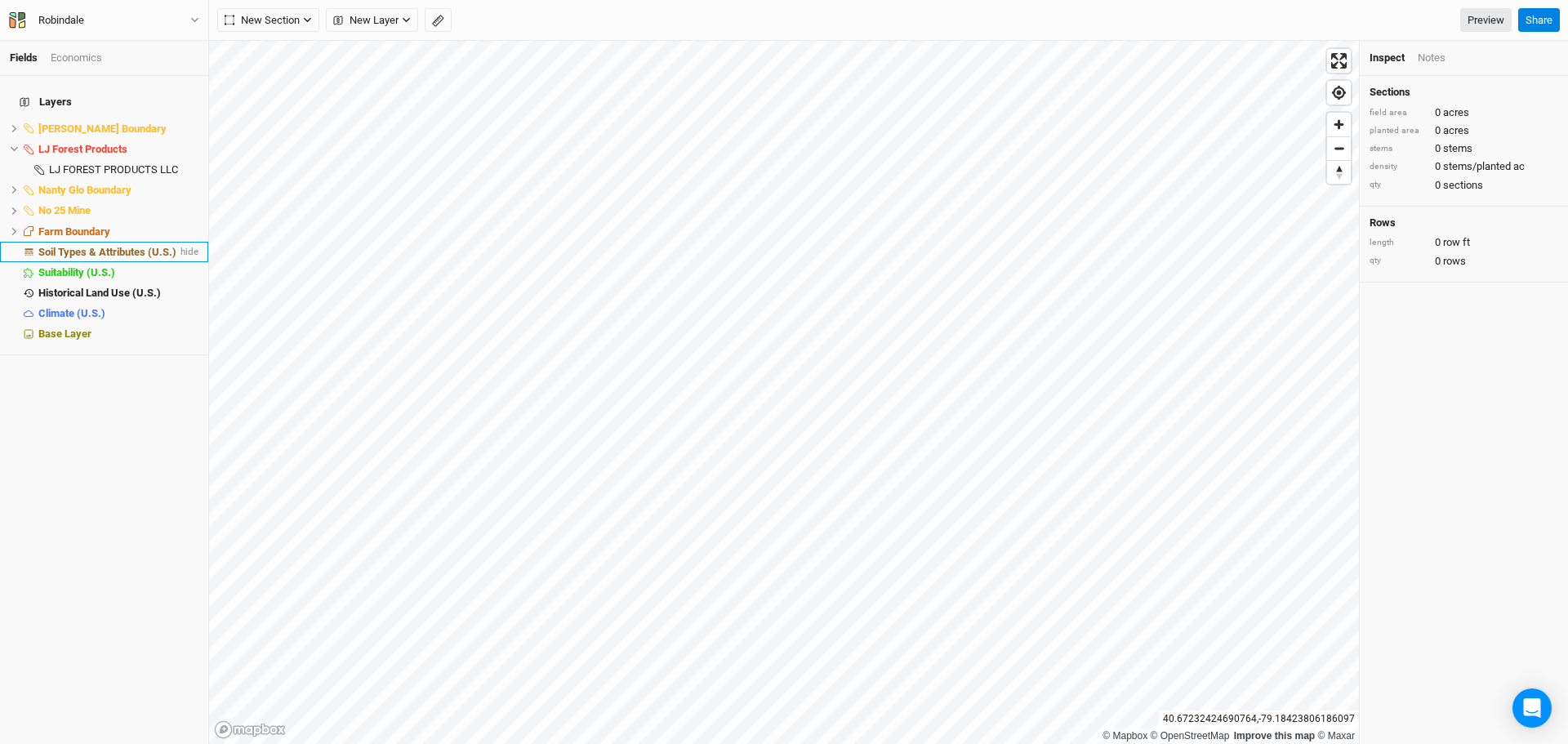
click at [77, 245] on span "Soil Types & Attributes (U.S.)" at bounding box center [106, 251] width 138 height 12
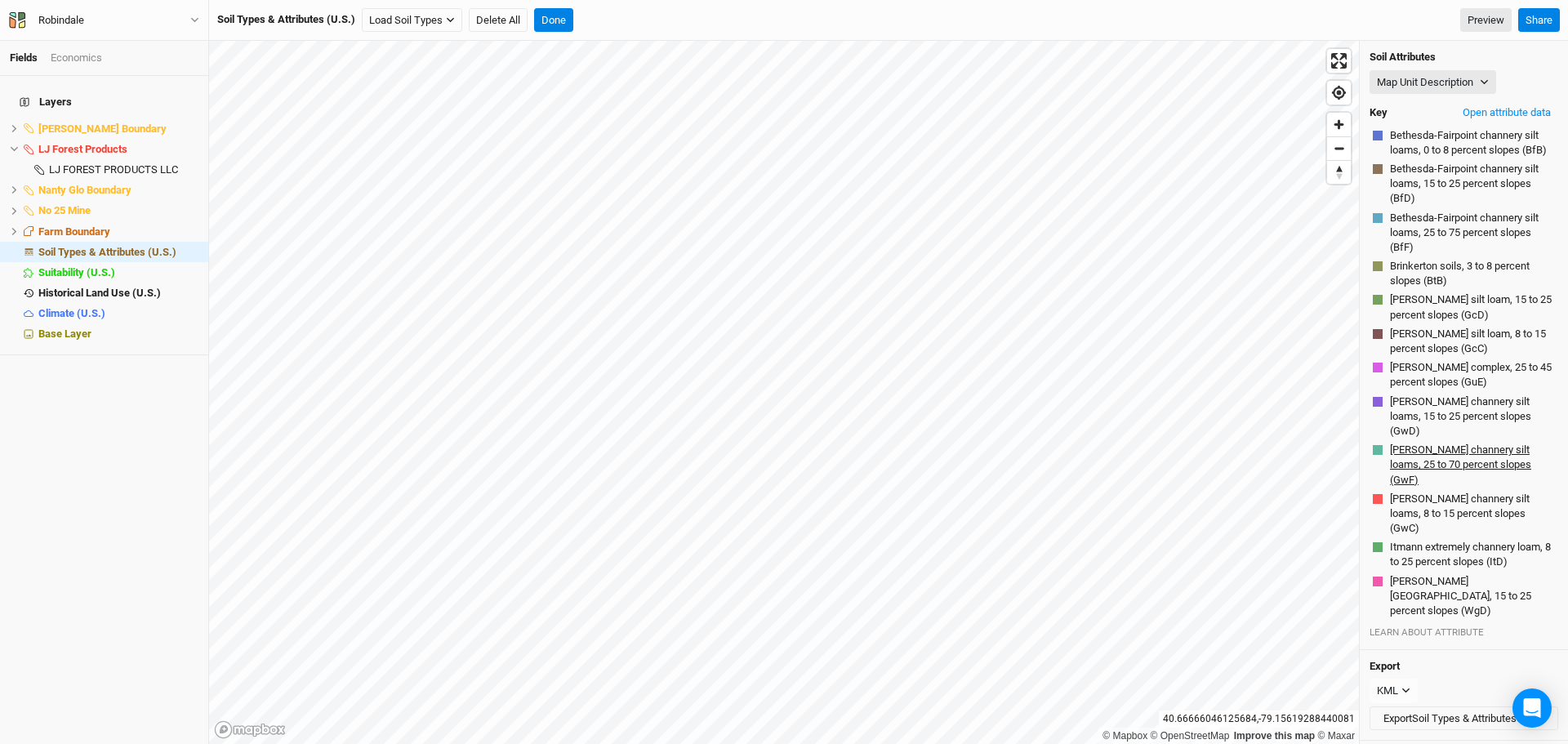
scroll to position [0, 0]
click at [11, 227] on icon at bounding box center [15, 231] width 9 height 9
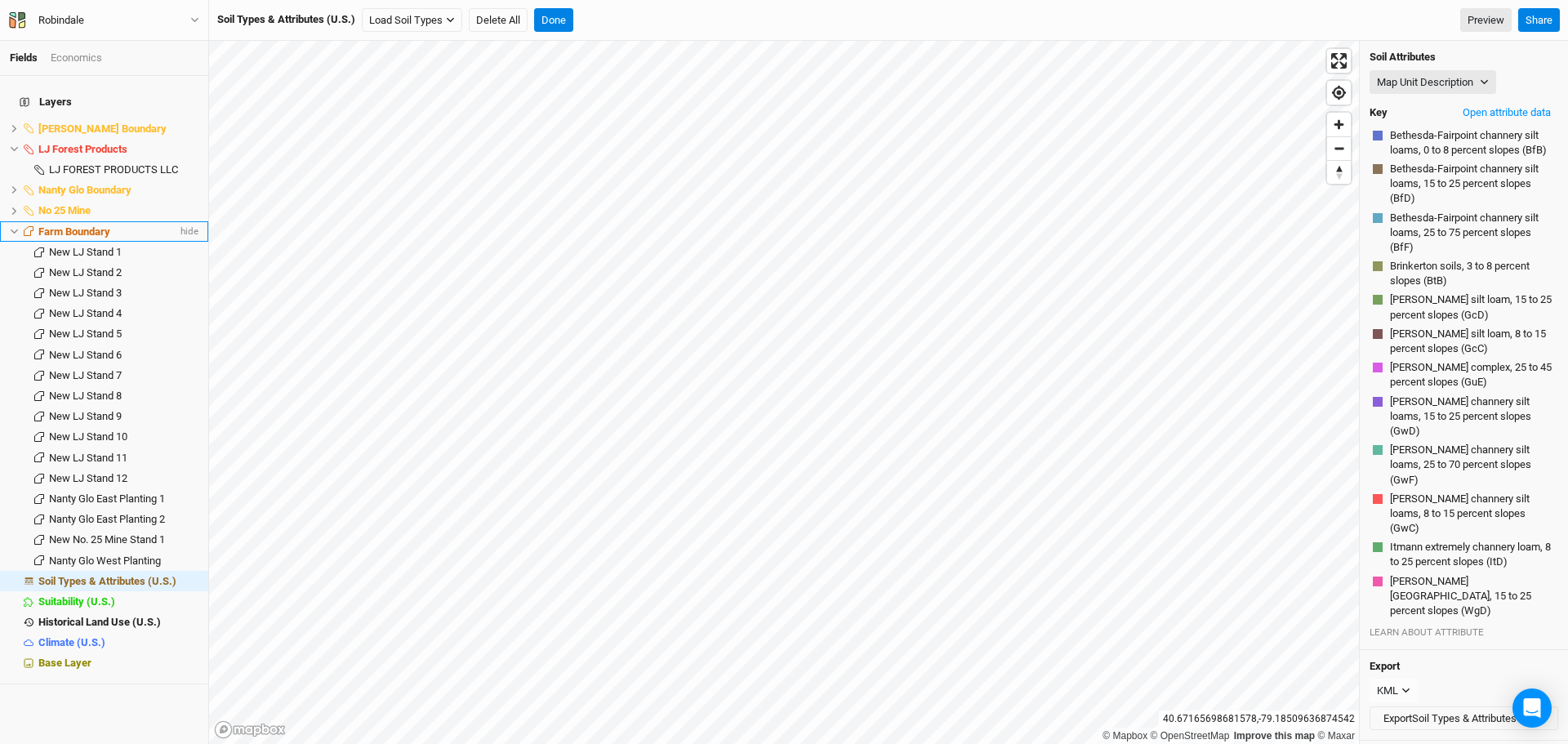
click at [11, 229] on icon at bounding box center [14, 231] width 7 height 5
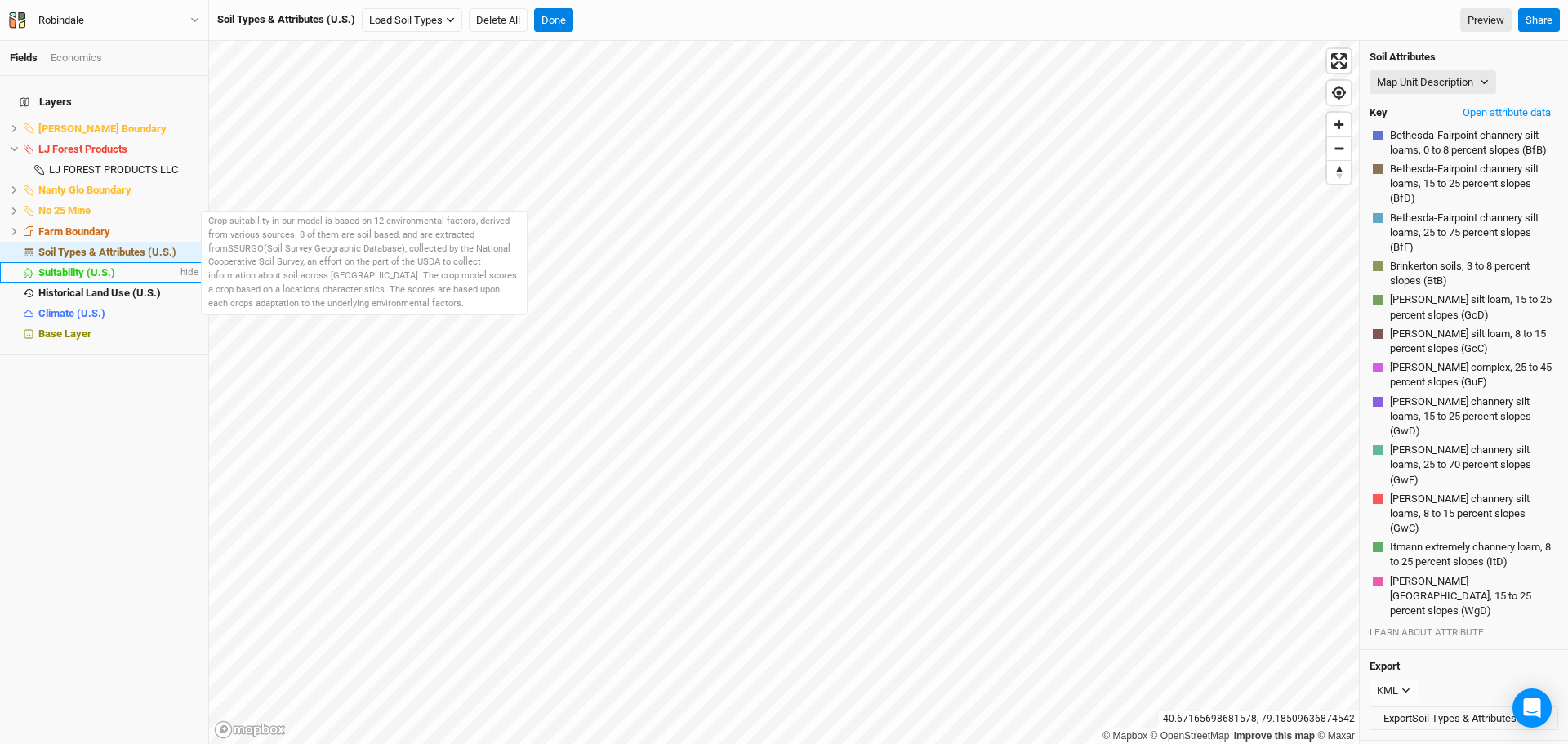
click at [63, 267] on span "Suitability (U.S.)" at bounding box center [76, 272] width 77 height 12
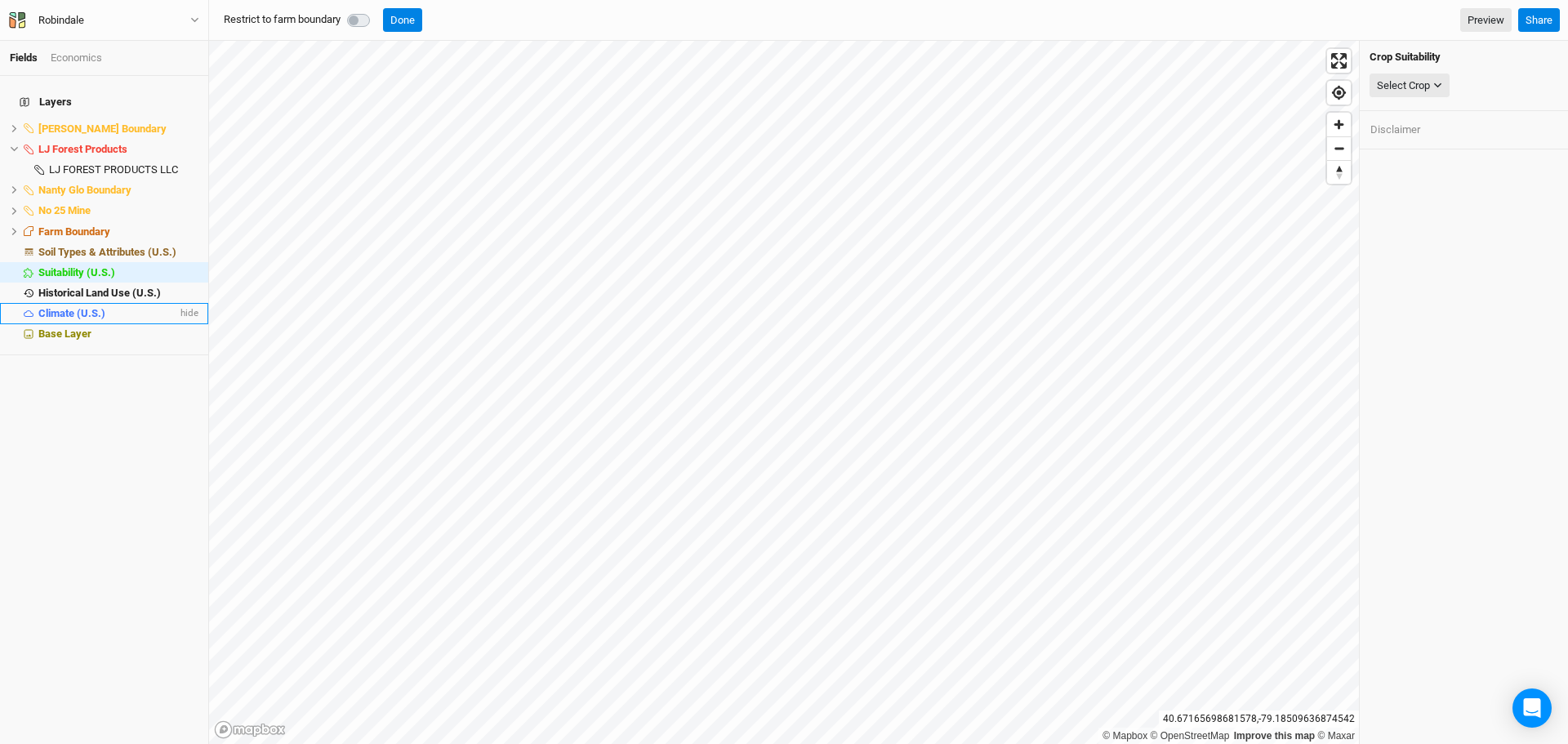
click at [59, 307] on span "Climate (U.S.)" at bounding box center [71, 313] width 67 height 12
click at [1412, 78] on div "Select Attribute" at bounding box center [1412, 86] width 71 height 17
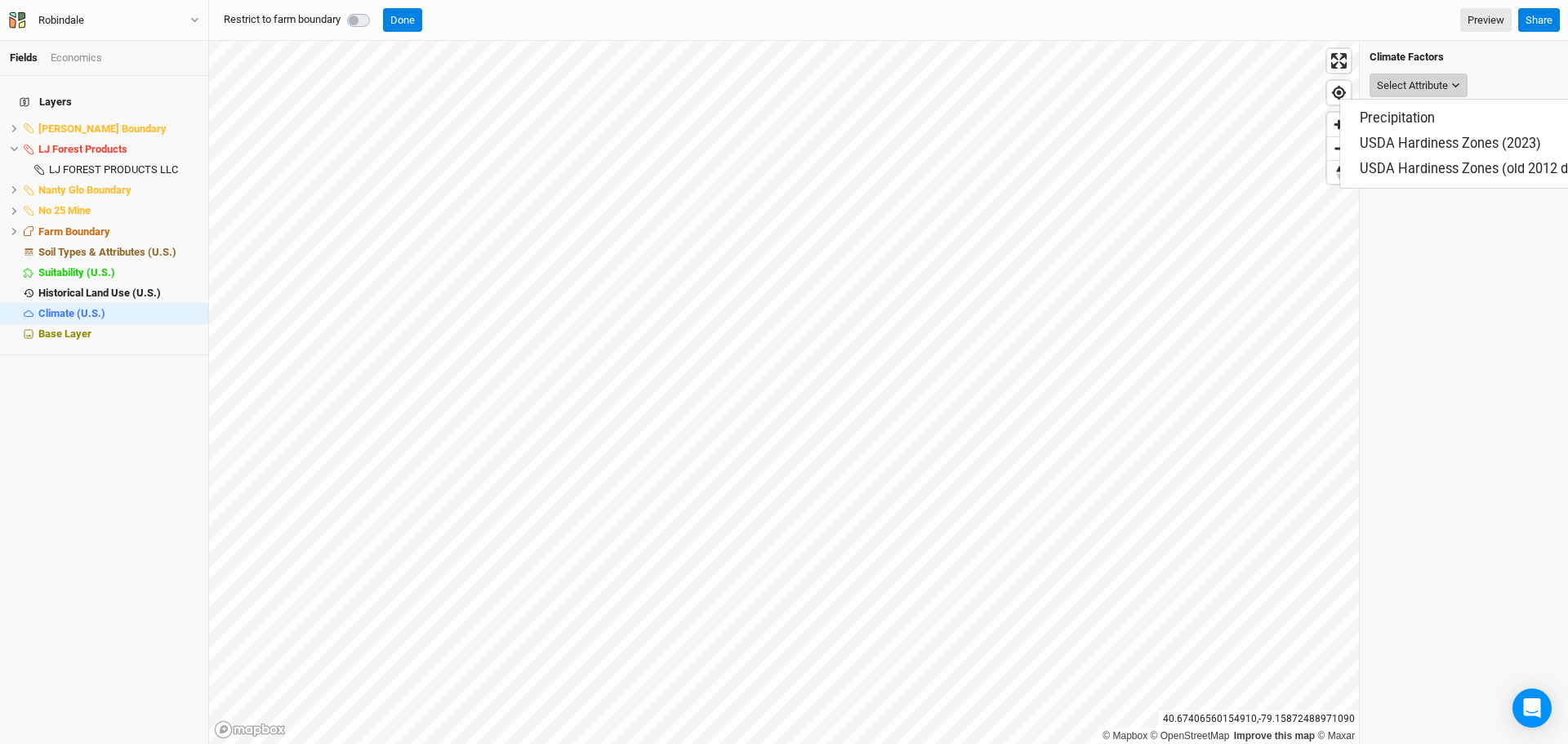
click at [1412, 78] on div "Select Attribute" at bounding box center [1412, 86] width 71 height 17
click at [1390, 114] on span "Precipitation" at bounding box center [1397, 118] width 75 height 16
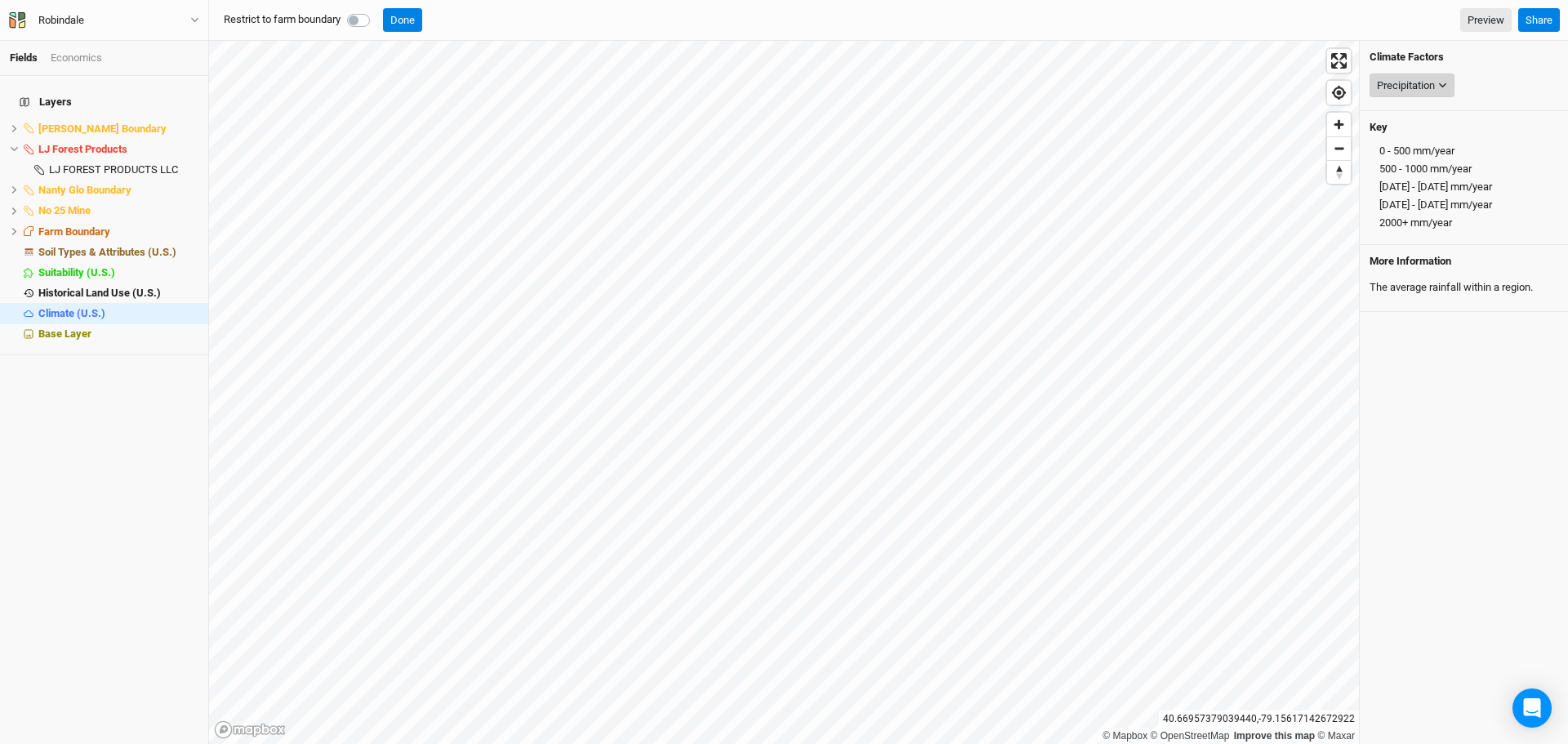
click at [1428, 86] on div "Precipitation" at bounding box center [1405, 86] width 58 height 17
click at [1444, 161] on span "USDA Hardiness Zones (2023)" at bounding box center [1450, 168] width 181 height 16
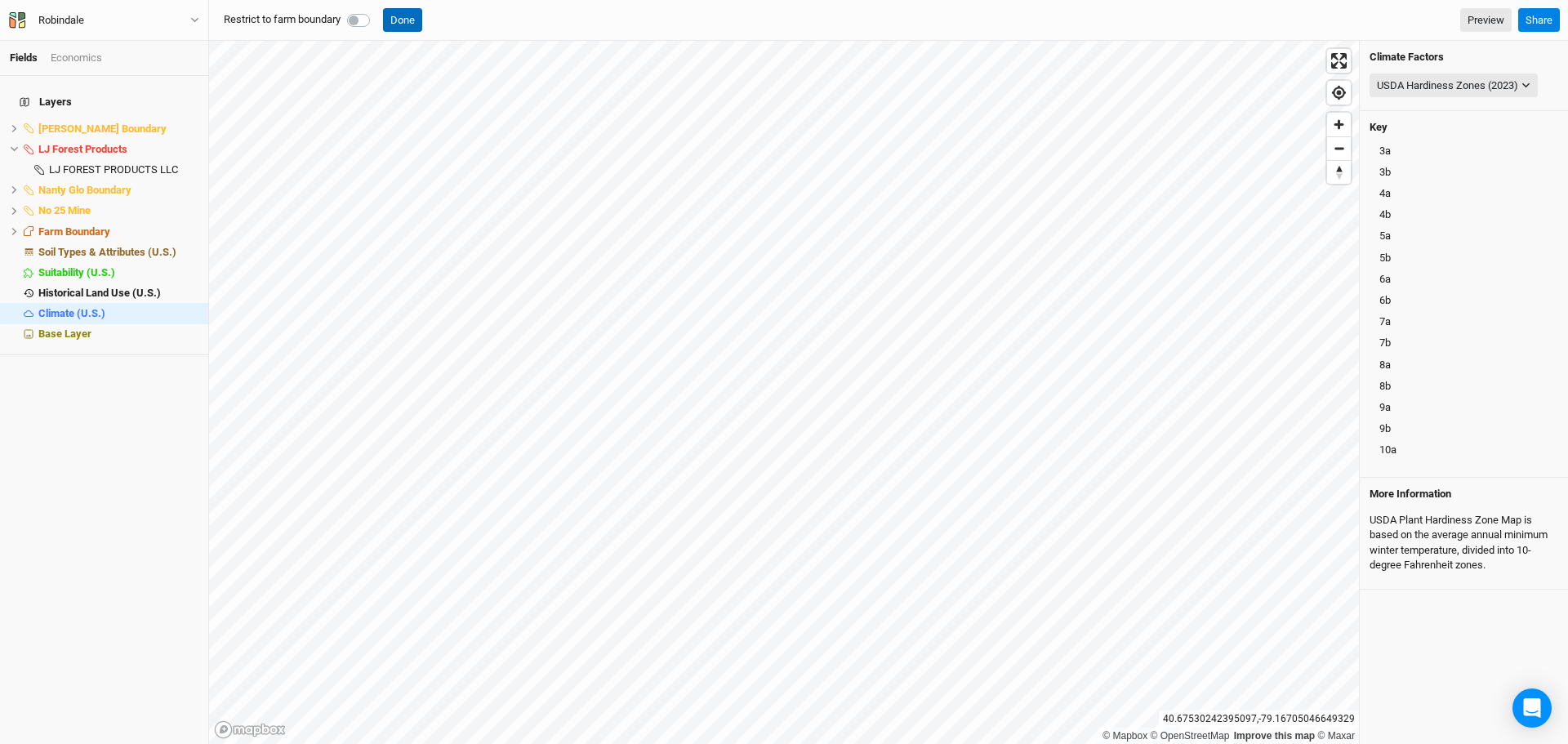
click at [405, 26] on button "Done" at bounding box center [403, 20] width 39 height 24
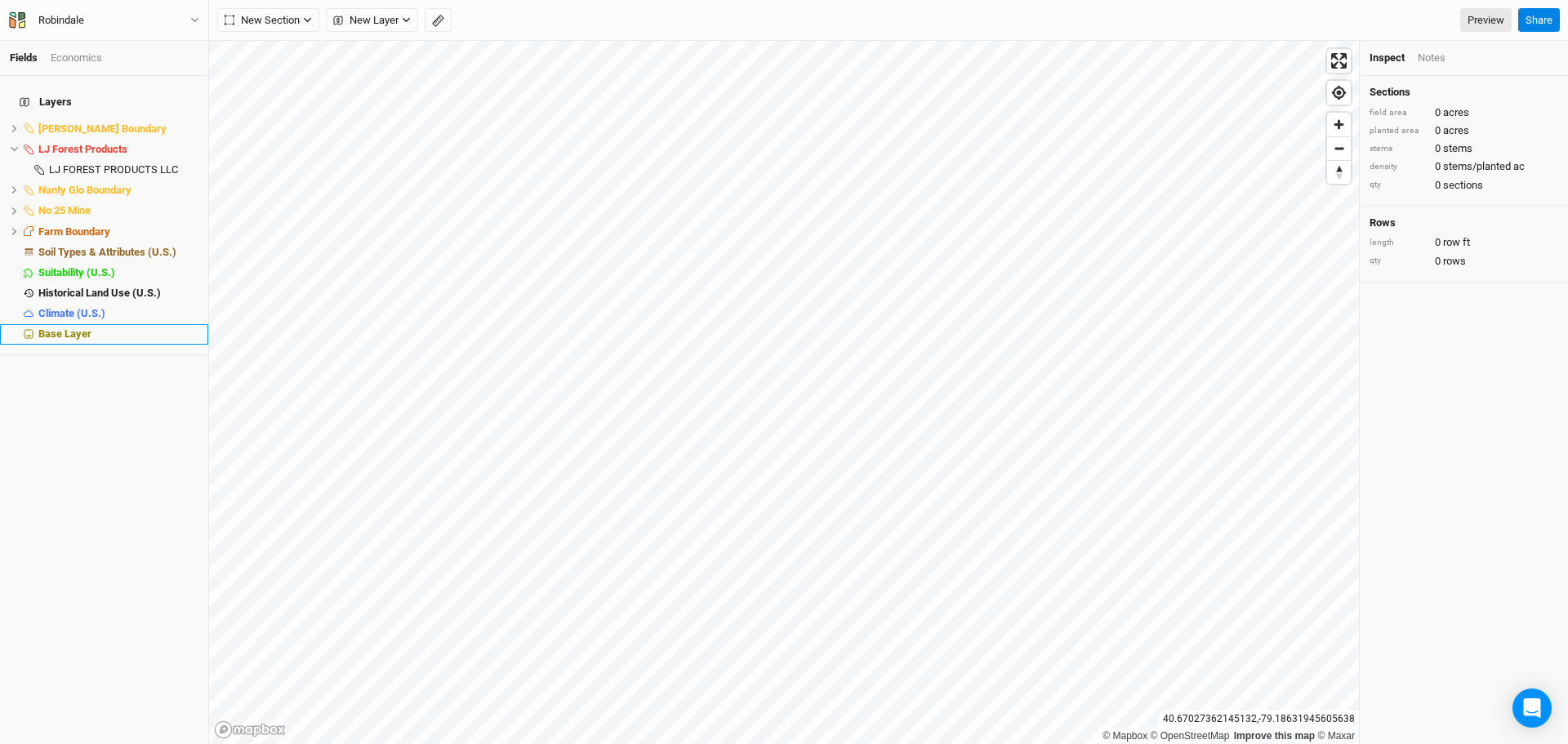
click at [71, 328] on span "Base Layer" at bounding box center [64, 333] width 53 height 12
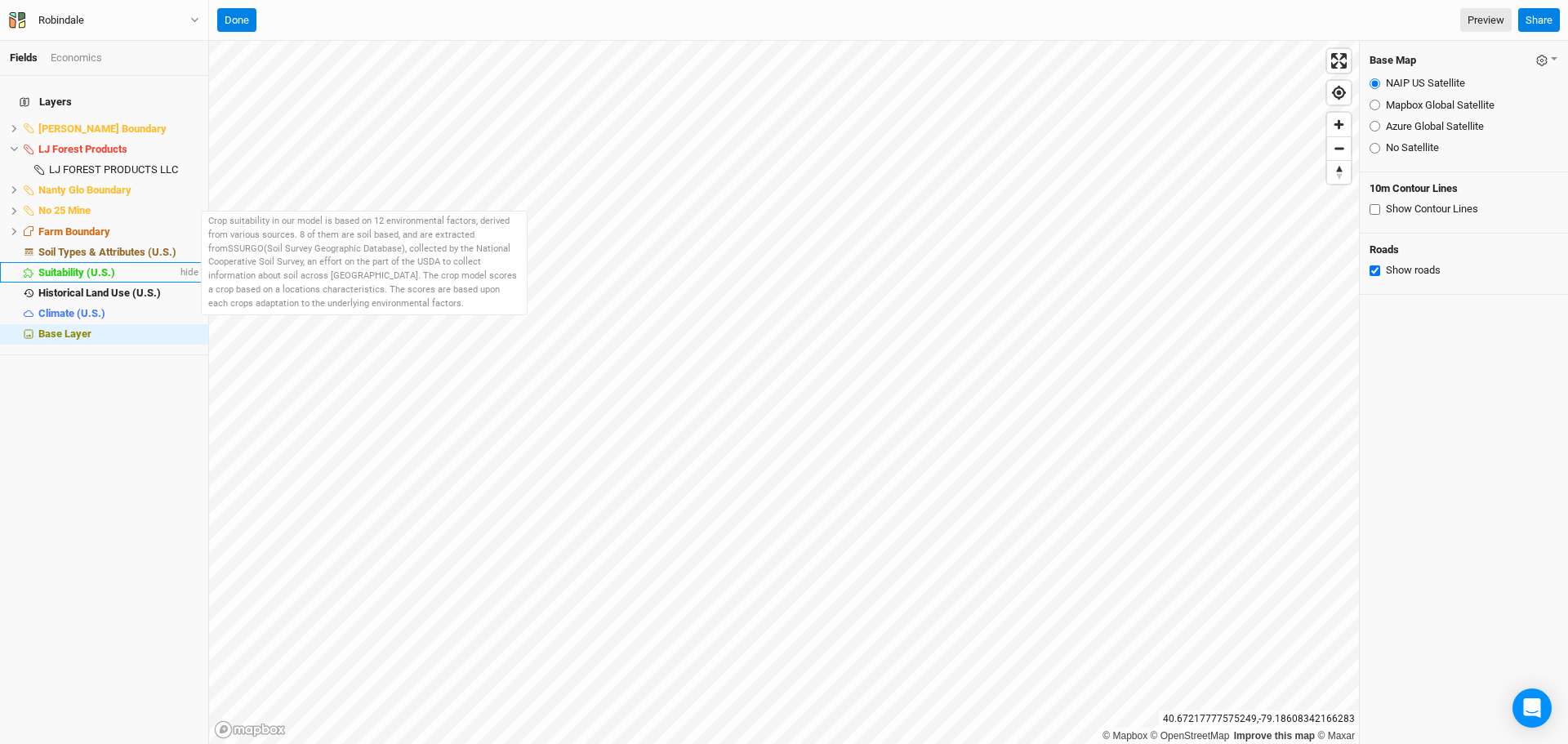
click at [91, 267] on span "Suitability (U.S.)" at bounding box center [76, 272] width 77 height 12
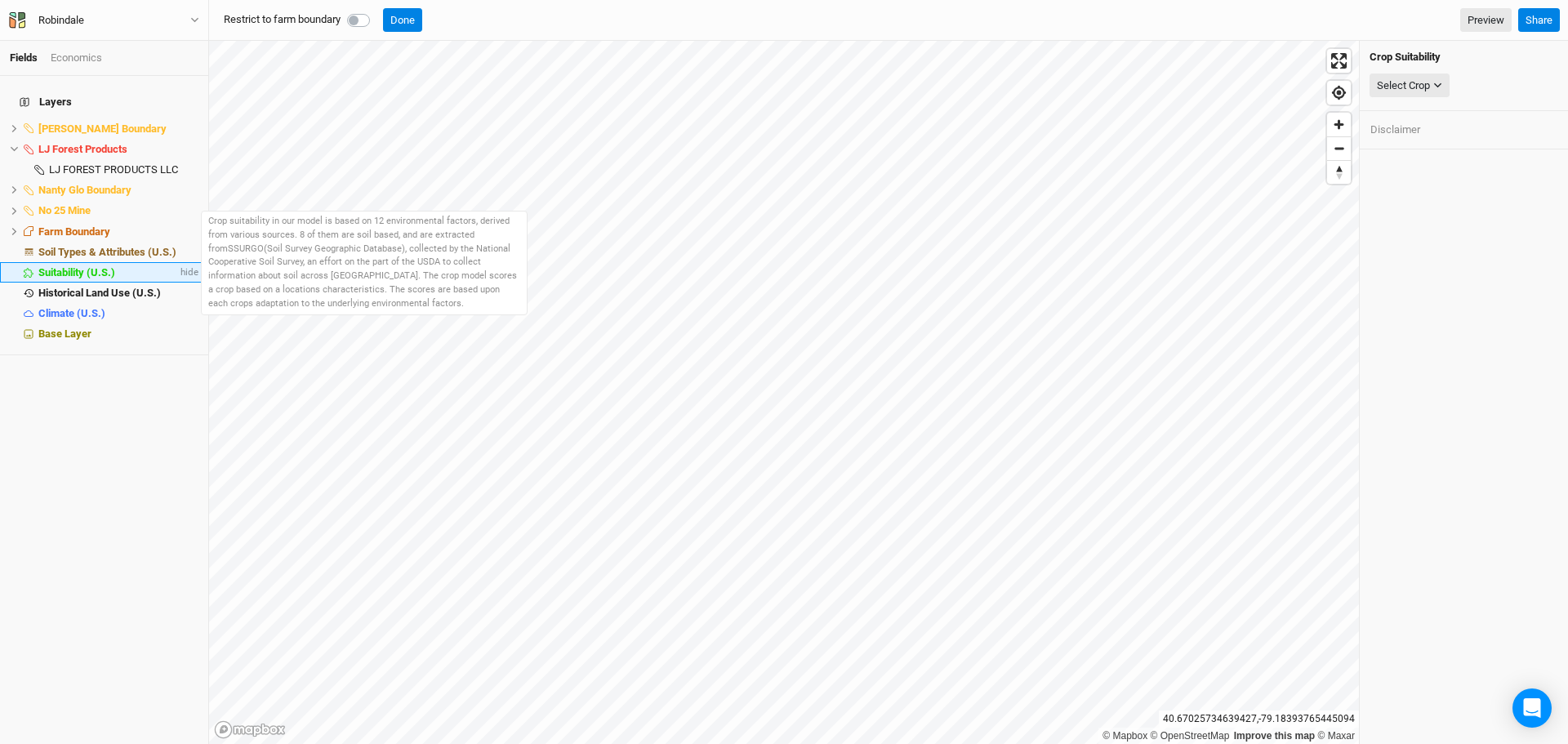
click at [76, 267] on span "Suitability (U.S.)" at bounding box center [76, 272] width 77 height 12
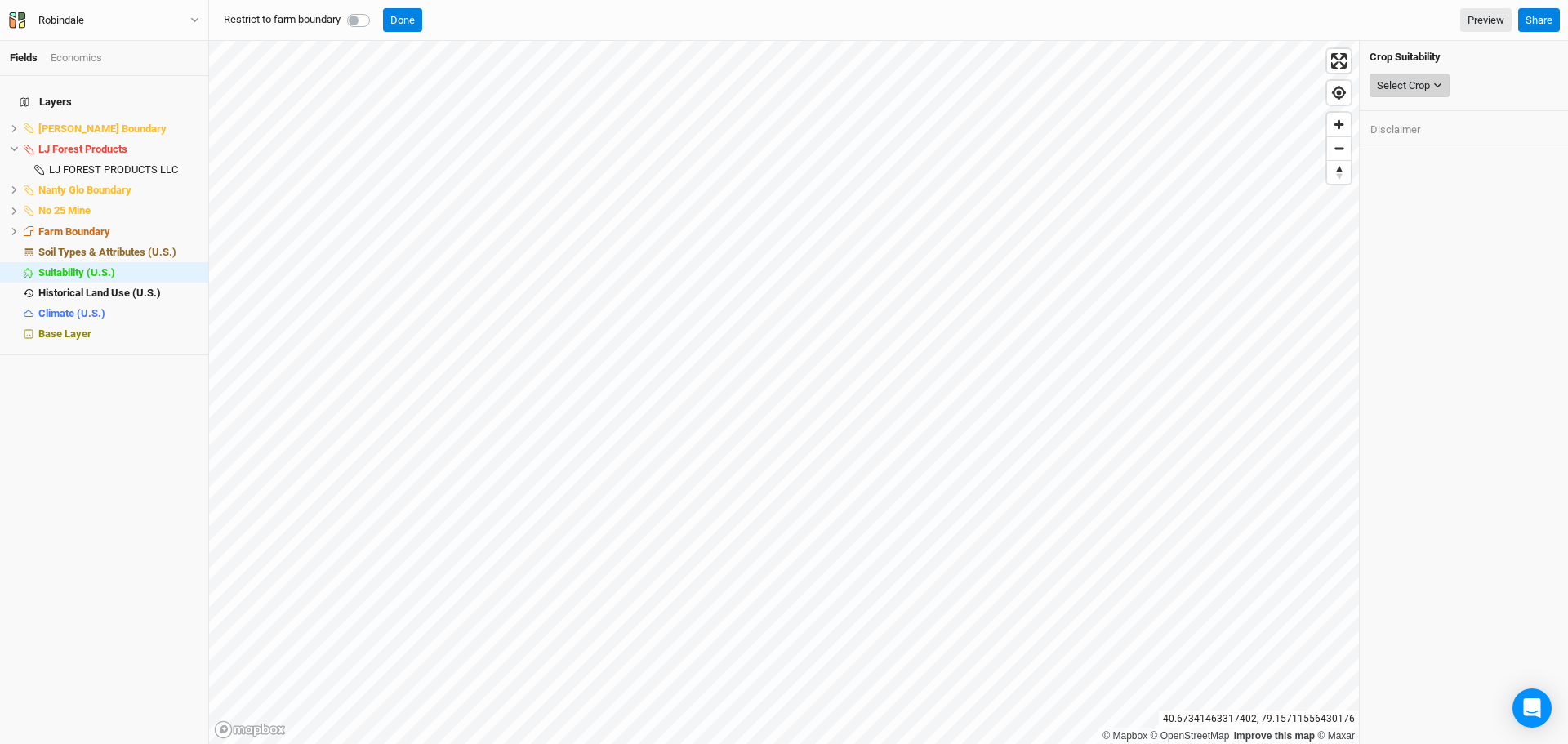
click at [1408, 90] on div "Select Crop" at bounding box center [1402, 86] width 53 height 17
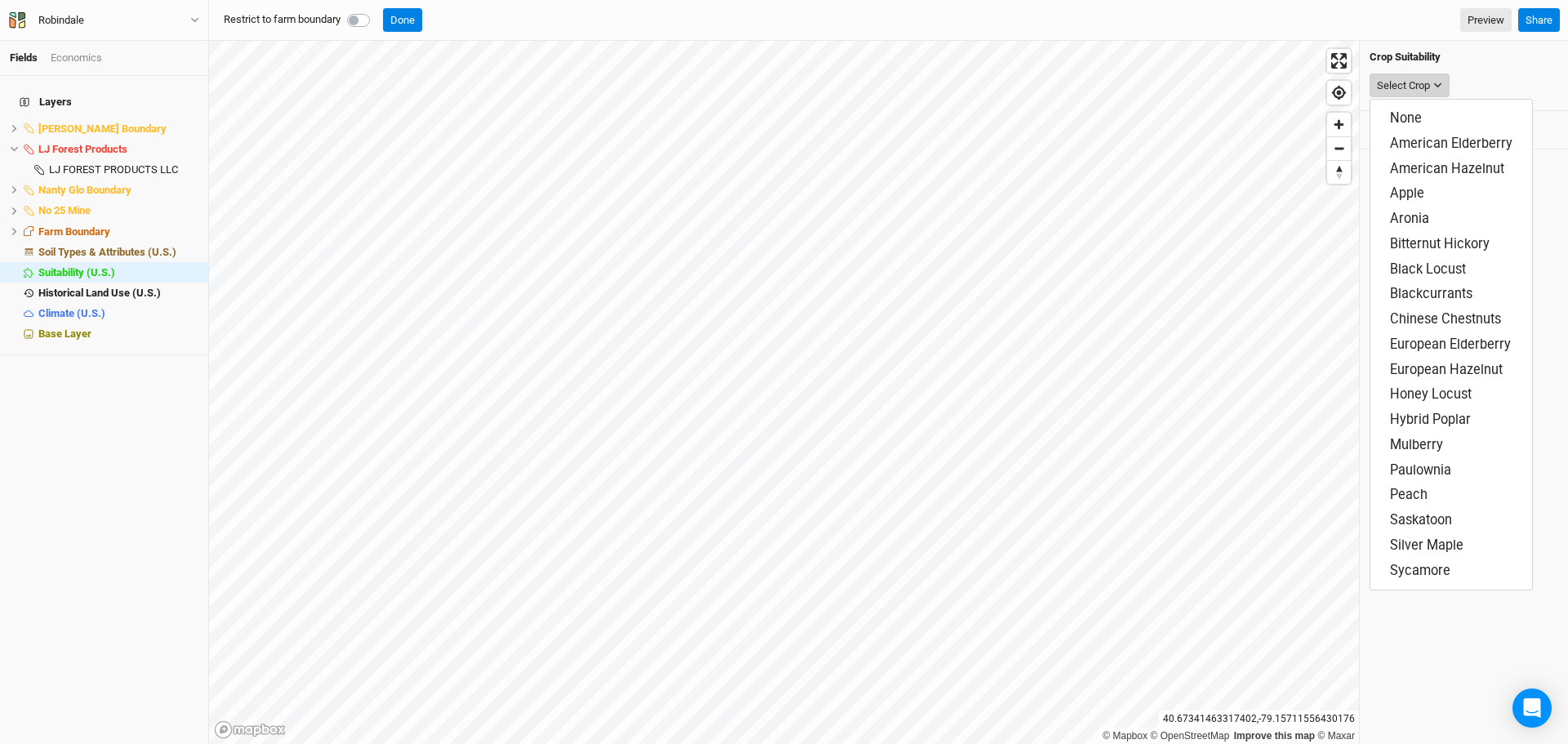
click at [1408, 90] on div "Select Crop" at bounding box center [1402, 86] width 53 height 17
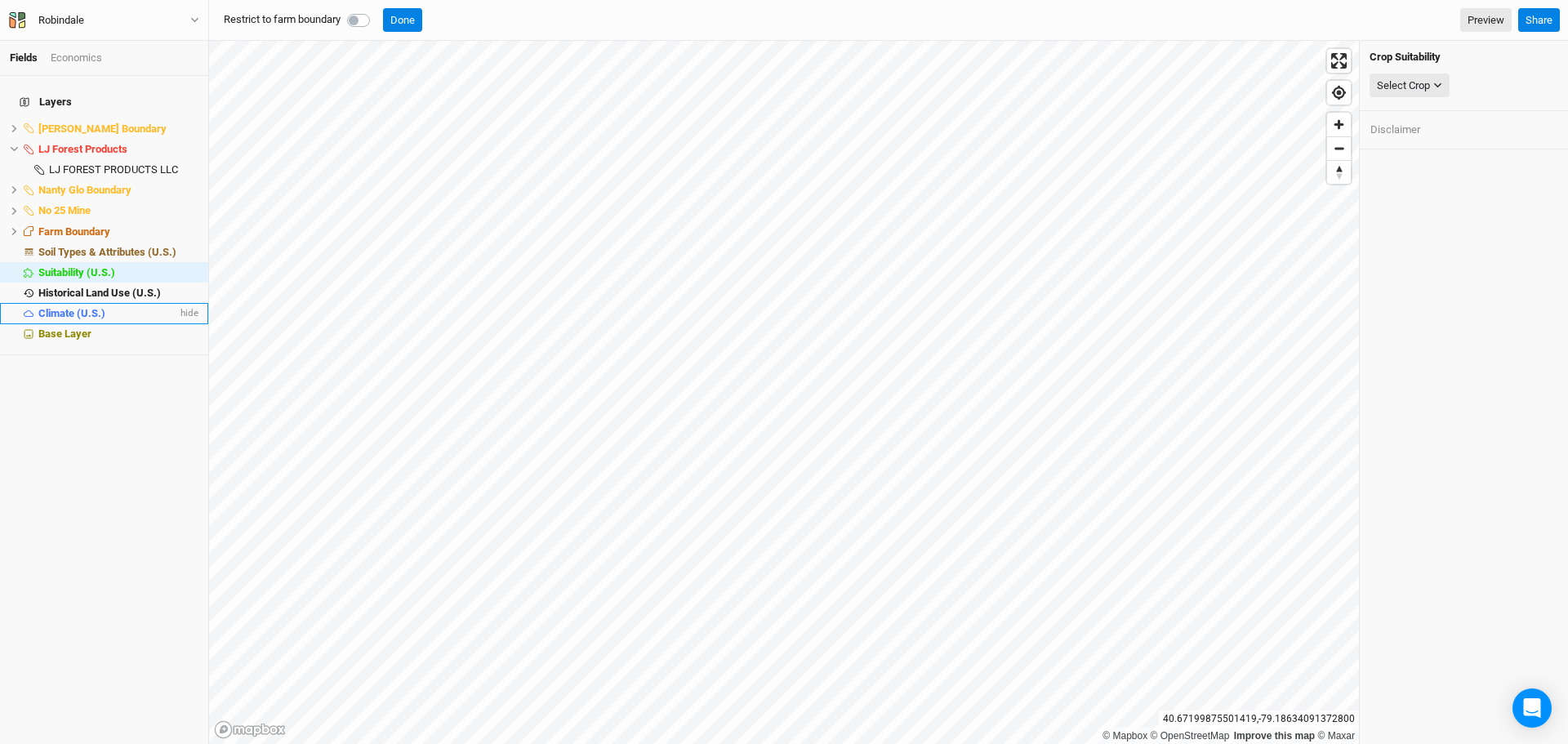
click at [76, 303] on li "Climate (U.S.) hide" at bounding box center [104, 313] width 208 height 20
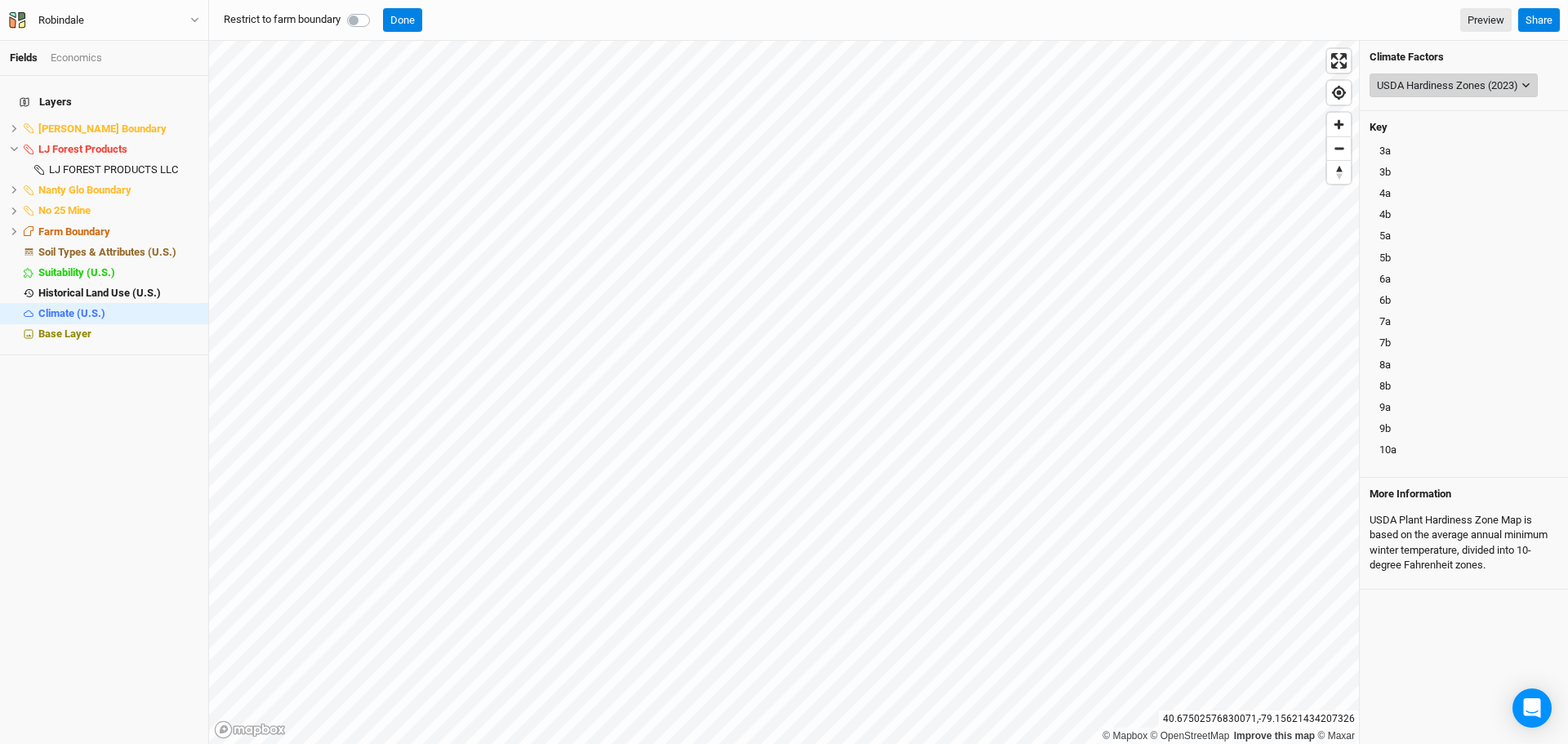
click at [1526, 89] on icon "button" at bounding box center [1525, 85] width 9 height 9
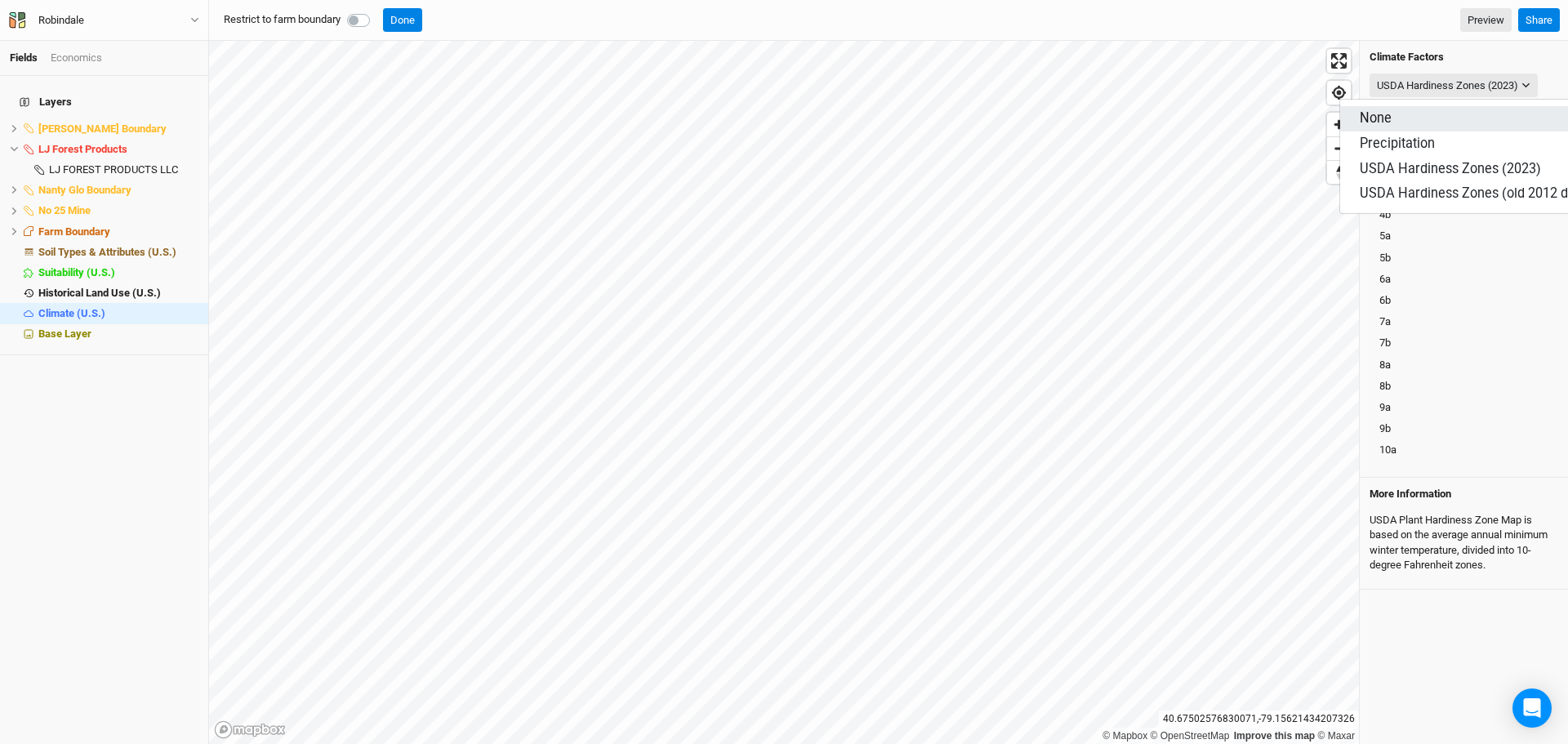
click at [1393, 110] on button "None" at bounding box center [1475, 118] width 271 height 25
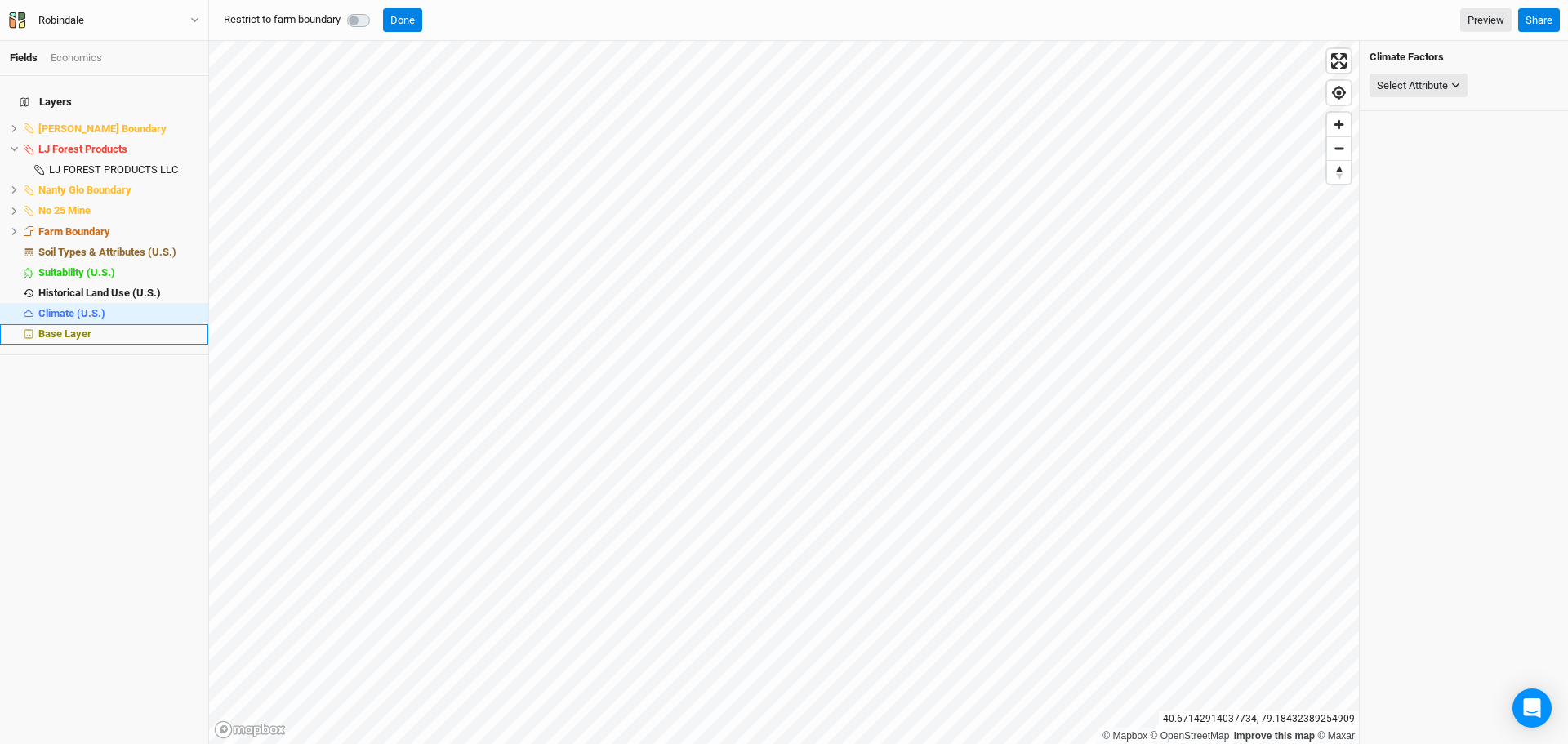
click at [77, 328] on span "Base Layer" at bounding box center [64, 333] width 53 height 12
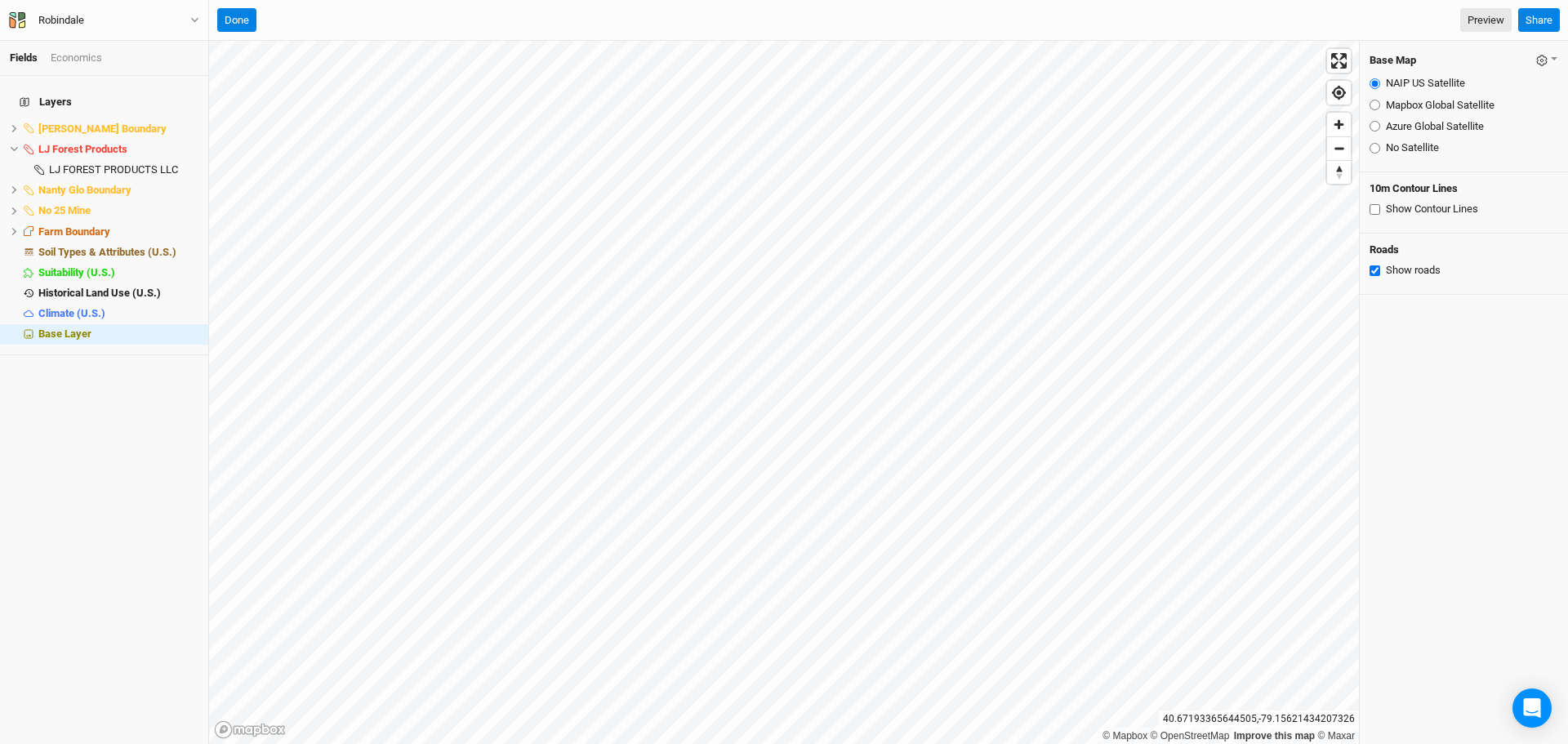
click at [1377, 205] on input "Show Contour Lines" at bounding box center [1374, 209] width 10 height 10
checkbox input "true"
drag, startPoint x: 233, startPoint y: 20, endPoint x: 485, endPoint y: 26, distance: 252.1
click at [236, 19] on button "Done" at bounding box center [237, 20] width 39 height 24
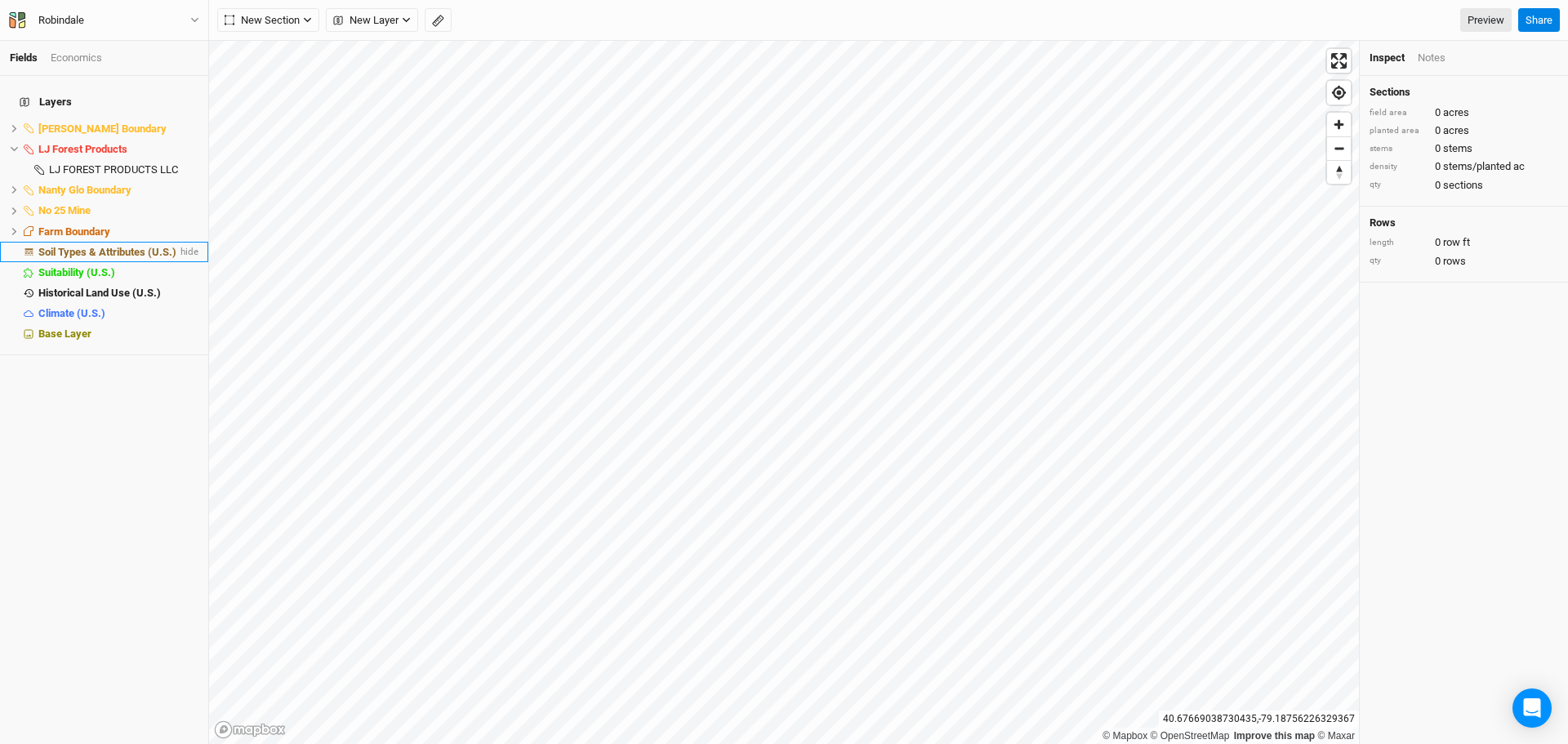
click at [93, 245] on span "Soil Types & Attributes (U.S.)" at bounding box center [106, 251] width 138 height 12
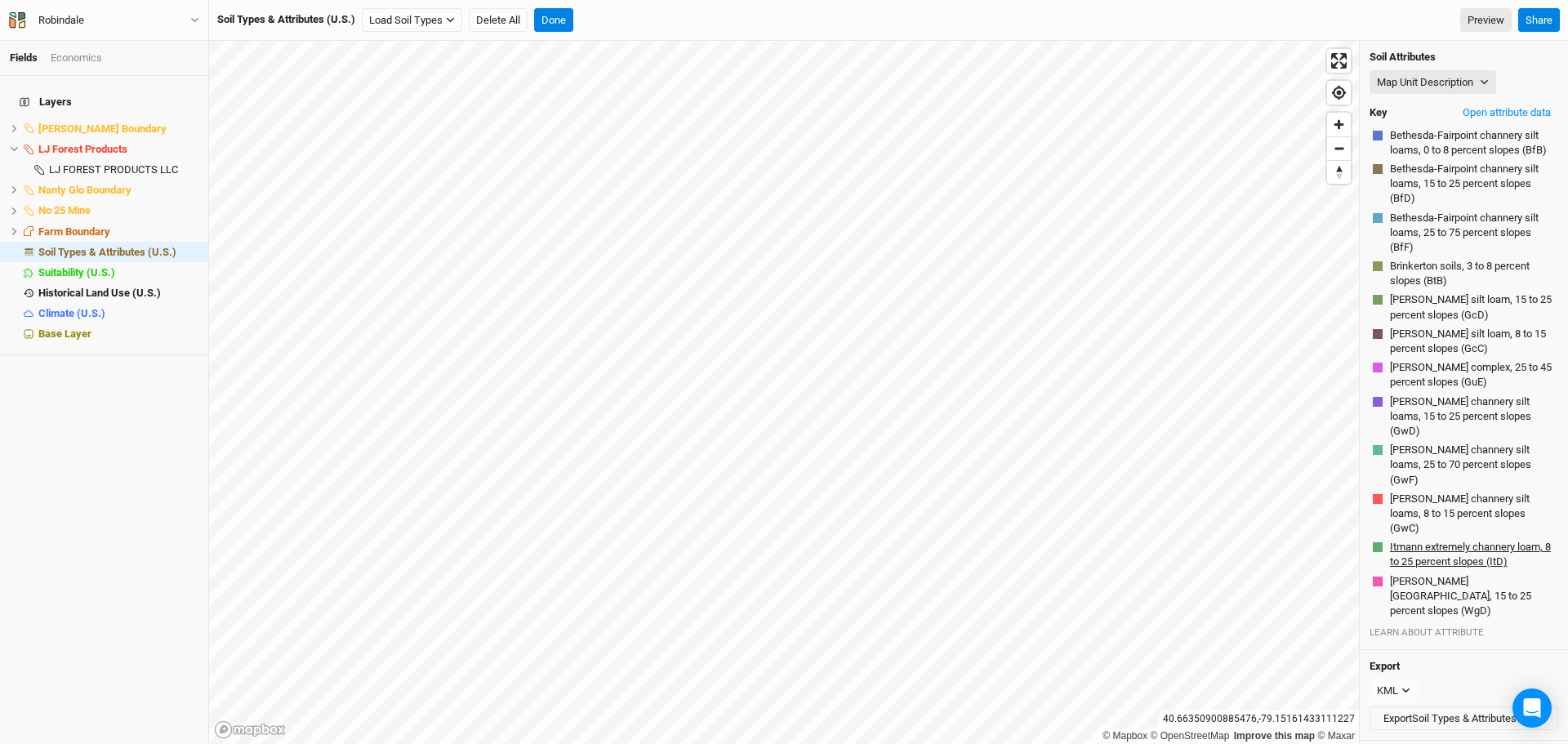
click at [1462, 569] on button "Itmann extremely channery loam, 8 to 25 percent slopes (ItD)" at bounding box center [1471, 554] width 166 height 31
click at [1490, 107] on button "Open attribute data" at bounding box center [1506, 112] width 103 height 24
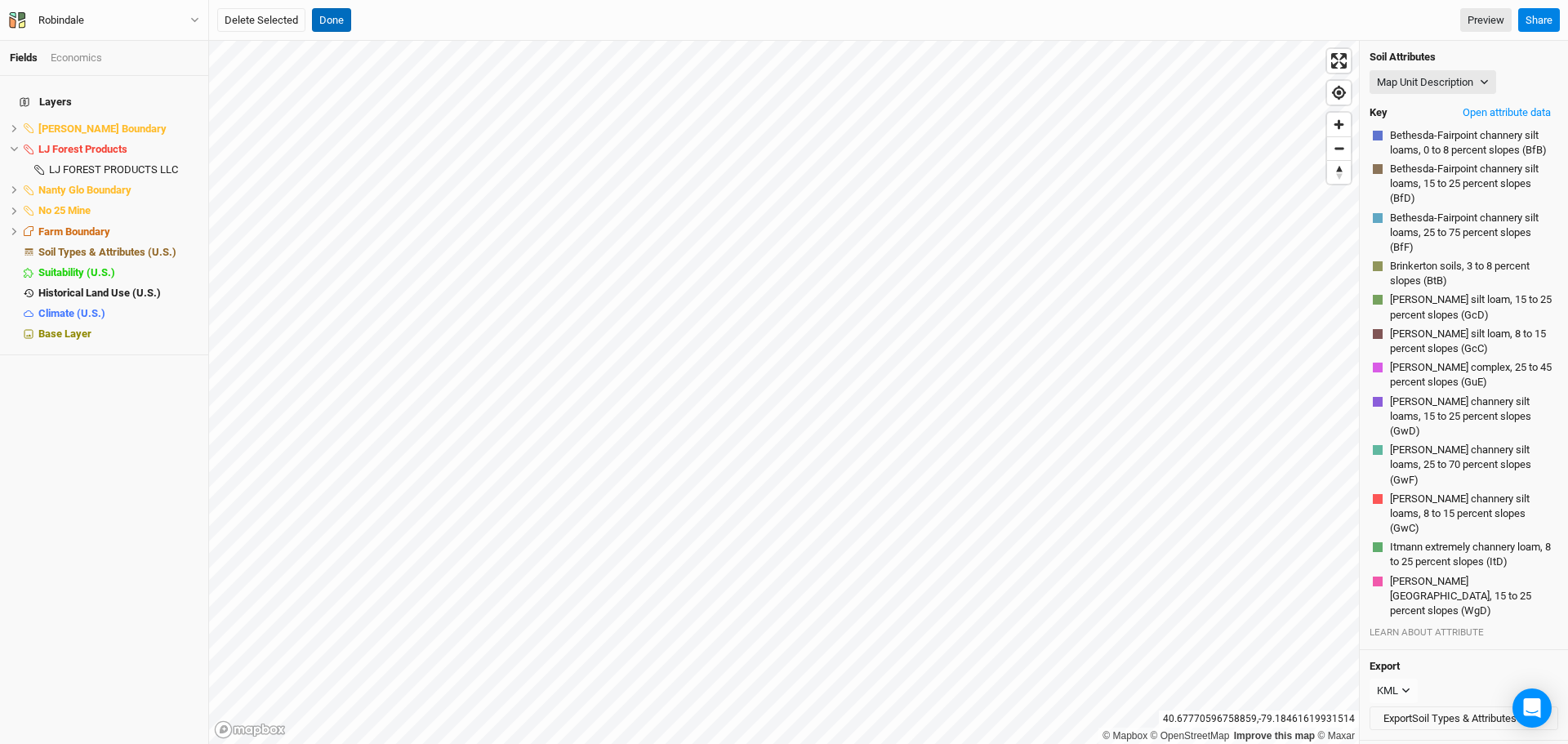
click at [336, 17] on button "Done" at bounding box center [331, 20] width 39 height 24
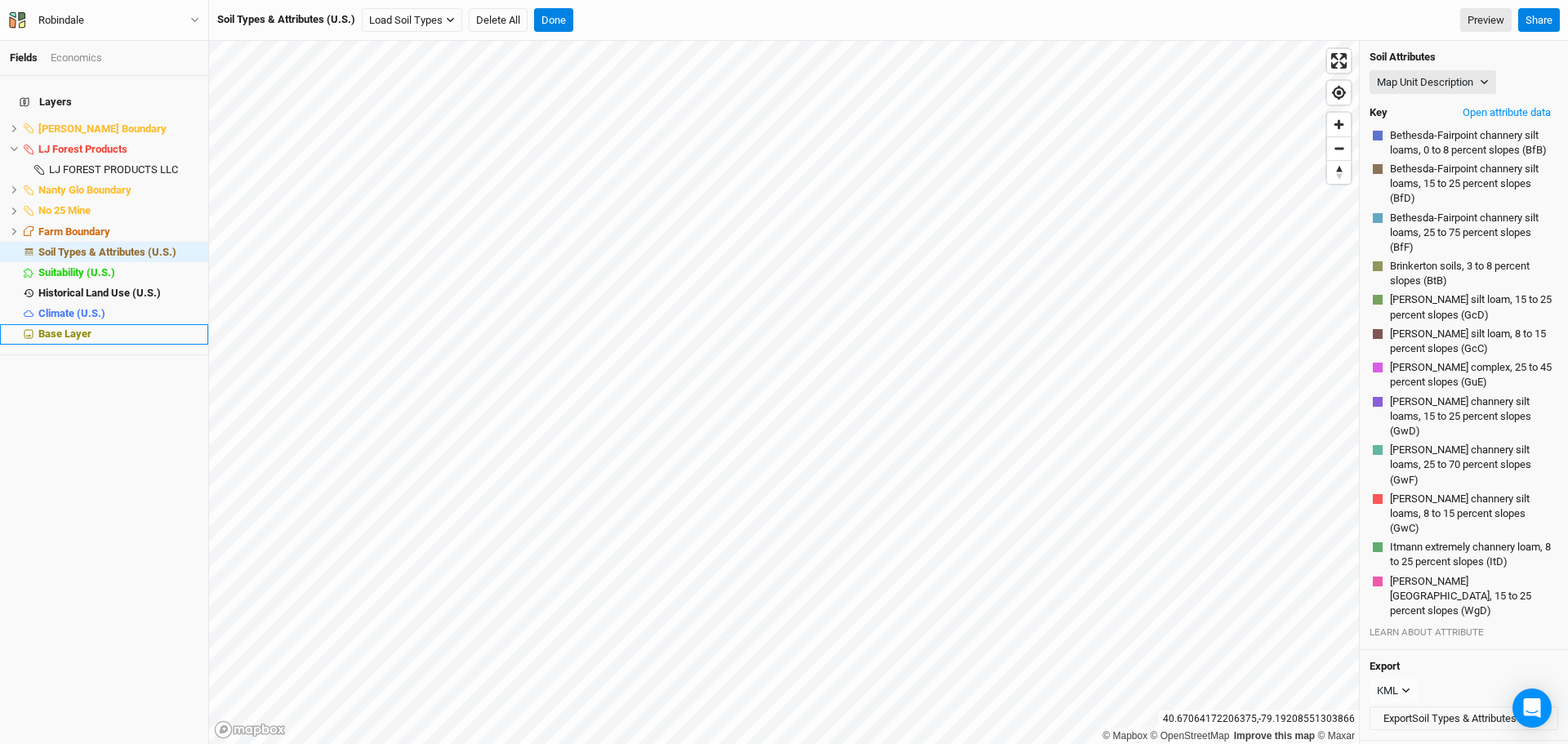
click at [66, 328] on span "Base Layer" at bounding box center [64, 333] width 53 height 12
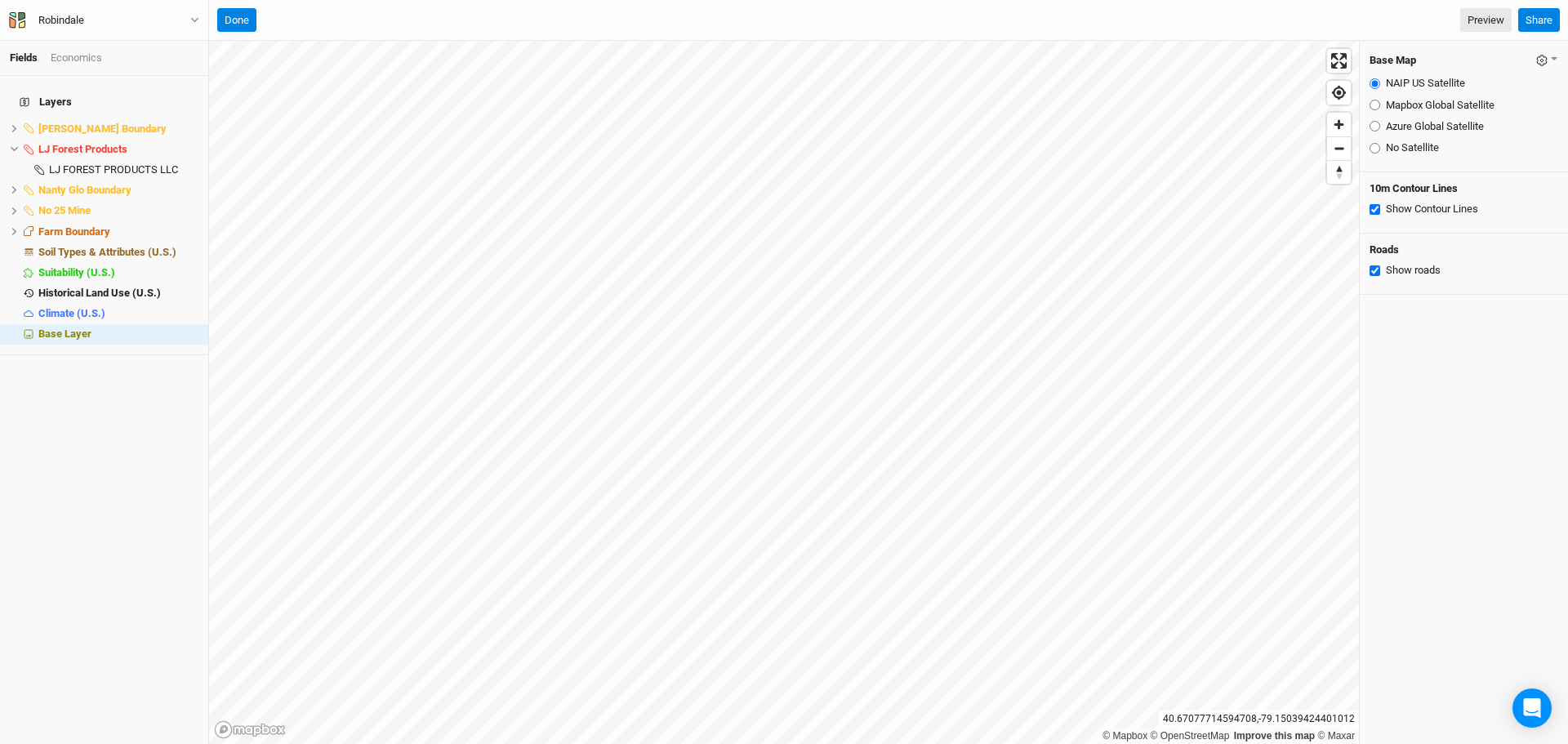
click at [1372, 272] on input "Show roads" at bounding box center [1374, 270] width 10 height 10
click at [1375, 271] on input "Show roads" at bounding box center [1374, 270] width 10 height 10
checkbox input "true"
click at [1376, 205] on input "Show Contour Lines" at bounding box center [1374, 209] width 10 height 10
checkbox input "false"
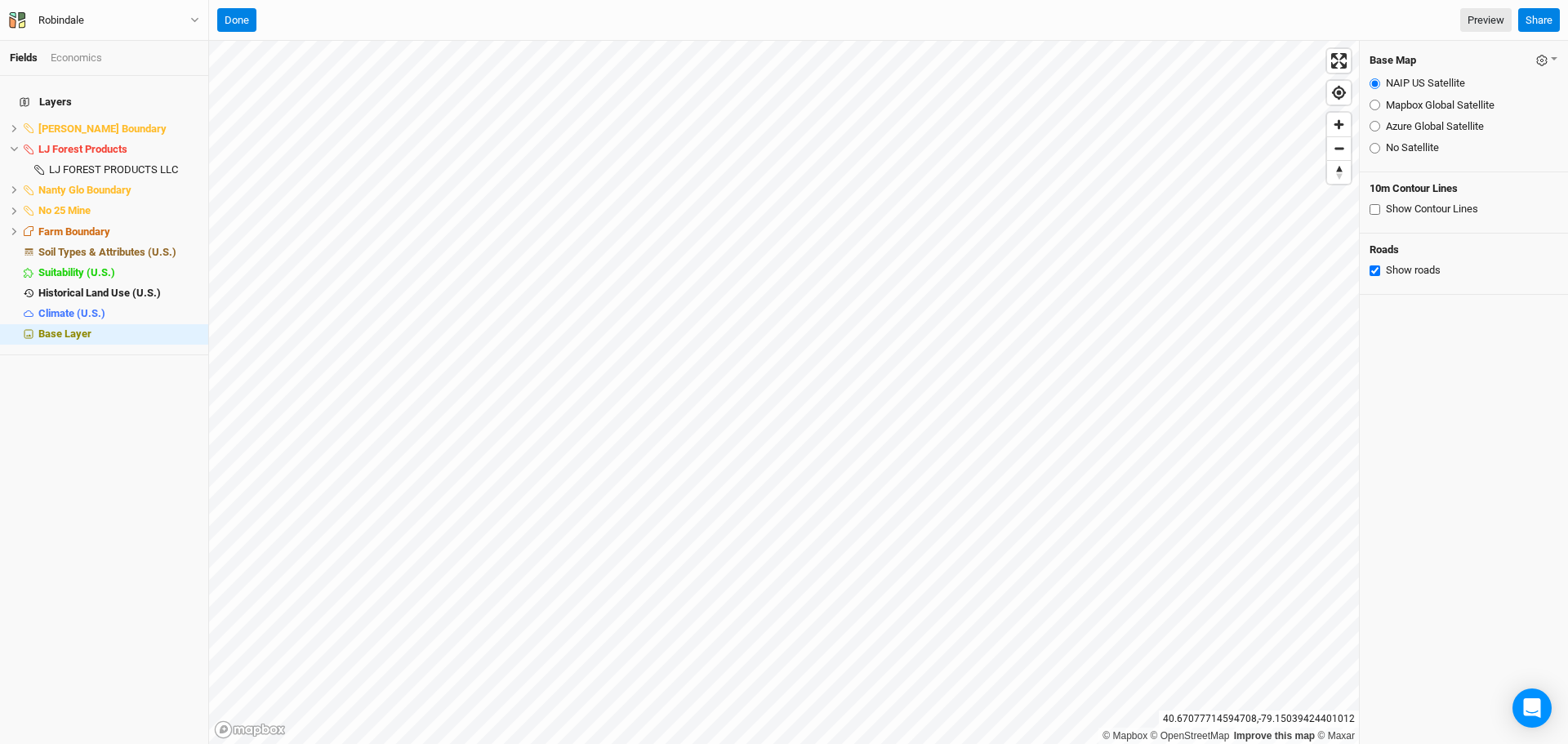
click at [1374, 124] on input "Azure Global Satellite" at bounding box center [1374, 126] width 10 height 10
radio input "true"
click at [11, 147] on icon at bounding box center [14, 149] width 7 height 5
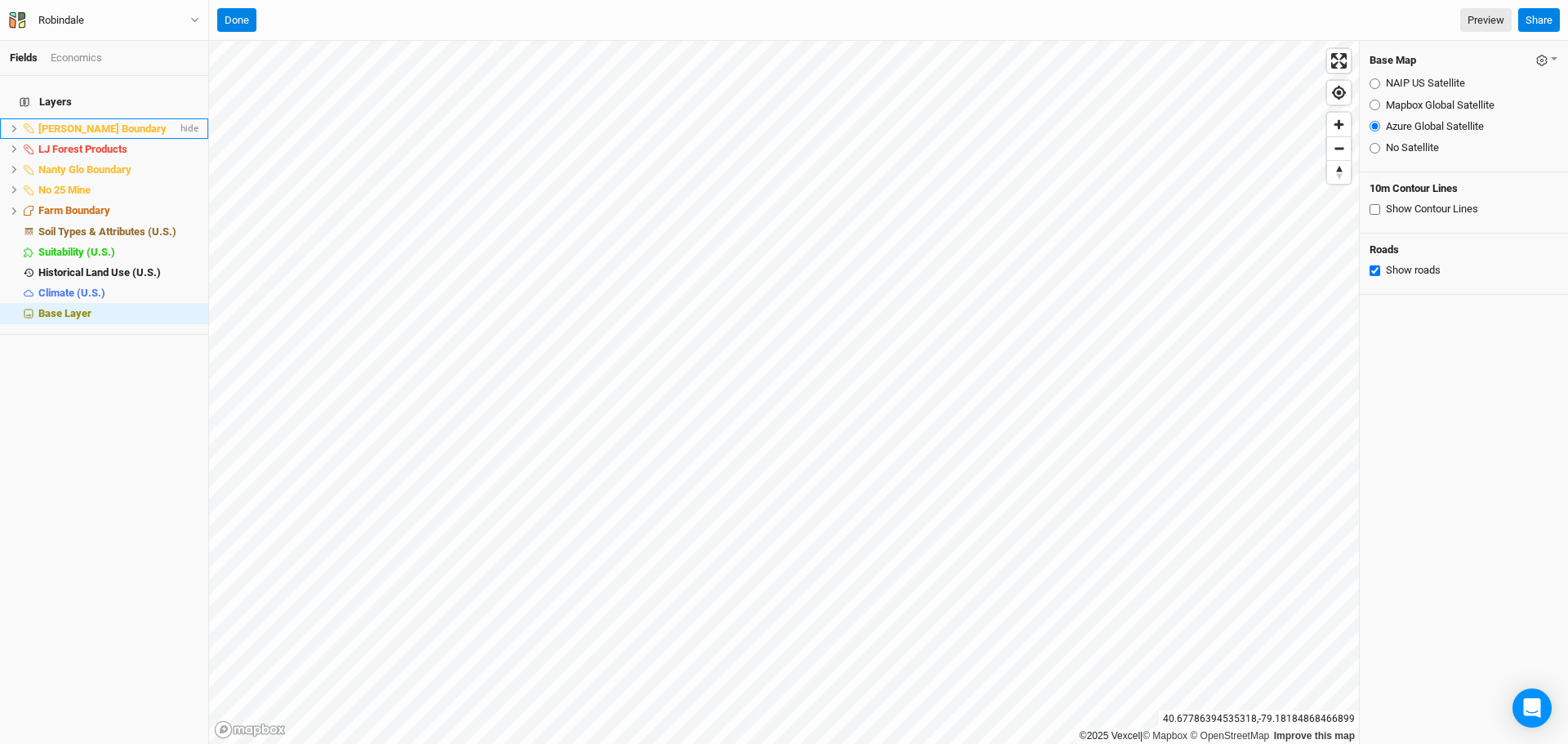
click at [79, 122] on span "[PERSON_NAME] Boundary" at bounding box center [102, 128] width 128 height 12
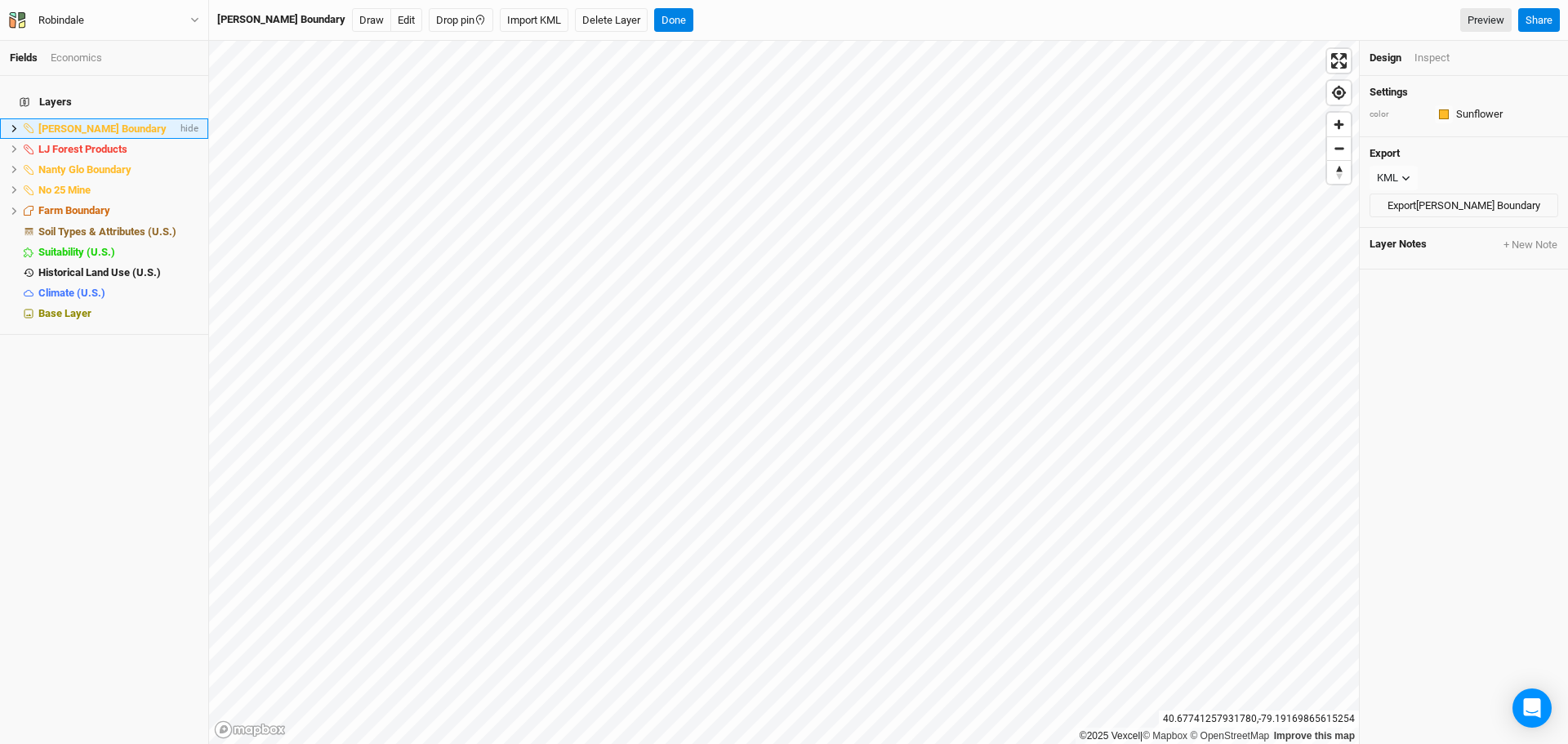
click at [90, 122] on span "[PERSON_NAME] Boundary" at bounding box center [102, 128] width 128 height 12
click at [575, 21] on button "Delete Layer" at bounding box center [611, 20] width 73 height 24
click at [621, 10] on button "Confirm" at bounding box center [646, 20] width 51 height 24
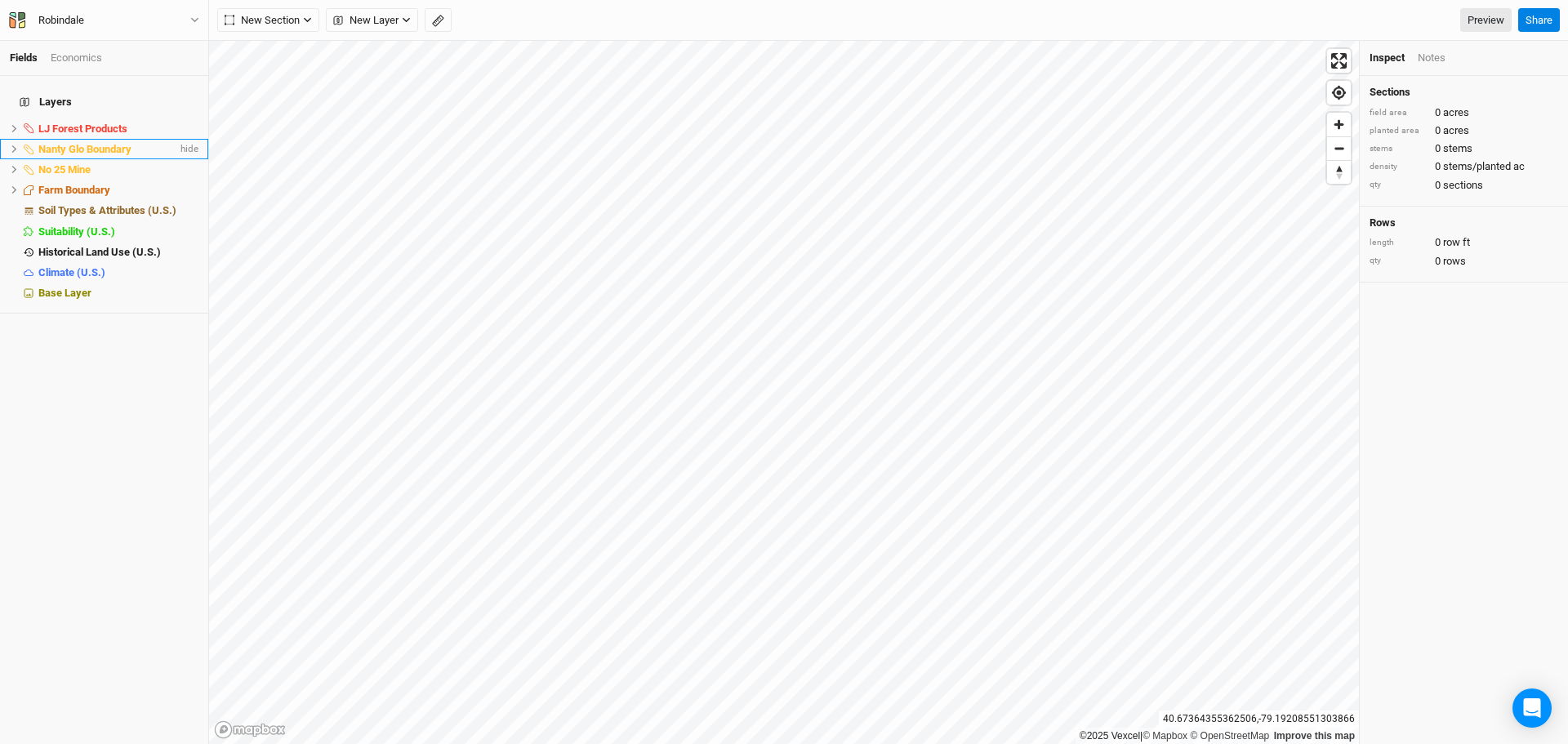
click at [14, 144] on icon at bounding box center [15, 149] width 9 height 9
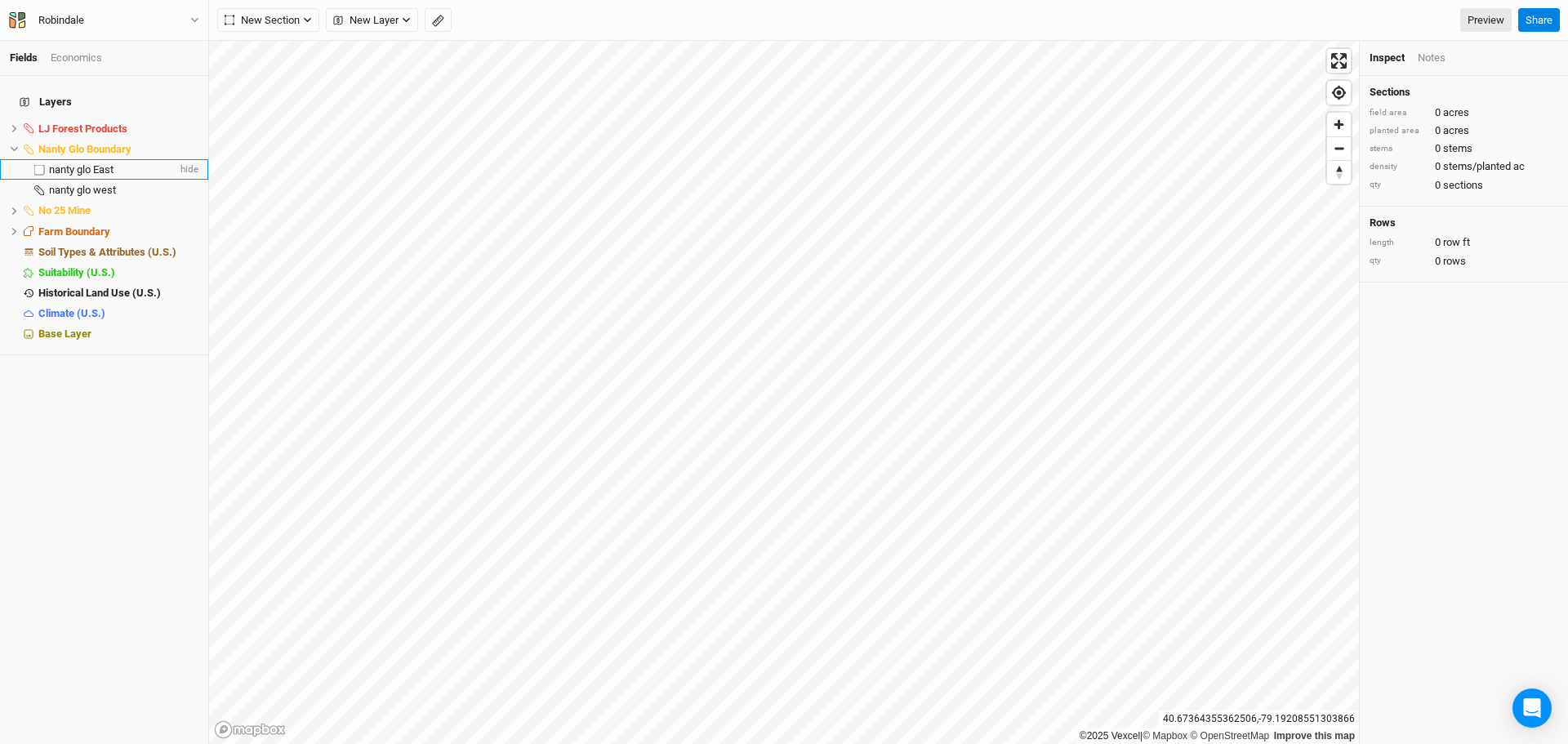
click at [75, 163] on span "nanty glo East" at bounding box center [81, 168] width 65 height 12
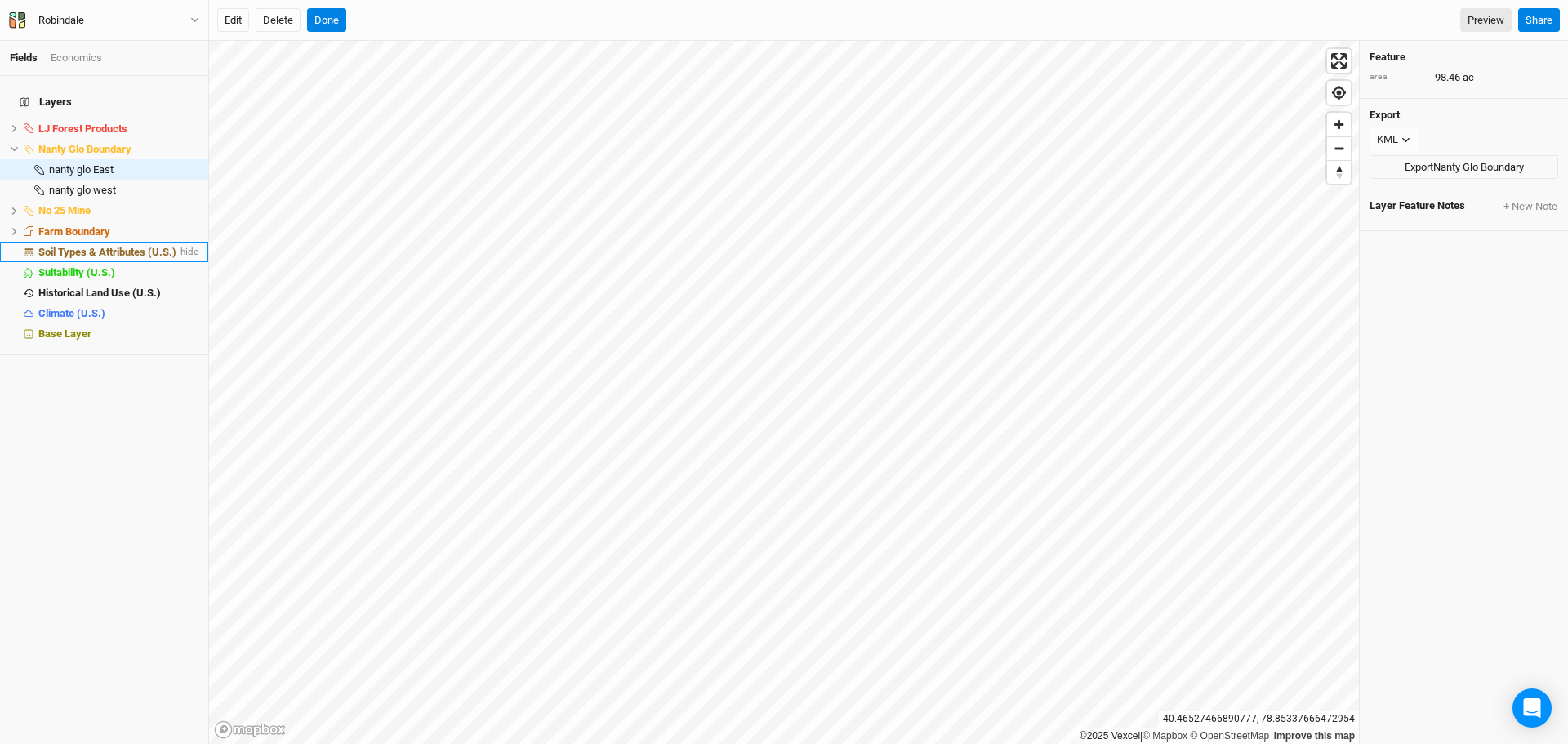
click at [88, 245] on span "Soil Types & Attributes (U.S.)" at bounding box center [106, 251] width 138 height 12
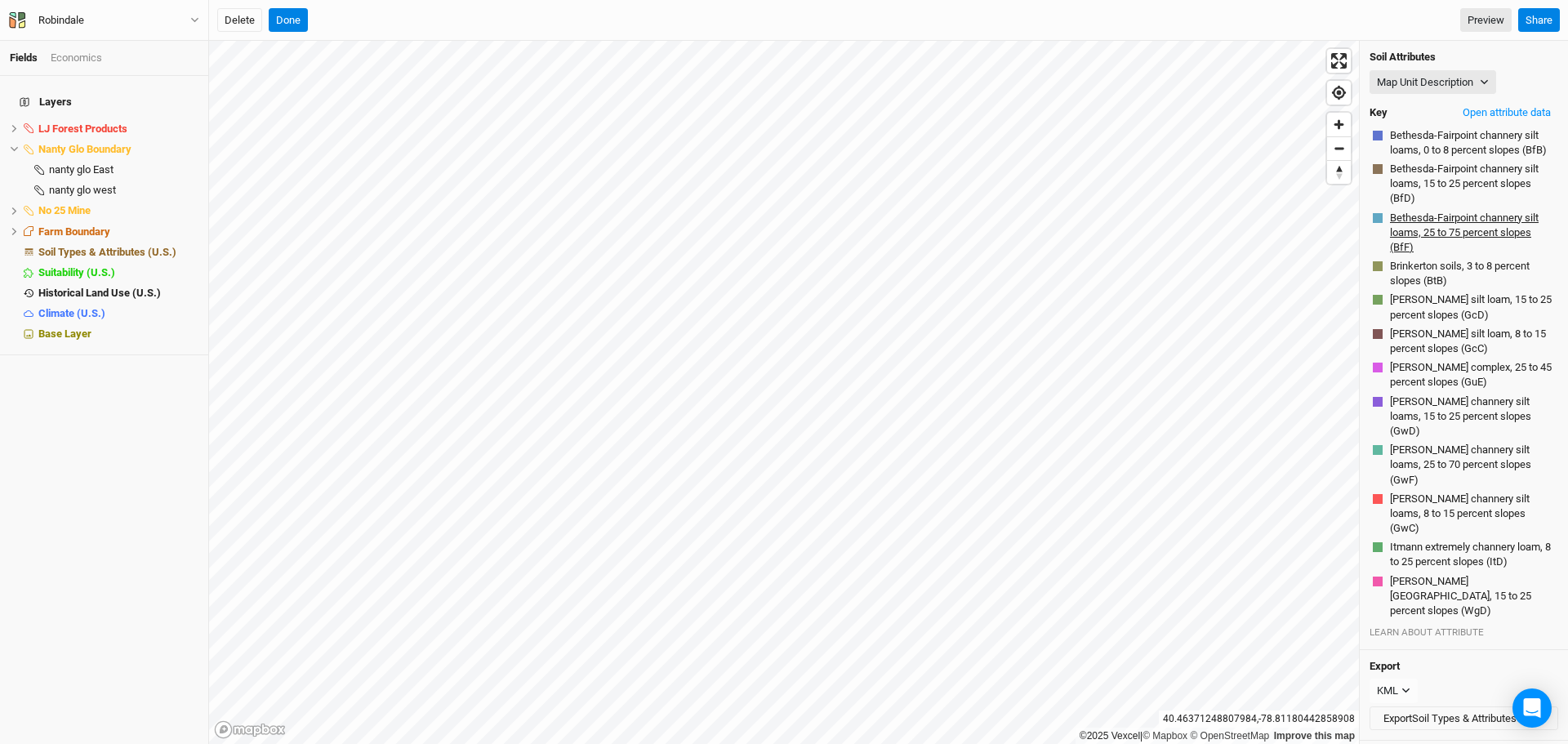
click at [1433, 235] on button "Bethesda-Fairpoint channery silt loams, 25 to 75 percent slopes (BfF)" at bounding box center [1471, 233] width 166 height 46
click at [1509, 104] on button "Open attribute data" at bounding box center [1506, 112] width 103 height 24
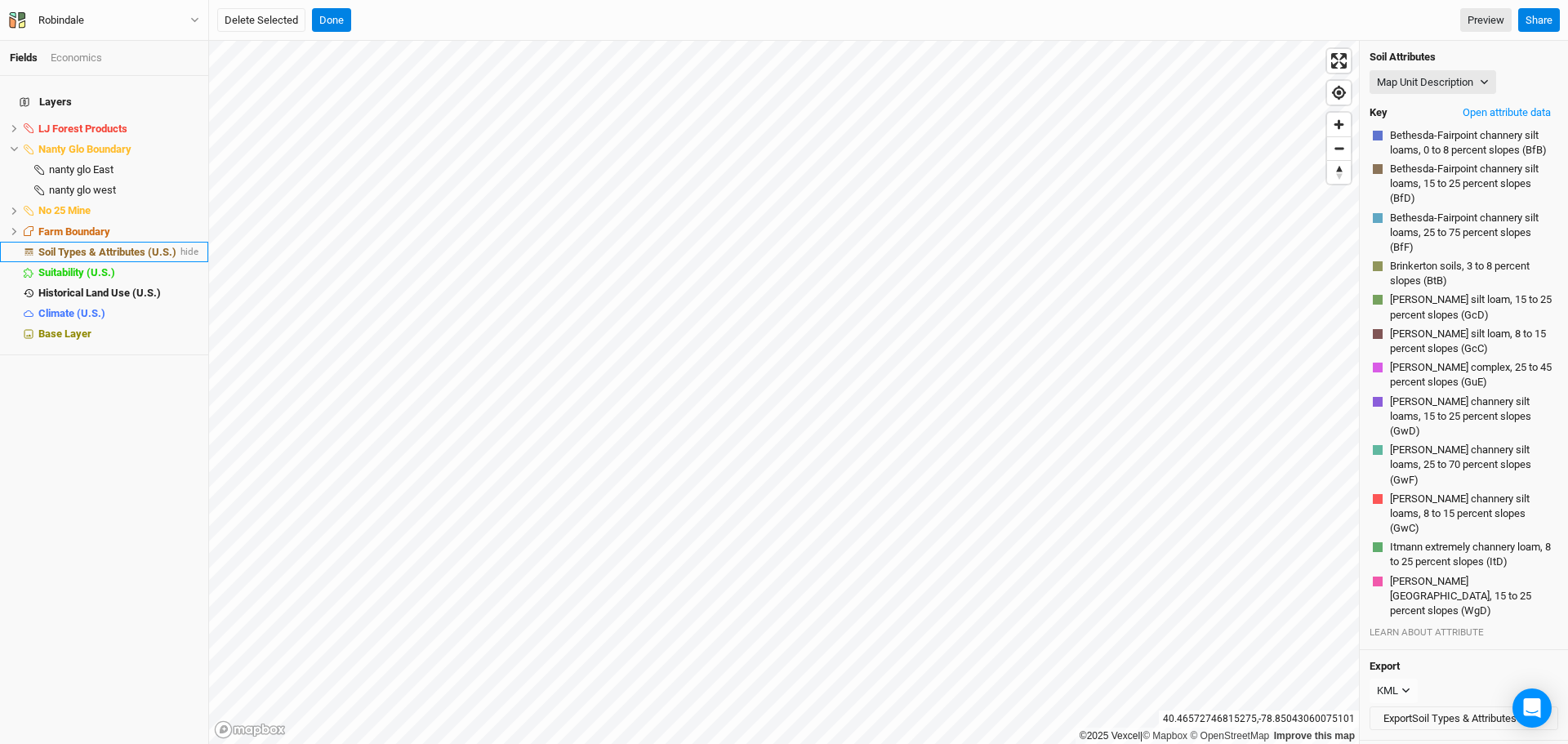
click at [84, 245] on span "Soil Types & Attributes (U.S.)" at bounding box center [106, 251] width 138 height 12
click at [442, 19] on button "Load Soil Types" at bounding box center [412, 20] width 100 height 24
click at [449, 50] on button "Load for Farm Boundary" at bounding box center [431, 48] width 136 height 21
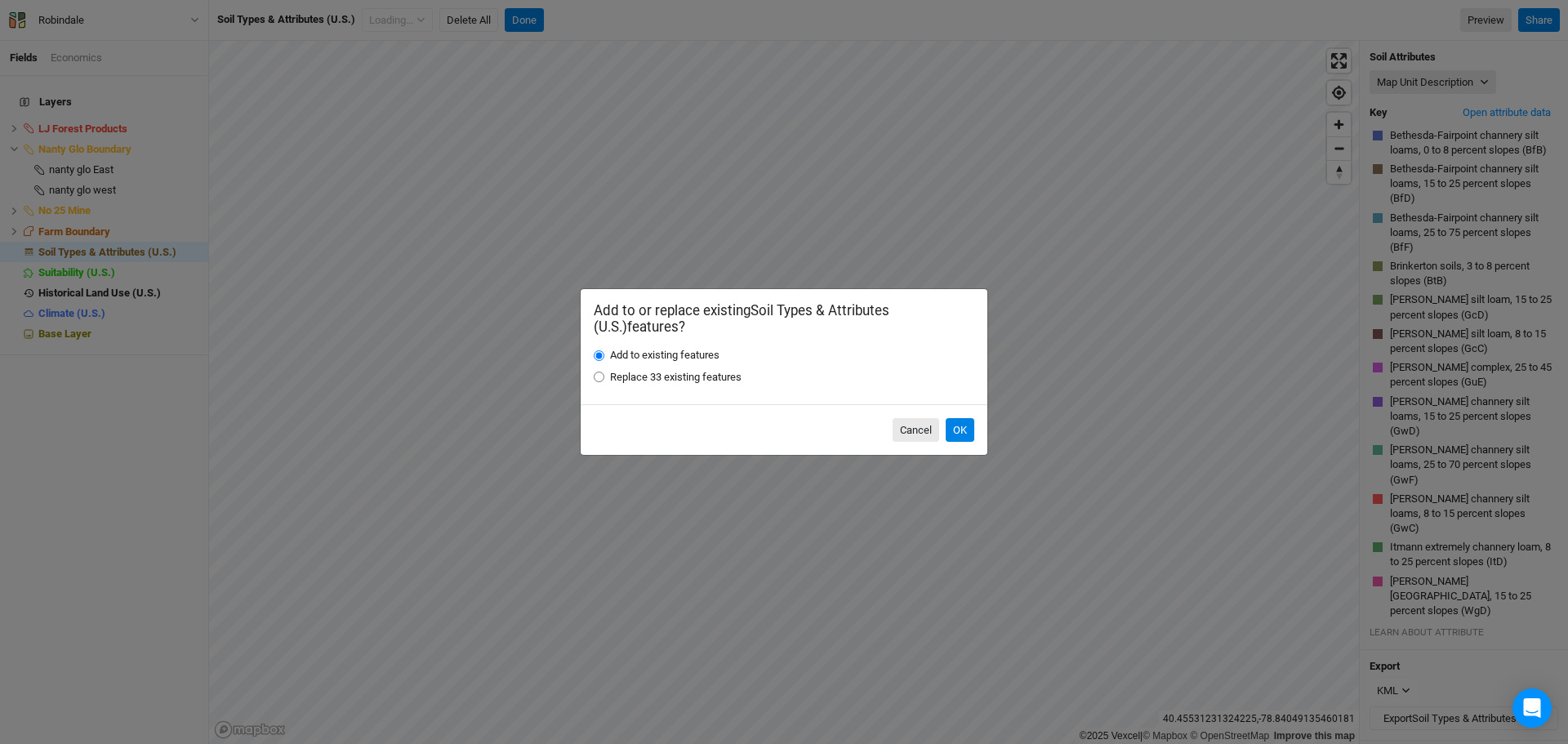
click at [599, 378] on input "Replace 33 existing features" at bounding box center [598, 376] width 10 height 10
radio input "true"
click at [952, 426] on button "OK" at bounding box center [959, 430] width 29 height 24
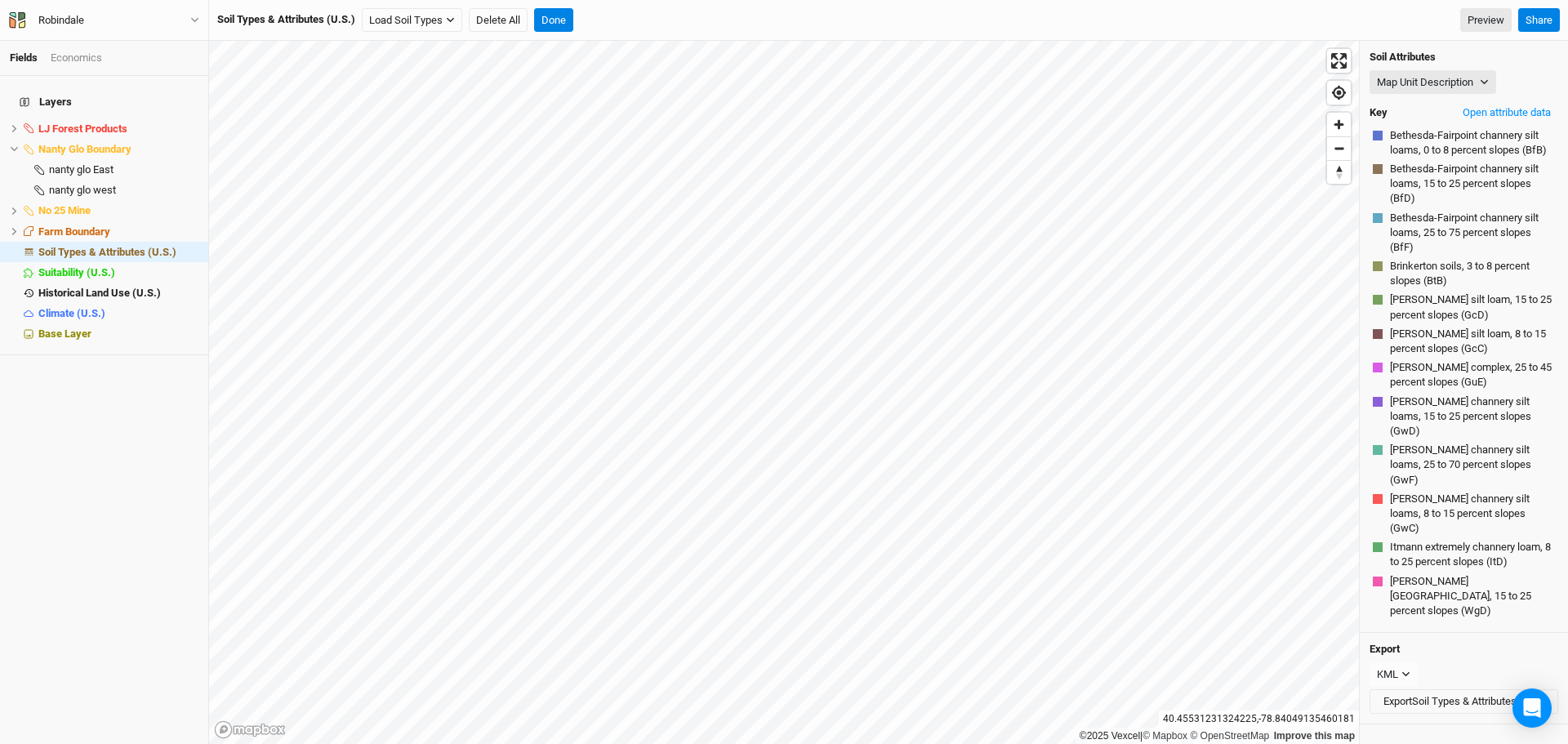
radio input "true"
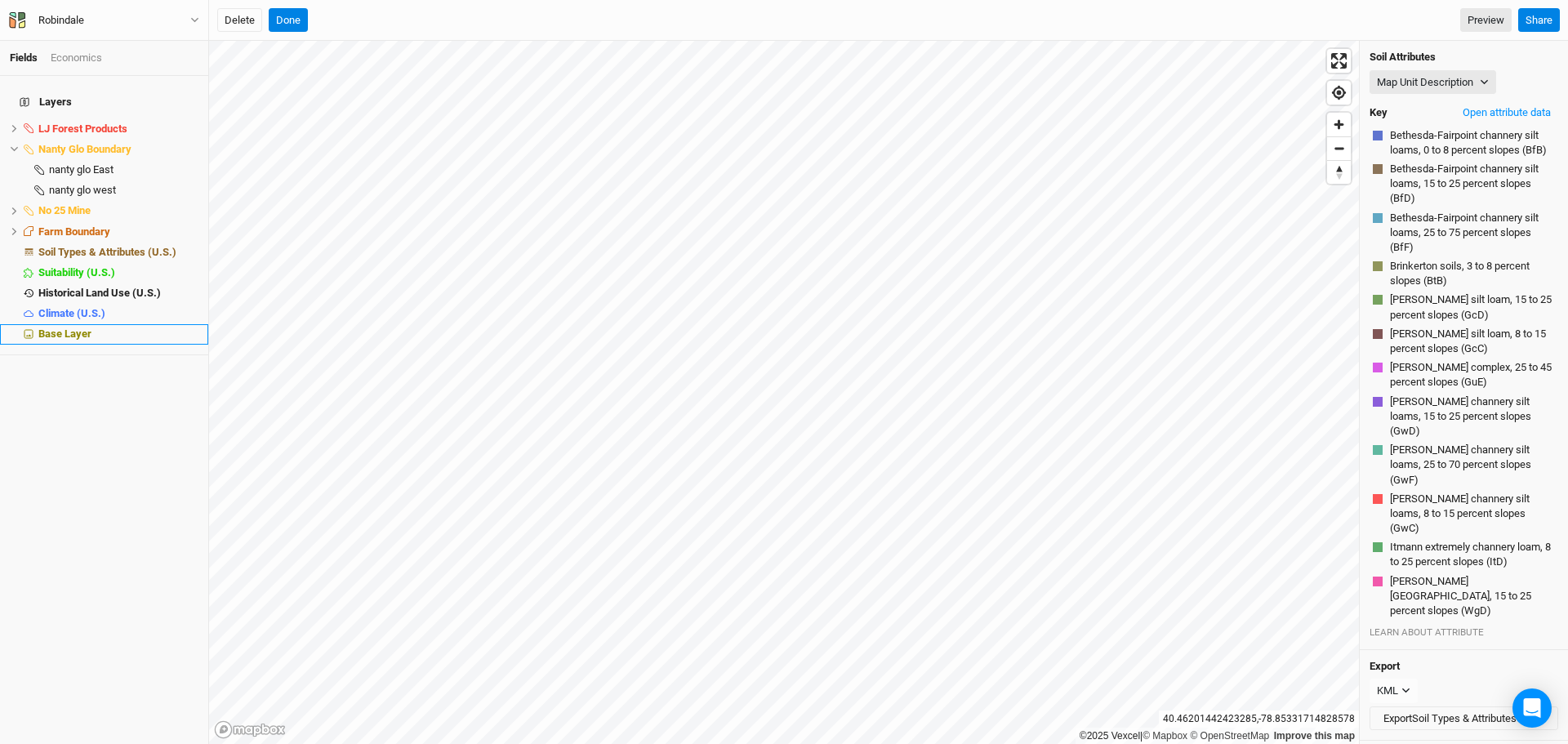
click at [72, 324] on li "Base Layer" at bounding box center [104, 334] width 208 height 20
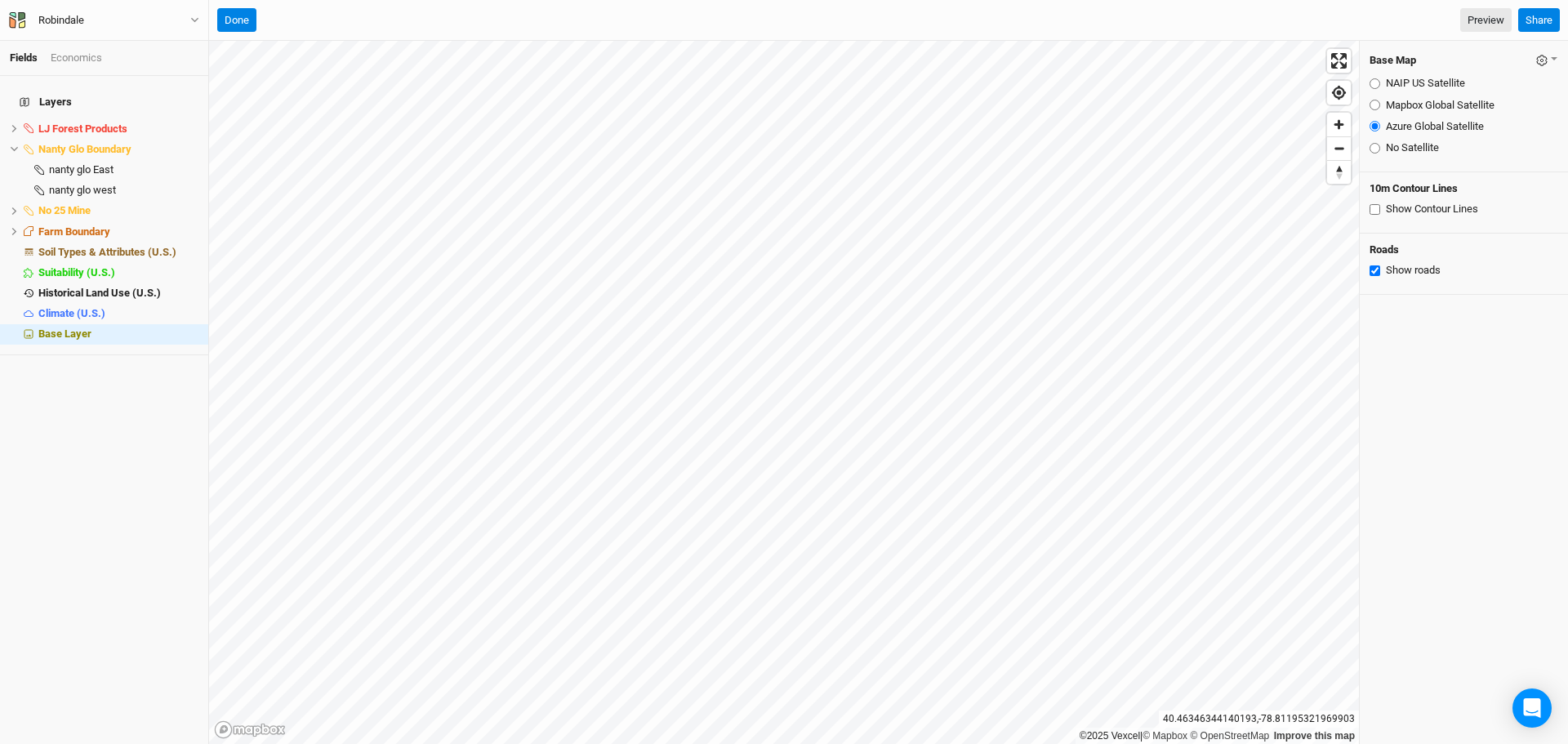
click at [1375, 213] on input "Show Contour Lines" at bounding box center [1374, 209] width 10 height 10
checkbox input "true"
